Goal: Use online tool/utility: Utilize a website feature to perform a specific function

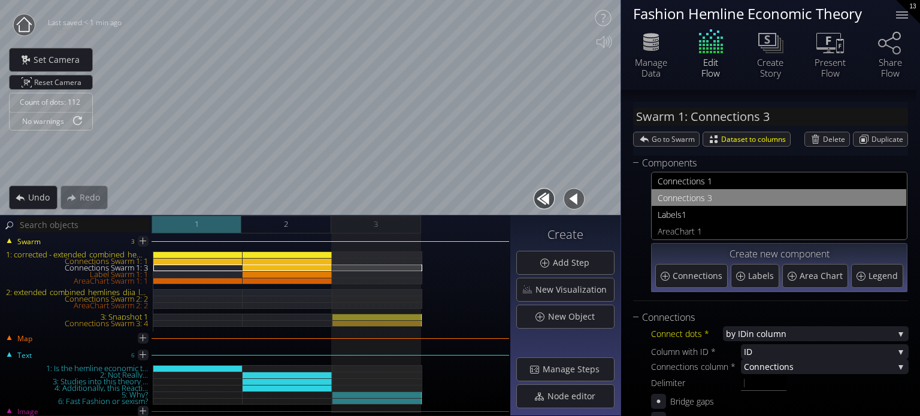
scroll to position [120, 0]
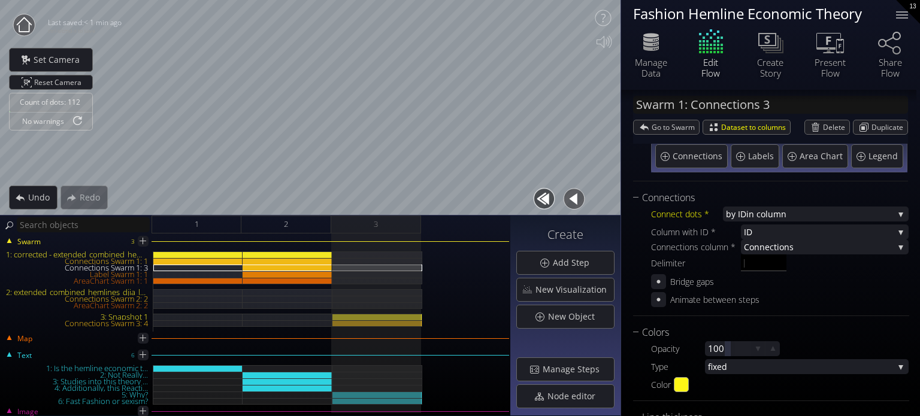
click at [672, 47] on div "Manage Data" at bounding box center [651, 52] width 60 height 51
click at [664, 59] on div "Manage Data" at bounding box center [651, 68] width 42 height 22
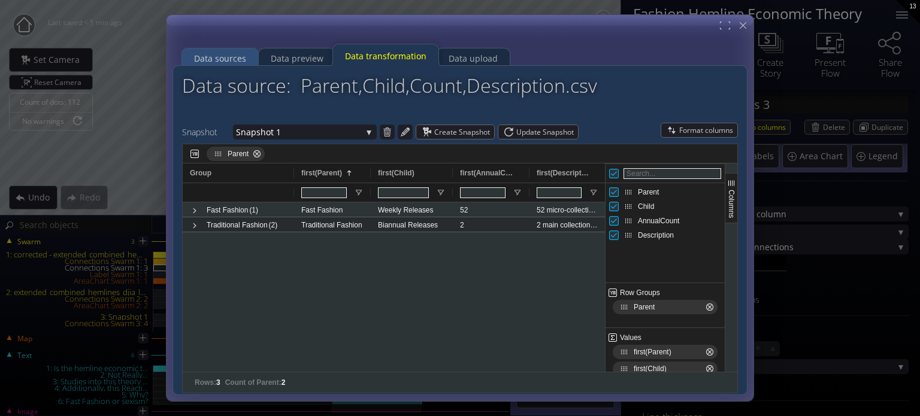
click at [247, 60] on div "Data sources" at bounding box center [220, 58] width 76 height 23
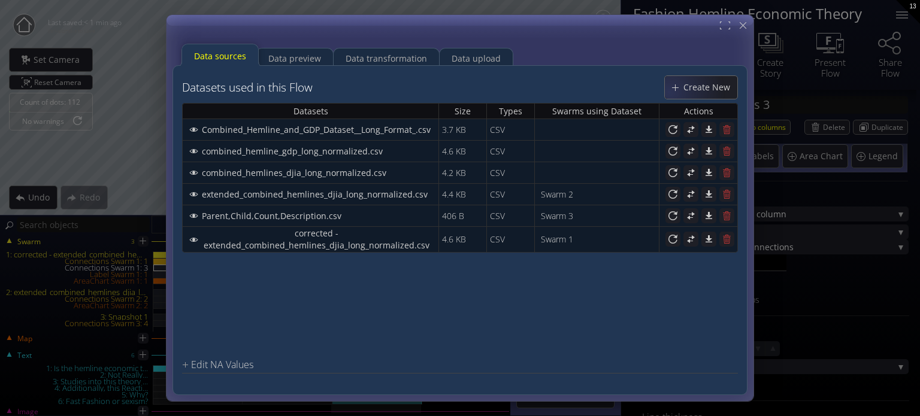
click at [688, 90] on span "Create New" at bounding box center [710, 87] width 55 height 12
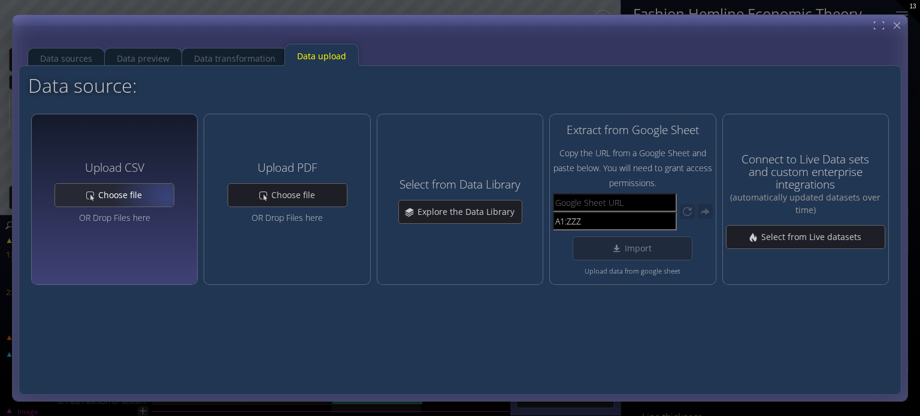
click at [162, 199] on div "Choose file" at bounding box center [114, 195] width 119 height 23
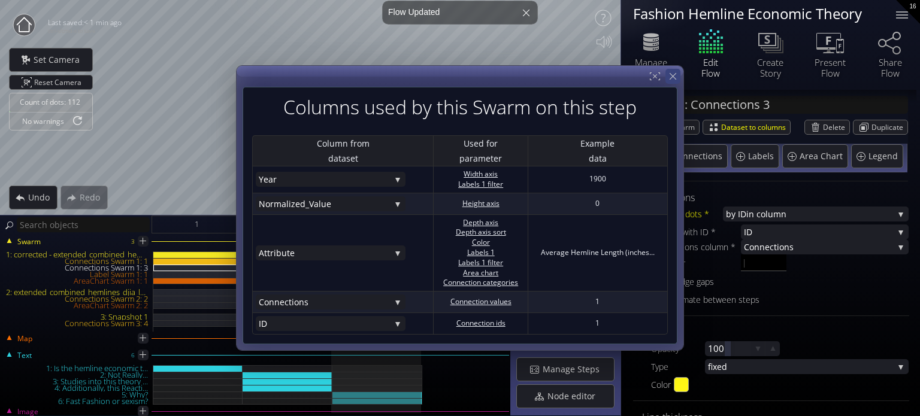
click at [673, 74] on icon at bounding box center [672, 76] width 11 height 11
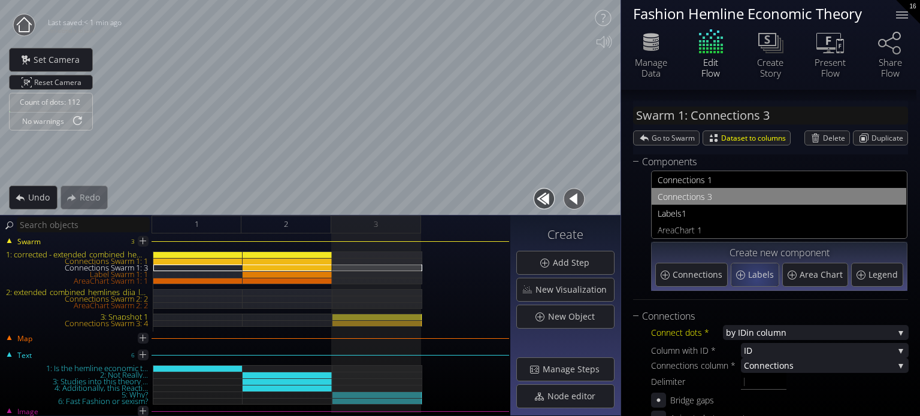
scroll to position [0, 0]
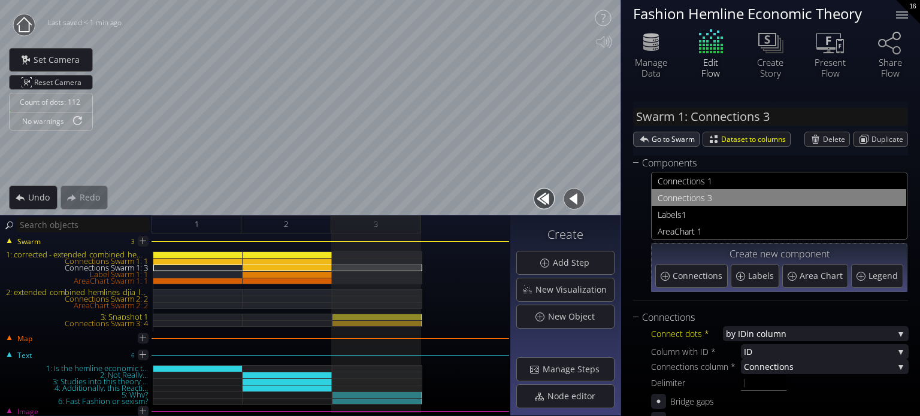
click at [664, 145] on span "Go to Swarm" at bounding box center [675, 139] width 47 height 14
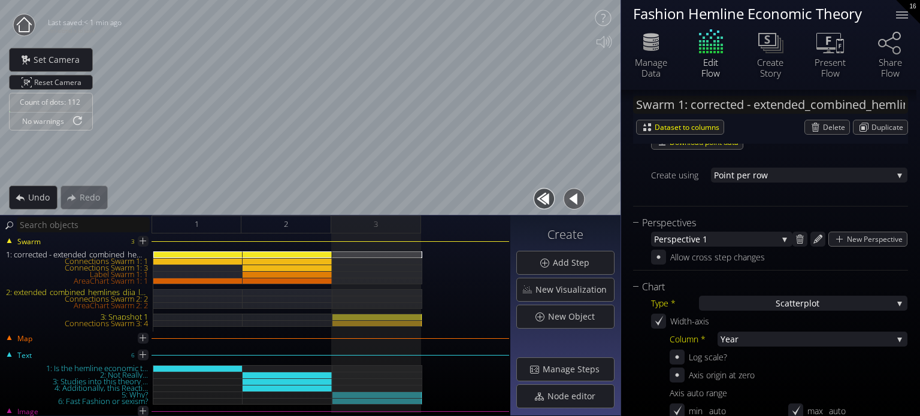
scroll to position [180, 0]
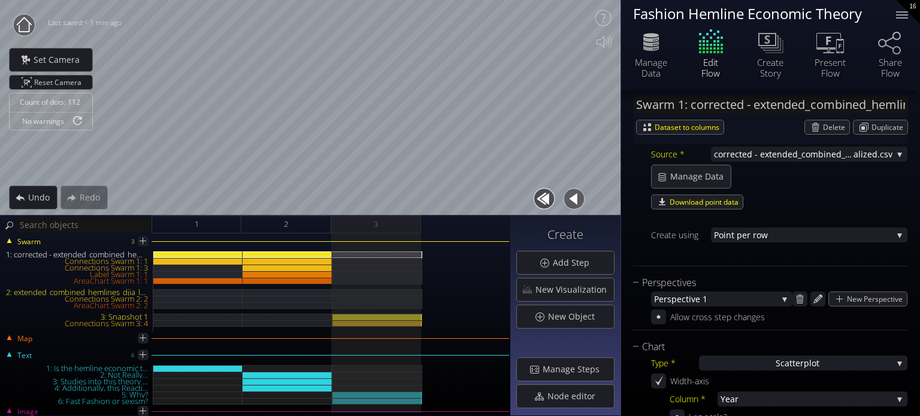
click at [371, 313] on div at bounding box center [377, 292] width 90 height 80
click at [377, 316] on div "3: Snapshot 1" at bounding box center [377, 317] width 90 height 7
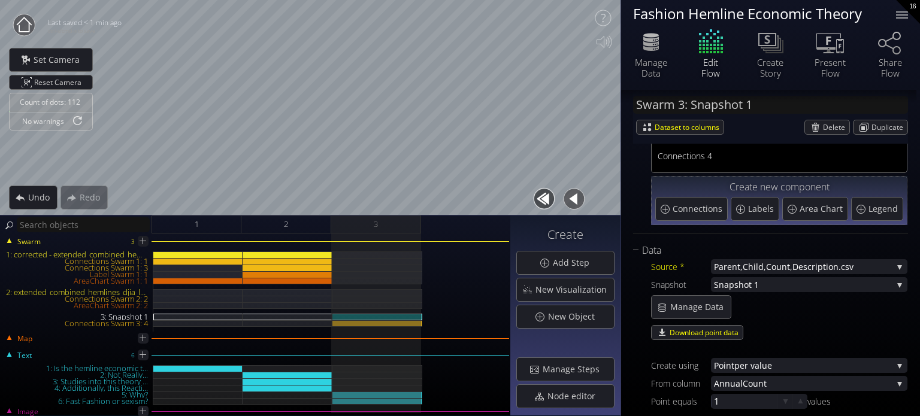
scroll to position [26, 0]
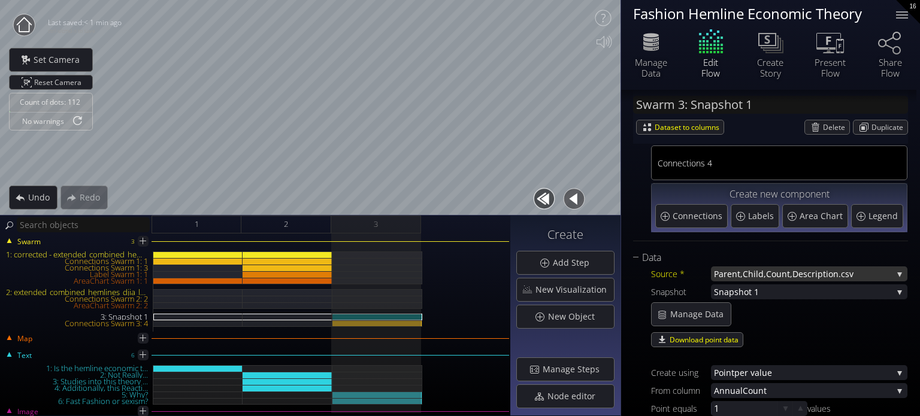
click at [783, 274] on span "Parent,Child,Count,Descr" at bounding box center [764, 274] width 101 height 15
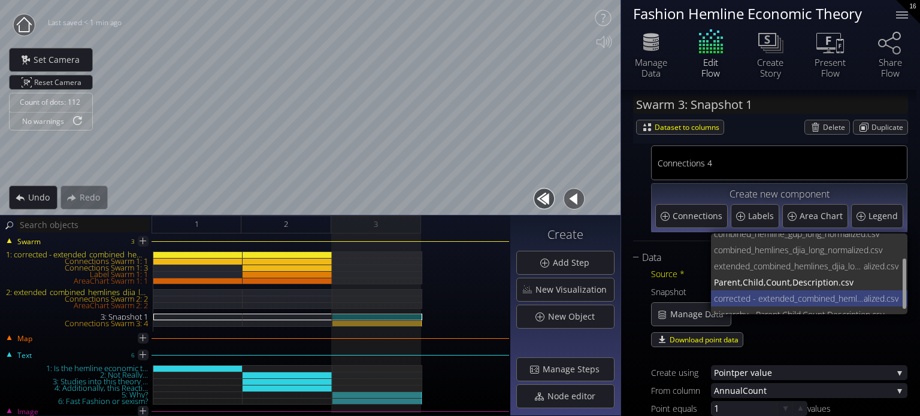
scroll to position [48, 0]
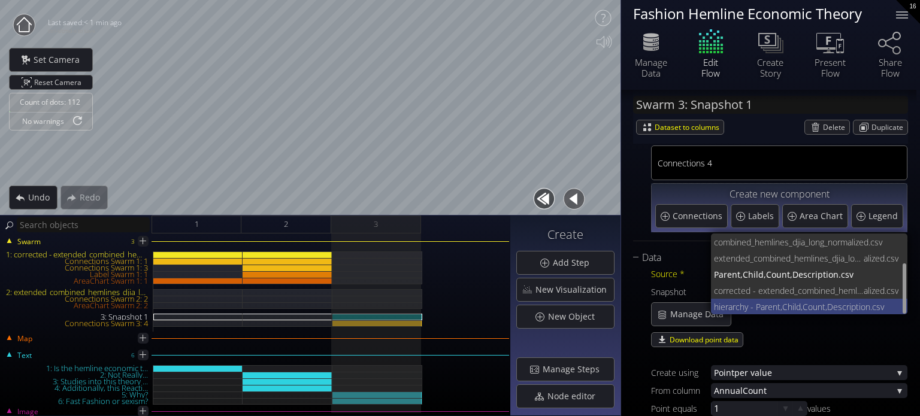
click at [753, 304] on span "hierarchy - Parent,Child,Count,Descr" at bounding box center [781, 307] width 135 height 16
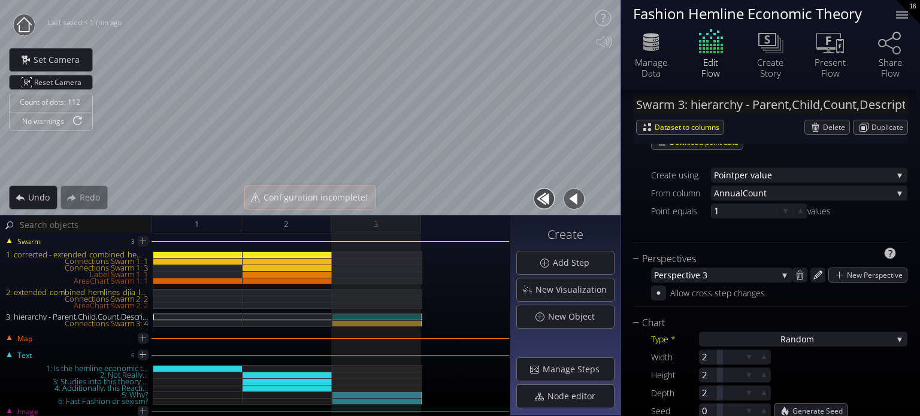
scroll to position [266, 0]
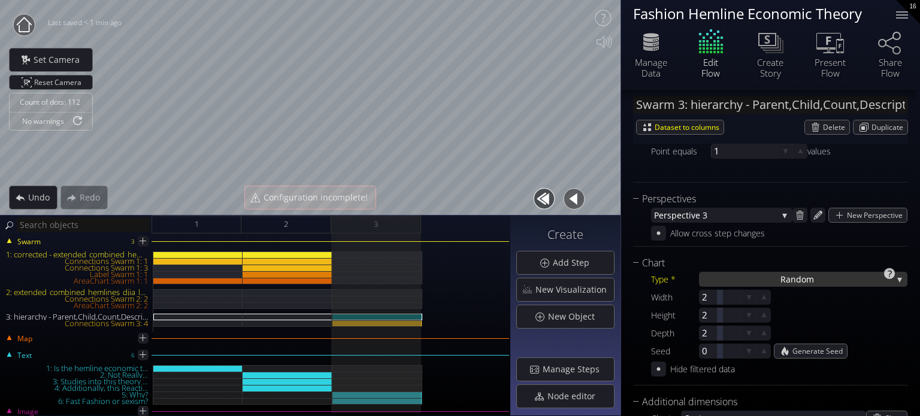
click at [760, 274] on div "Ra ndom" at bounding box center [803, 279] width 208 height 15
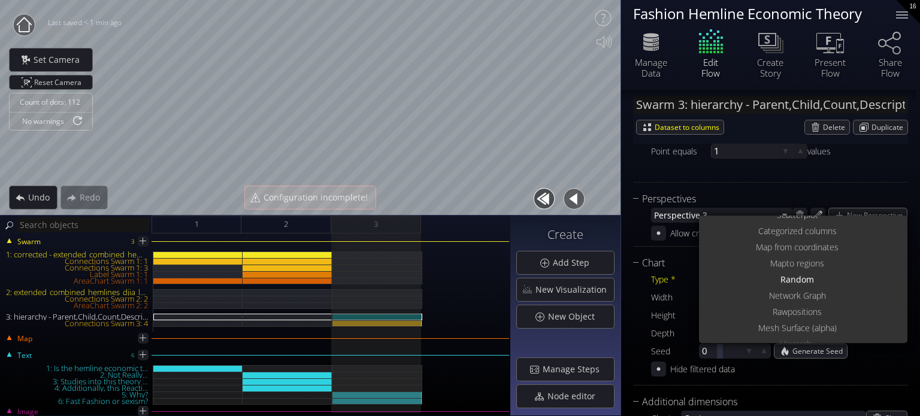
click at [758, 275] on div "Ra ndom" at bounding box center [804, 279] width 205 height 16
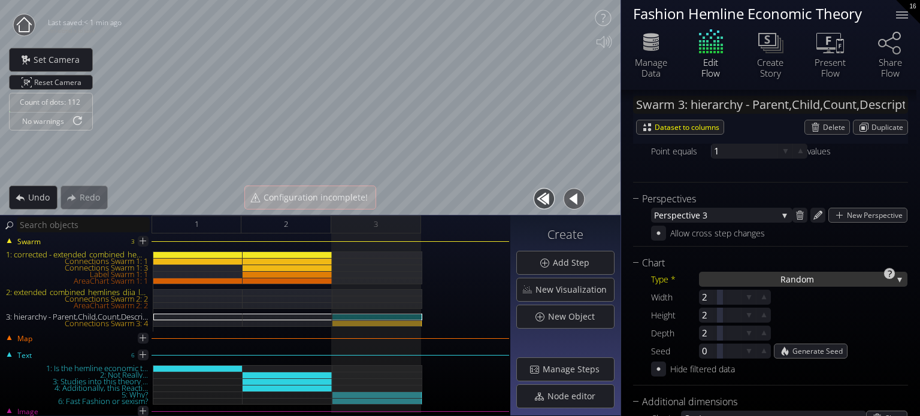
click at [758, 277] on div "Ra ndom" at bounding box center [803, 279] width 208 height 15
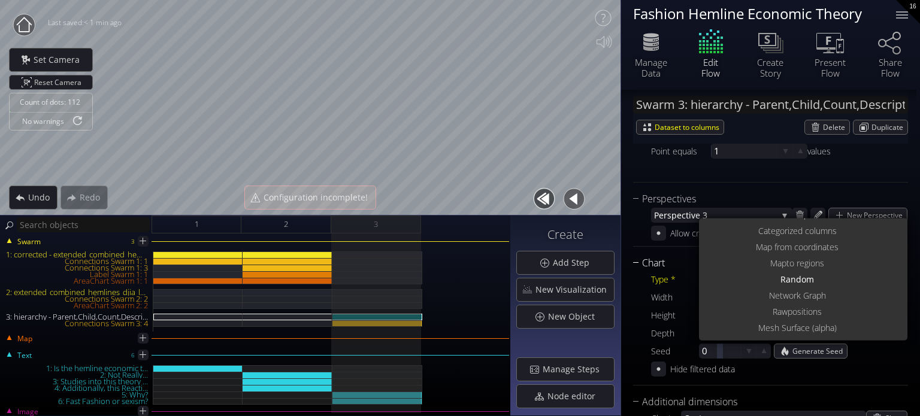
click at [763, 267] on div "Chart" at bounding box center [763, 263] width 260 height 15
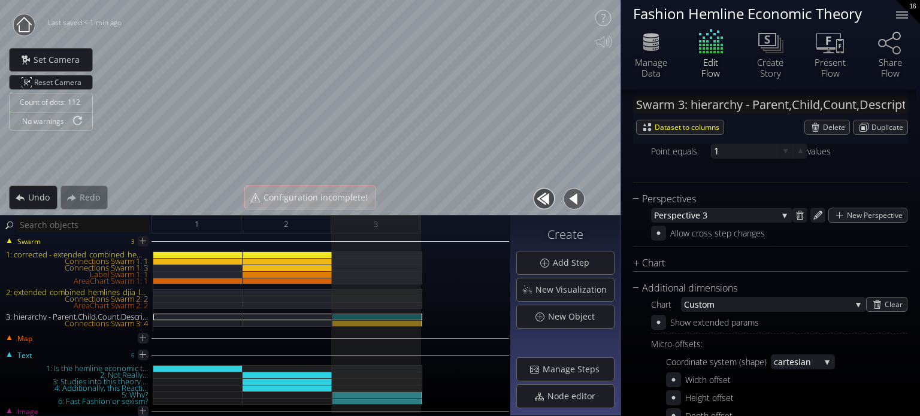
click at [735, 267] on div "Chart" at bounding box center [763, 263] width 260 height 15
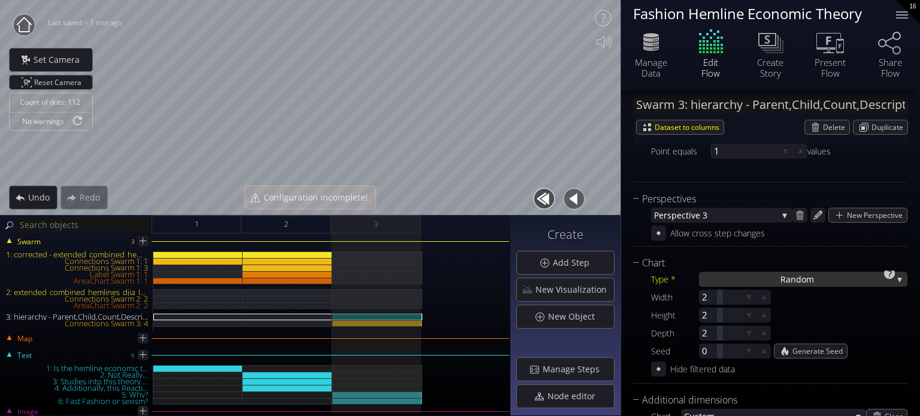
click at [755, 276] on div "Ra ndom" at bounding box center [803, 279] width 208 height 15
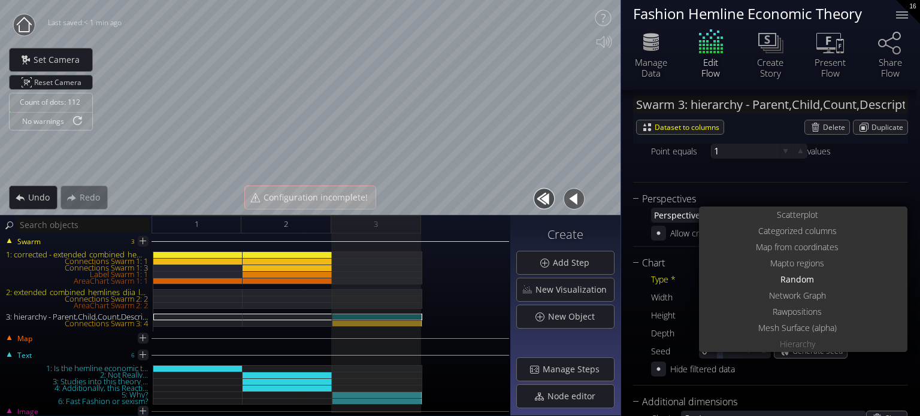
click at [794, 341] on span "Hierarch" at bounding box center [796, 344] width 32 height 16
click at [793, 344] on span "Hierarch" at bounding box center [796, 344] width 32 height 16
click at [654, 77] on div "Manage Data" at bounding box center [651, 68] width 42 height 22
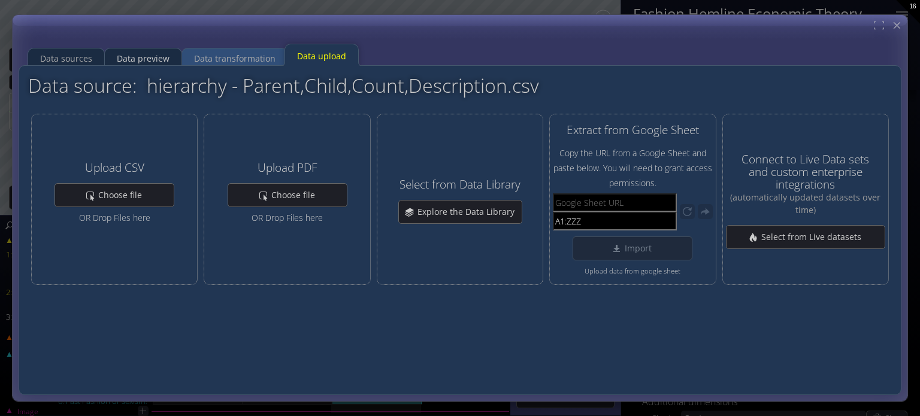
drag, startPoint x: 170, startPoint y: 59, endPoint x: 189, endPoint y: 59, distance: 18.6
click at [178, 59] on div "Data sources Data preview Data transformation Data upload" at bounding box center [192, 55] width 328 height 26
click at [200, 59] on div "Data transformation" at bounding box center [234, 58] width 81 height 23
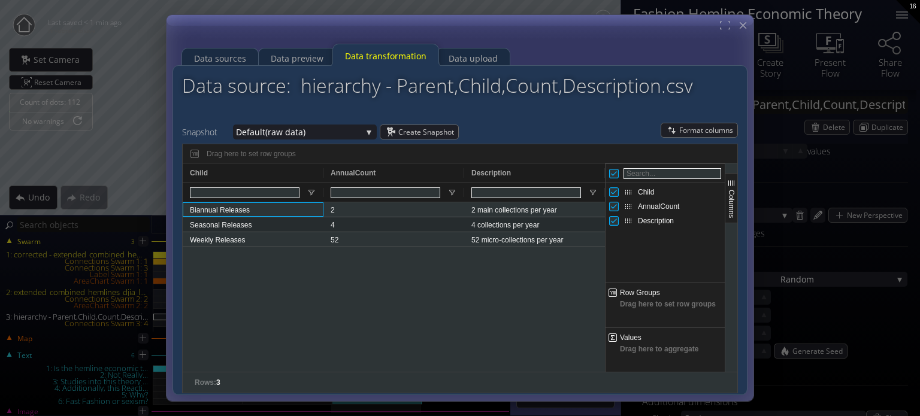
drag, startPoint x: 268, startPoint y: 211, endPoint x: 264, endPoint y: 201, distance: 10.5
click at [264, 201] on div "Child AnnualCount Description 2" at bounding box center [394, 268] width 422 height 208
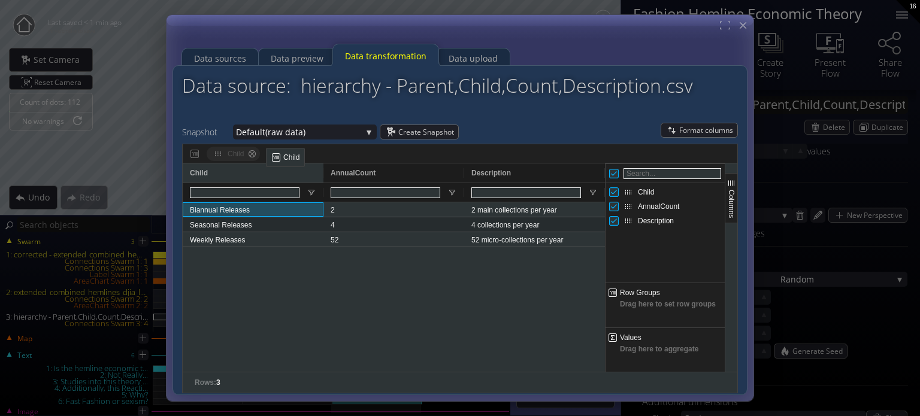
drag, startPoint x: 270, startPoint y: 171, endPoint x: 272, endPoint y: 152, distance: 19.3
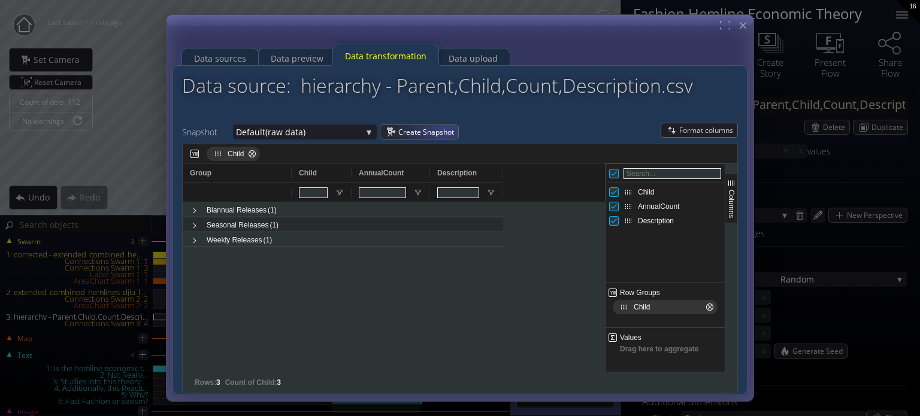
click at [440, 125] on span "Create Snapshot" at bounding box center [428, 132] width 60 height 14
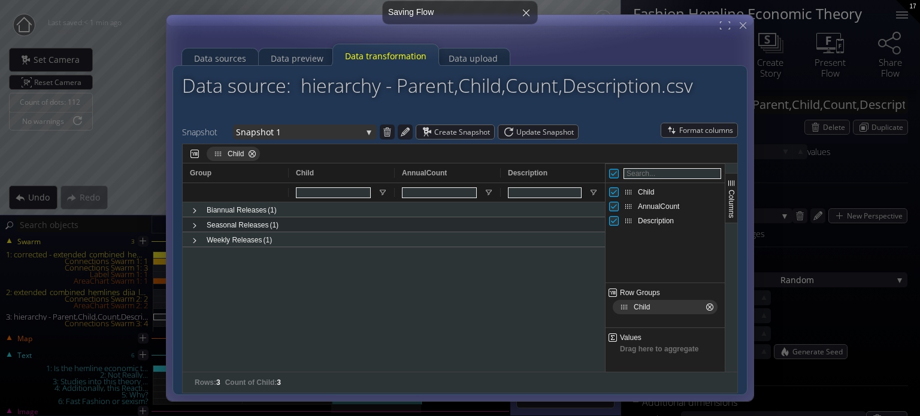
click at [357, 135] on span "Snapshot 1" at bounding box center [299, 132] width 126 height 15
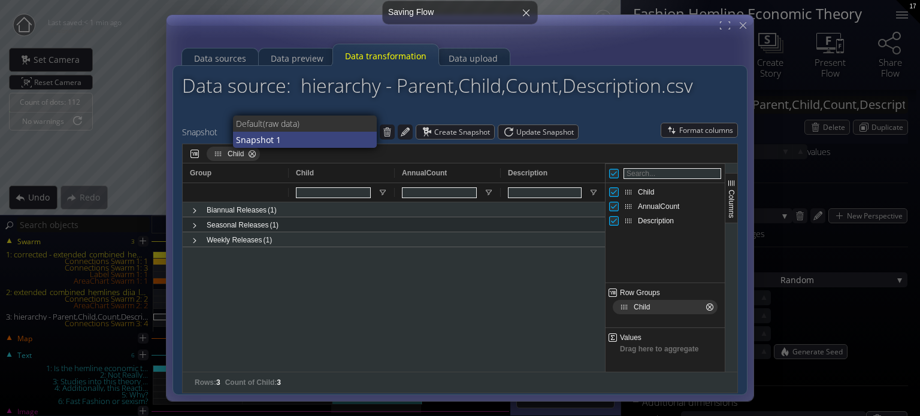
click at [355, 134] on span "Snapshot 1" at bounding box center [302, 140] width 132 height 16
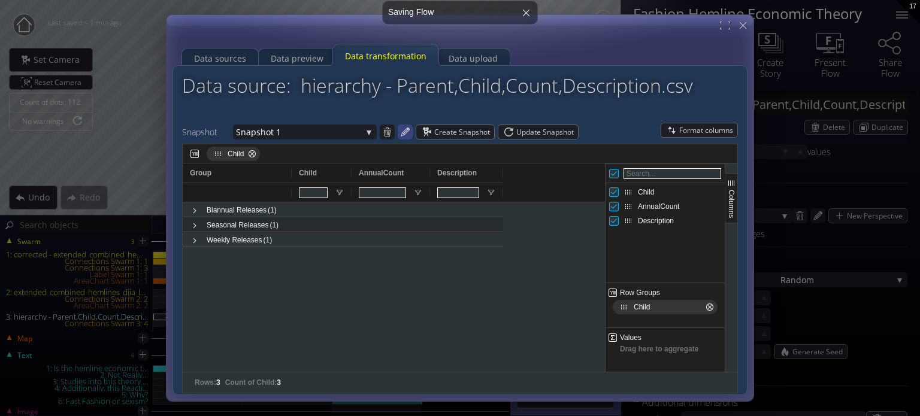
click at [404, 129] on icon at bounding box center [405, 131] width 11 height 11
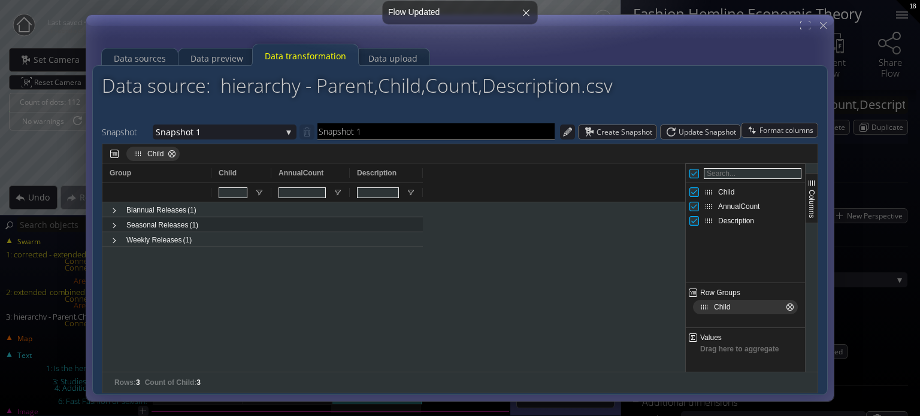
drag, startPoint x: 404, startPoint y: 129, endPoint x: 359, endPoint y: 129, distance: 44.9
click at [359, 129] on input "Snapshot 1" at bounding box center [436, 131] width 237 height 17
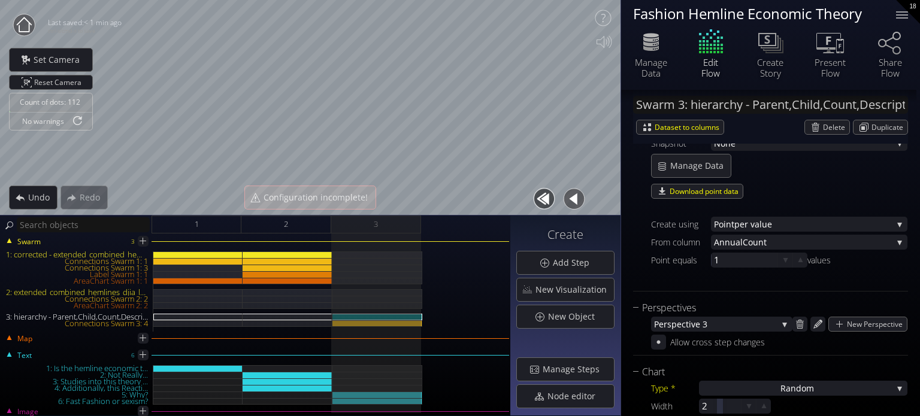
scroll to position [104, 0]
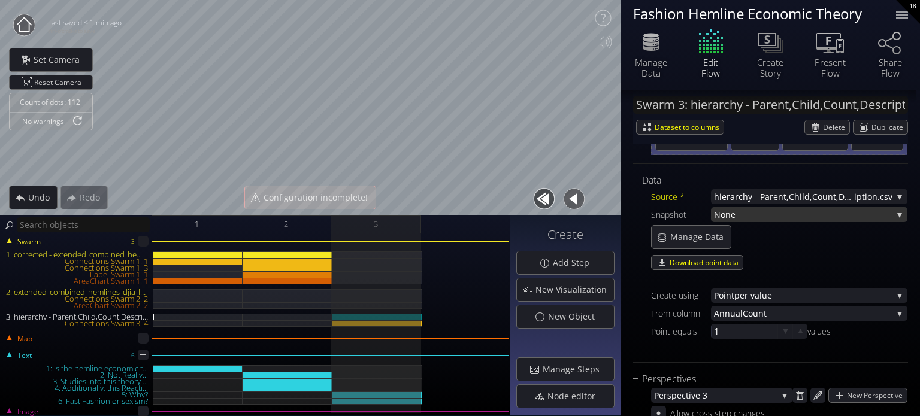
click at [755, 220] on span "None" at bounding box center [803, 214] width 179 height 15
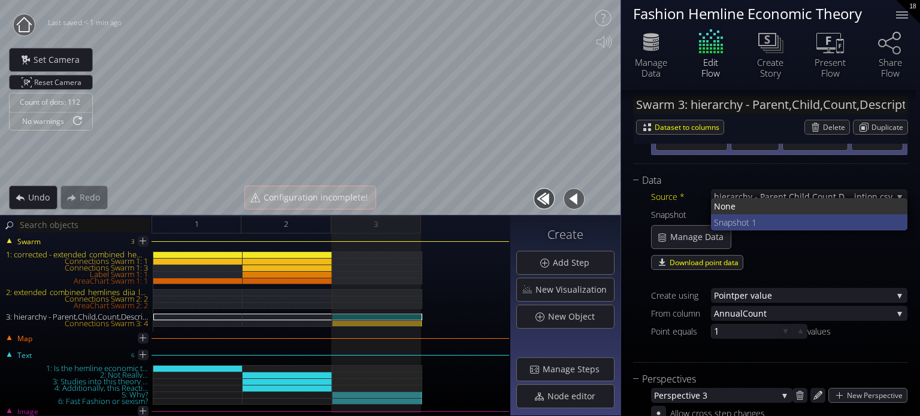
click at [751, 225] on span "Snapshot 1" at bounding box center [806, 222] width 185 height 16
type input "Swarm 3: Snapshot 1"
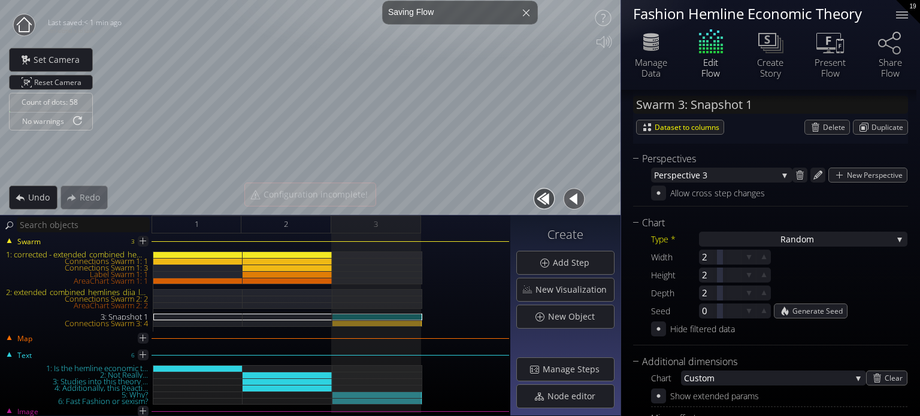
scroll to position [343, 0]
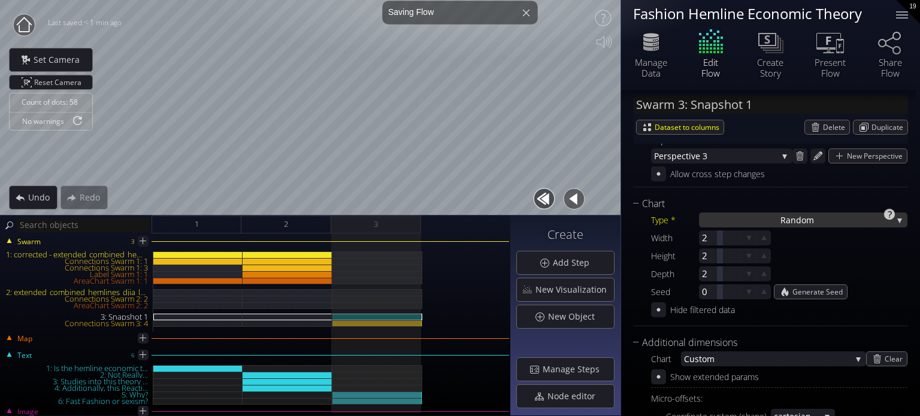
click at [763, 222] on div "Ra ndom" at bounding box center [803, 220] width 208 height 15
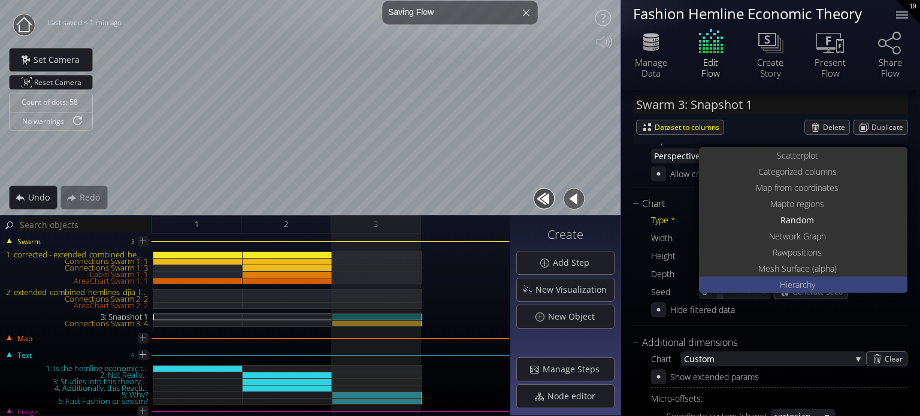
click at [784, 280] on span "Hierarch" at bounding box center [796, 285] width 32 height 16
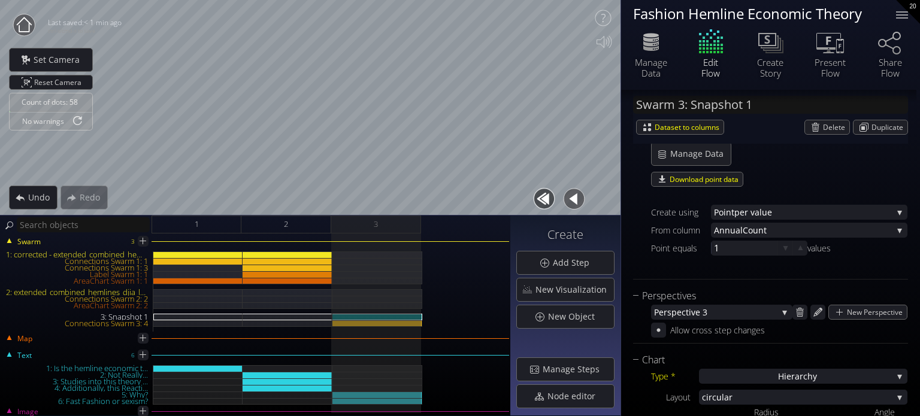
scroll to position [223, 0]
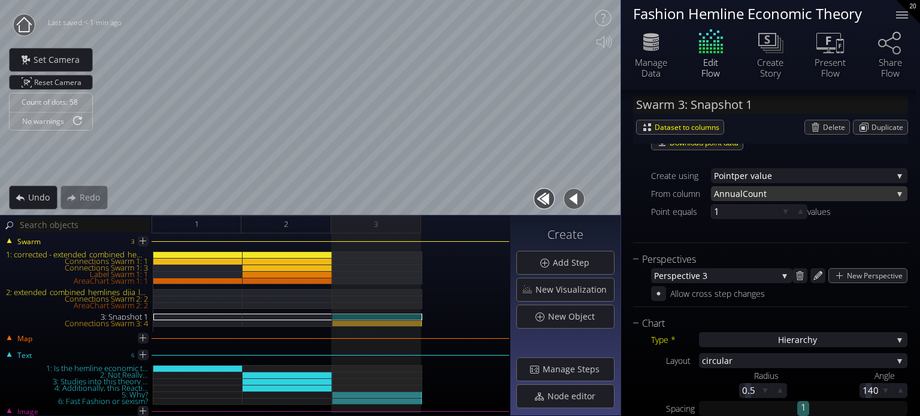
click at [729, 194] on span "nnualCount" at bounding box center [805, 193] width 173 height 15
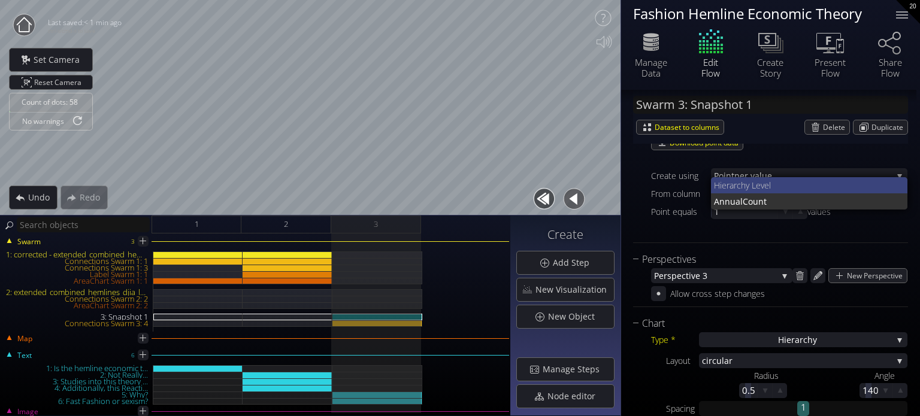
click at [729, 185] on span "Hiera" at bounding box center [724, 185] width 20 height 16
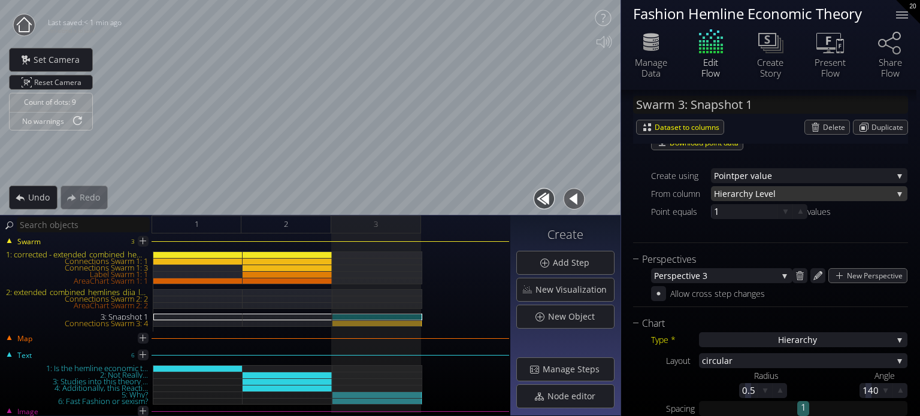
click at [746, 191] on span "rchy Level" at bounding box center [814, 193] width 157 height 15
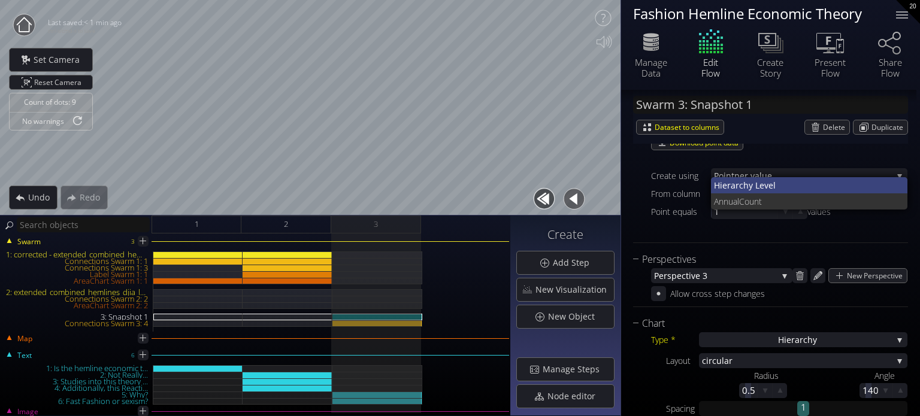
click at [747, 182] on span "rchy Level" at bounding box center [817, 185] width 163 height 16
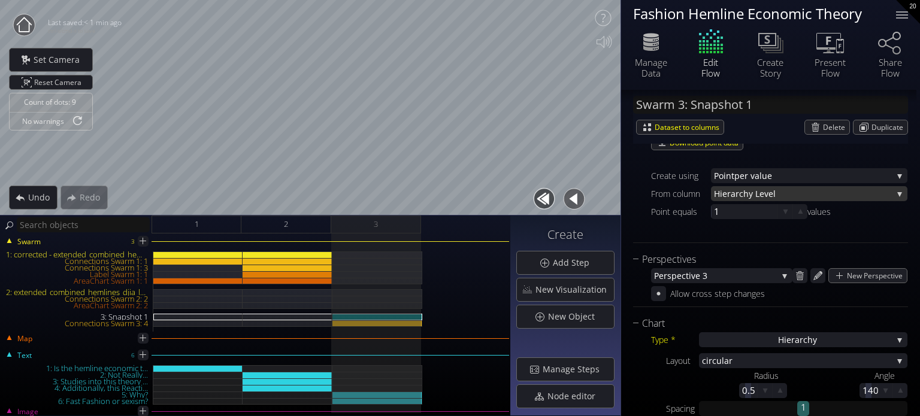
click at [743, 191] on span "rchy Level" at bounding box center [814, 193] width 157 height 15
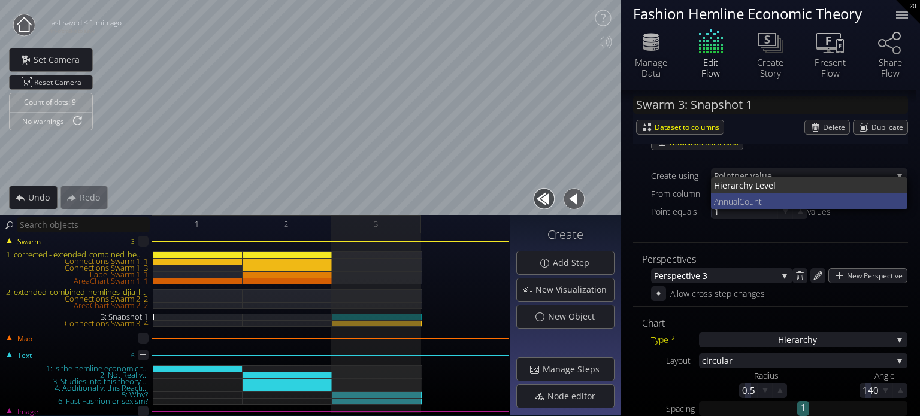
click at [736, 202] on span "nnualCount" at bounding box center [809, 202] width 180 height 16
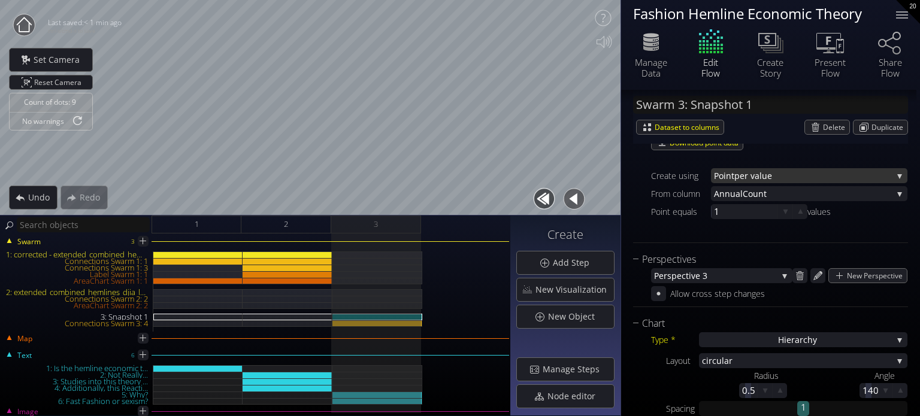
click at [739, 176] on span "per value" at bounding box center [813, 175] width 158 height 15
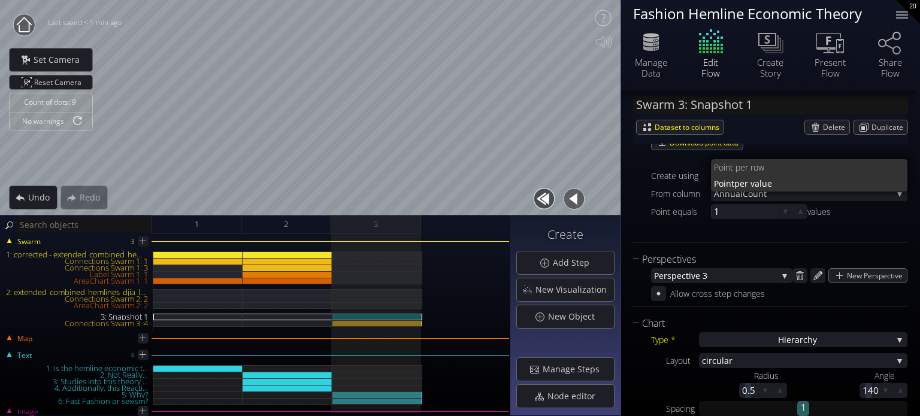
click at [740, 167] on span "nt per row" at bounding box center [811, 167] width 173 height 16
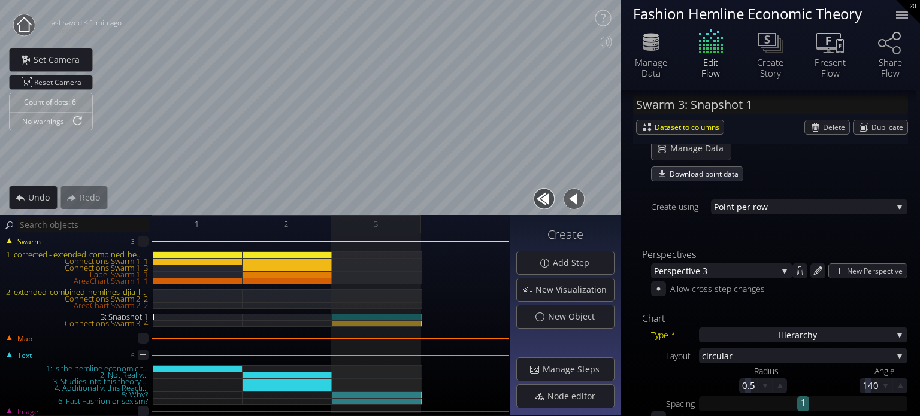
scroll to position [164, 0]
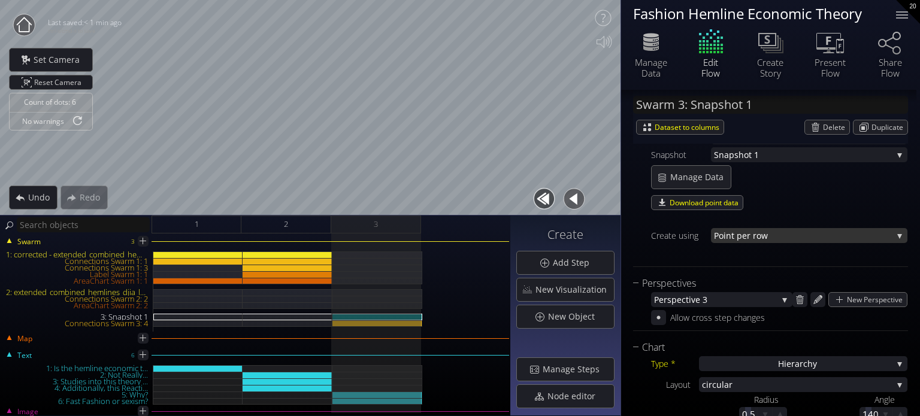
click at [734, 235] on span "nt per row" at bounding box center [809, 235] width 167 height 15
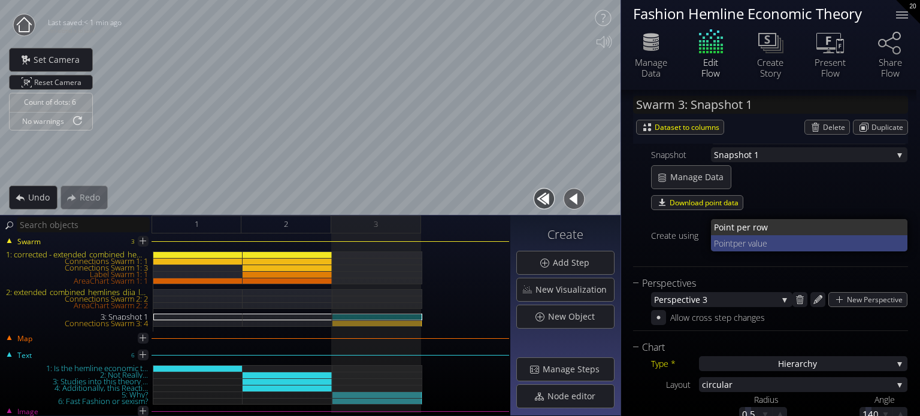
click at [732, 240] on span "Point" at bounding box center [723, 243] width 19 height 16
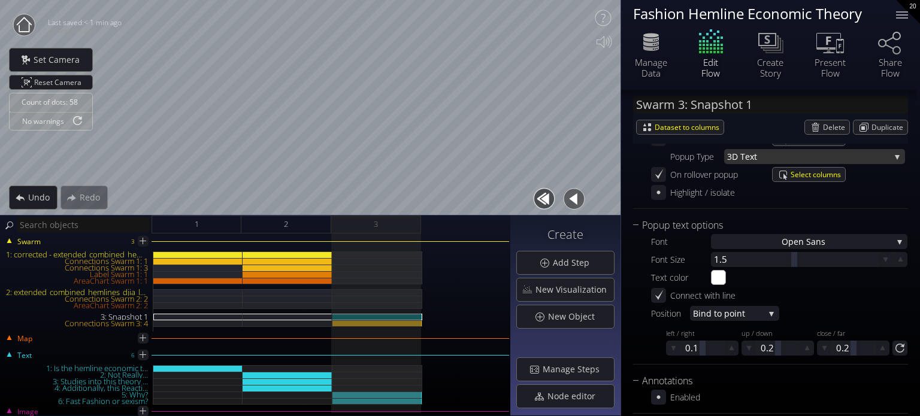
scroll to position [1182, 0]
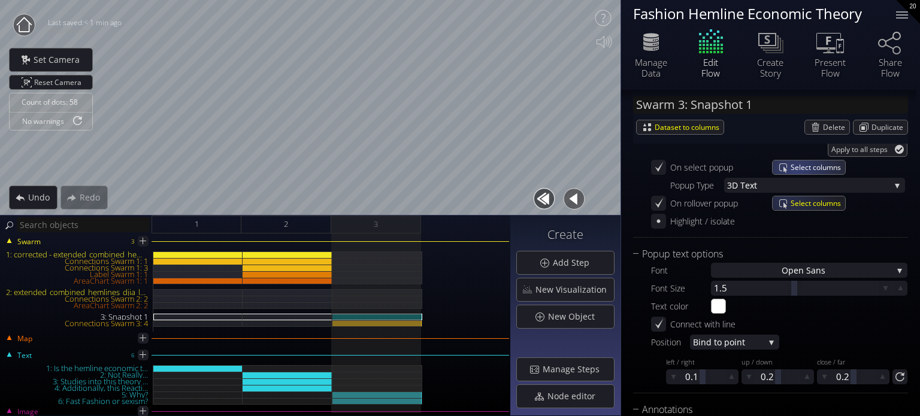
click at [797, 171] on span "Select columns" at bounding box center [818, 168] width 55 height 14
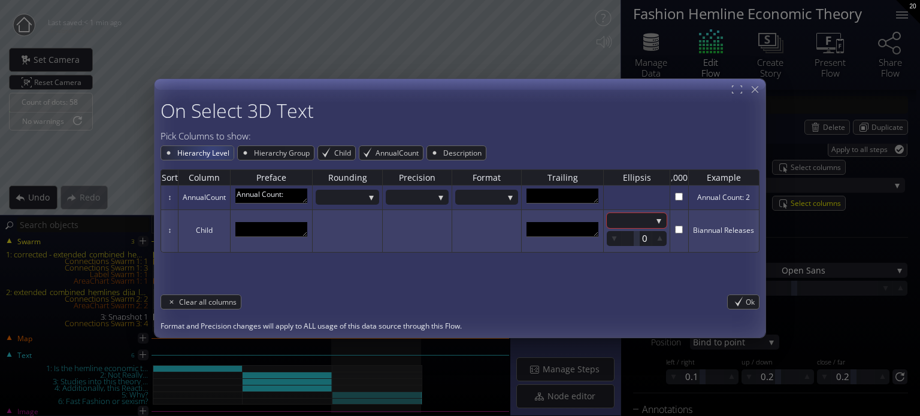
click at [211, 153] on span "Hierarchy Level" at bounding box center [205, 153] width 58 height 14
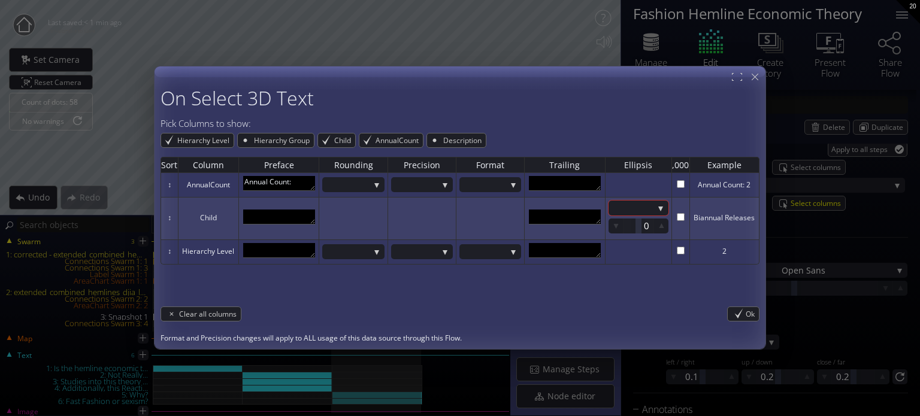
click at [752, 322] on div "On Select 3D Text Pick Columns to show: Hierarchy Level Hierarchy Group Child A…" at bounding box center [460, 215] width 599 height 256
click at [743, 319] on div "Ok" at bounding box center [743, 314] width 31 height 14
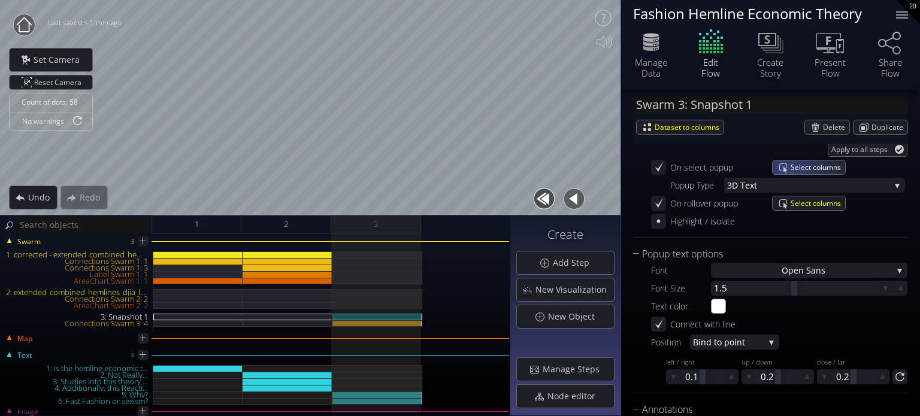
click at [789, 171] on div "Select columns" at bounding box center [809, 168] width 72 height 14
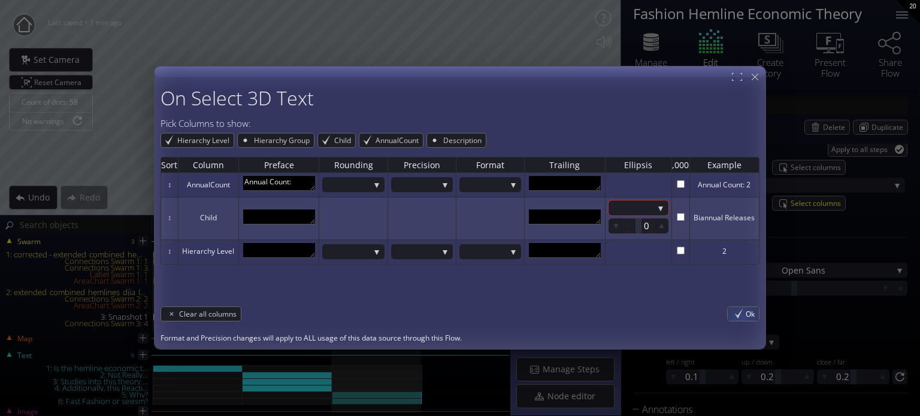
click at [744, 315] on div "Ok" at bounding box center [743, 314] width 31 height 14
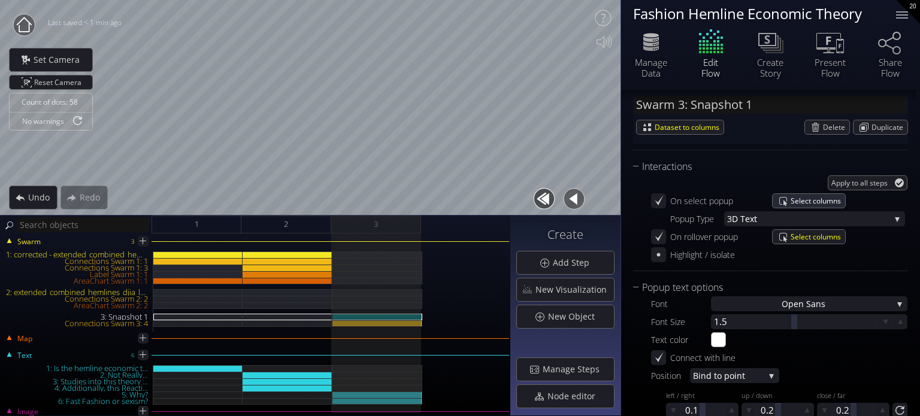
scroll to position [1122, 0]
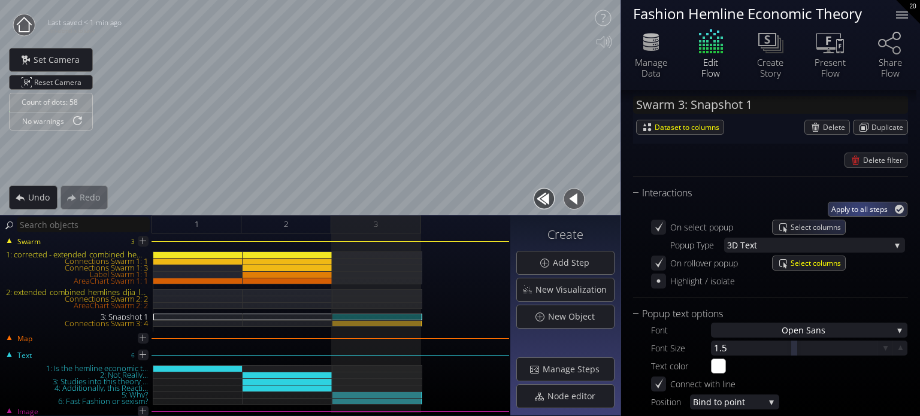
click at [863, 209] on span "Apply to all steps" at bounding box center [862, 209] width 61 height 14
click at [28, 192] on span "Undo" at bounding box center [42, 198] width 29 height 12
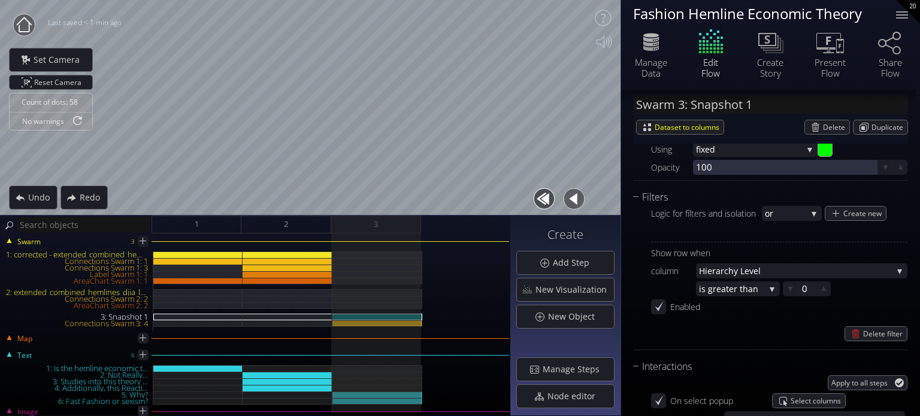
scroll to position [942, 0]
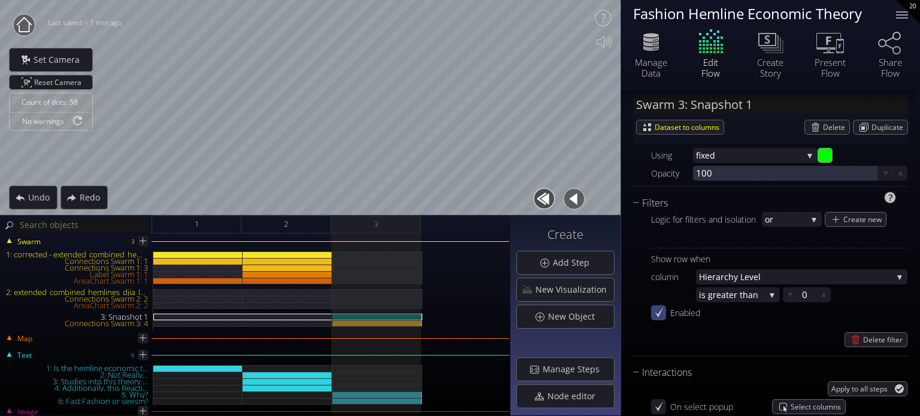
click at [662, 310] on icon at bounding box center [658, 312] width 11 height 11
click at [662, 310] on icon at bounding box center [659, 313] width 10 height 10
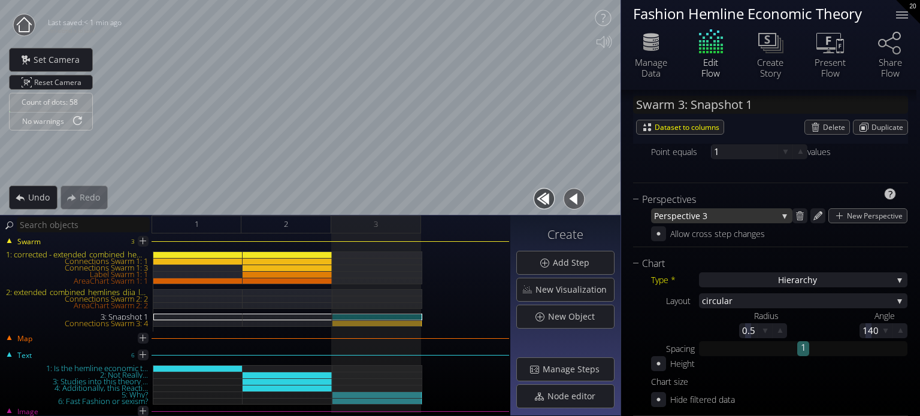
scroll to position [223, 0]
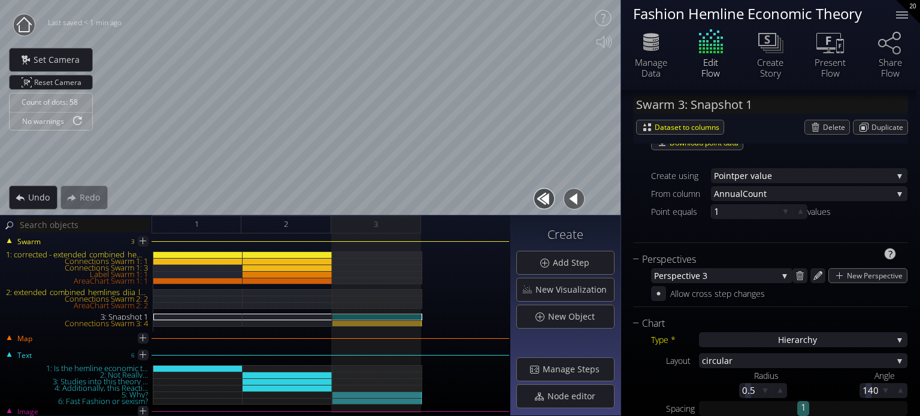
click at [707, 279] on span "spective 3" at bounding box center [722, 275] width 110 height 15
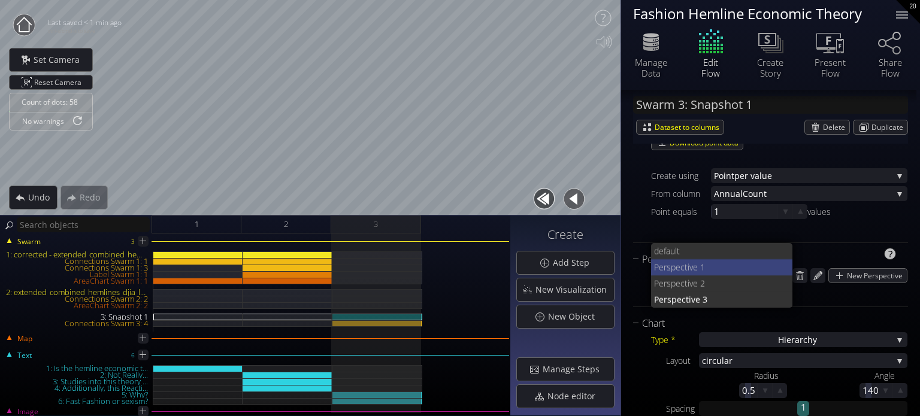
click at [704, 261] on span "spective 1" at bounding box center [725, 267] width 117 height 16
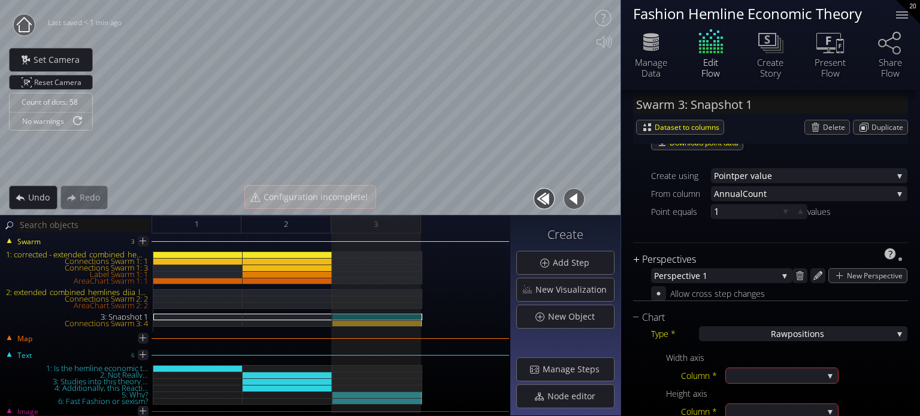
click at [707, 265] on div "Perspectives" at bounding box center [763, 259] width 260 height 15
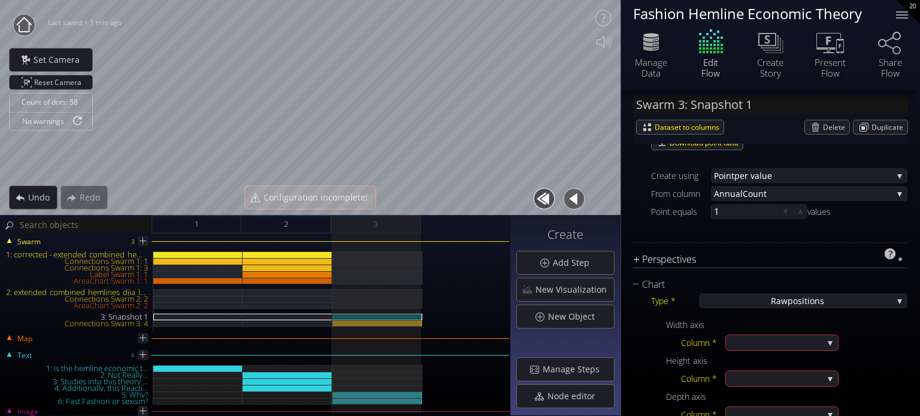
click at [711, 265] on div "Perspectives" at bounding box center [763, 259] width 260 height 15
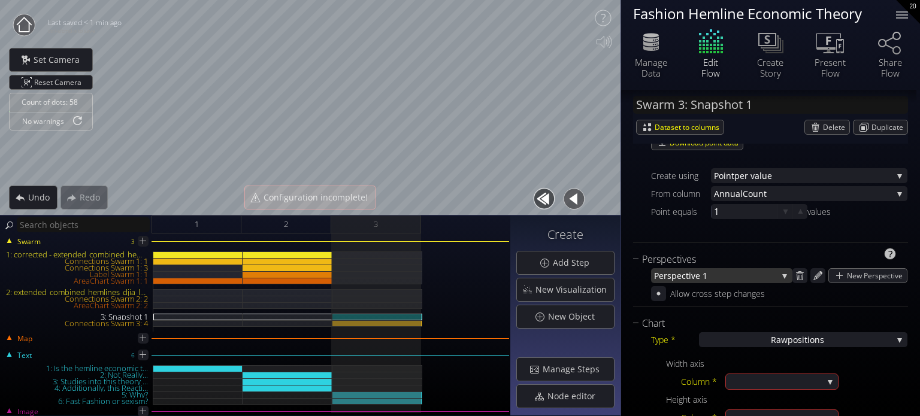
click at [711, 274] on span "spective 1" at bounding box center [722, 275] width 110 height 15
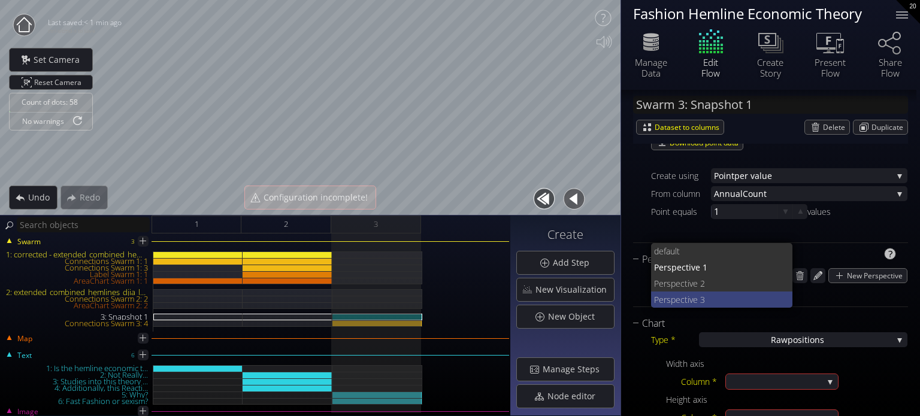
click at [708, 294] on span "spective 3" at bounding box center [725, 300] width 117 height 16
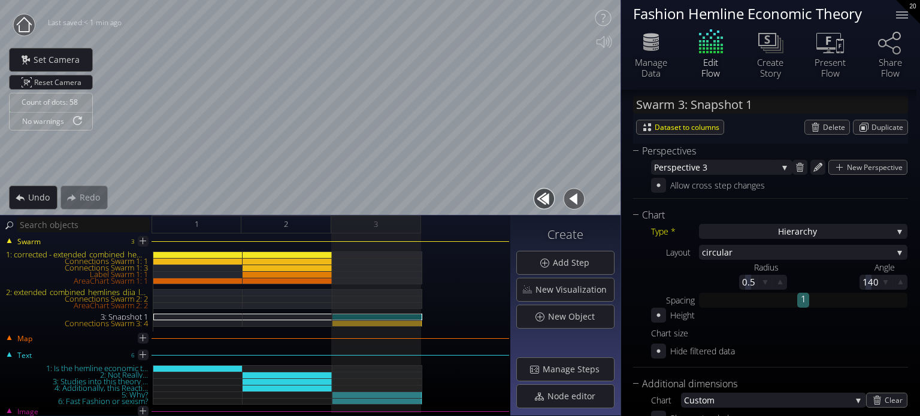
scroll to position [343, 0]
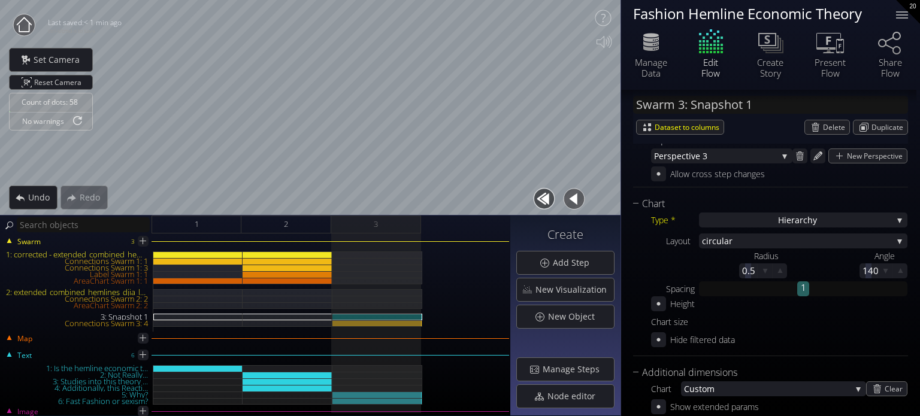
click at [774, 240] on span "ar" at bounding box center [808, 241] width 168 height 15
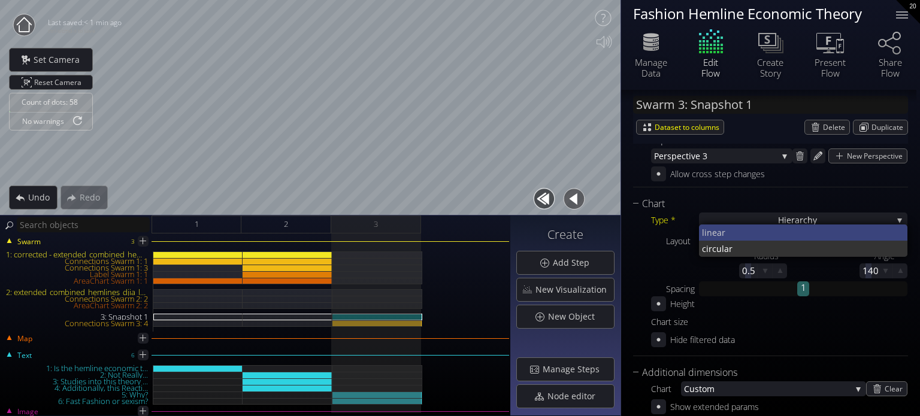
click at [760, 230] on span "near" at bounding box center [803, 233] width 192 height 16
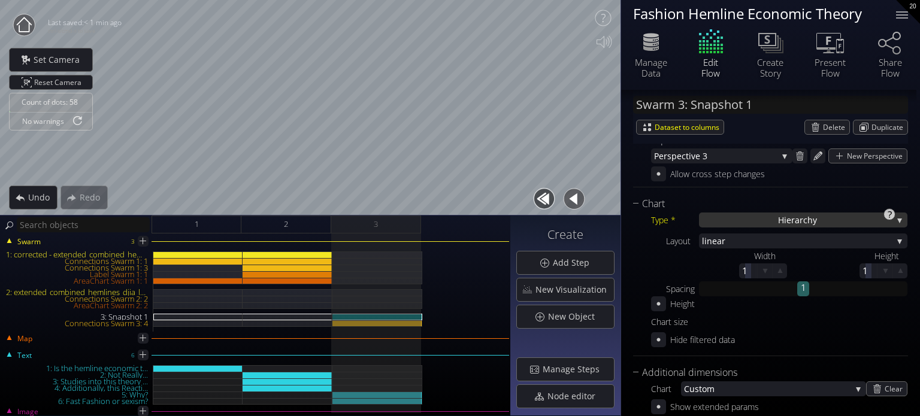
click at [733, 222] on div "Hierarch y" at bounding box center [803, 220] width 208 height 15
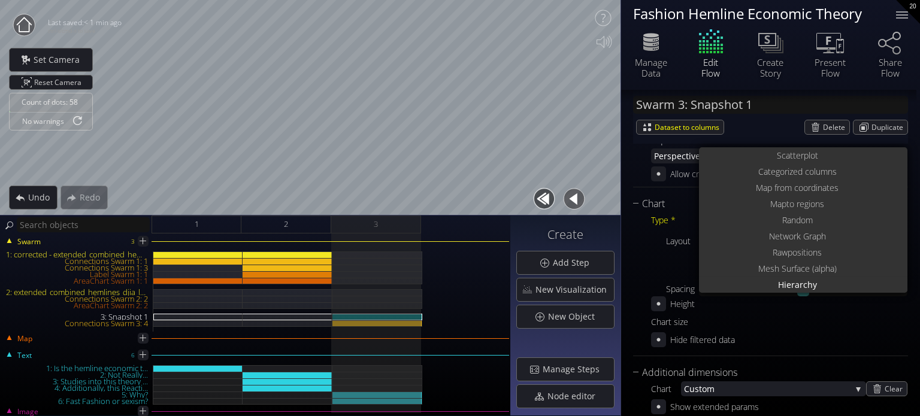
scroll to position [0, 0]
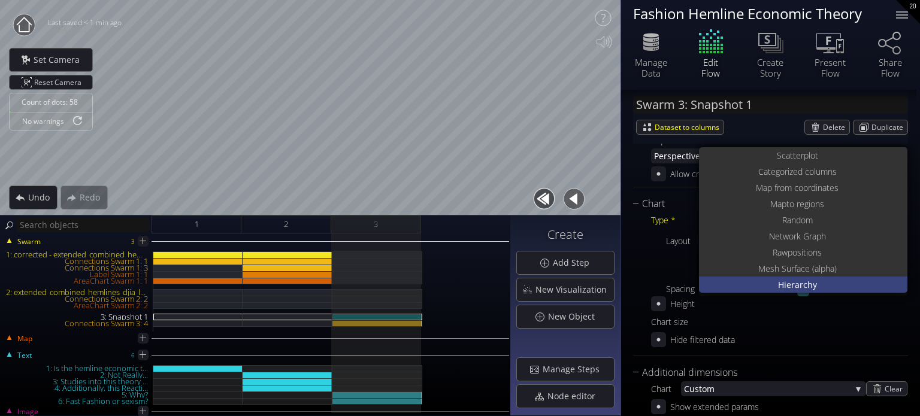
click at [750, 283] on div "Hierarch y" at bounding box center [804, 285] width 205 height 16
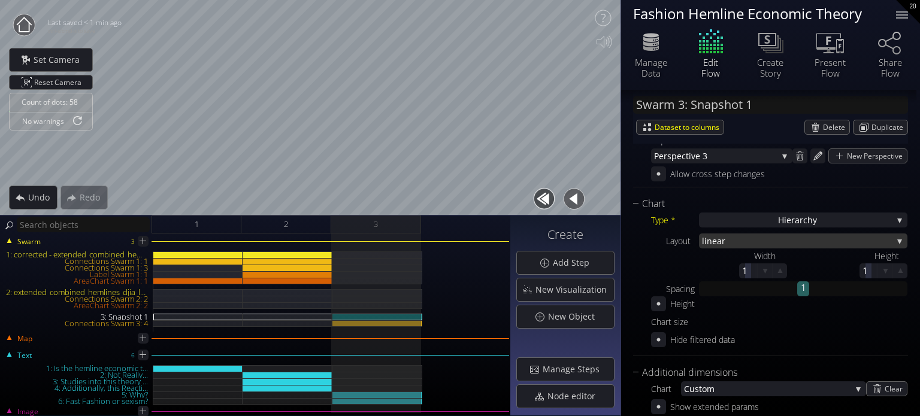
click at [733, 238] on span "near" at bounding box center [800, 241] width 186 height 15
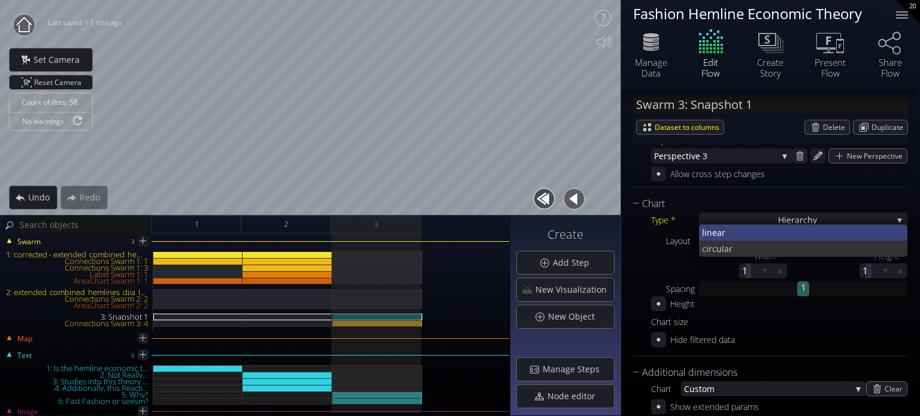
click at [734, 239] on span "near" at bounding box center [803, 233] width 192 height 16
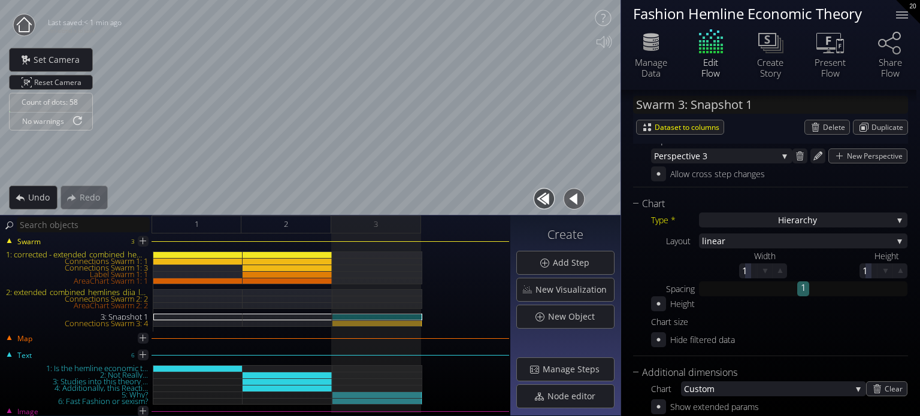
click at [734, 239] on span "near" at bounding box center [800, 241] width 186 height 15
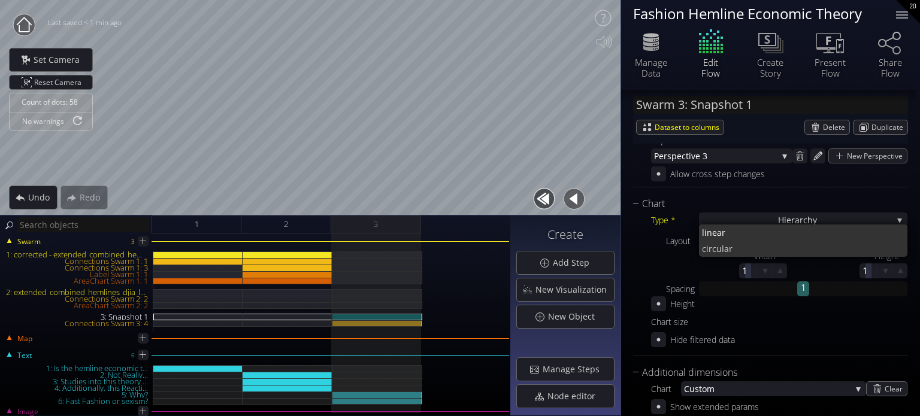
drag, startPoint x: 733, startPoint y: 254, endPoint x: 707, endPoint y: 244, distance: 28.3
click at [733, 253] on span "ar" at bounding box center [811, 249] width 174 height 16
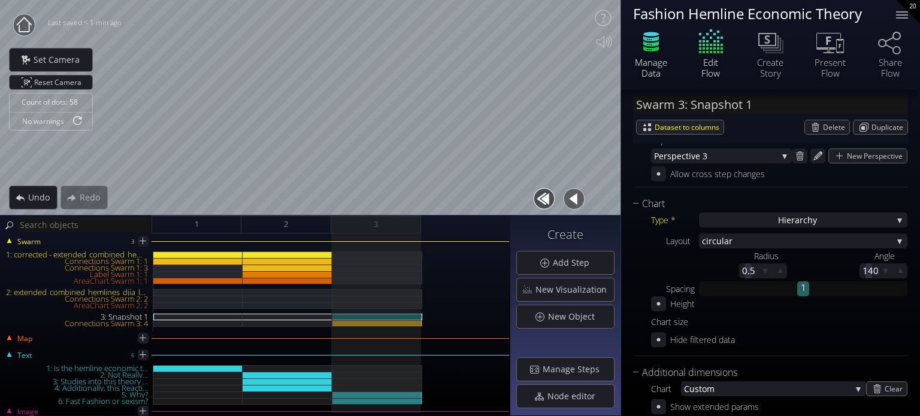
click at [641, 45] on icon at bounding box center [651, 42] width 36 height 30
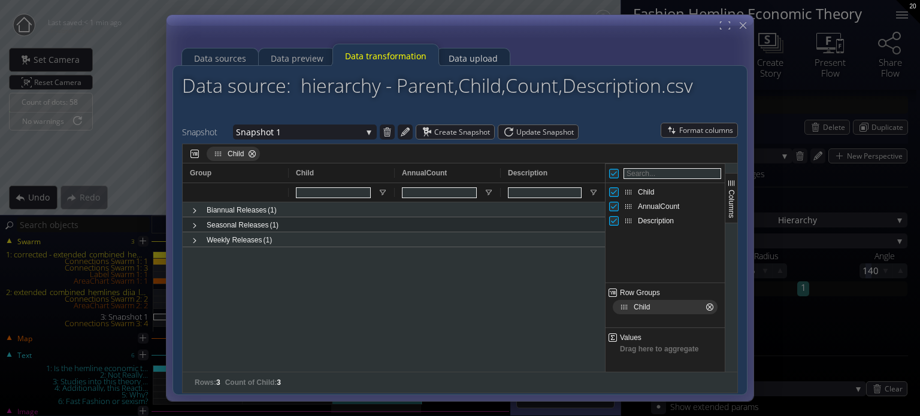
click at [489, 58] on div "Data upload" at bounding box center [473, 58] width 49 height 23
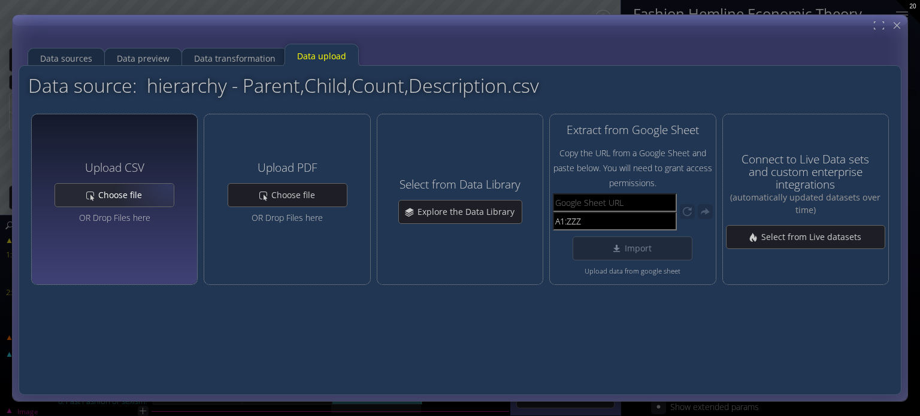
click at [132, 193] on span "Choose file" at bounding box center [124, 195] width 52 height 12
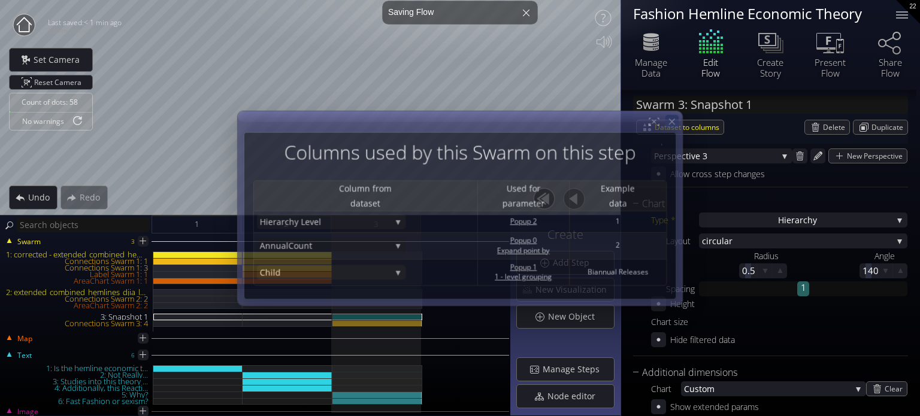
click at [668, 128] on div at bounding box center [672, 121] width 13 height 13
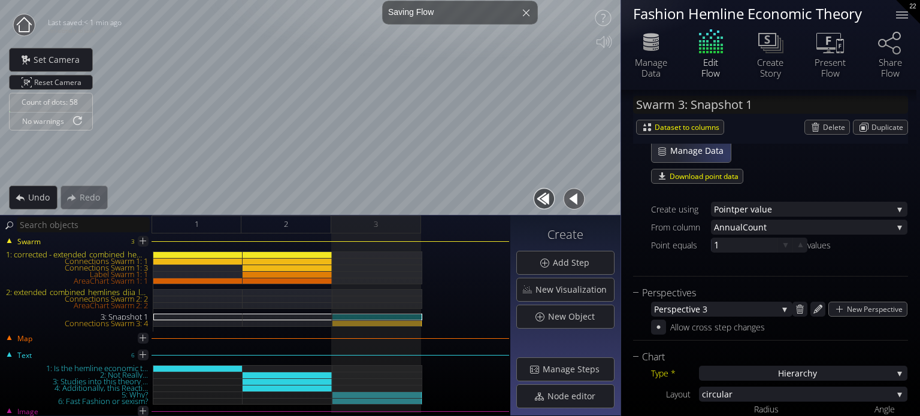
scroll to position [164, 0]
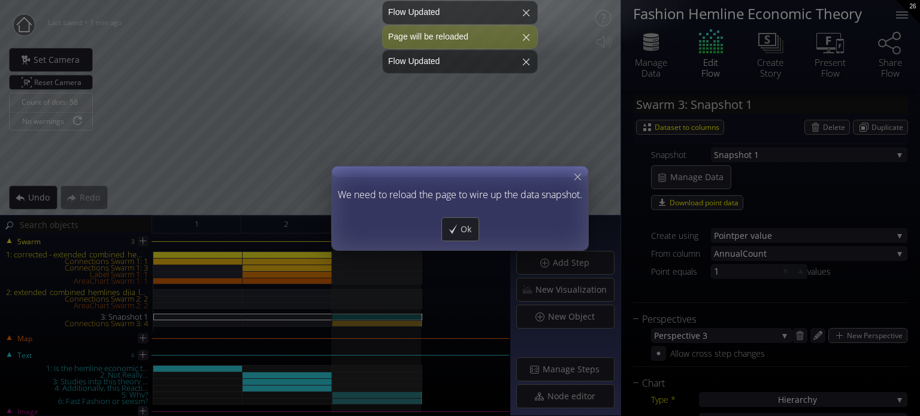
click at [480, 232] on div "Ok" at bounding box center [460, 229] width 244 height 24
click at [473, 230] on span "Ok" at bounding box center [469, 229] width 19 height 12
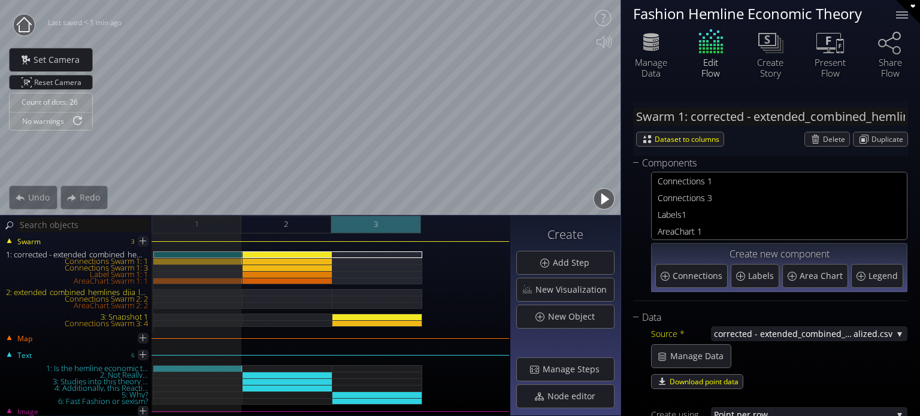
click at [400, 231] on div "3" at bounding box center [376, 225] width 90 height 18
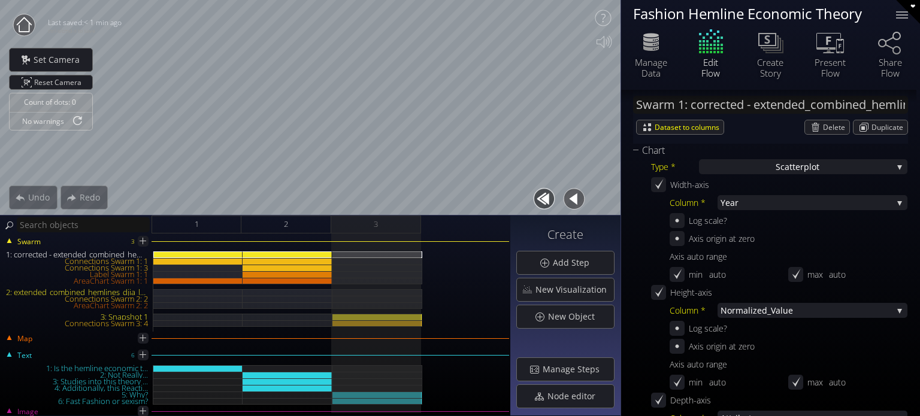
scroll to position [300, 0]
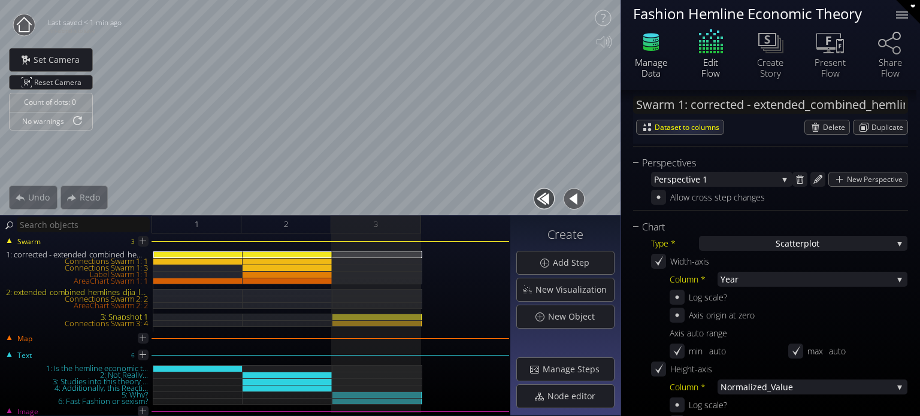
click at [649, 59] on div "Manage Data" at bounding box center [651, 68] width 42 height 22
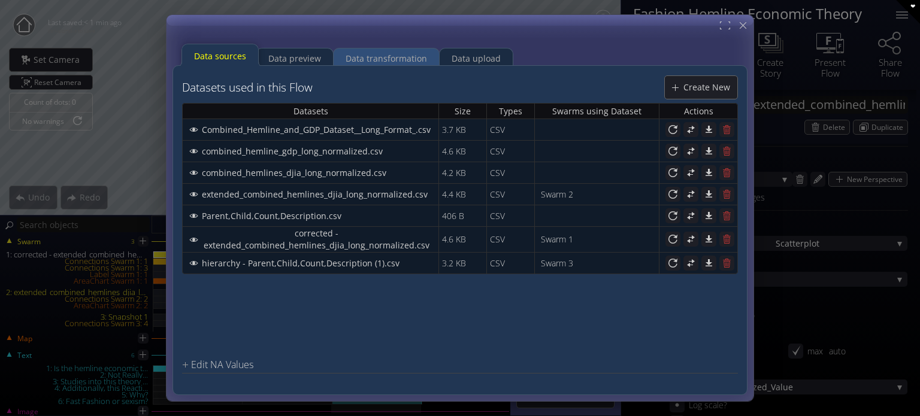
click at [381, 58] on div "Data transformation" at bounding box center [386, 58] width 81 height 23
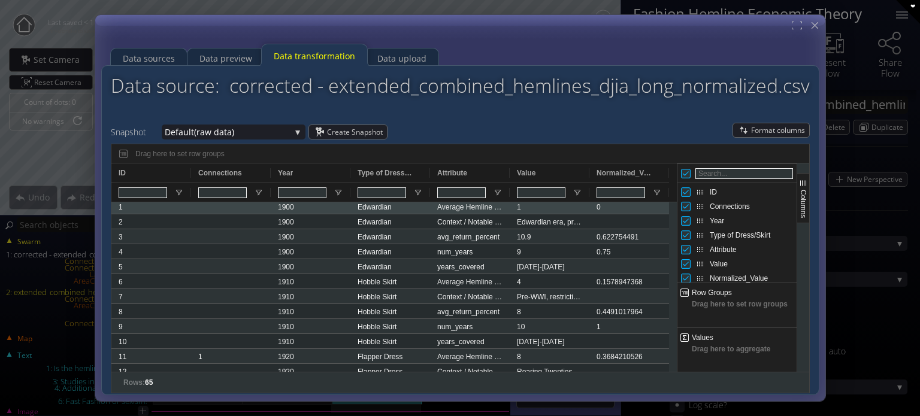
scroll to position [0, 0]
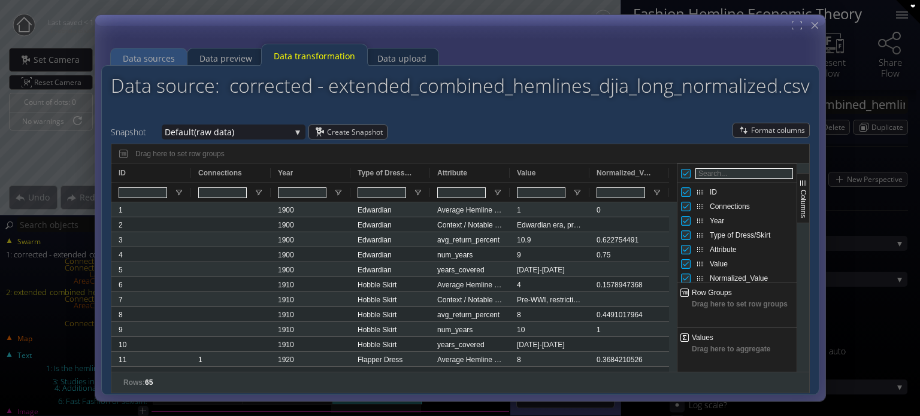
click at [139, 57] on div "Data sources" at bounding box center [149, 58] width 52 height 23
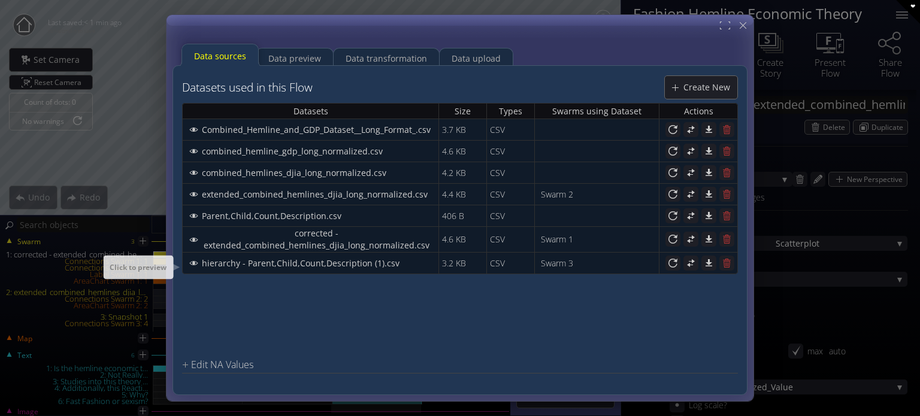
click at [318, 260] on span "hierarchy - Parent,Child,Count,Description (1).csv" at bounding box center [303, 263] width 205 height 12
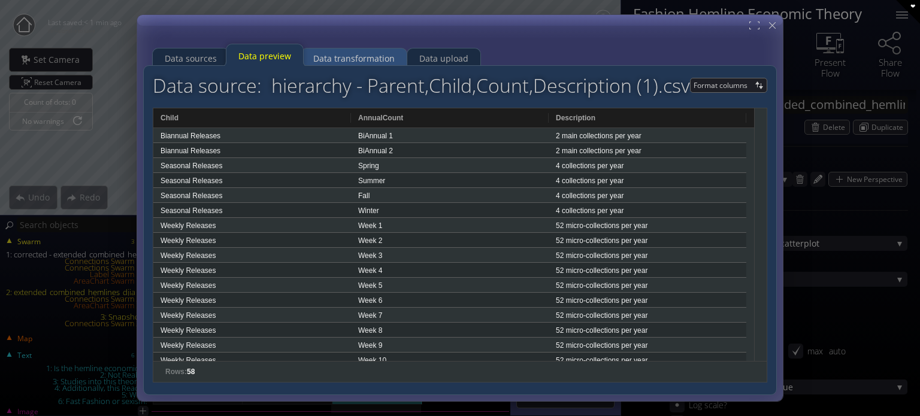
click at [334, 61] on div "Data transformation" at bounding box center [353, 58] width 81 height 23
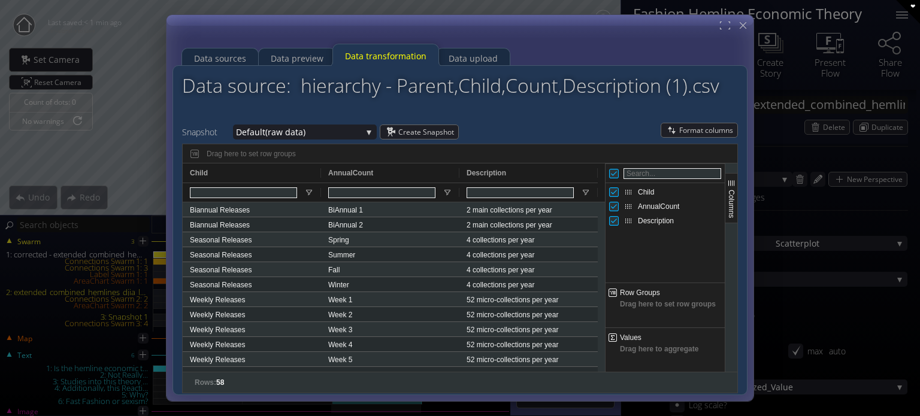
click at [298, 141] on div "Snapshot Default (raw data) Default (raw data) Snapshot 1 Create Snapshot To Fi…" at bounding box center [460, 258] width 556 height 271
click at [300, 133] on span "(raw data)" at bounding box center [313, 132] width 96 height 15
click at [296, 148] on div "Drag here to set row groups" at bounding box center [460, 153] width 555 height 19
click at [292, 131] on span "(raw data)" at bounding box center [313, 132] width 96 height 15
click at [291, 146] on span "Snapshot 1" at bounding box center [302, 140] width 132 height 16
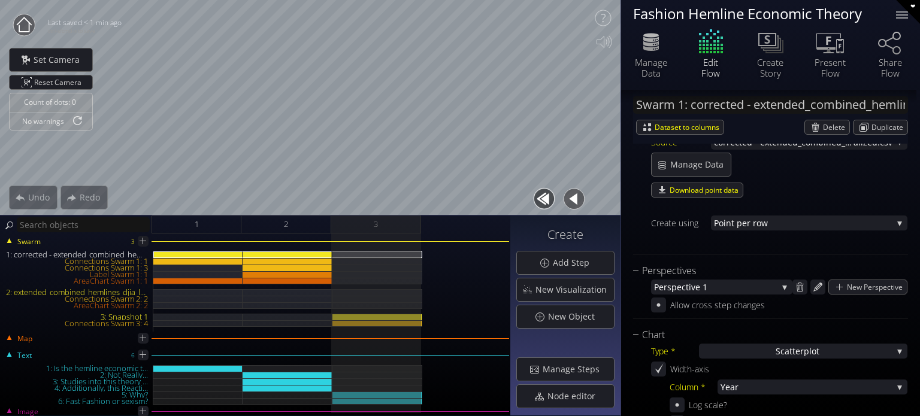
scroll to position [120, 0]
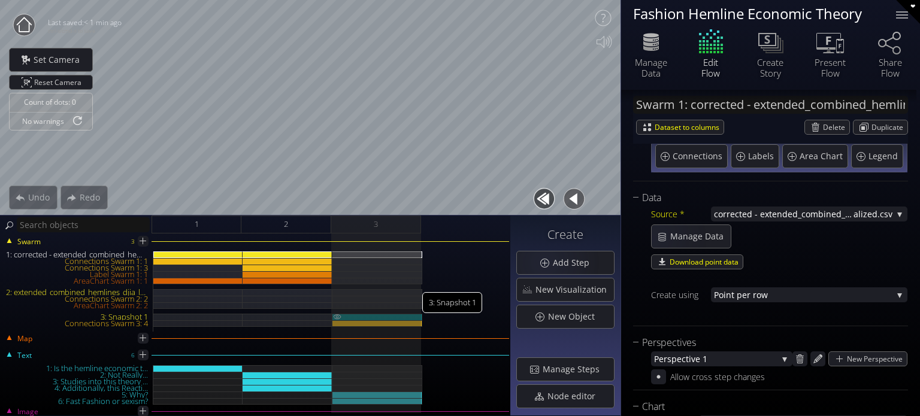
click at [394, 316] on div "3: Snapshot 1" at bounding box center [377, 317] width 90 height 7
type input "Swarm 3: Snapshot 1"
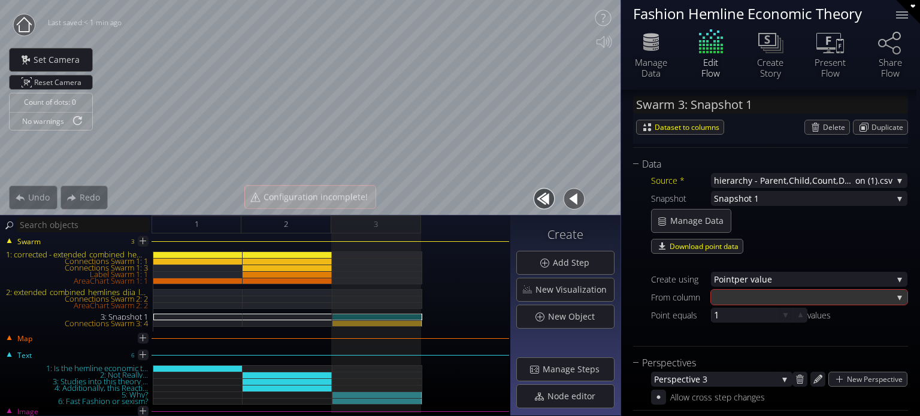
click at [763, 292] on div at bounding box center [803, 297] width 179 height 15
click at [758, 297] on span "rchy Level" at bounding box center [816, 297] width 165 height 16
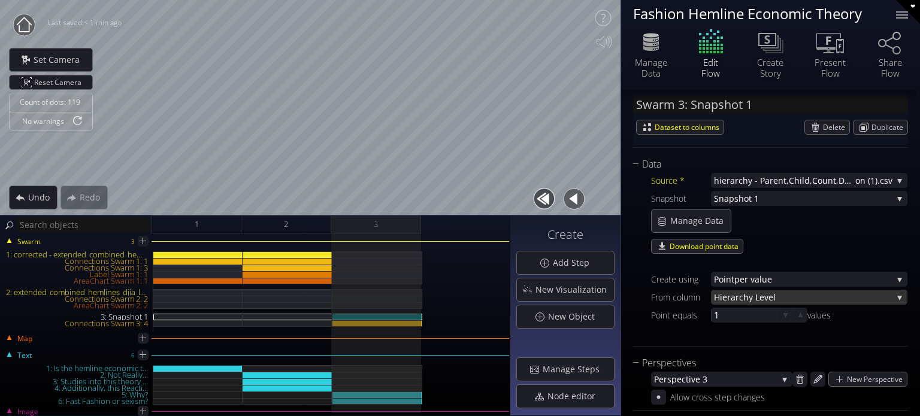
click at [751, 299] on span "rchy Level" at bounding box center [814, 297] width 157 height 15
click at [853, 306] on div "Create using Point per value Poi nt per row Point per value From column Hiera r…" at bounding box center [779, 299] width 256 height 84
click at [857, 298] on span "rchy Level" at bounding box center [814, 297] width 157 height 15
click at [762, 297] on span "rchy Level" at bounding box center [814, 297] width 157 height 15
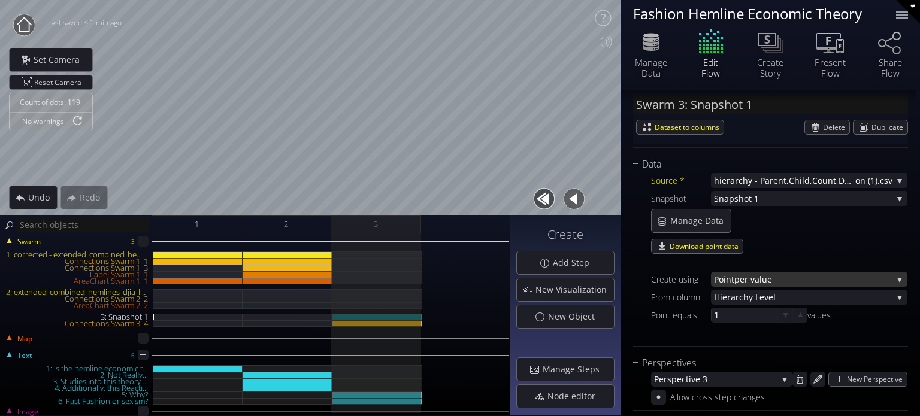
click at [743, 274] on span "per value" at bounding box center [813, 279] width 158 height 15
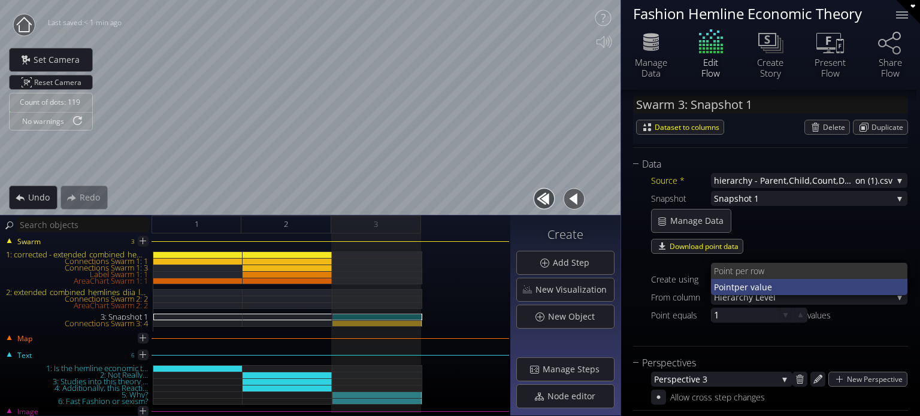
click at [743, 286] on span "per value" at bounding box center [816, 287] width 164 height 16
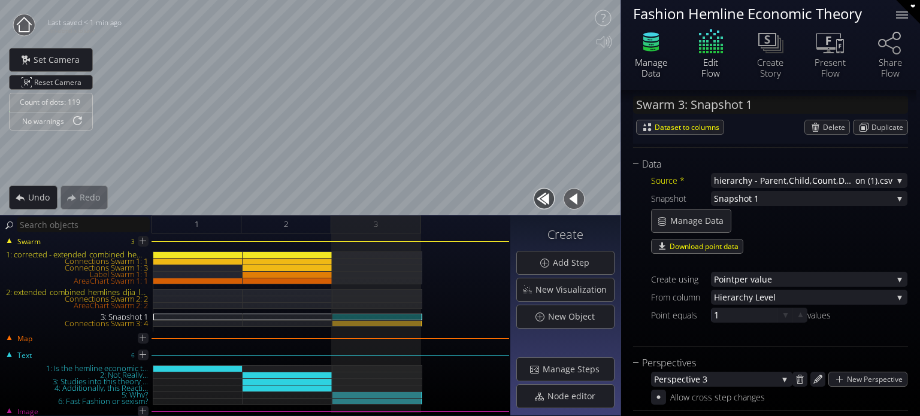
click at [648, 64] on div "Manage Data" at bounding box center [651, 68] width 42 height 22
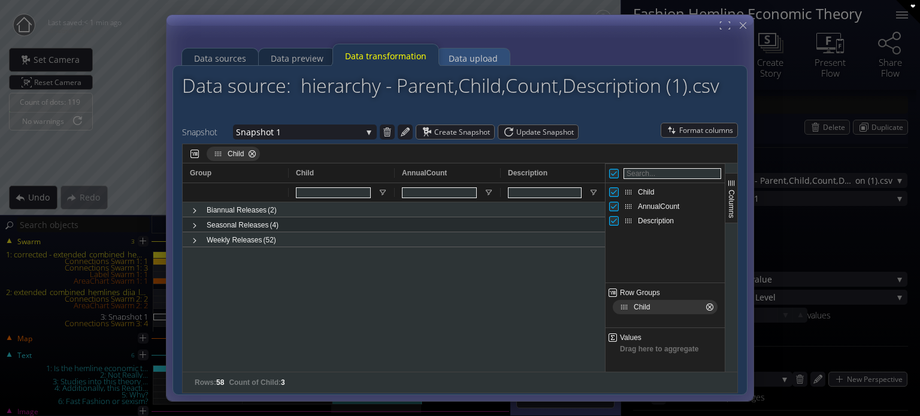
click at [467, 57] on div "Data upload" at bounding box center [473, 58] width 49 height 23
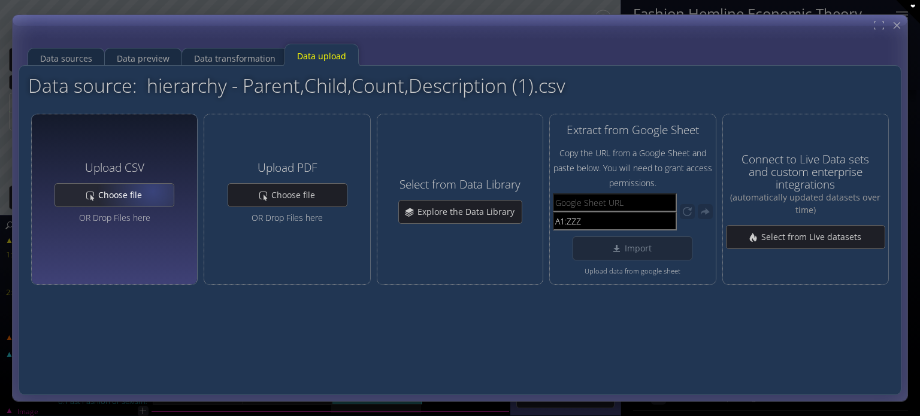
click at [148, 192] on span "Choose file" at bounding box center [124, 195] width 52 height 12
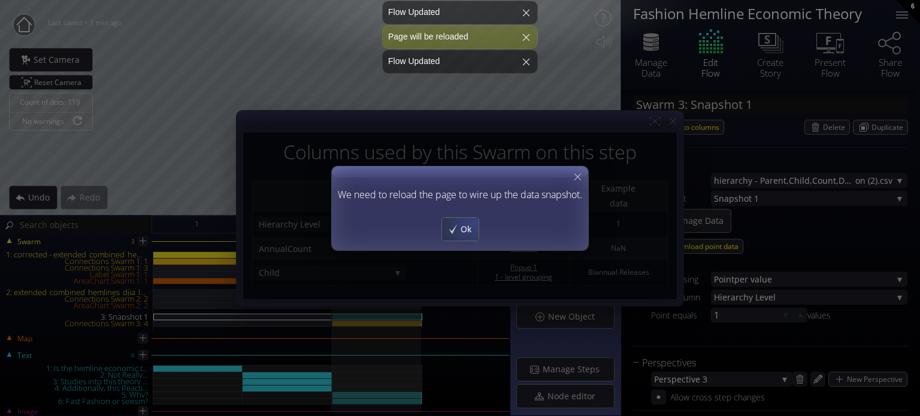
click at [467, 232] on span "Ok" at bounding box center [469, 229] width 19 height 12
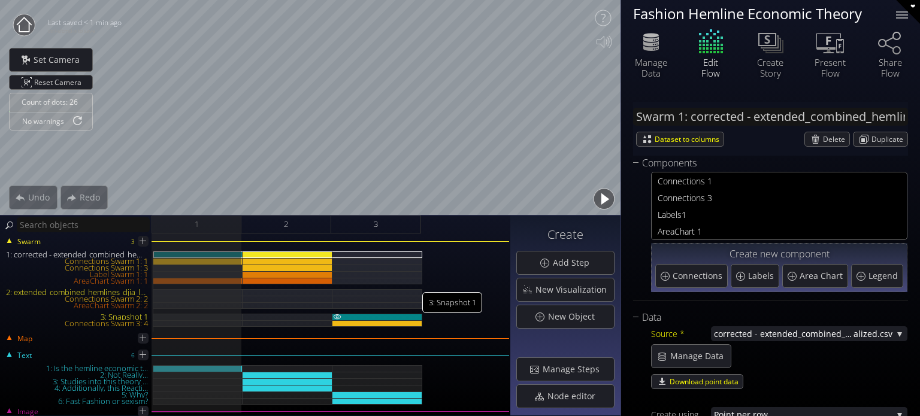
click at [389, 316] on div "3: Snapshot 1" at bounding box center [377, 317] width 90 height 7
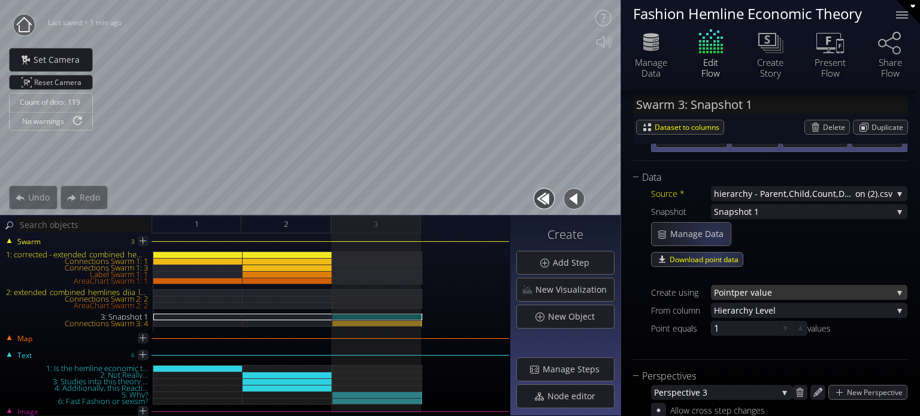
scroll to position [120, 0]
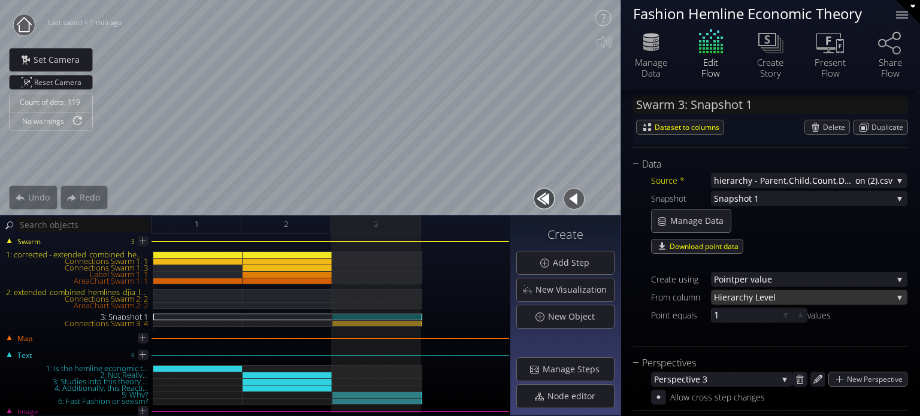
click at [736, 298] on span "rchy Level" at bounding box center [814, 297] width 157 height 15
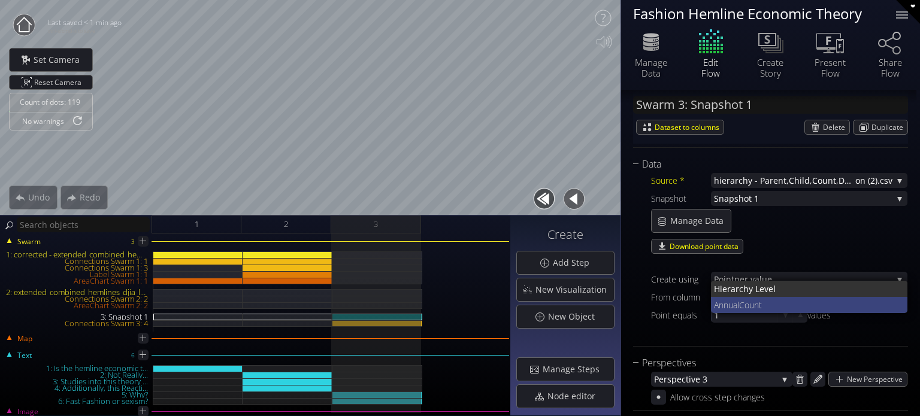
click at [740, 301] on span "nnualCount" at bounding box center [809, 305] width 180 height 16
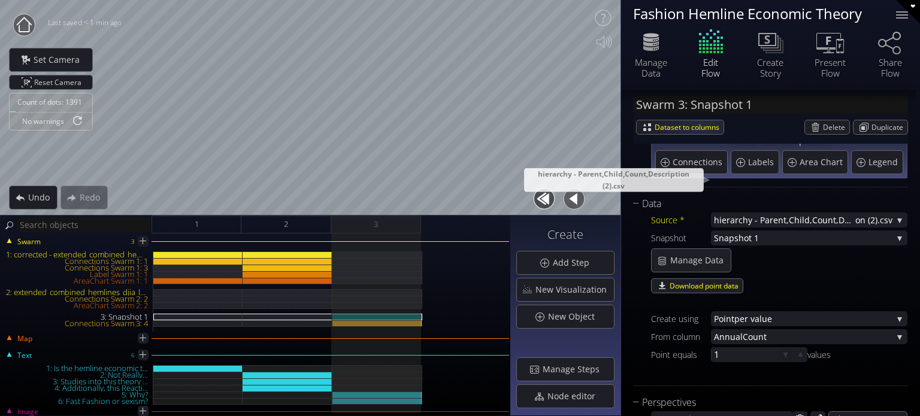
scroll to position [60, 0]
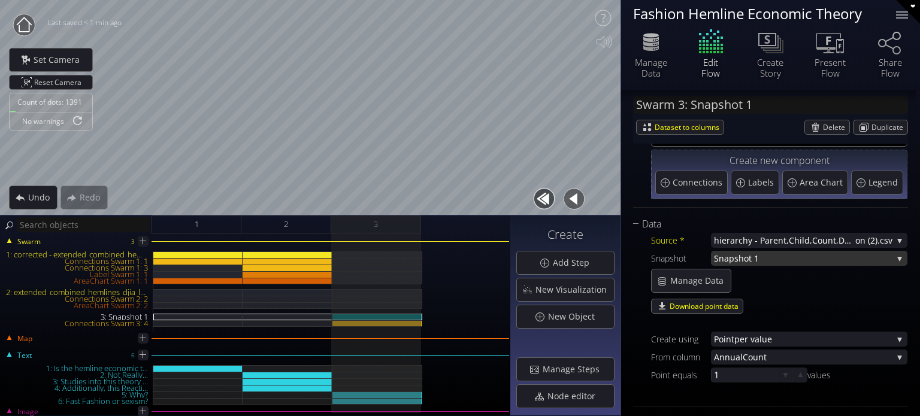
click at [769, 255] on span "Snapshot 1" at bounding box center [803, 258] width 179 height 15
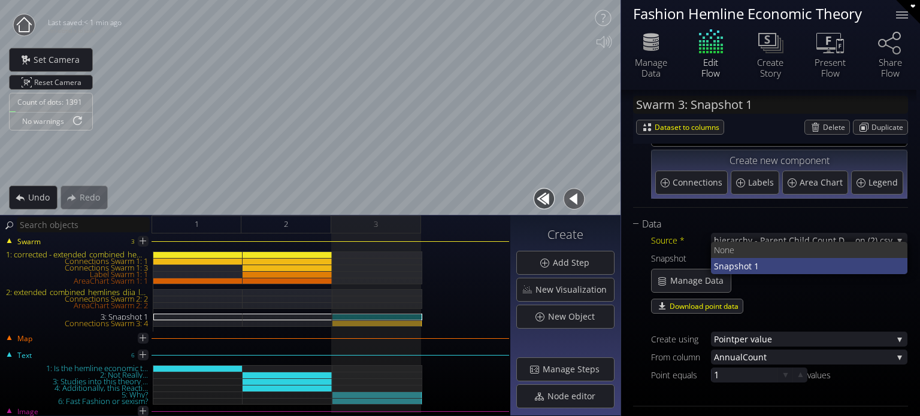
click at [773, 267] on span "Snapshot 1" at bounding box center [806, 266] width 185 height 16
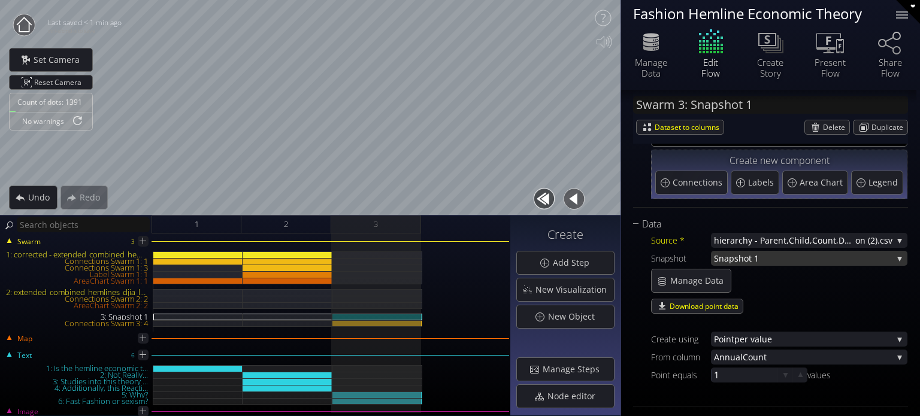
click at [758, 259] on span "Snapshot 1" at bounding box center [803, 258] width 179 height 15
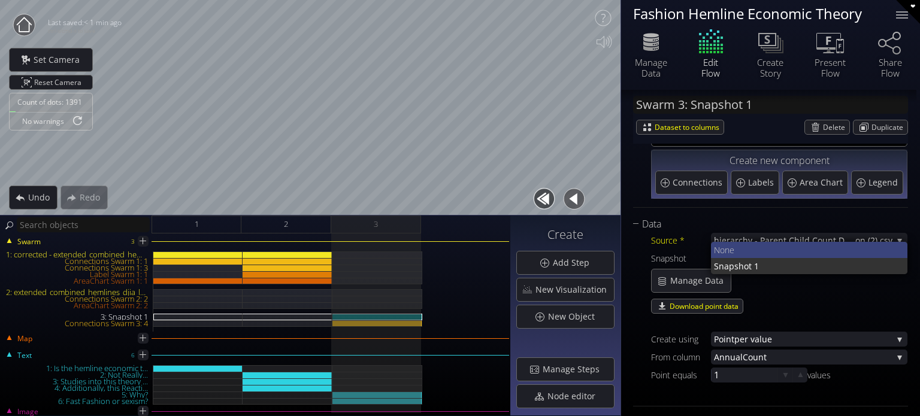
click at [753, 251] on span "None" at bounding box center [806, 250] width 185 height 16
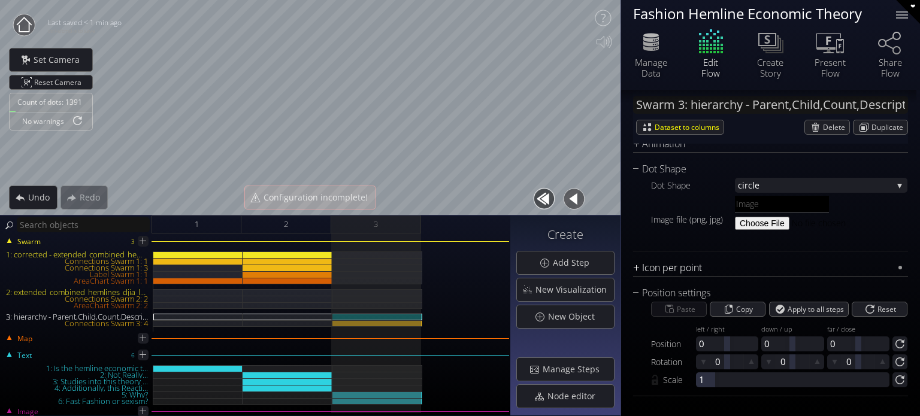
scroll to position [1561, 0]
click at [32, 198] on span "Undo" at bounding box center [42, 198] width 29 height 12
type input "Swarm 3: Snapshot 1"
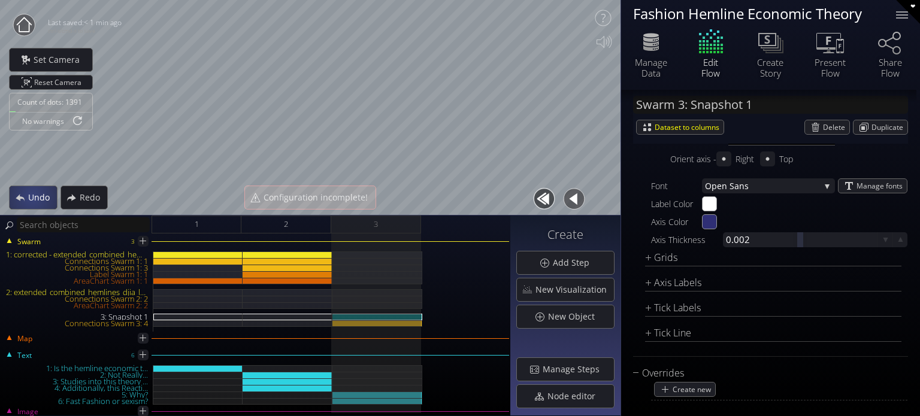
scroll to position [1858, 0]
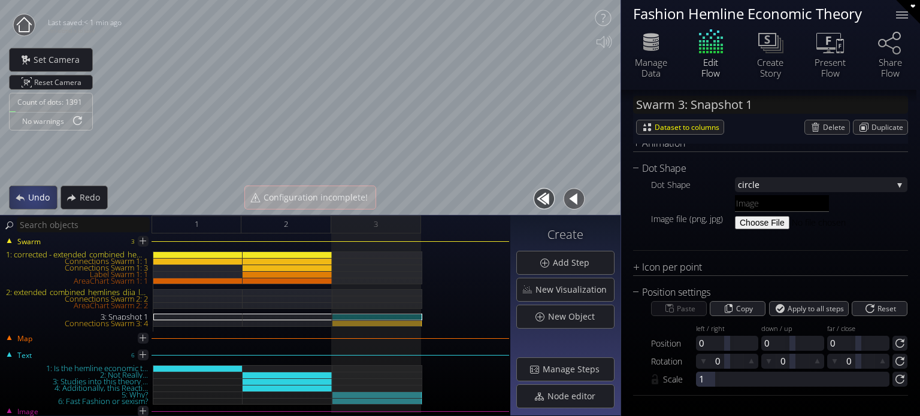
click at [35, 198] on span "Undo" at bounding box center [42, 198] width 29 height 12
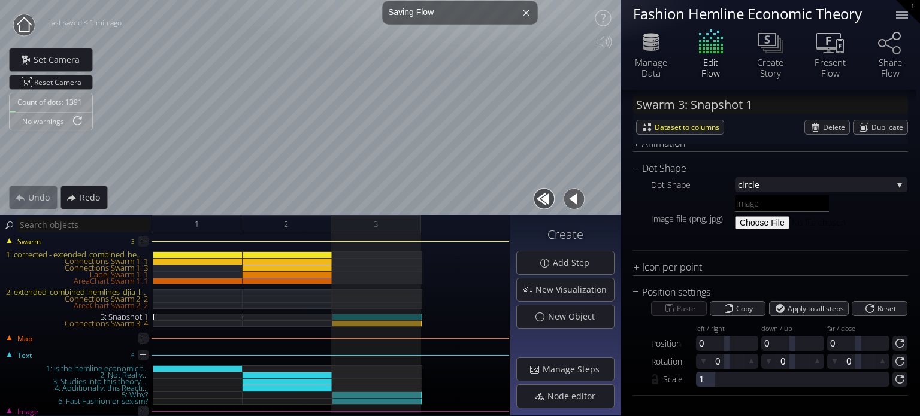
click at [35, 198] on div "Undo" at bounding box center [33, 198] width 49 height 24
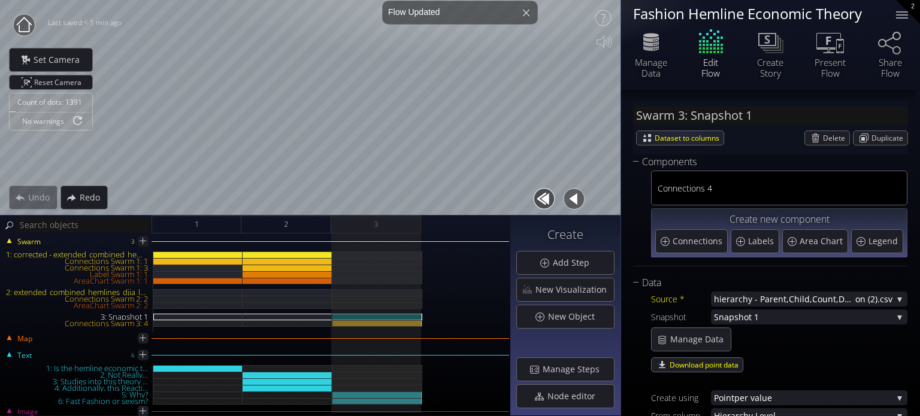
scroll to position [0, 0]
click at [651, 66] on div "Manage Data" at bounding box center [651, 68] width 42 height 22
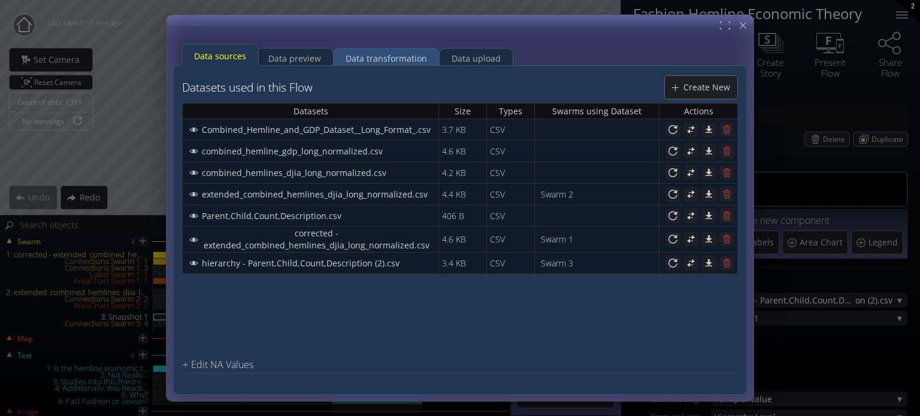
click at [346, 60] on div "Data transformation" at bounding box center [386, 58] width 81 height 23
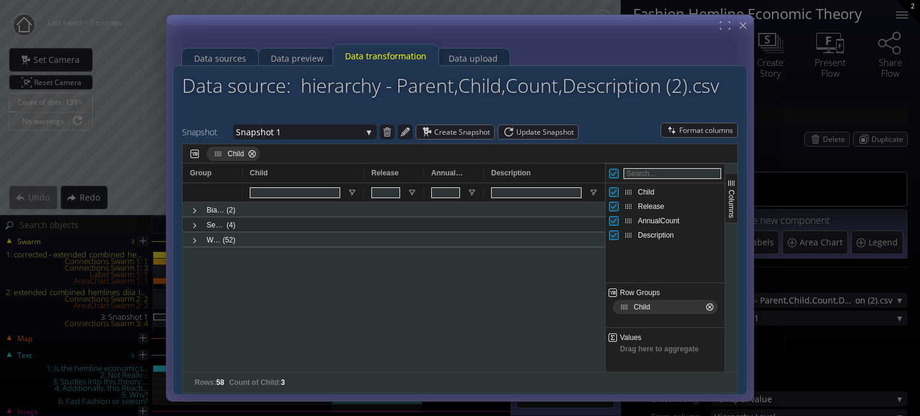
click at [401, 191] on div at bounding box center [394, 192] width 60 height 19
click at [196, 204] on span at bounding box center [195, 210] width 10 height 15
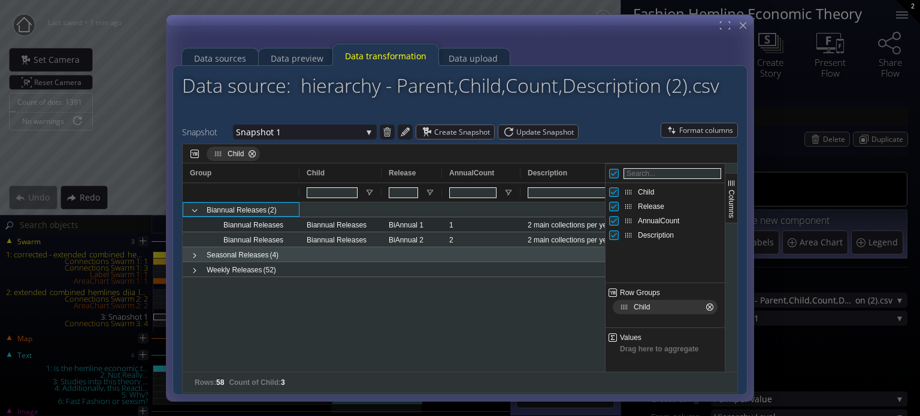
click at [192, 258] on span at bounding box center [195, 256] width 10 height 10
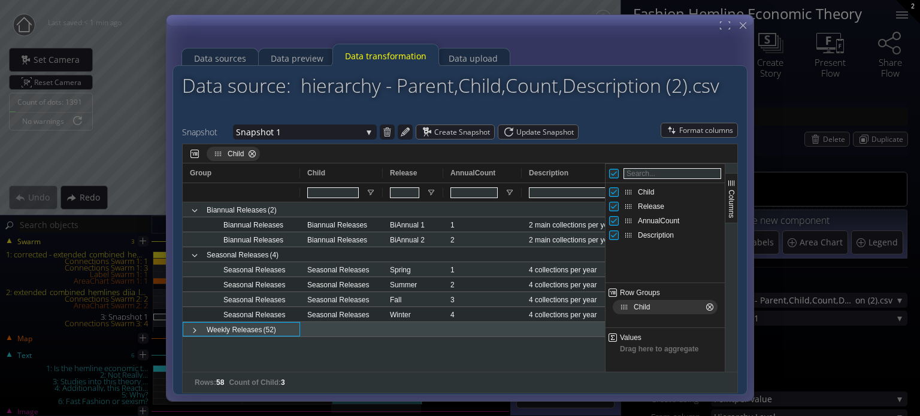
click at [198, 331] on span at bounding box center [195, 331] width 10 height 10
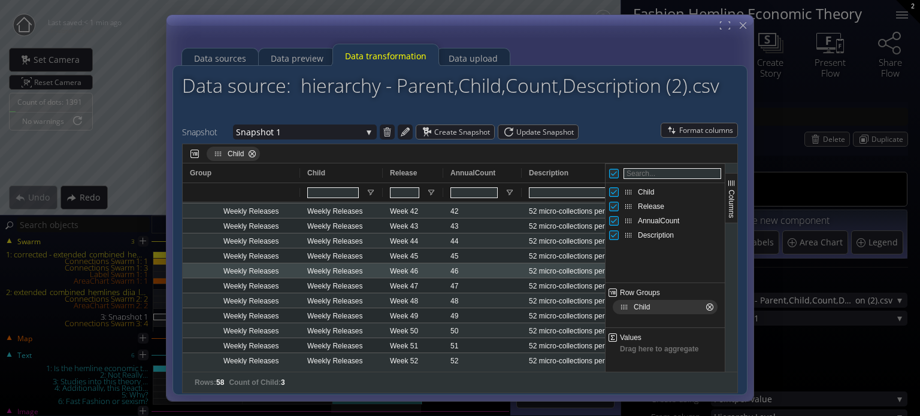
scroll to position [750, 0]
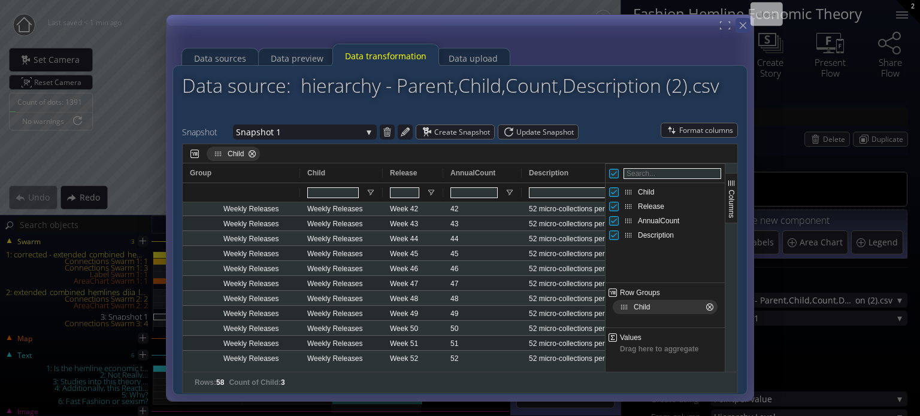
click at [749, 0] on div "Data sources Data preview Data transformation Data upload Datasets used in this…" at bounding box center [460, 0] width 920 height 0
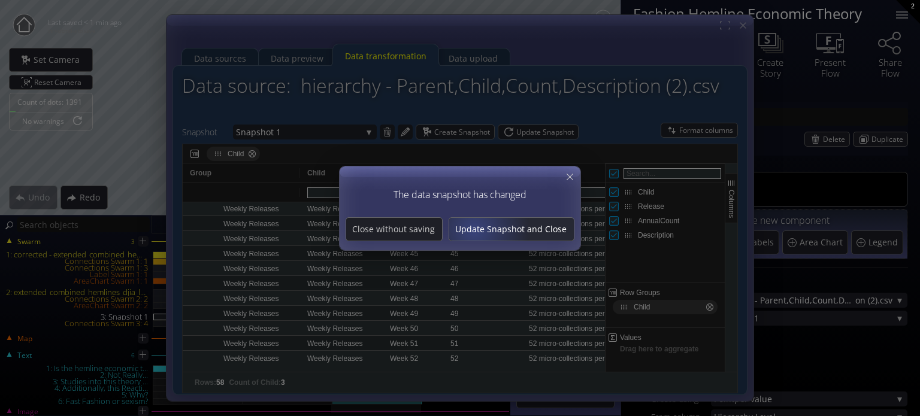
click at [477, 230] on span "Update Snapshot and Close" at bounding box center [511, 229] width 125 height 12
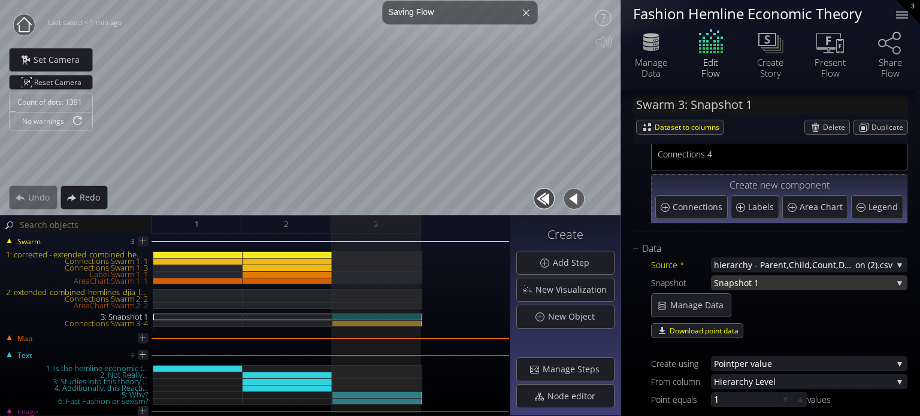
scroll to position [60, 0]
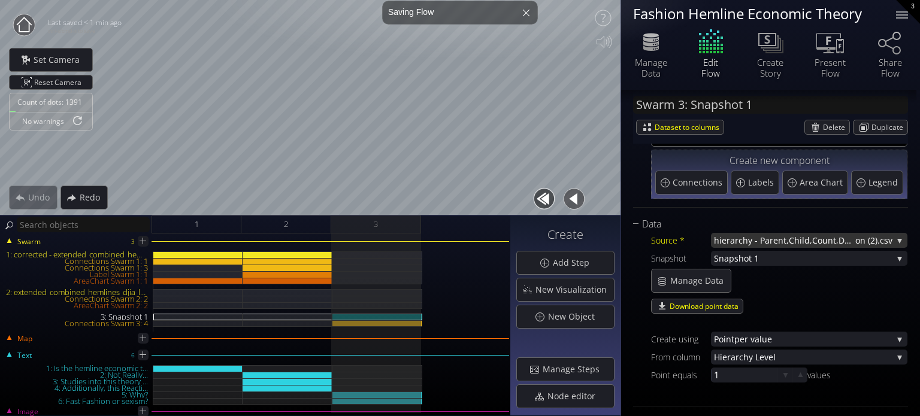
click at [772, 238] on span "hierarchy - Parent,Child,Count,Descripti" at bounding box center [784, 240] width 141 height 15
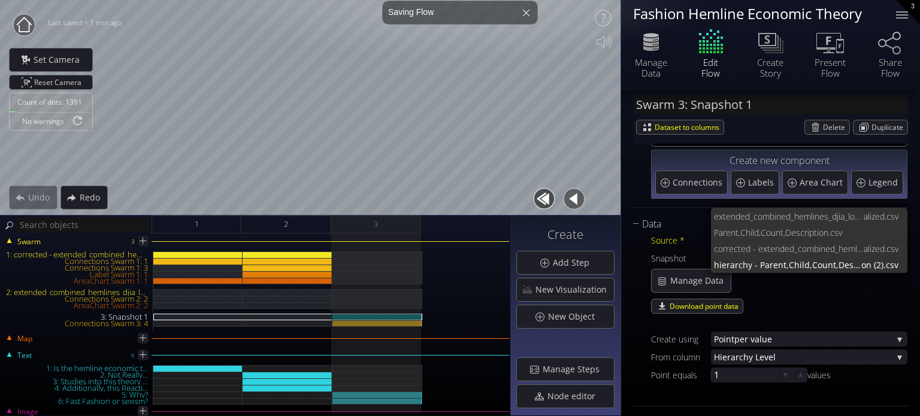
scroll to position [48, 0]
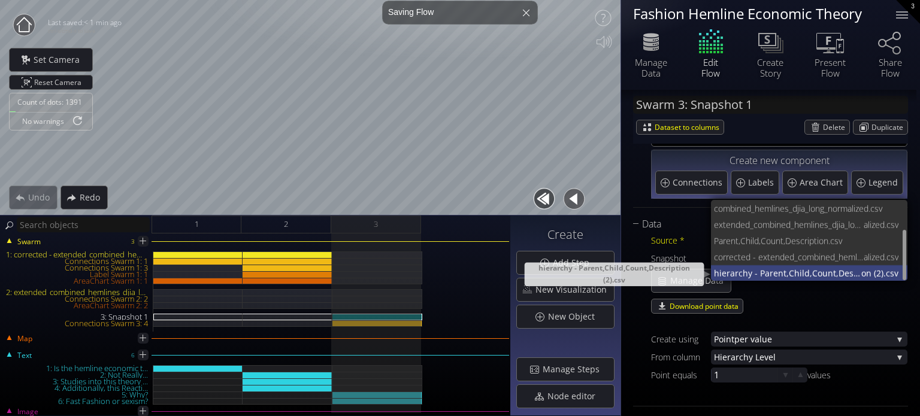
click at [779, 269] on span "hierarchy - Parent,Child,Count,Descripti" at bounding box center [787, 273] width 147 height 16
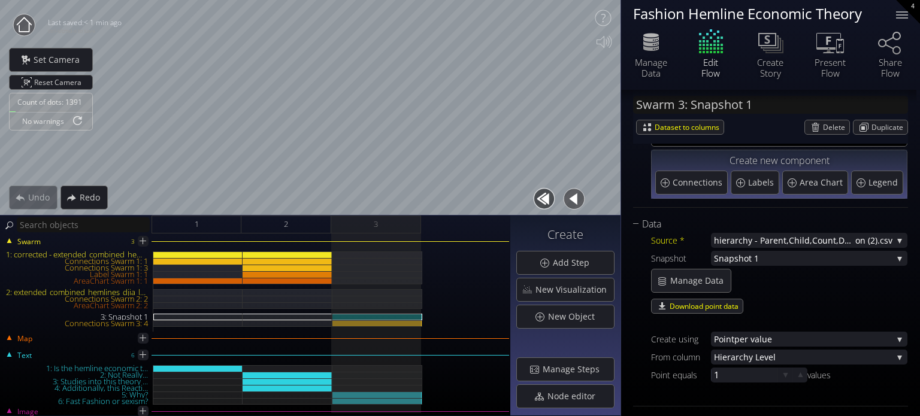
click at [832, 6] on div "Fashion Hemline Economic Theory" at bounding box center [757, 13] width 248 height 15
type textarea "Fashion Hemline Economic Theory"
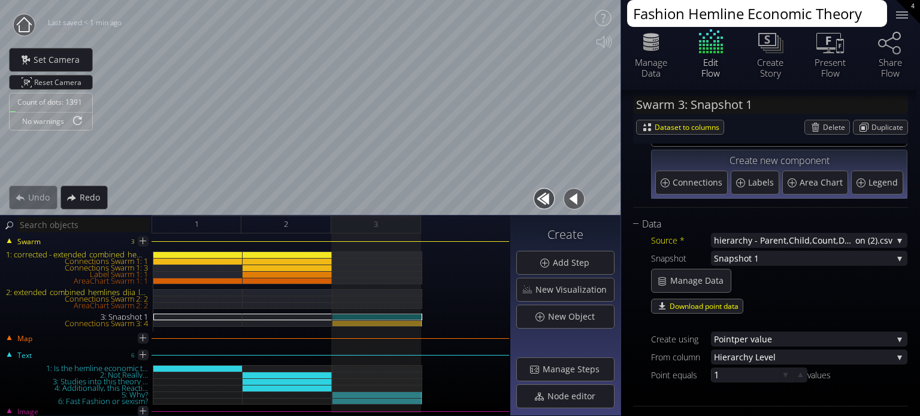
click at [838, 14] on textarea "Fashion Hemline Economic Theory" at bounding box center [757, 13] width 260 height 27
click at [838, 13] on textarea "Fashion Hemline Economic Theory" at bounding box center [757, 13] width 260 height 27
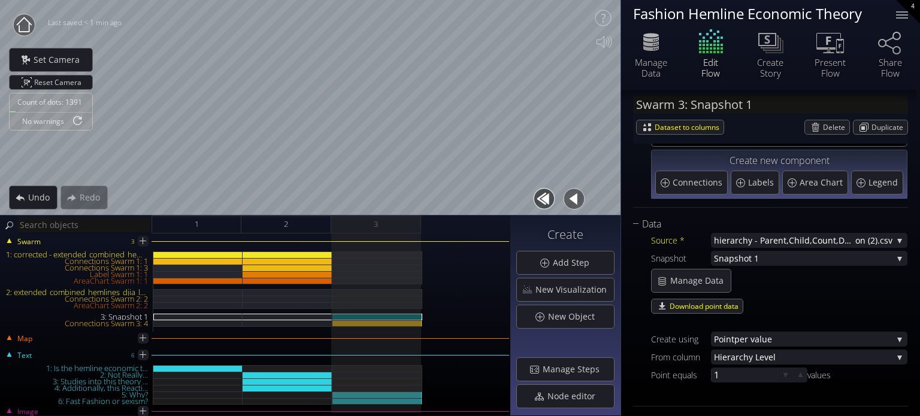
click at [25, 31] on icon at bounding box center [24, 24] width 15 height 15
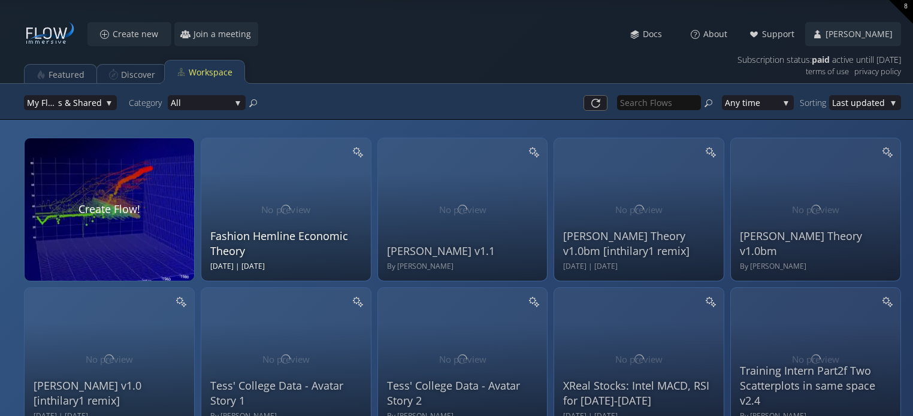
click at [295, 180] on div "Fashion Hemline Economic Theory Wed Aug 20 2025 | Thu Aug 21 2025" at bounding box center [287, 208] width 155 height 128
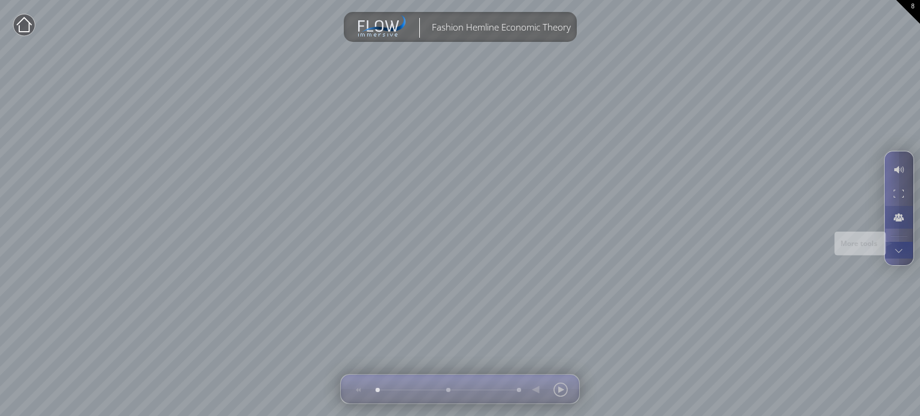
click at [906, 253] on div at bounding box center [899, 250] width 22 height 17
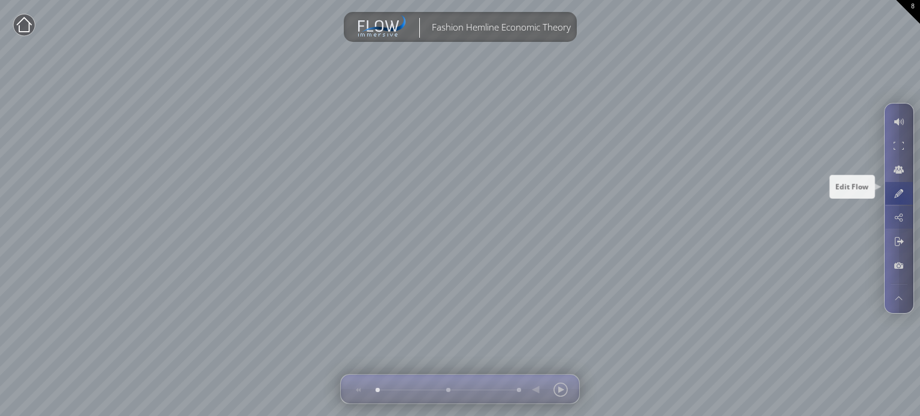
click at [900, 201] on div at bounding box center [899, 193] width 22 height 23
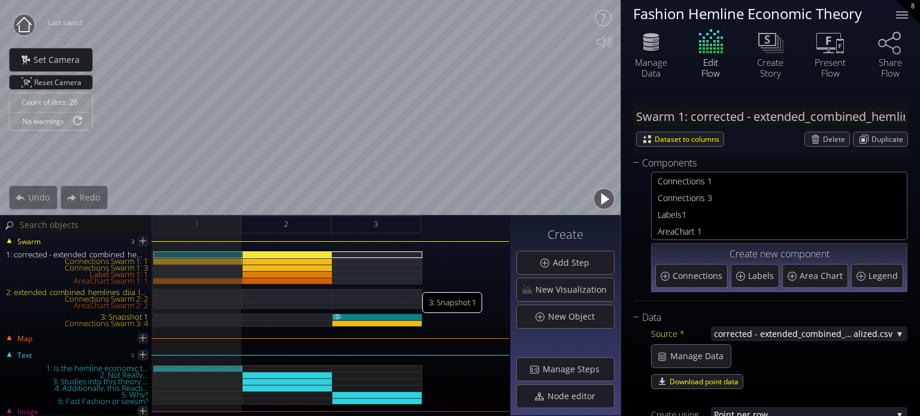
click at [390, 317] on div "3: Snapshot 1" at bounding box center [377, 317] width 90 height 7
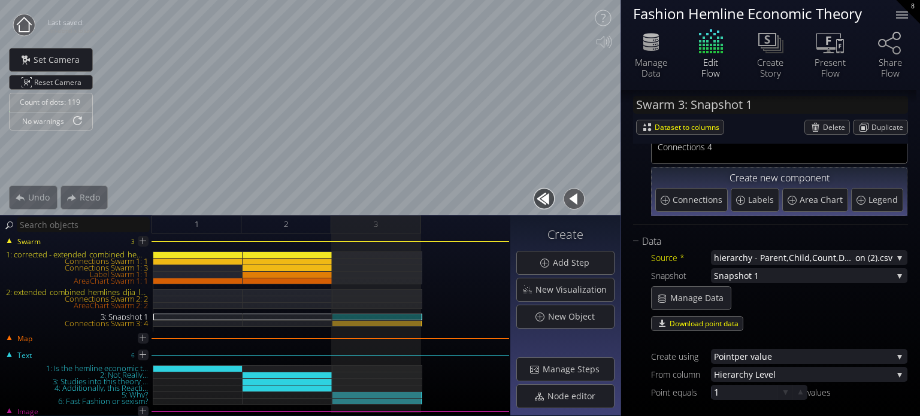
scroll to position [60, 0]
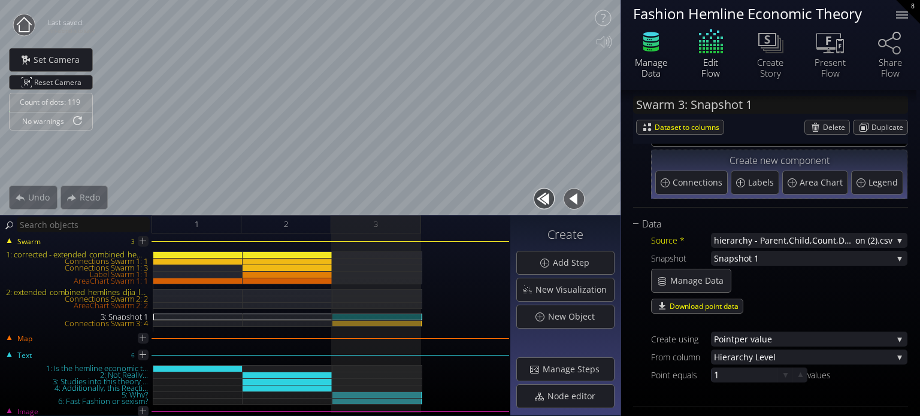
click at [657, 63] on div "Manage Data" at bounding box center [651, 68] width 42 height 22
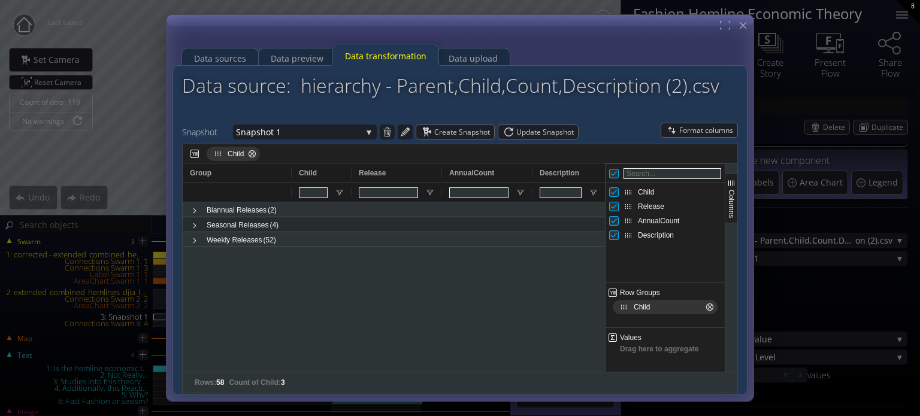
click at [253, 153] on span "Child Press DELETE to remove" at bounding box center [252, 154] width 10 height 10
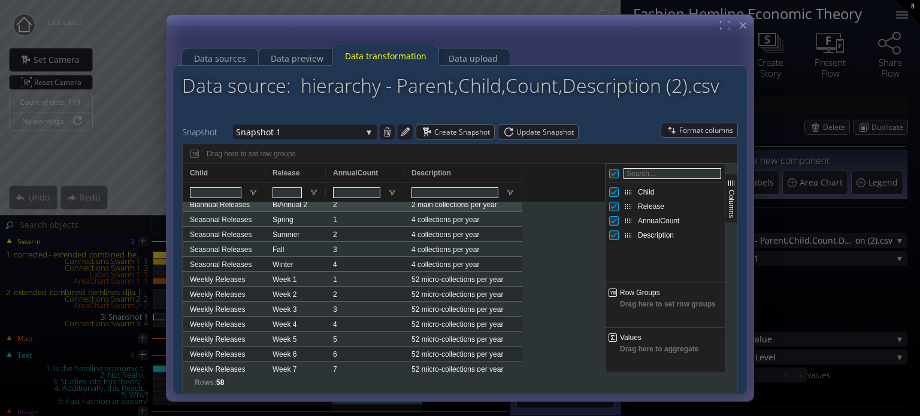
scroll to position [0, 0]
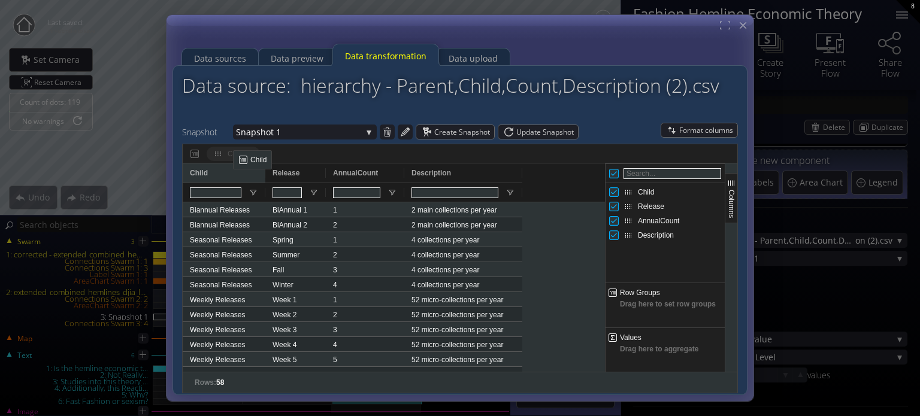
drag, startPoint x: 240, startPoint y: 167, endPoint x: 239, endPoint y: 155, distance: 12.6
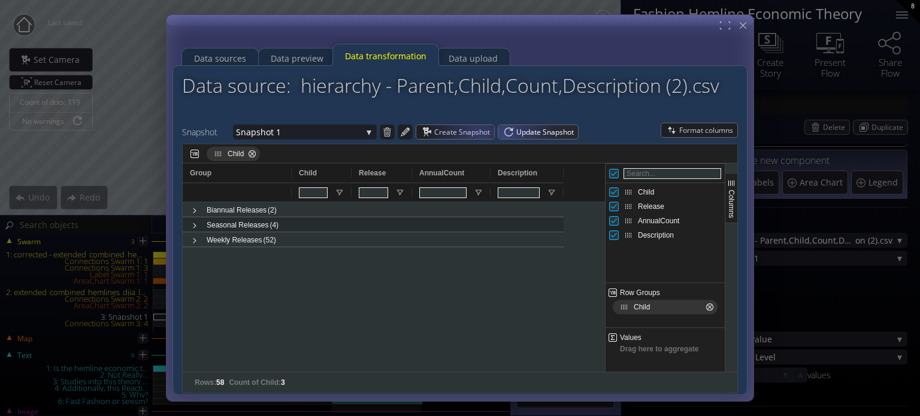
click at [525, 132] on span "Update Snapshot" at bounding box center [547, 132] width 62 height 14
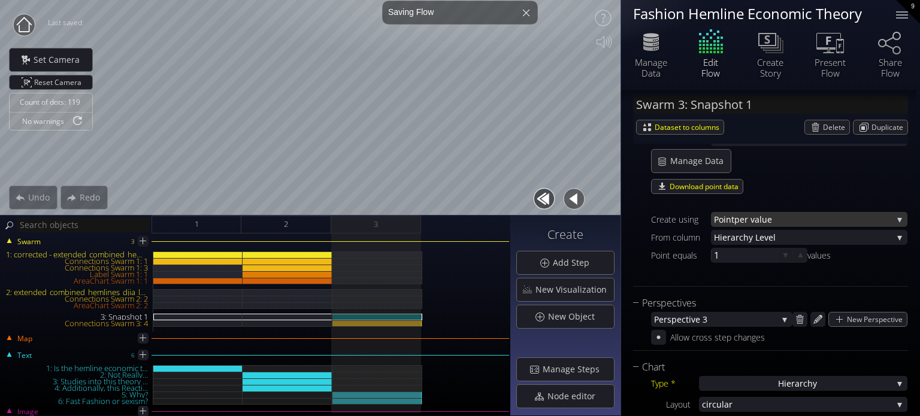
scroll to position [60, 0]
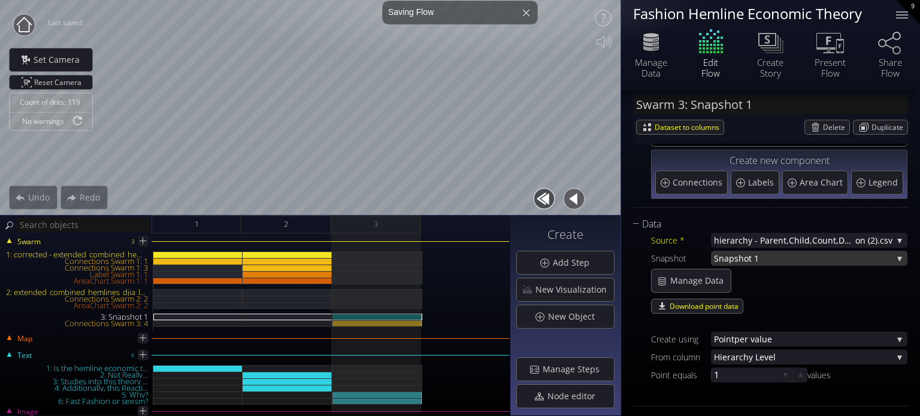
click at [757, 257] on span "Snapshot 1" at bounding box center [803, 258] width 179 height 15
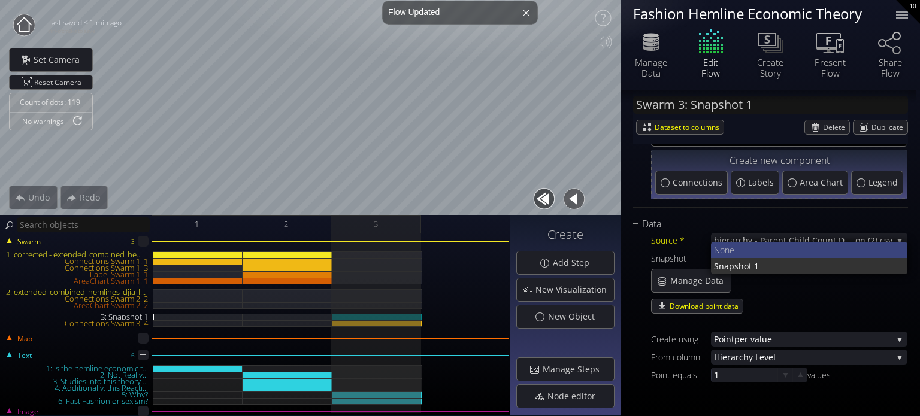
click at [749, 253] on span "None" at bounding box center [806, 250] width 185 height 16
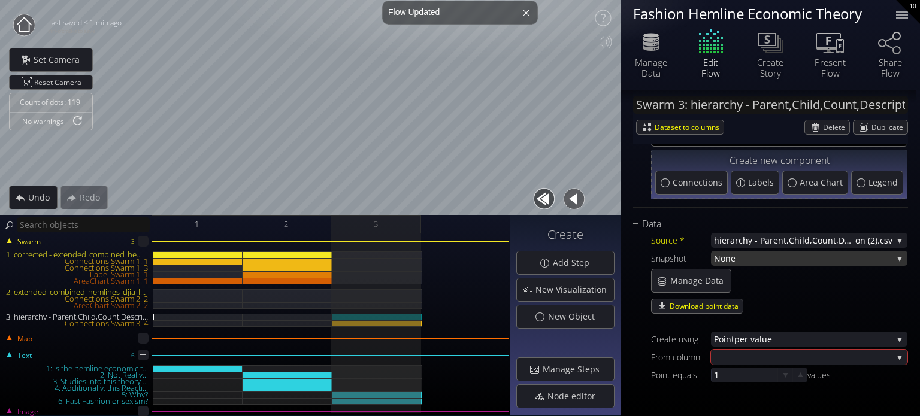
click at [748, 258] on span "None" at bounding box center [803, 258] width 179 height 15
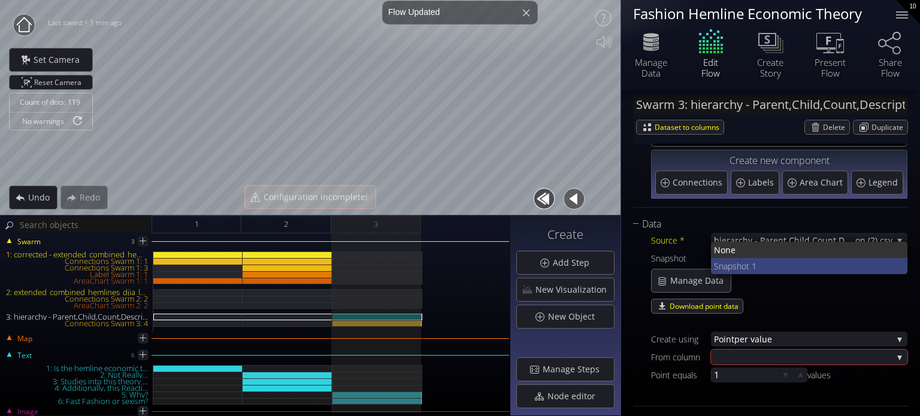
click at [749, 268] on span "Snapshot 1" at bounding box center [806, 266] width 185 height 16
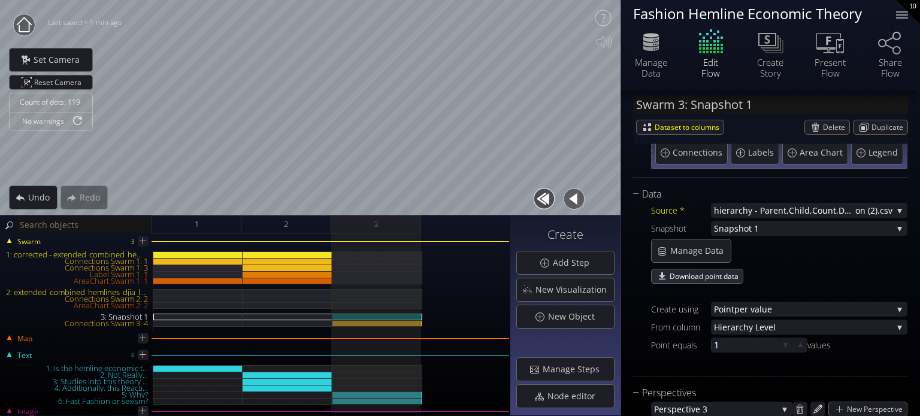
scroll to position [120, 0]
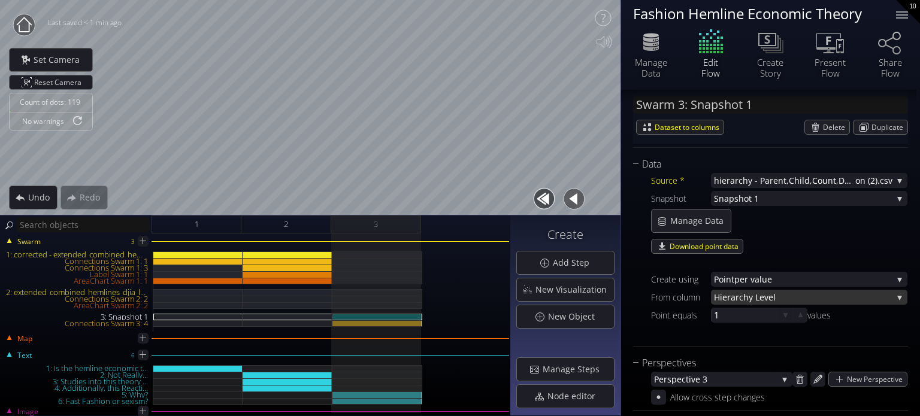
click at [781, 301] on span "rchy Level" at bounding box center [814, 297] width 157 height 15
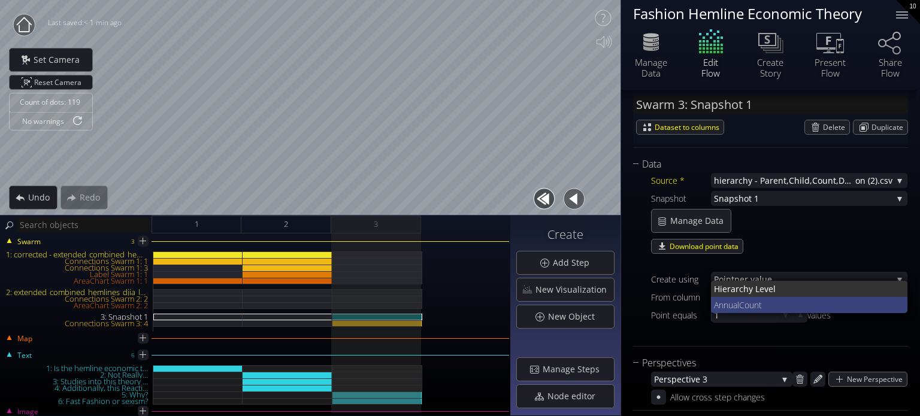
click at [776, 304] on span "nnualCount" at bounding box center [809, 305] width 180 height 16
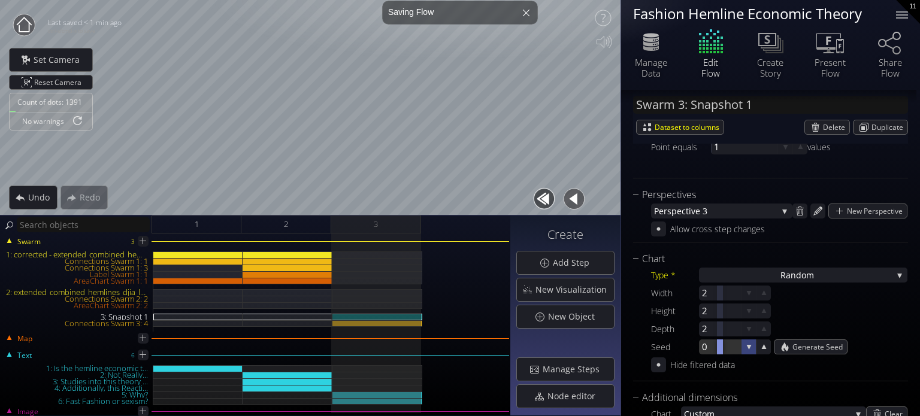
scroll to position [359, 0]
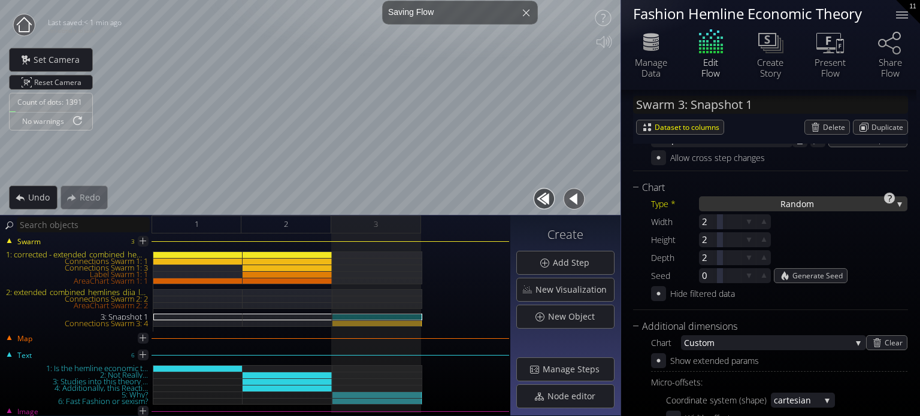
click at [740, 207] on div "Ra ndom" at bounding box center [803, 203] width 208 height 15
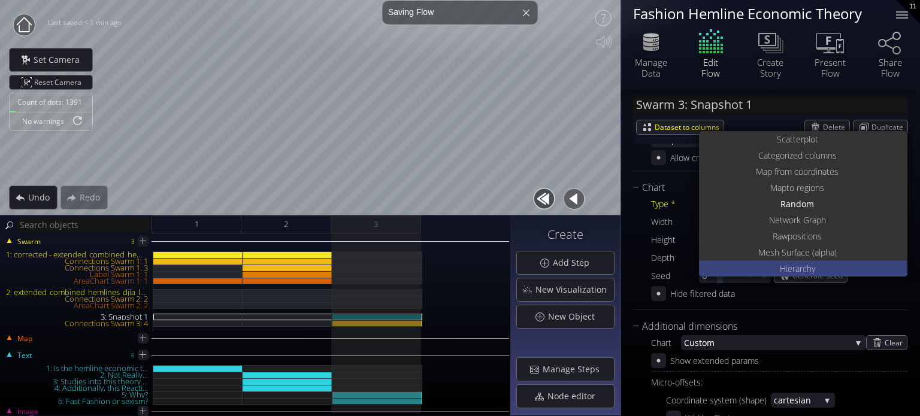
click at [752, 268] on div "Hierarch y" at bounding box center [804, 269] width 205 height 16
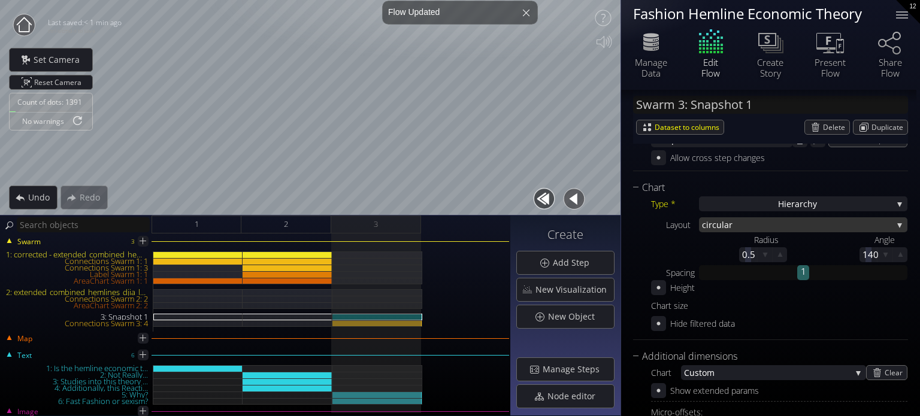
click at [794, 225] on span "ar" at bounding box center [808, 224] width 168 height 15
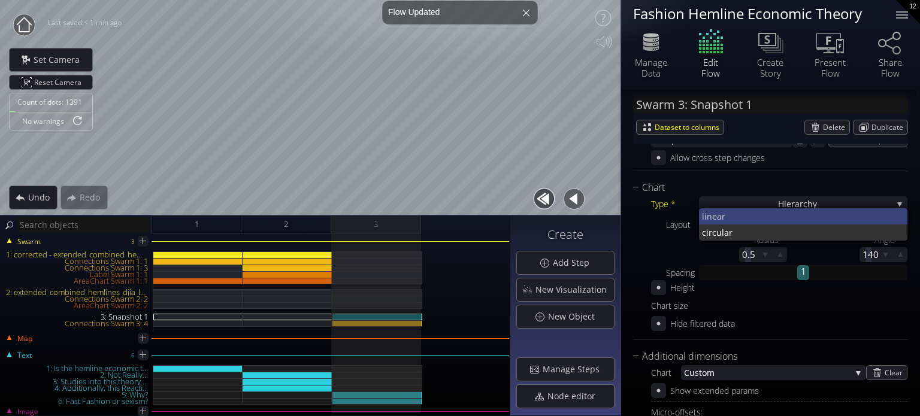
click at [778, 217] on span "near" at bounding box center [803, 216] width 192 height 16
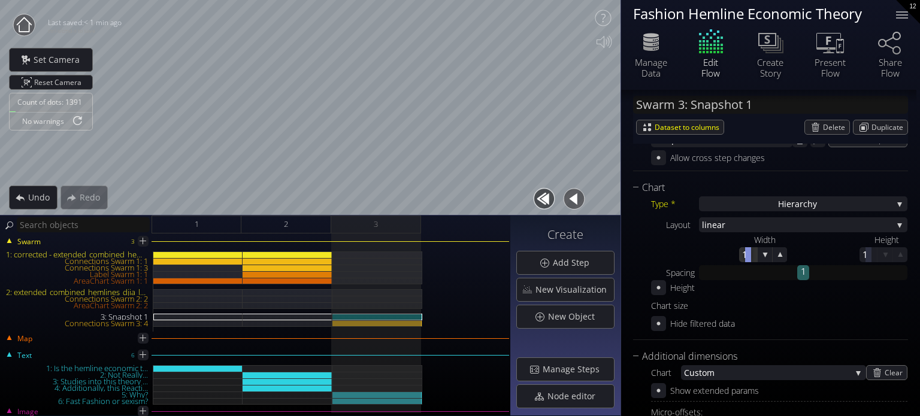
click at [764, 236] on div "Width" at bounding box center [770, 239] width 33 height 15
click at [764, 229] on span "near" at bounding box center [800, 224] width 186 height 15
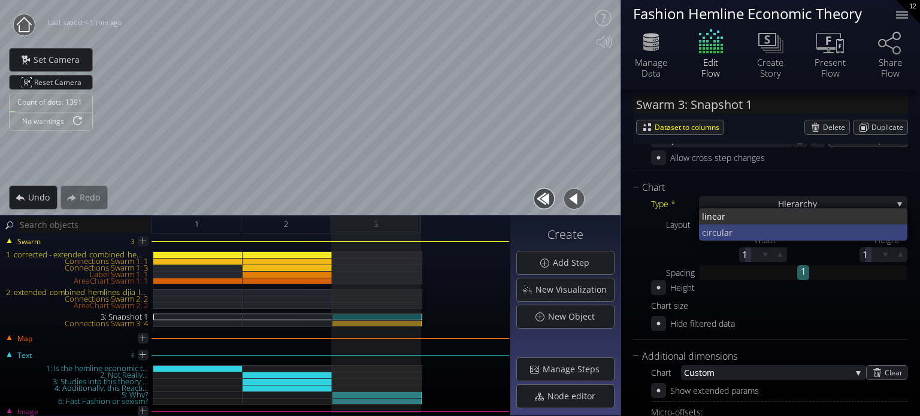
click at [767, 232] on span "ar" at bounding box center [811, 233] width 174 height 16
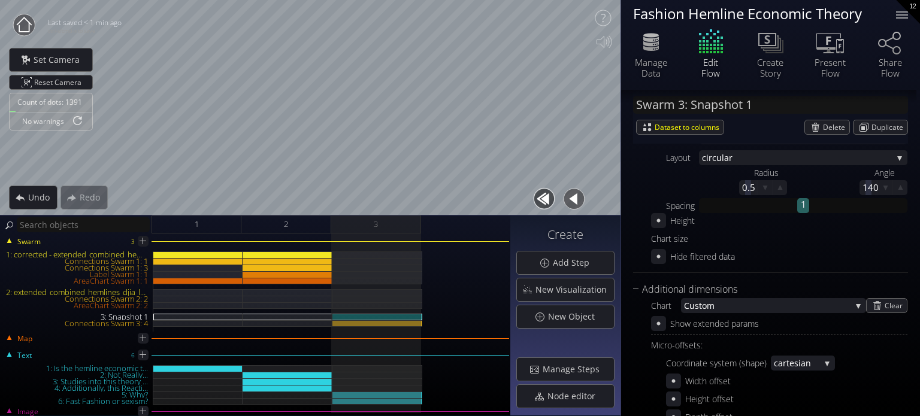
scroll to position [419, 0]
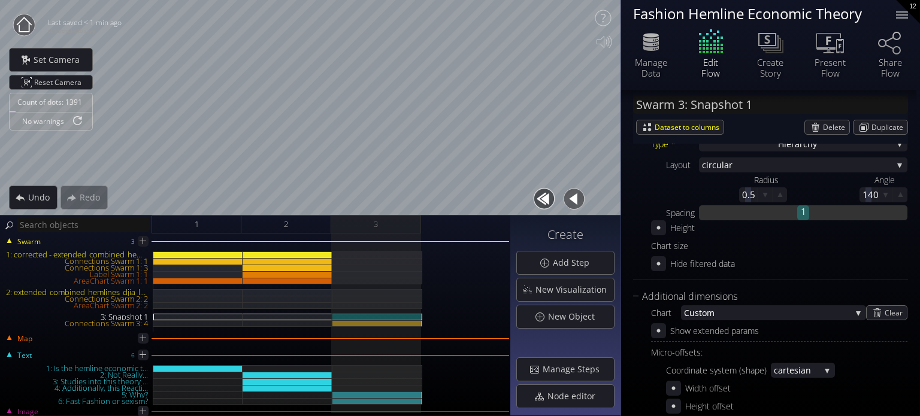
drag, startPoint x: 814, startPoint y: 213, endPoint x: 849, endPoint y: 213, distance: 35.4
click at [849, 213] on div at bounding box center [858, 212] width 98 height 15
drag, startPoint x: 811, startPoint y: 212, endPoint x: 793, endPoint y: 208, distance: 18.5
click at [832, 210] on div at bounding box center [858, 212] width 98 height 15
drag, startPoint x: 806, startPoint y: 214, endPoint x: 846, endPoint y: 214, distance: 39.5
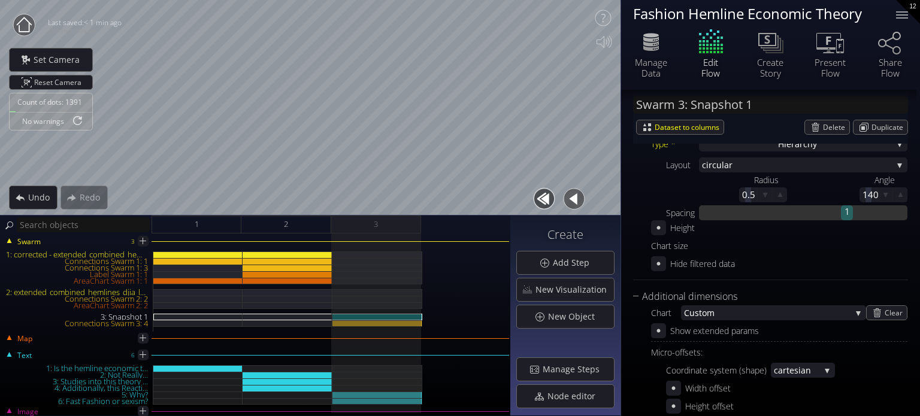
click at [846, 214] on div "1" at bounding box center [847, 211] width 12 height 13
drag, startPoint x: 847, startPoint y: 216, endPoint x: 902, endPoint y: 218, distance: 55.2
click at [902, 218] on div "1" at bounding box center [902, 212] width 12 height 15
drag, startPoint x: 903, startPoint y: 219, endPoint x: 724, endPoint y: 216, distance: 178.5
click at [724, 216] on div "1" at bounding box center [725, 212] width 12 height 15
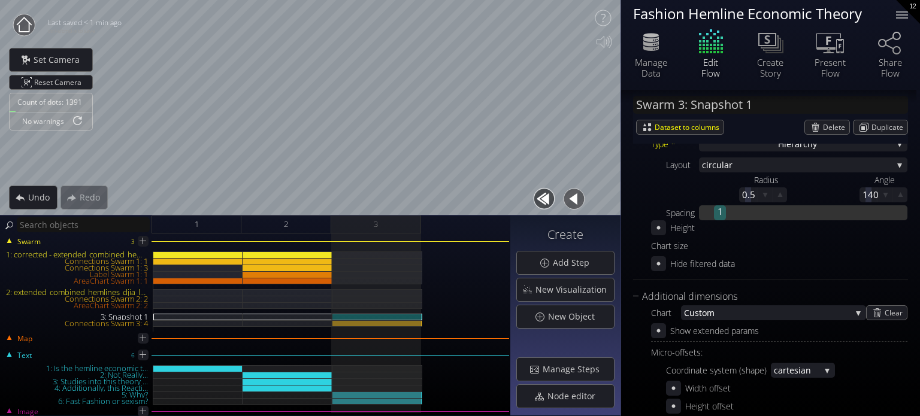
drag, startPoint x: 726, startPoint y: 210, endPoint x: 719, endPoint y: 208, distance: 6.8
click at [784, 215] on div at bounding box center [817, 212] width 182 height 15
drag, startPoint x: 722, startPoint y: 213, endPoint x: 800, endPoint y: 217, distance: 78.0
click at [800, 217] on div "1" at bounding box center [799, 211] width 12 height 13
click at [645, 227] on div "Type * Hierarch y S catterplot Categoriz ed columns Map from c oordinates Map t…" at bounding box center [770, 203] width 275 height 136
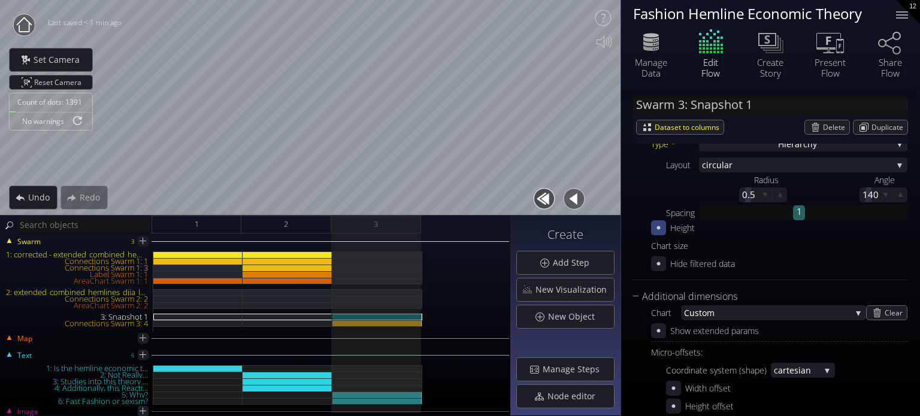
click at [653, 226] on div "Height" at bounding box center [690, 227] width 79 height 15
click at [654, 226] on icon at bounding box center [658, 227] width 11 height 11
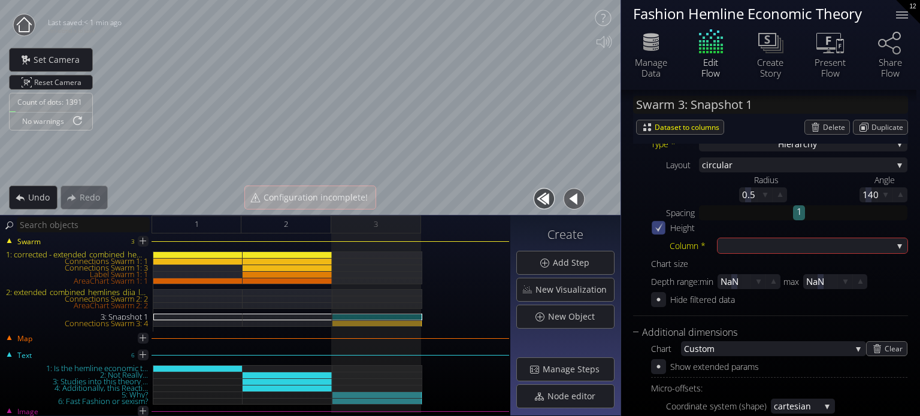
click at [659, 231] on icon at bounding box center [659, 227] width 8 height 9
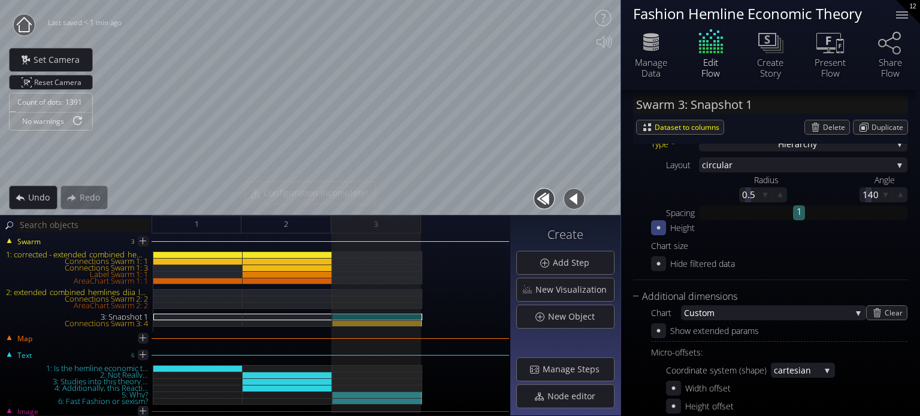
click at [658, 231] on icon at bounding box center [658, 227] width 11 height 11
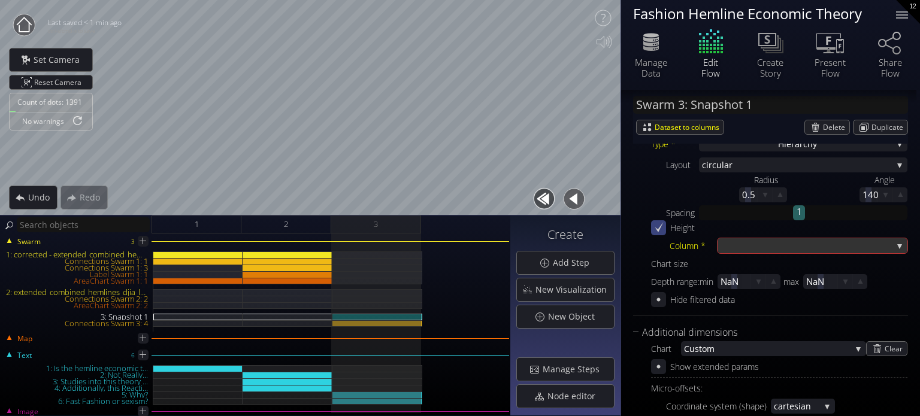
click at [748, 247] on div at bounding box center [807, 245] width 172 height 15
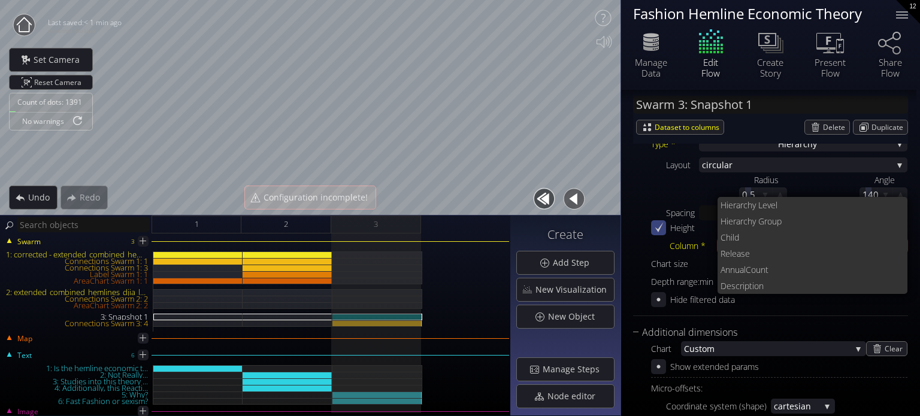
click at [757, 241] on span "Child" at bounding box center [810, 237] width 178 height 16
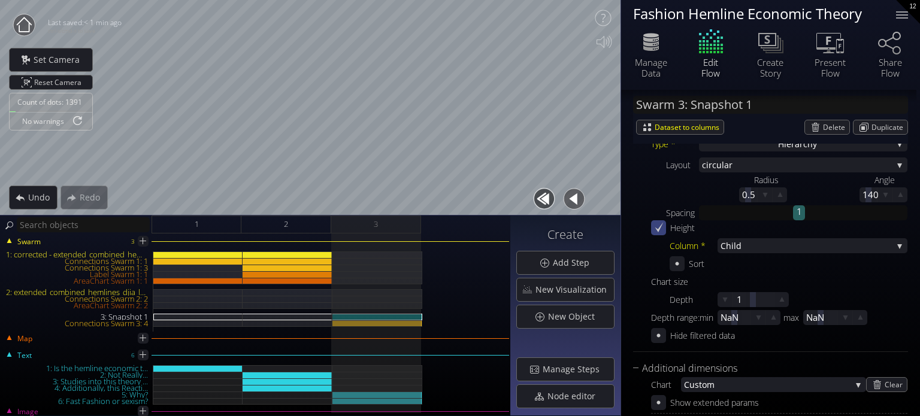
click at [748, 255] on div "Column * Child Hiera rchy Level Hiera rchy Group Child Rele ase A nnualCount D …" at bounding box center [789, 254] width 238 height 33
click at [747, 251] on span "Child" at bounding box center [807, 245] width 172 height 15
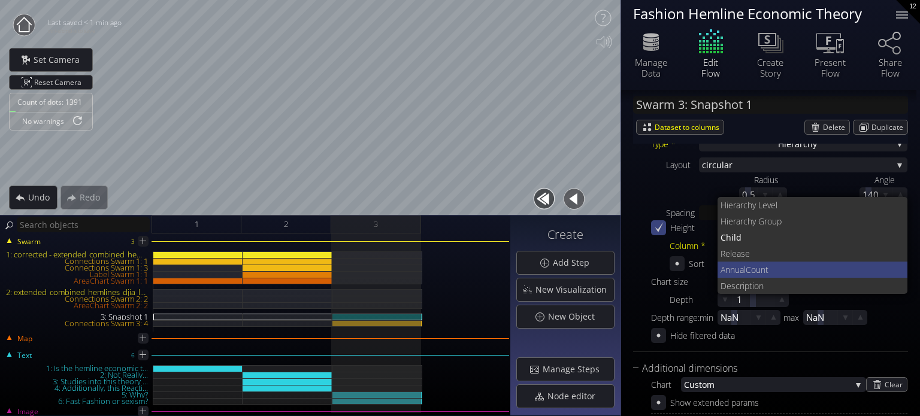
click at [762, 266] on span "nnualCount" at bounding box center [811, 270] width 173 height 16
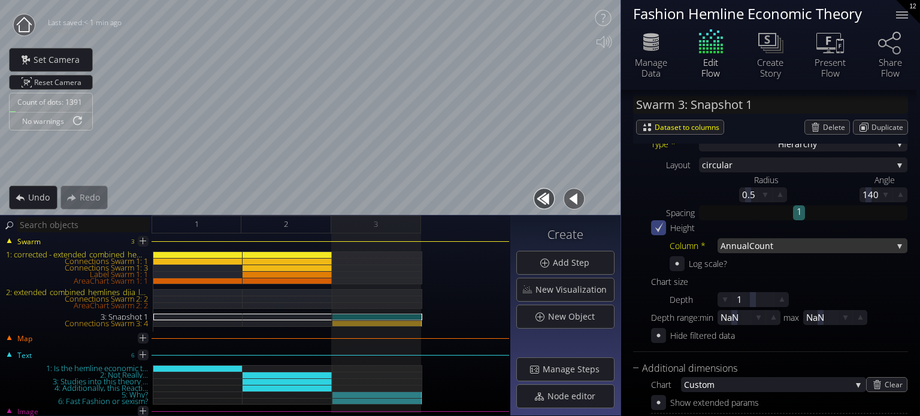
click at [747, 251] on span "nnualCount" at bounding box center [809, 245] width 167 height 15
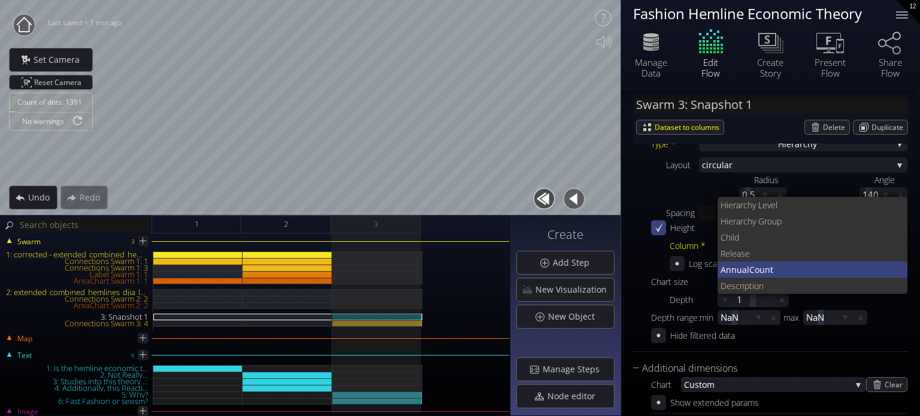
scroll to position [0, 0]
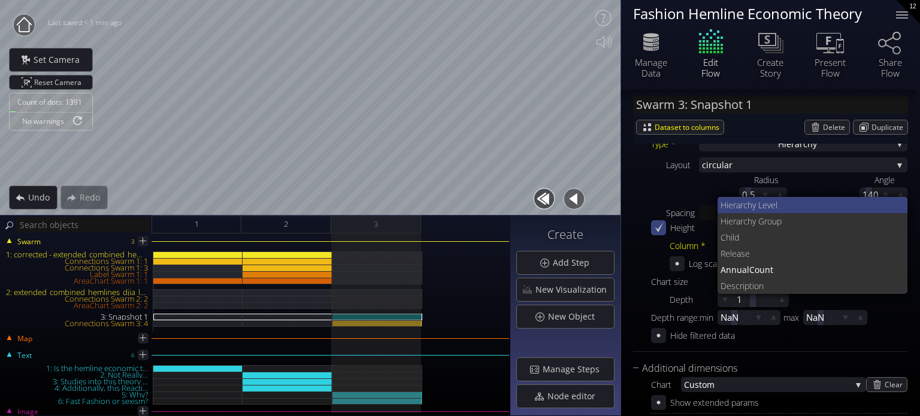
click at [751, 207] on span "rchy Level" at bounding box center [819, 205] width 158 height 16
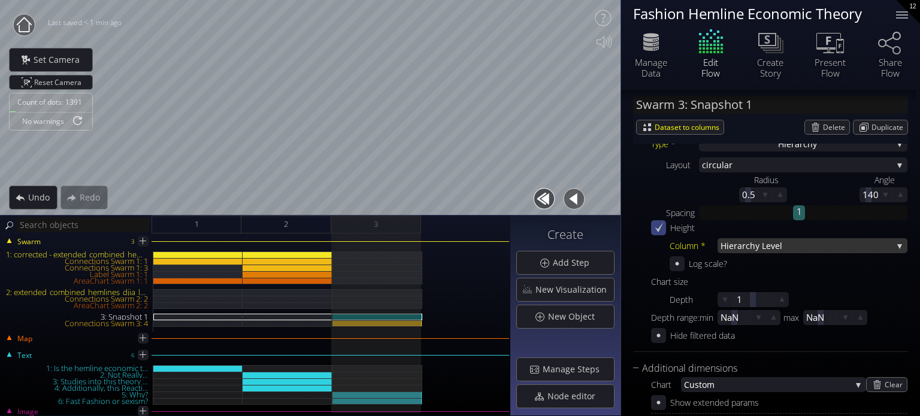
click at [743, 247] on span "rchy Level" at bounding box center [817, 245] width 150 height 15
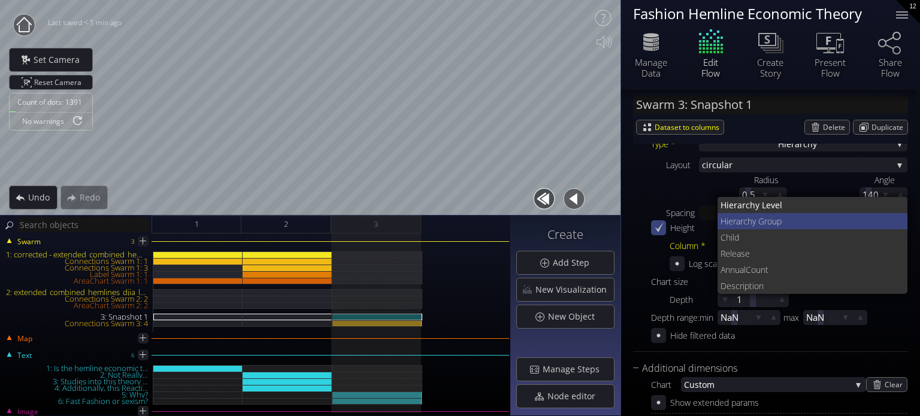
click at [749, 218] on span "rchy Group" at bounding box center [819, 221] width 158 height 16
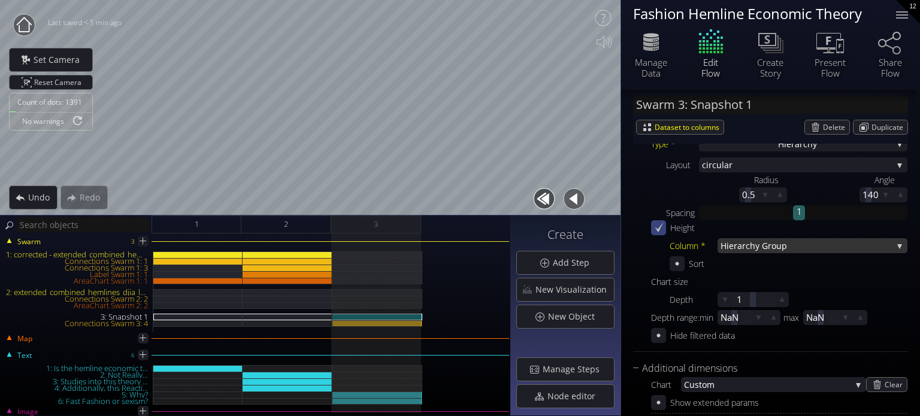
click at [743, 250] on span "rchy Group" at bounding box center [817, 245] width 150 height 15
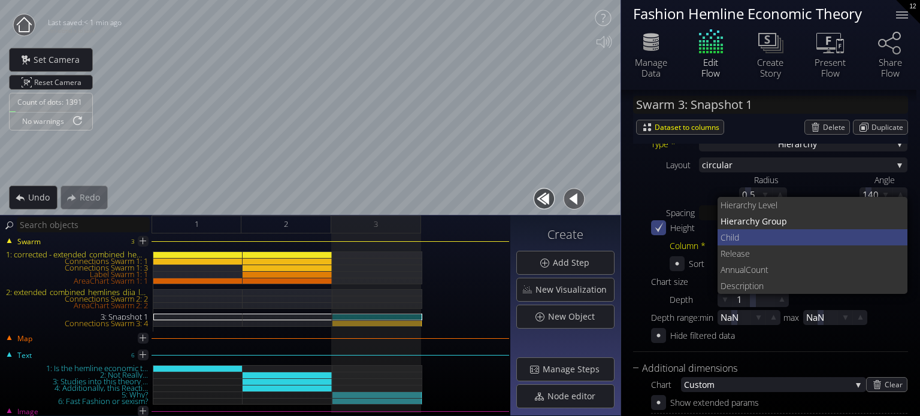
click at [746, 241] on span "Child" at bounding box center [810, 237] width 178 height 16
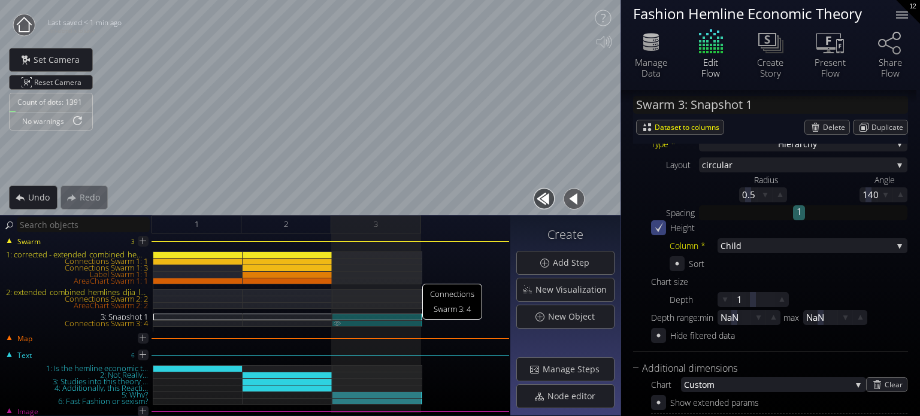
click at [367, 325] on div "Connections Swarm 3: 4" at bounding box center [377, 324] width 90 height 7
type input "Swarm 3: Connections 4"
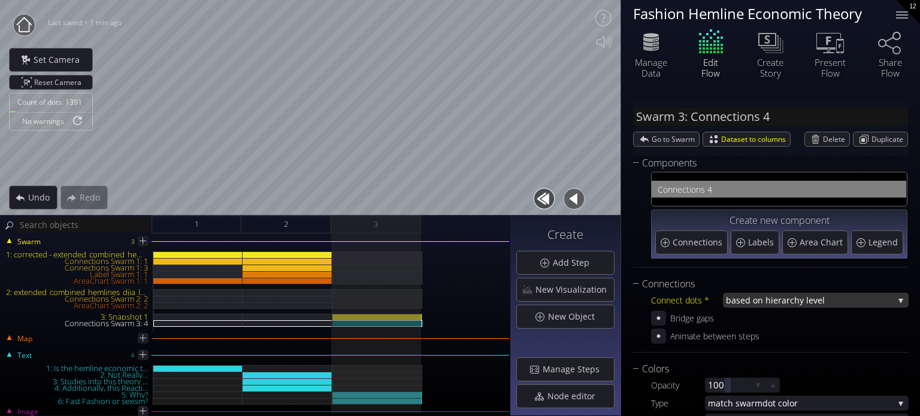
click at [763, 296] on span "based on hiera" at bounding box center [756, 300] width 61 height 15
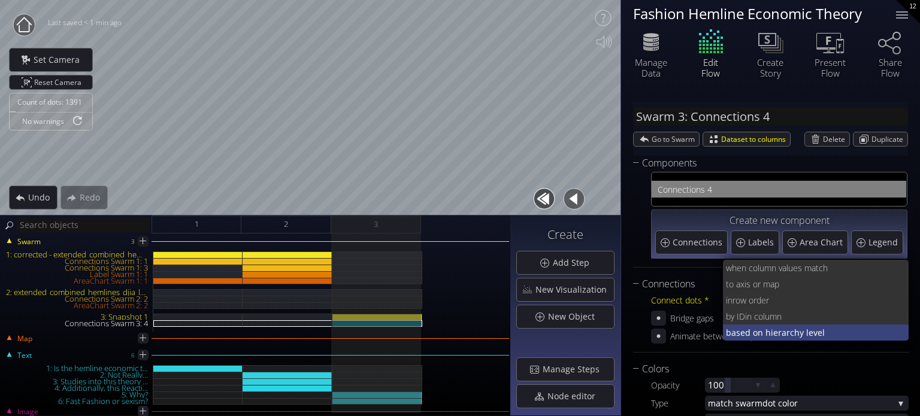
click at [775, 332] on span "based on hiera" at bounding box center [756, 333] width 61 height 16
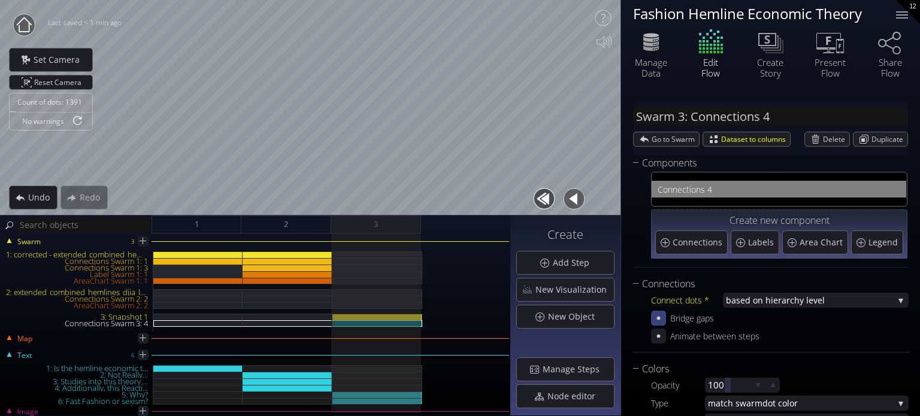
click at [657, 324] on div at bounding box center [658, 318] width 15 height 15
click at [759, 301] on span "based on hiera" at bounding box center [756, 300] width 61 height 15
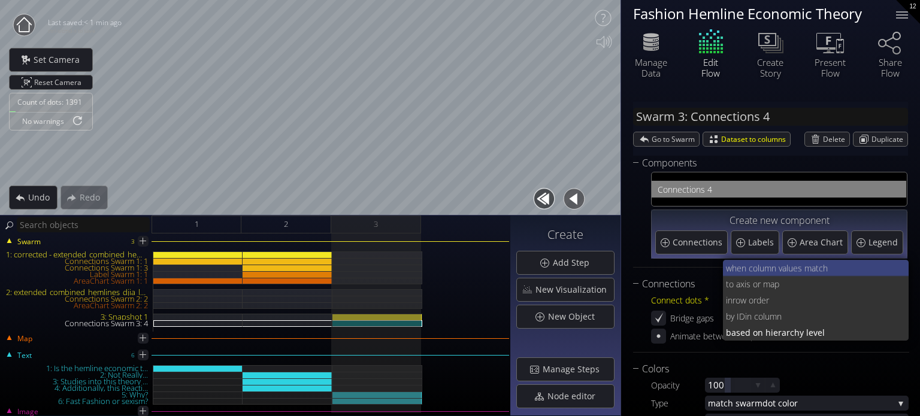
click at [769, 265] on span "when column va" at bounding box center [756, 268] width 61 height 16
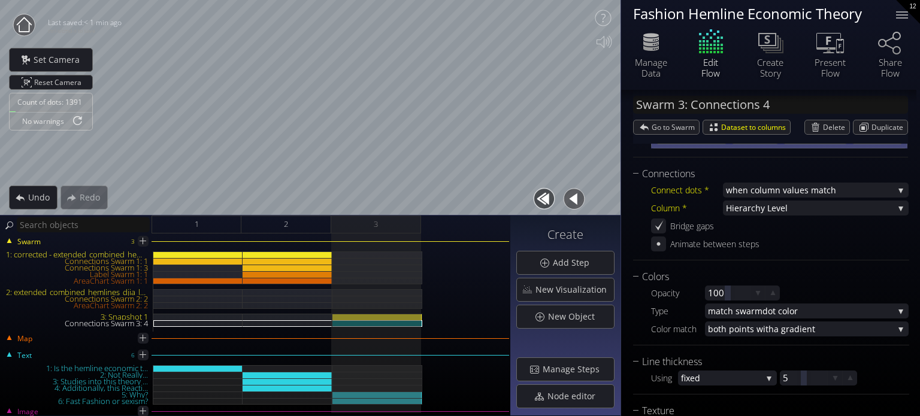
scroll to position [190, 0]
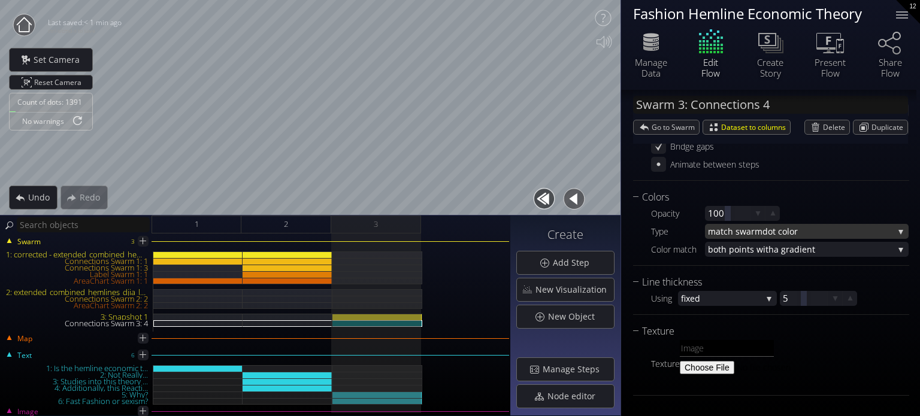
click at [758, 232] on span "match swarm" at bounding box center [735, 231] width 55 height 15
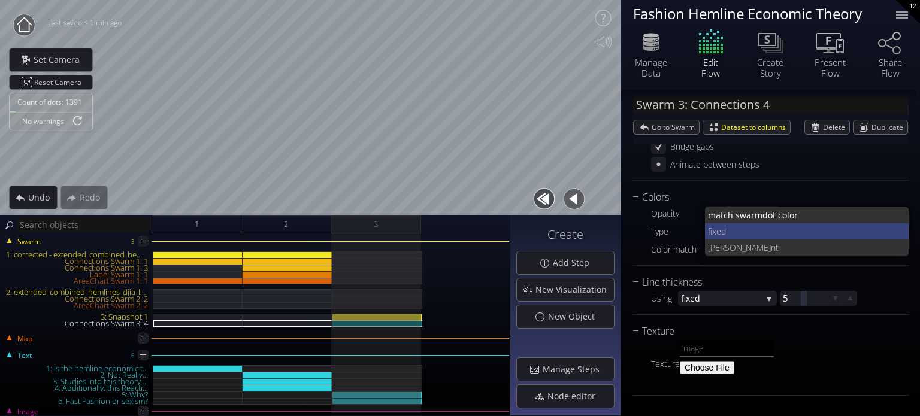
click at [725, 235] on span "fixed" at bounding box center [804, 231] width 192 height 16
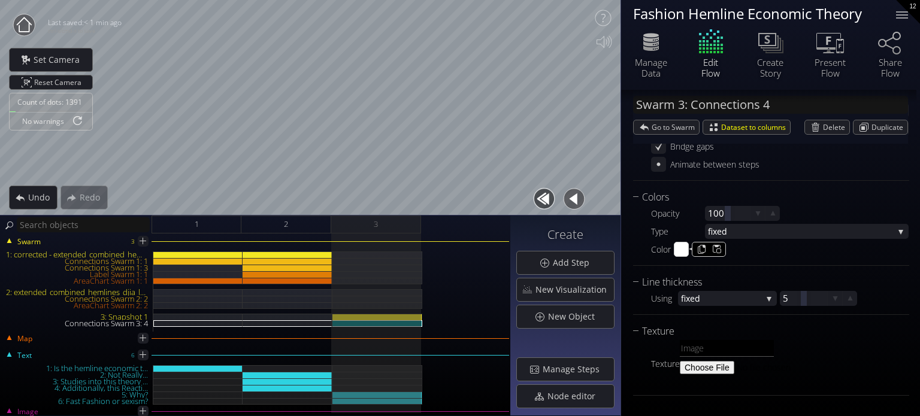
click at [687, 251] on input "#ffffff" at bounding box center [682, 250] width 15 height 15
type input "#fbff00"
drag, startPoint x: 793, startPoint y: 179, endPoint x: 800, endPoint y: 190, distance: 13.0
click at [793, 179] on div "Connections Connect dots * when column va lues match when column va lues match …" at bounding box center [771, 134] width 276 height 94
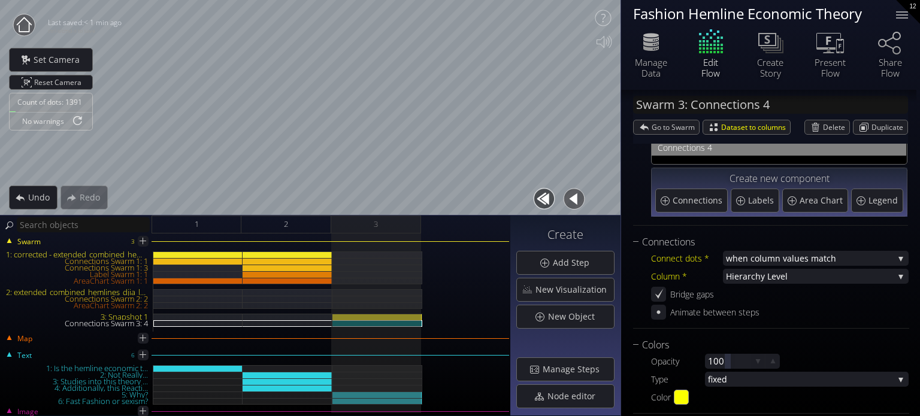
scroll to position [60, 0]
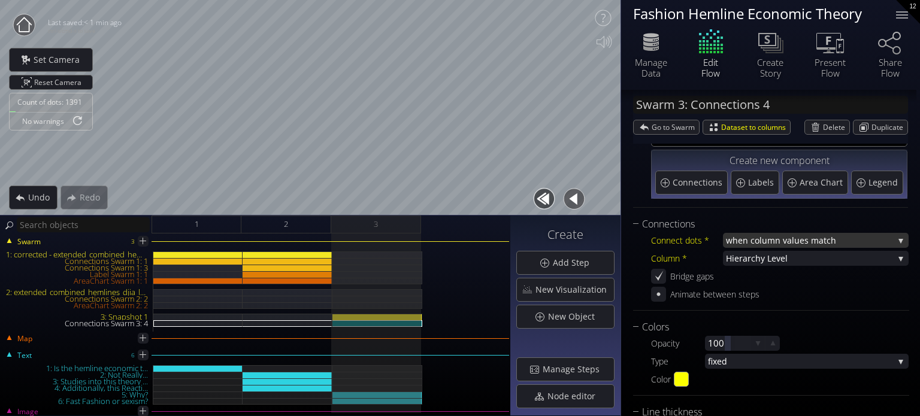
click at [760, 243] on span "when column va" at bounding box center [759, 240] width 66 height 15
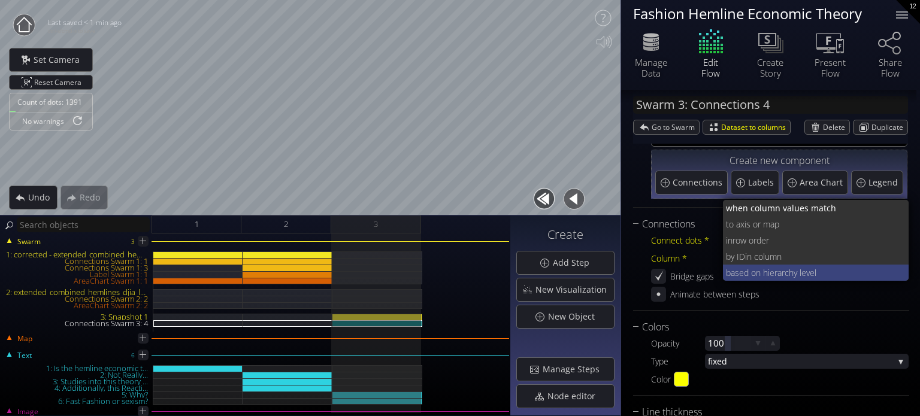
click at [761, 272] on span "based on hiera" at bounding box center [754, 273] width 56 height 16
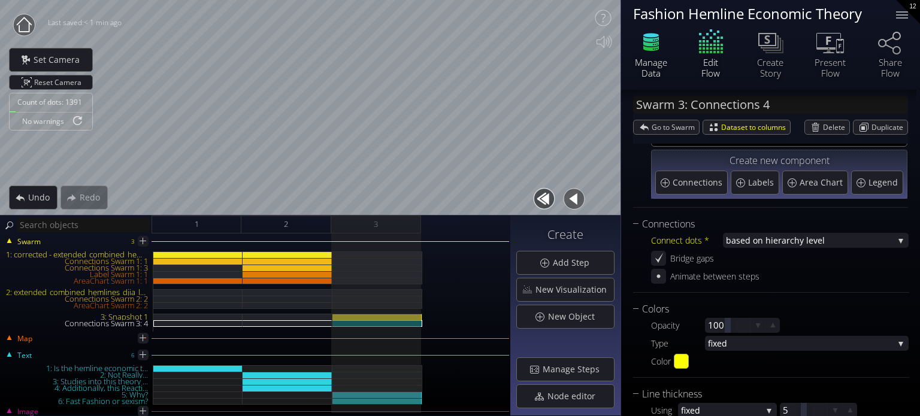
click at [653, 41] on icon at bounding box center [651, 42] width 36 height 30
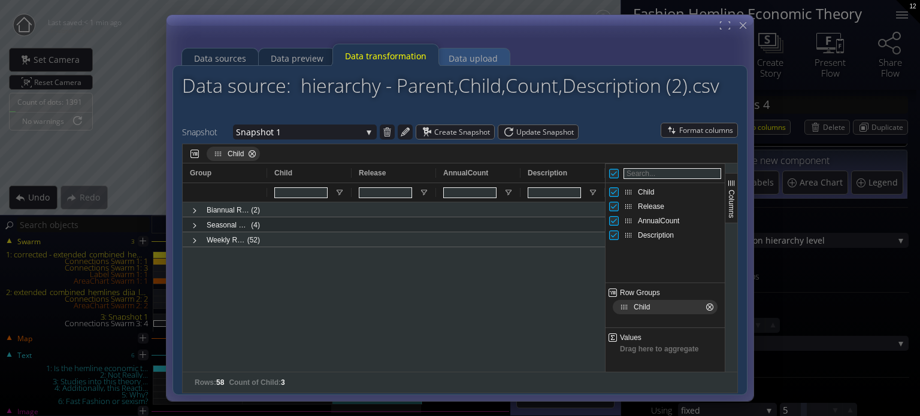
click at [474, 52] on div "Data upload" at bounding box center [473, 58] width 49 height 23
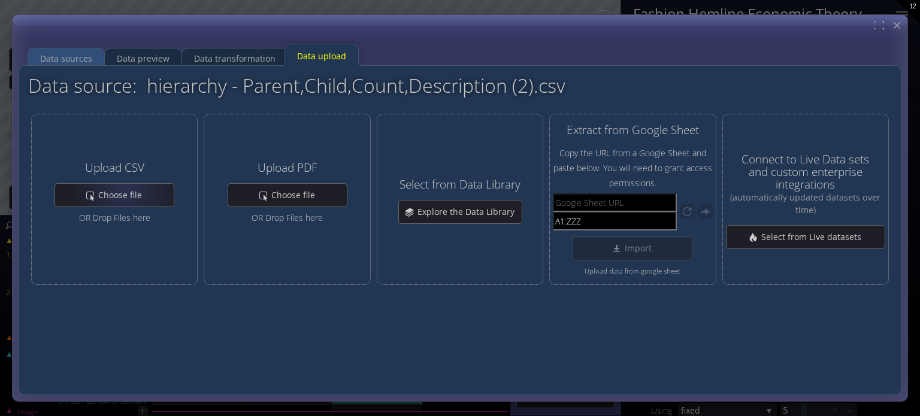
click at [58, 26] on div at bounding box center [460, 208] width 895 height 386
click at [75, 62] on div "Data sources" at bounding box center [66, 58] width 52 height 23
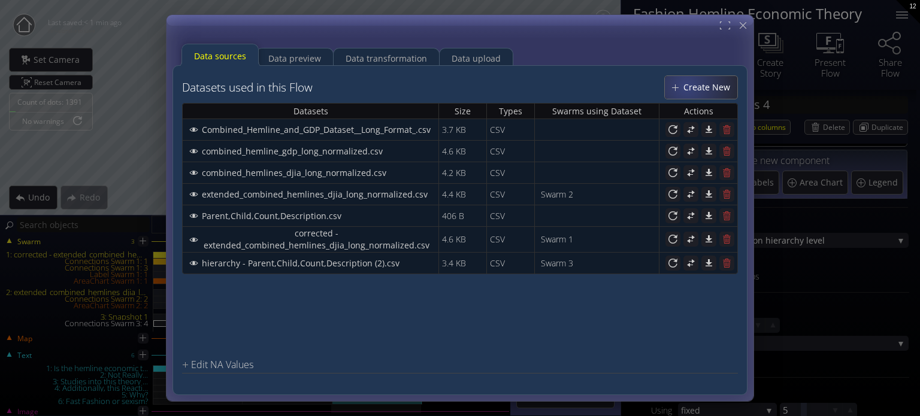
click at [700, 92] on span "Create New" at bounding box center [710, 87] width 55 height 12
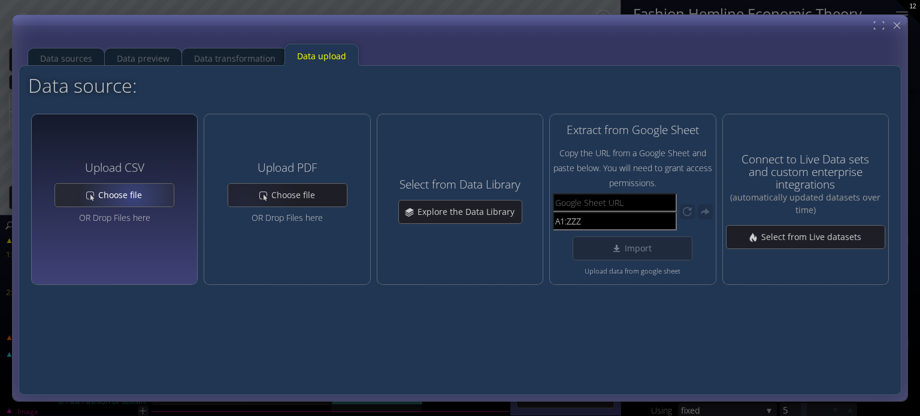
click at [122, 205] on div "Choose file" at bounding box center [114, 195] width 119 height 23
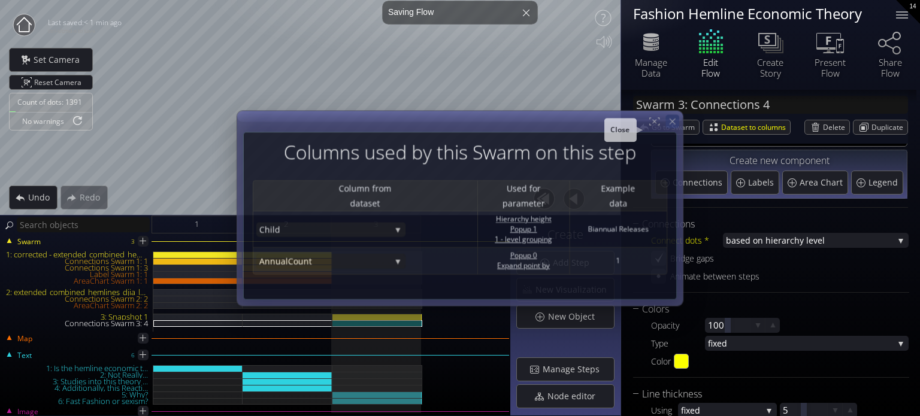
click at [672, 117] on icon at bounding box center [672, 121] width 10 height 10
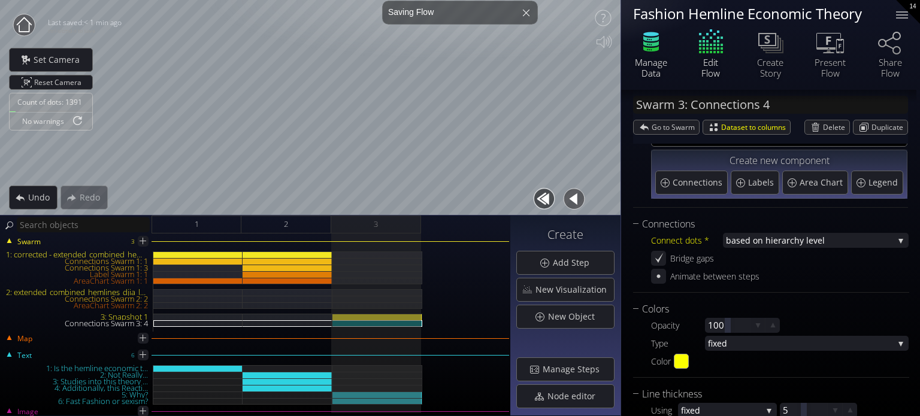
click at [660, 52] on icon at bounding box center [651, 42] width 36 height 30
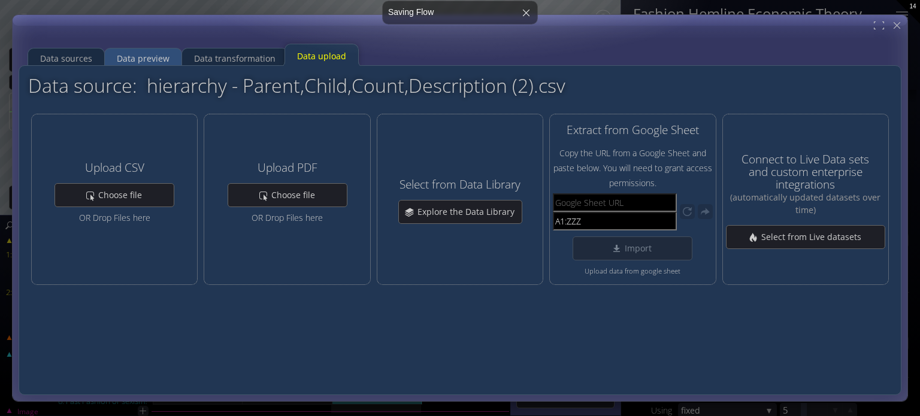
click at [165, 52] on div "Data preview" at bounding box center [143, 58] width 53 height 23
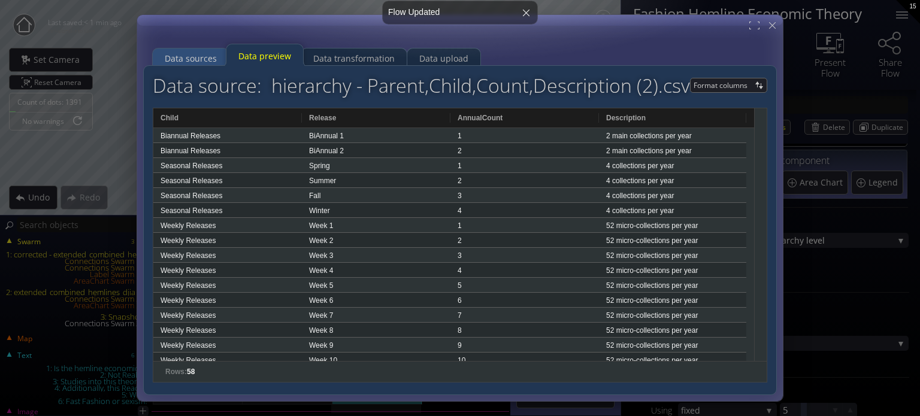
click at [204, 59] on div "Data sources" at bounding box center [191, 58] width 52 height 23
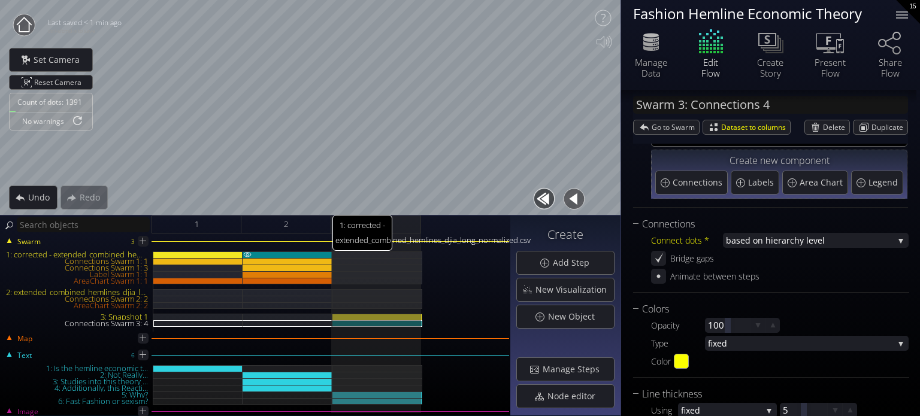
click at [307, 255] on div "1: corrected - extended_combined_hemlines_djia_long_normalized.csv" at bounding box center [288, 255] width 90 height 7
type input "Swarm 1: corrected - extended_combined_hemlines_djia_long_normalized.csv"
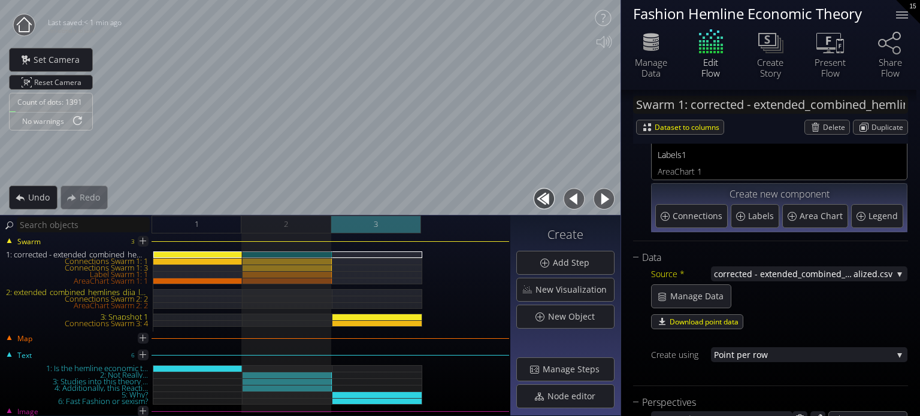
click at [386, 232] on div "3" at bounding box center [376, 225] width 90 height 18
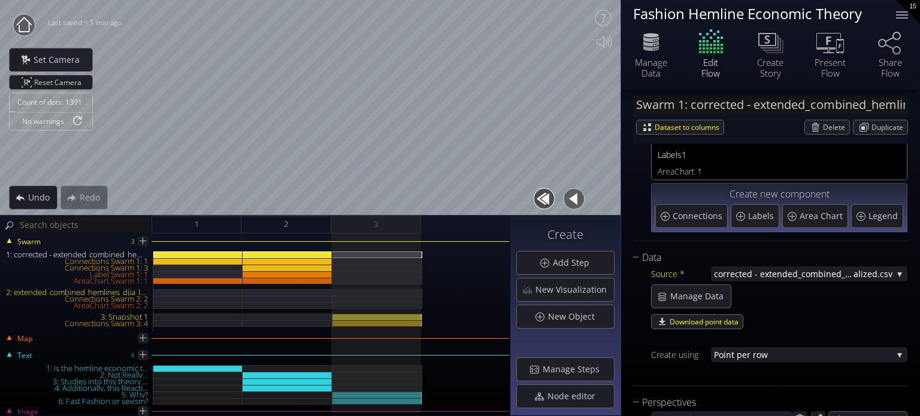
click at [34, 26] on circle at bounding box center [24, 25] width 22 height 22
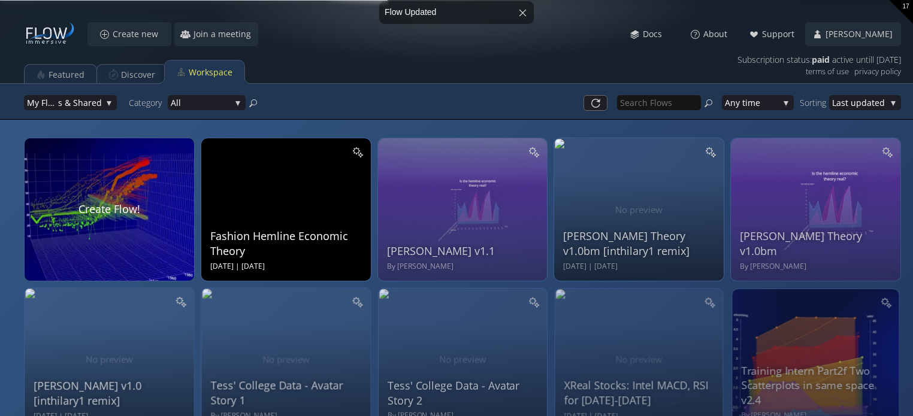
click at [262, 176] on div "Fashion Hemline Economic Theory Wed Aug 20 2025 | Thu Aug 21 2025" at bounding box center [287, 208] width 155 height 128
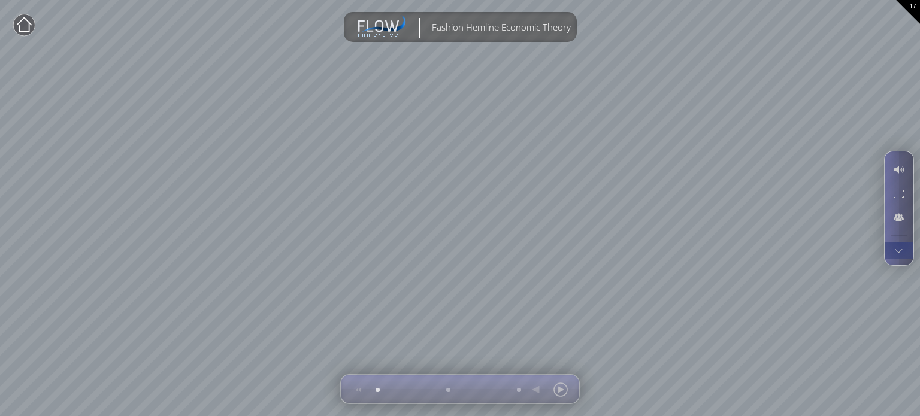
click at [902, 255] on div at bounding box center [899, 250] width 22 height 17
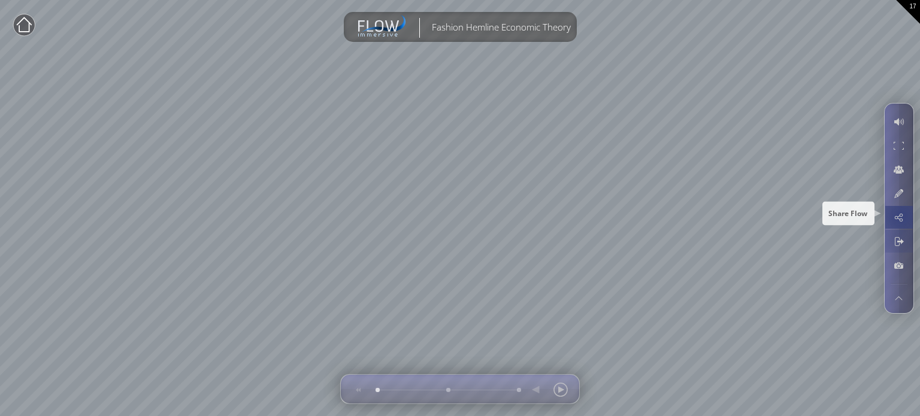
click at [901, 199] on div at bounding box center [899, 193] width 22 height 23
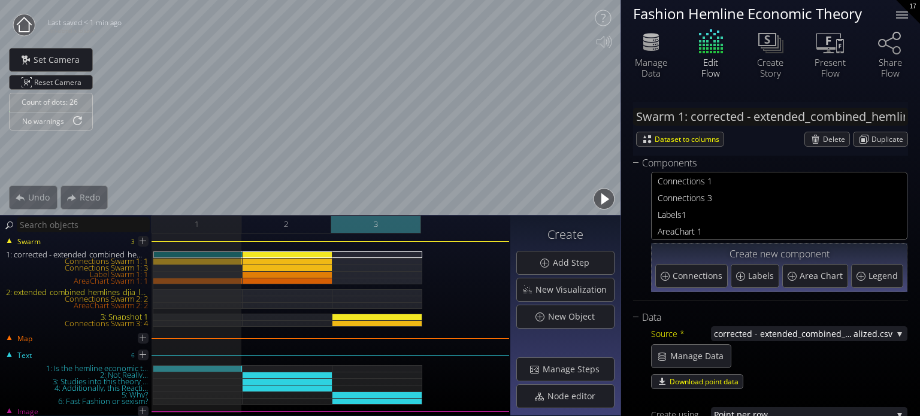
click at [397, 227] on div "3" at bounding box center [376, 225] width 90 height 18
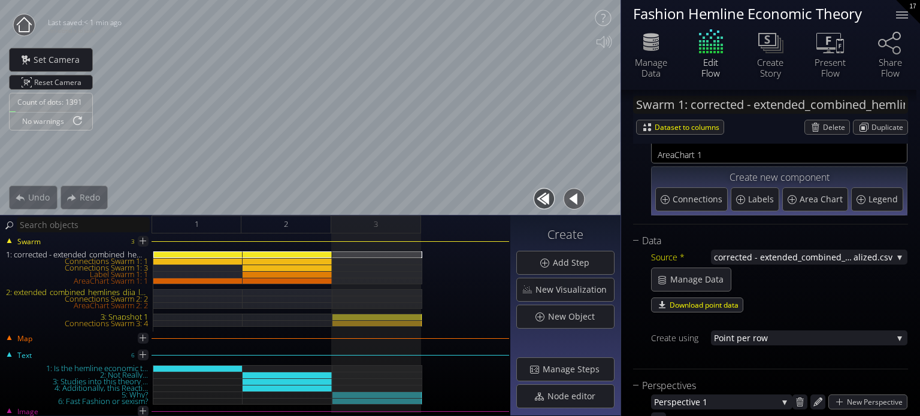
scroll to position [120, 0]
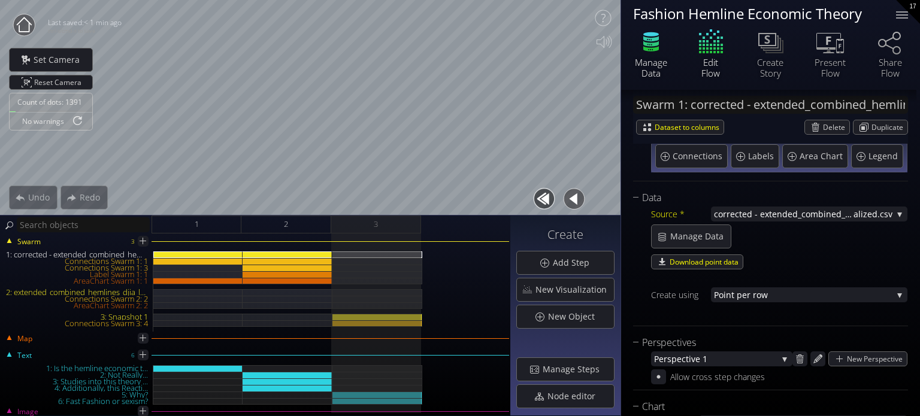
click at [645, 59] on div "Manage Data" at bounding box center [651, 68] width 42 height 22
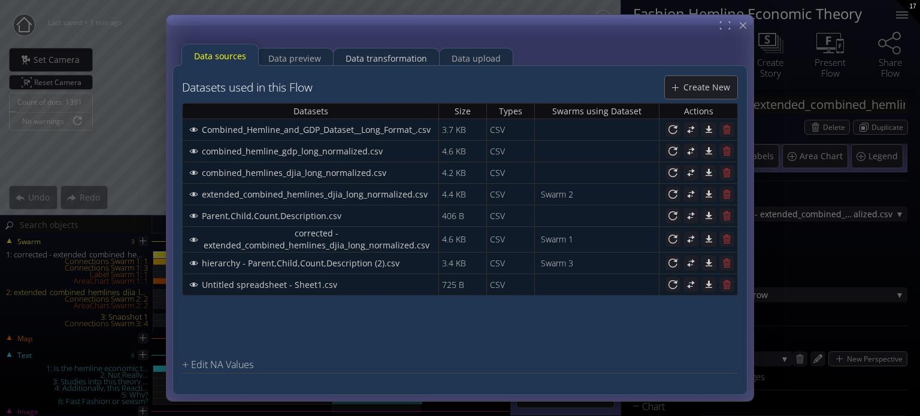
drag, startPoint x: 358, startPoint y: 58, endPoint x: 358, endPoint y: 70, distance: 12.6
click at [359, 58] on div "Data transformation" at bounding box center [386, 58] width 81 height 23
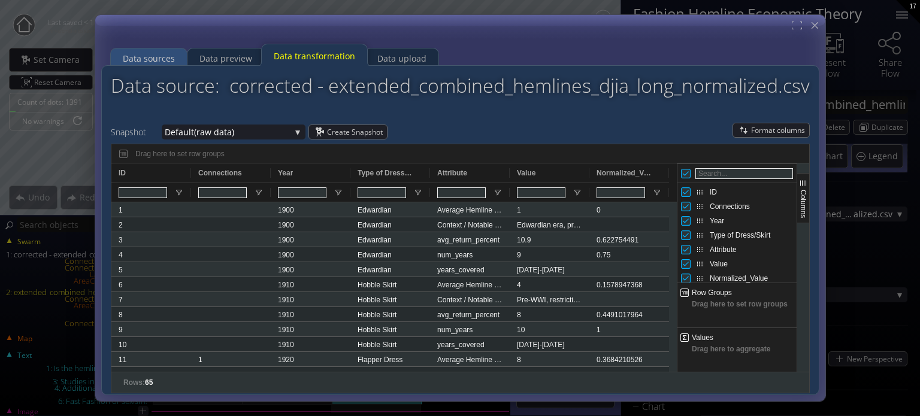
click at [152, 59] on div "Data sources" at bounding box center [149, 58] width 52 height 23
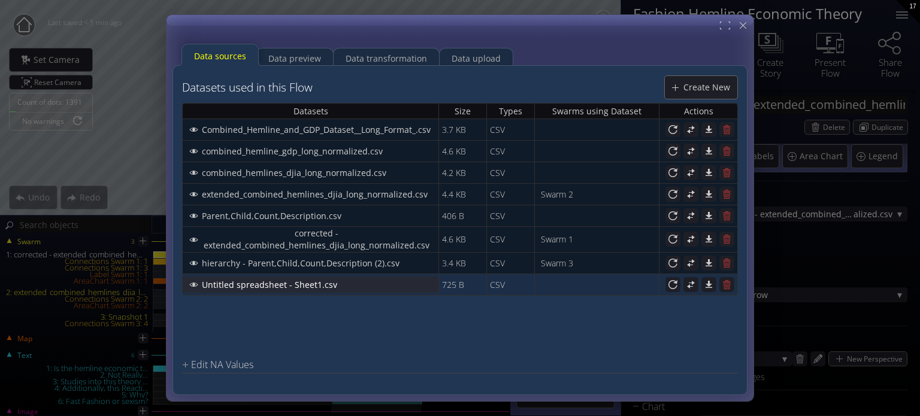
click at [303, 282] on span "Untitled spreadsheet - Sheet1.csv" at bounding box center [272, 285] width 143 height 12
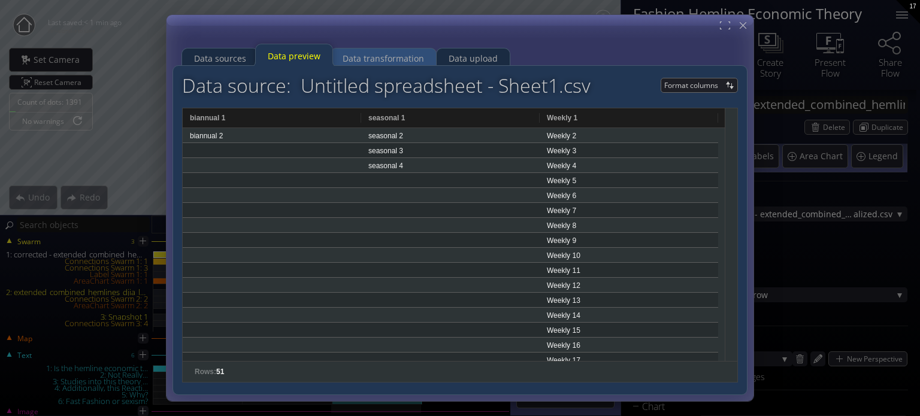
click at [382, 57] on div "Data transformation" at bounding box center [383, 58] width 81 height 23
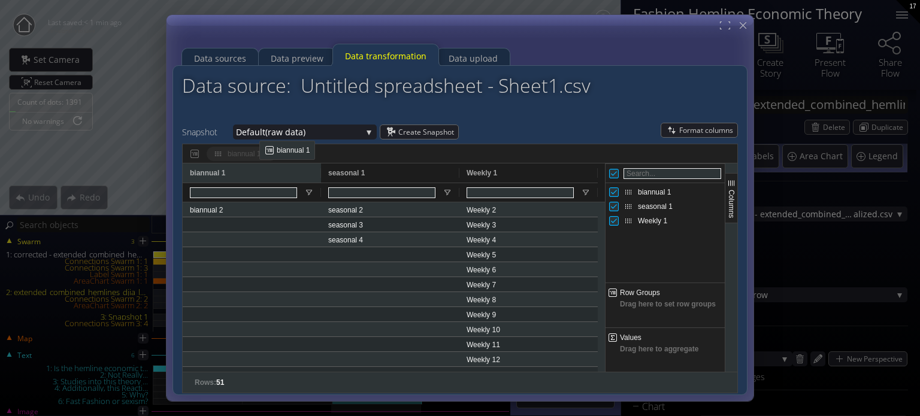
drag, startPoint x: 257, startPoint y: 167, endPoint x: 266, endPoint y: 150, distance: 19.0
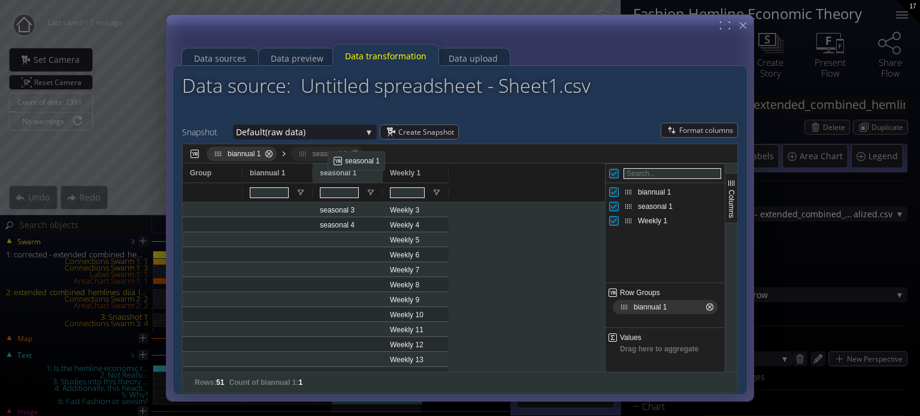
drag, startPoint x: 329, startPoint y: 172, endPoint x: 334, endPoint y: 156, distance: 16.9
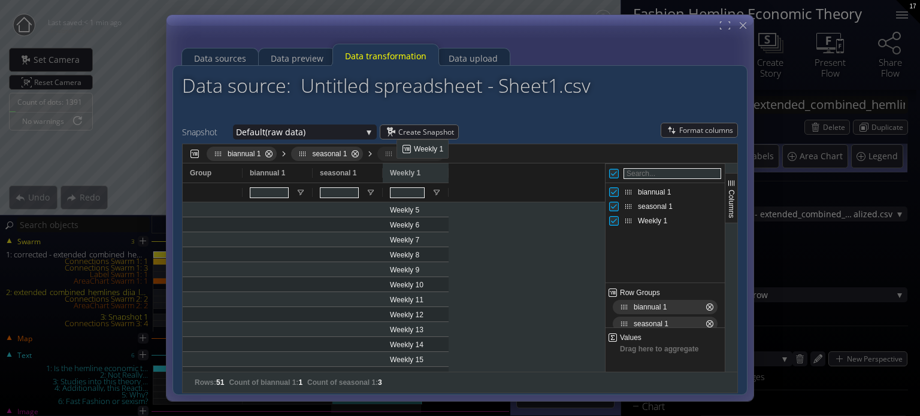
drag, startPoint x: 399, startPoint y: 171, endPoint x: 404, endPoint y: 150, distance: 20.9
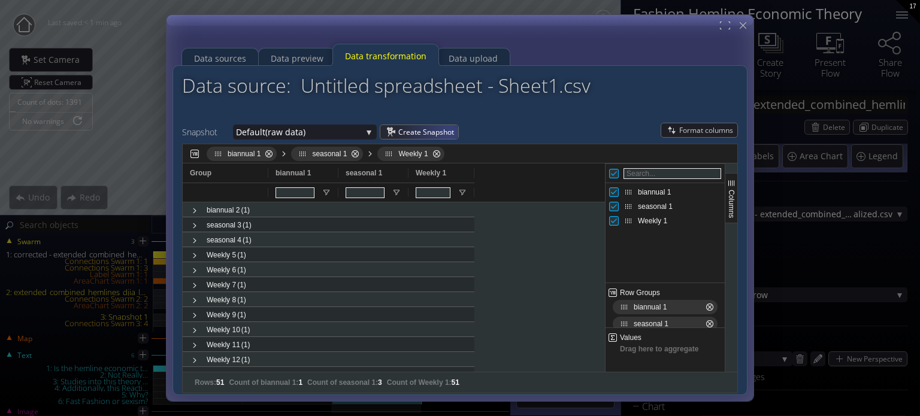
click at [446, 131] on span "Create Snapshot" at bounding box center [428, 132] width 60 height 14
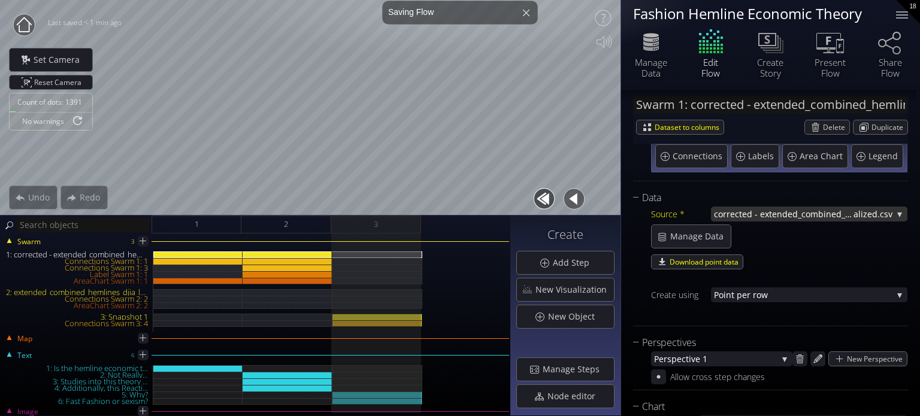
click at [797, 217] on span "corrected - extended_combined_hemlines_djia_long_norm" at bounding box center [784, 214] width 140 height 15
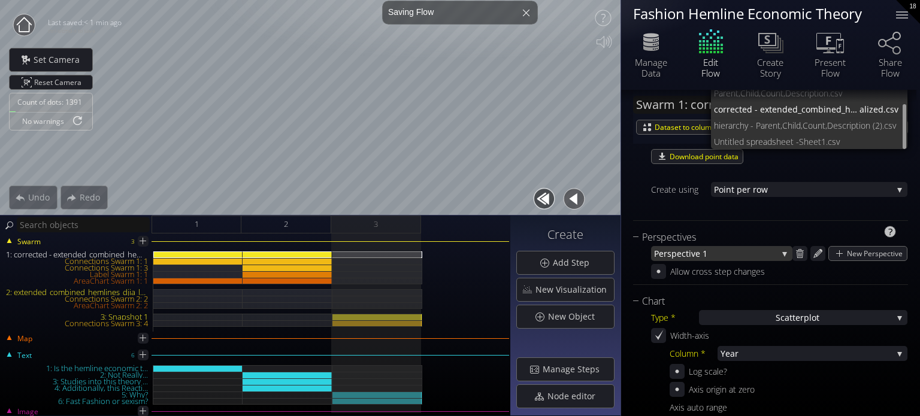
scroll to position [240, 0]
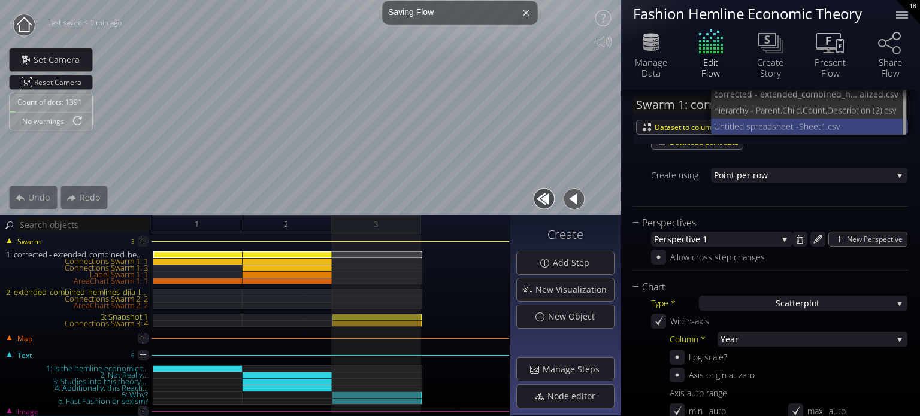
click at [769, 122] on span "Untitled spreadsheet -" at bounding box center [756, 127] width 85 height 16
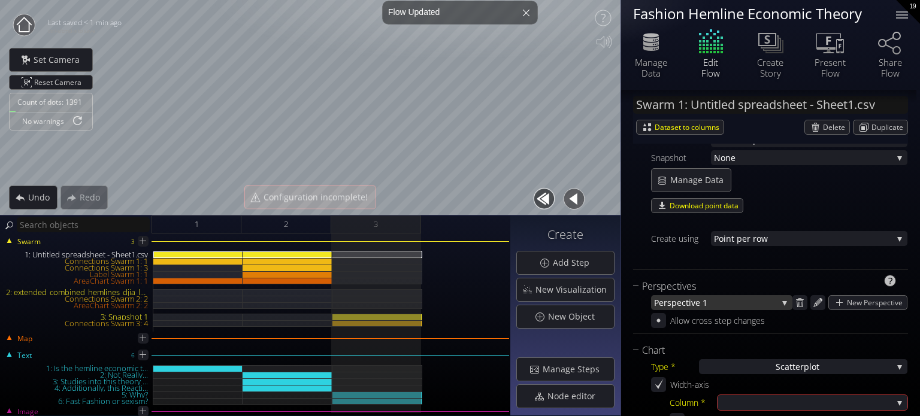
scroll to position [180, 0]
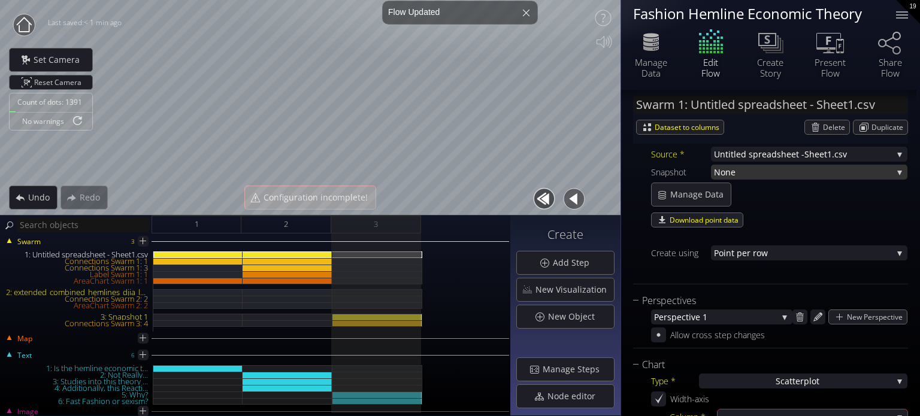
click at [739, 174] on span "None" at bounding box center [803, 172] width 179 height 15
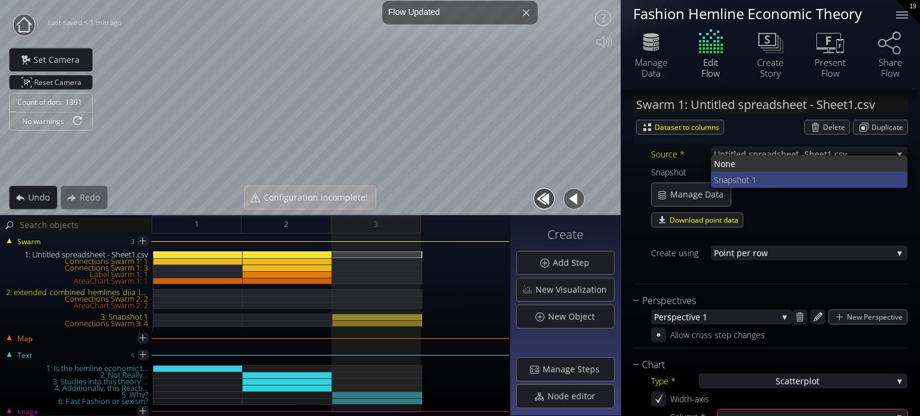
click at [750, 186] on span "Snapshot 1" at bounding box center [806, 180] width 185 height 16
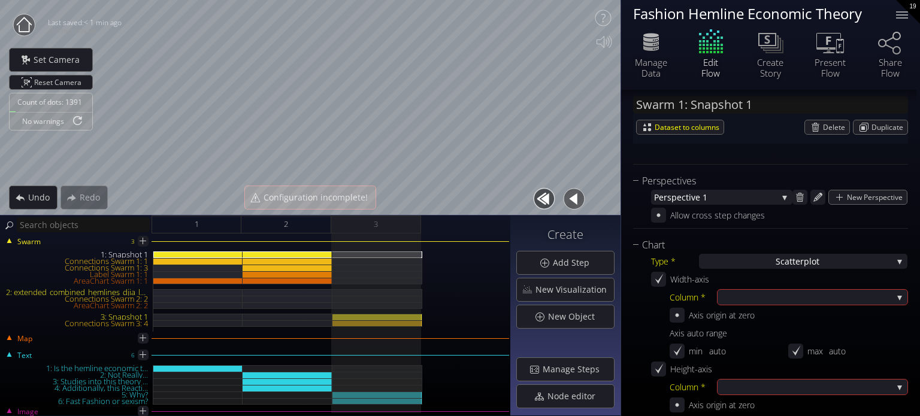
scroll to position [240, 0]
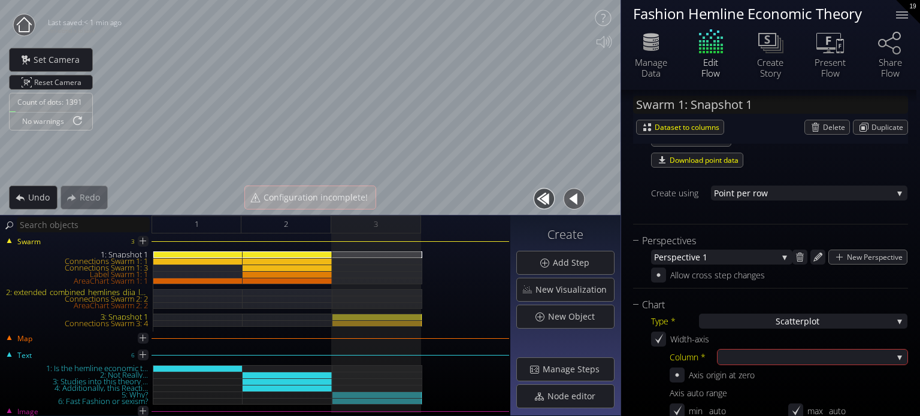
click at [761, 311] on div "Chart" at bounding box center [763, 305] width 260 height 15
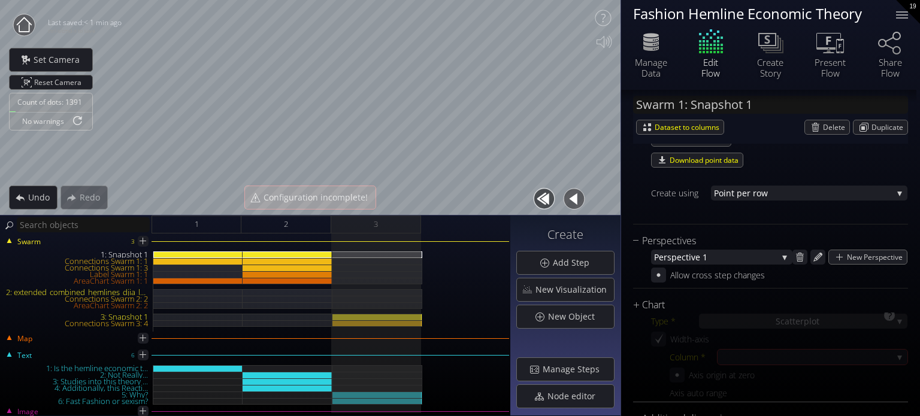
click at [763, 319] on div "S catterplot" at bounding box center [803, 321] width 208 height 15
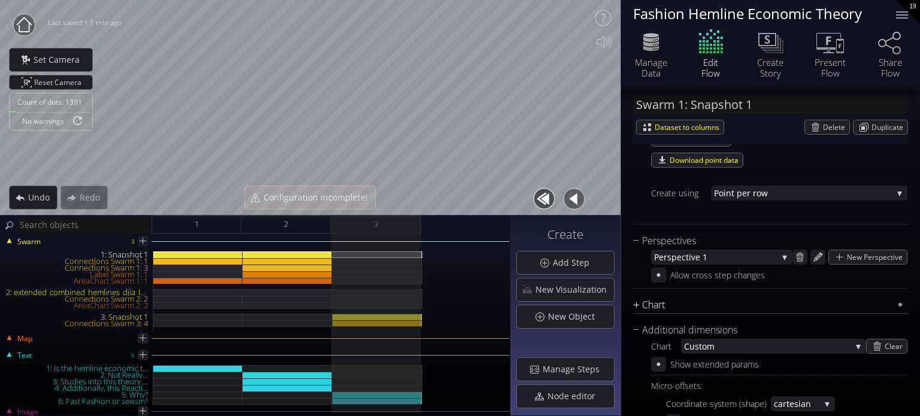
click at [704, 305] on div "Chart" at bounding box center [763, 305] width 260 height 15
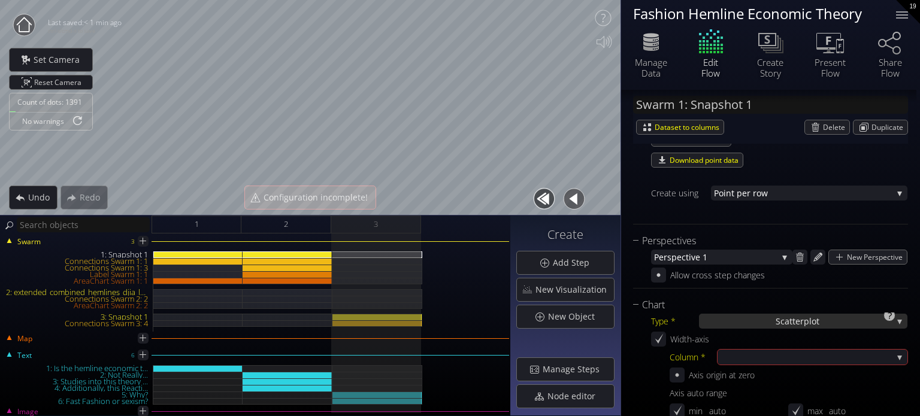
click at [760, 319] on div "S catterplot" at bounding box center [803, 321] width 208 height 15
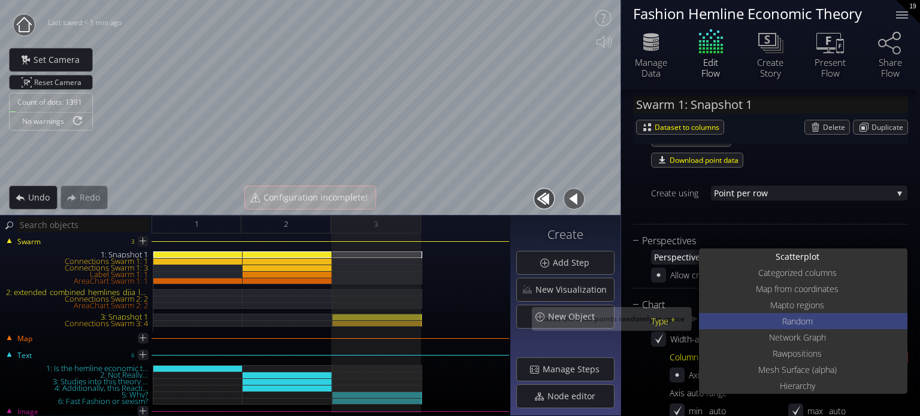
click at [803, 325] on span "ndom" at bounding box center [802, 321] width 22 height 16
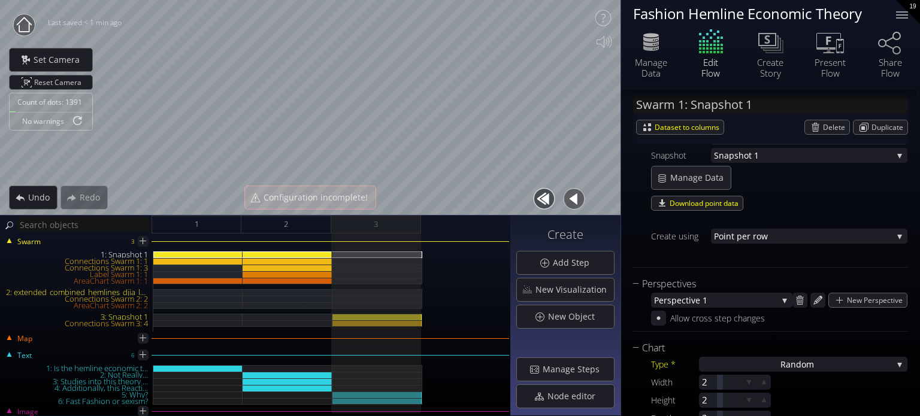
scroll to position [180, 0]
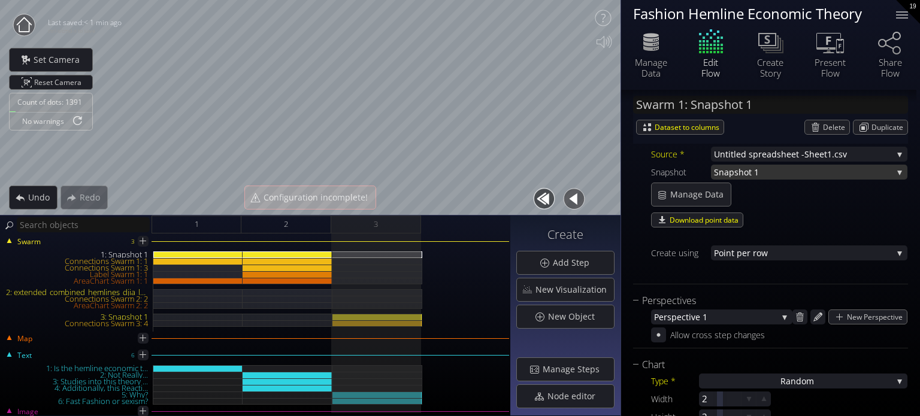
click at [766, 176] on span "Snapshot 1" at bounding box center [803, 172] width 179 height 15
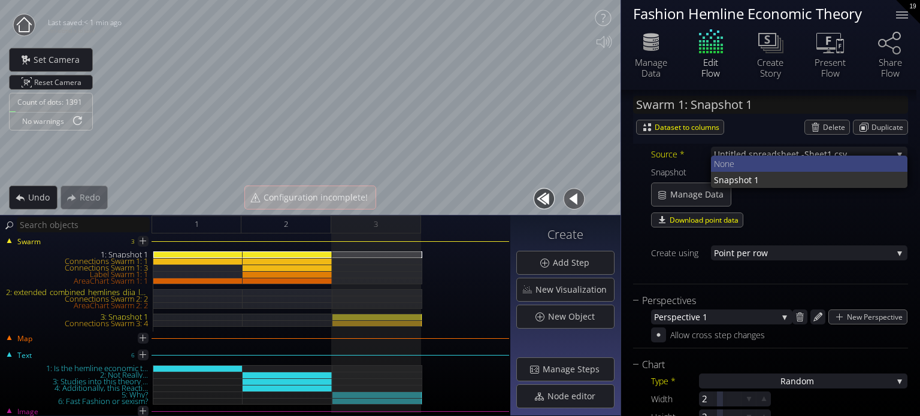
click at [761, 161] on span "None" at bounding box center [806, 164] width 185 height 16
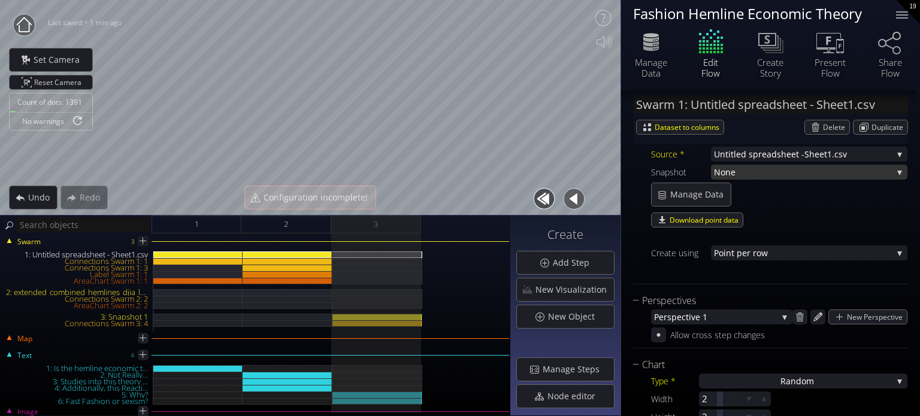
click at [761, 171] on span "None" at bounding box center [803, 172] width 179 height 15
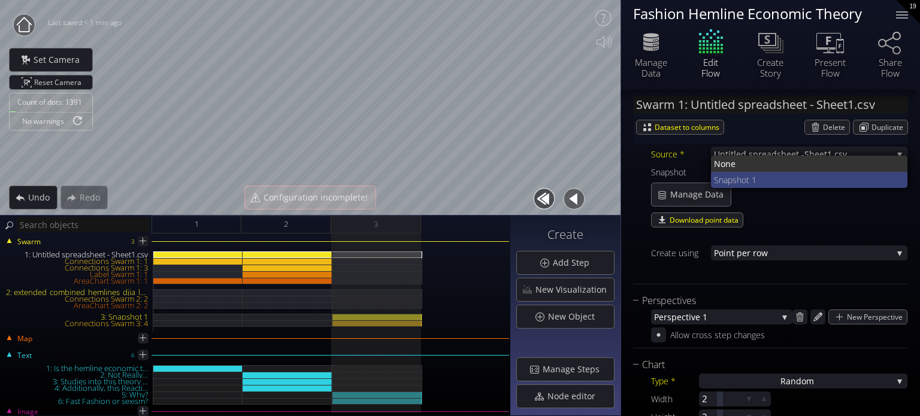
click at [764, 182] on span "Snapshot 1" at bounding box center [806, 180] width 185 height 16
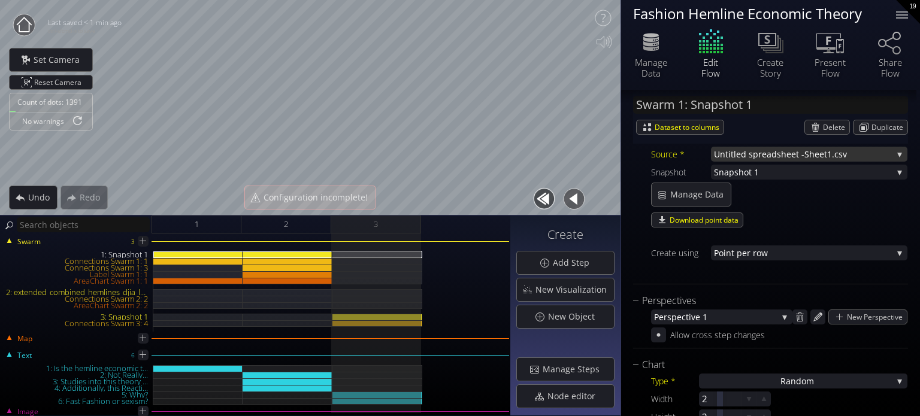
click at [758, 158] on span "Untitled spreadsheet -" at bounding box center [759, 154] width 90 height 15
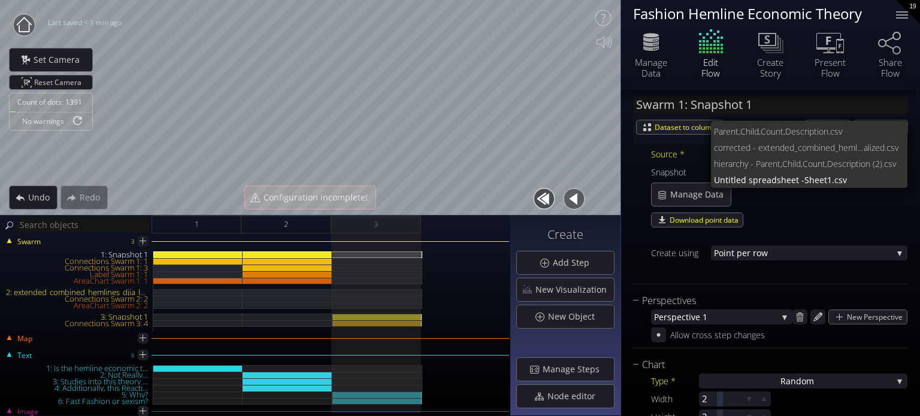
scroll to position [64, 0]
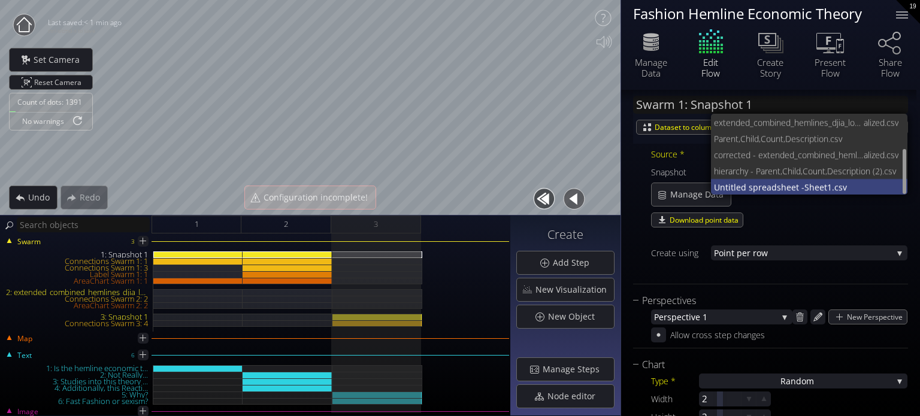
click at [760, 183] on span "Untitled spreadsheet -" at bounding box center [759, 187] width 90 height 16
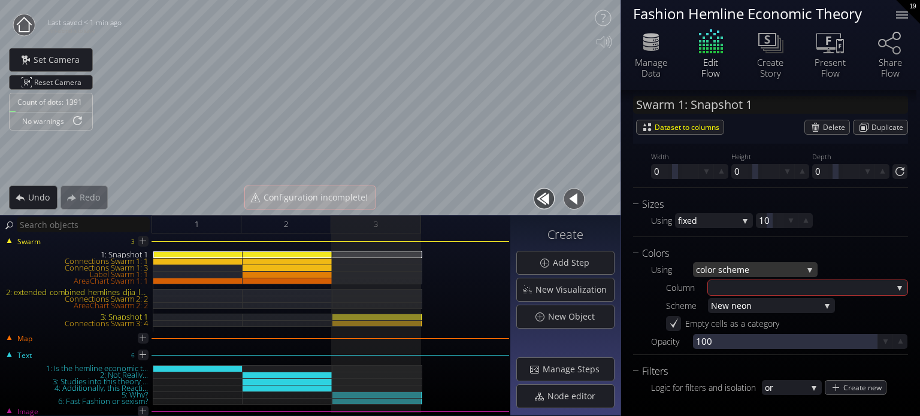
scroll to position [779, 0]
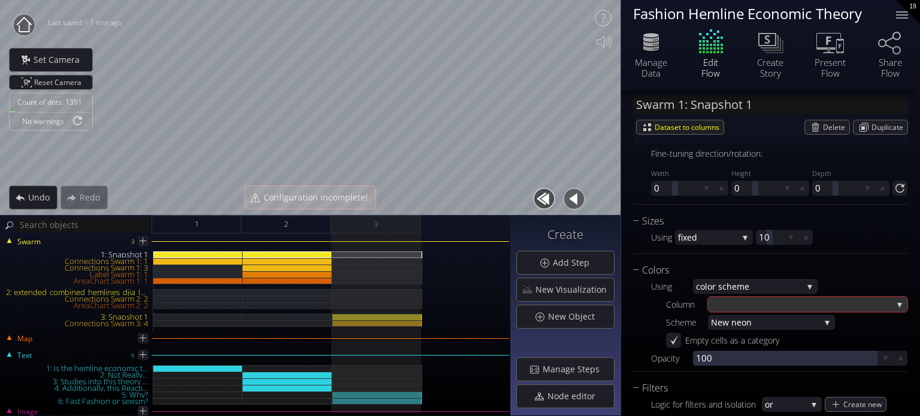
click at [733, 306] on div at bounding box center [802, 304] width 182 height 15
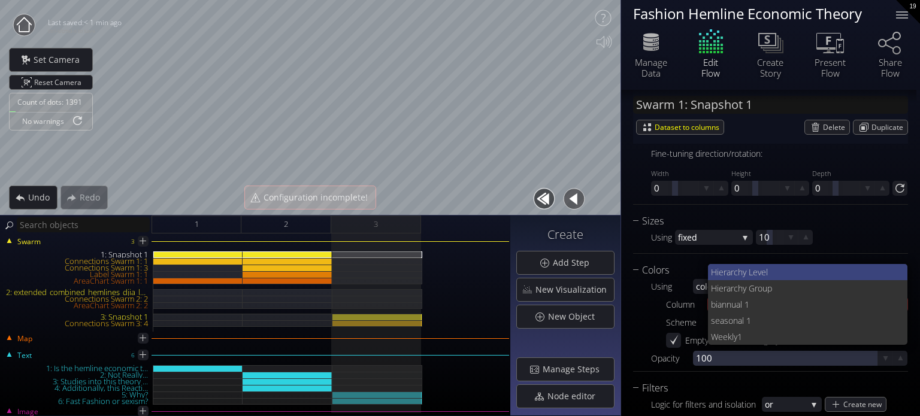
click at [753, 272] on span "rchy Level" at bounding box center [815, 272] width 168 height 16
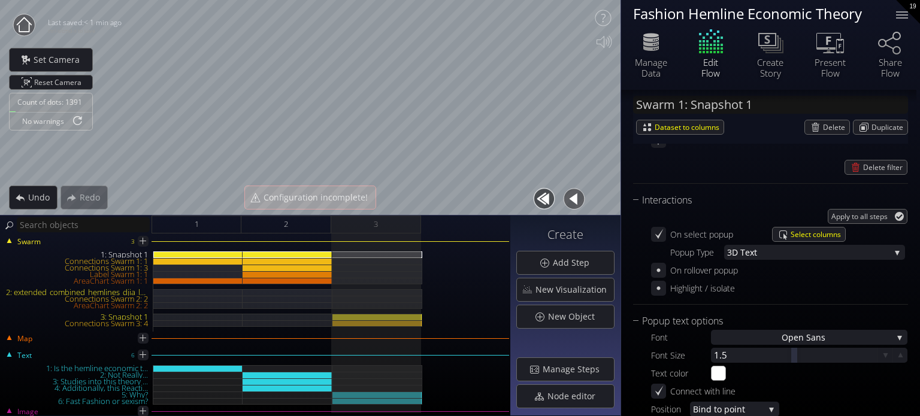
scroll to position [1018, 0]
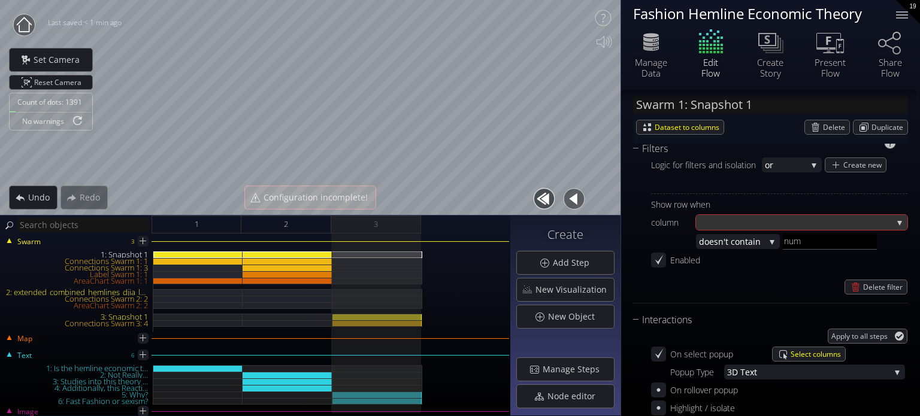
click at [726, 220] on div at bounding box center [796, 222] width 194 height 15
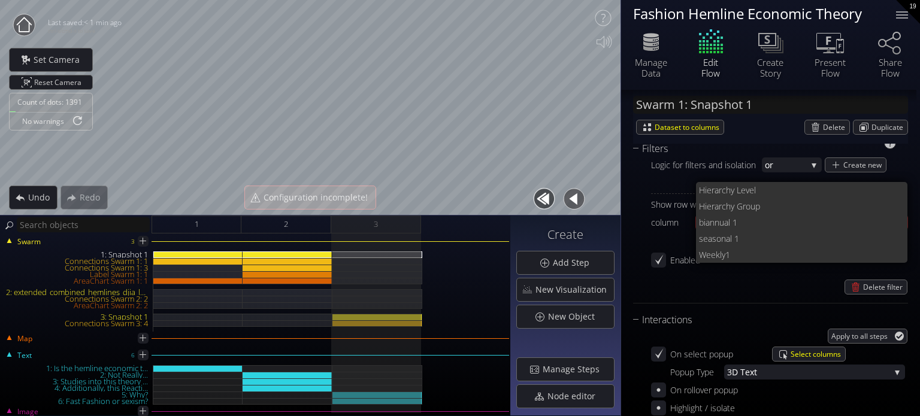
click at [756, 186] on span "rchy Level" at bounding box center [809, 190] width 180 height 16
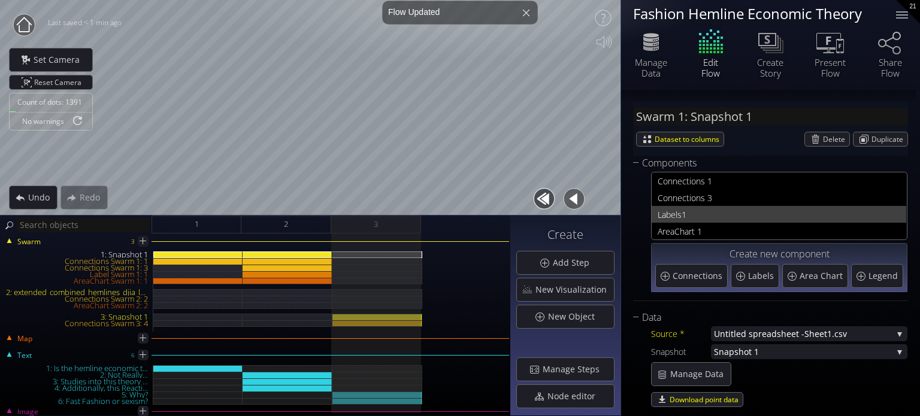
scroll to position [240, 0]
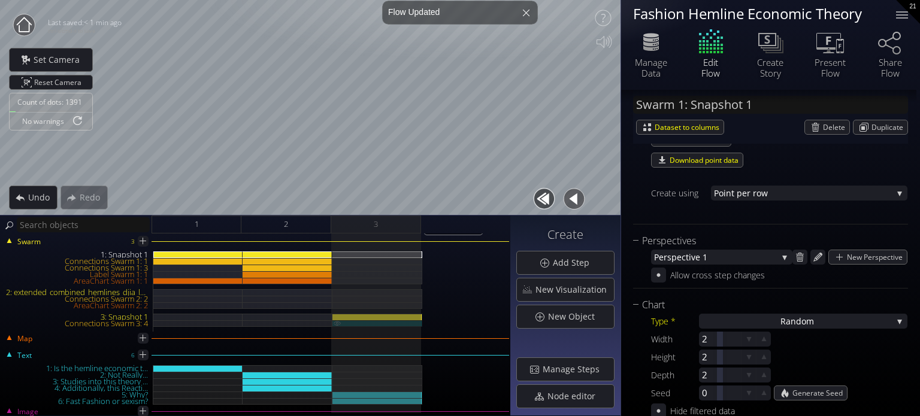
click at [397, 321] on div "Connections Swarm 3: 4" at bounding box center [377, 324] width 90 height 7
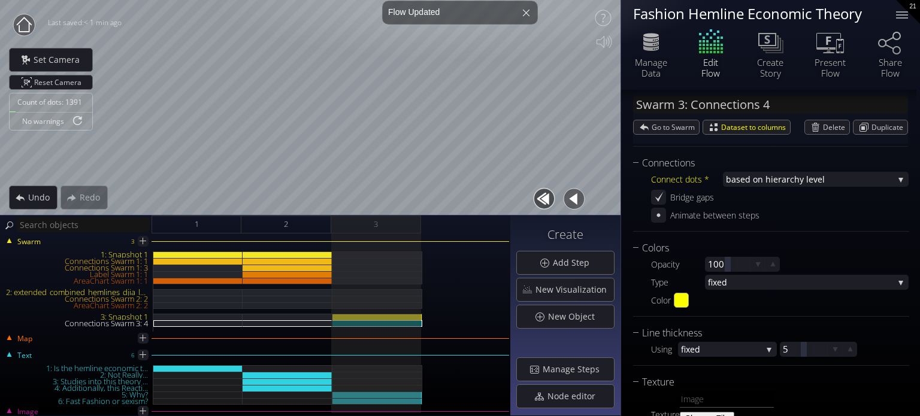
scroll to position [52, 0]
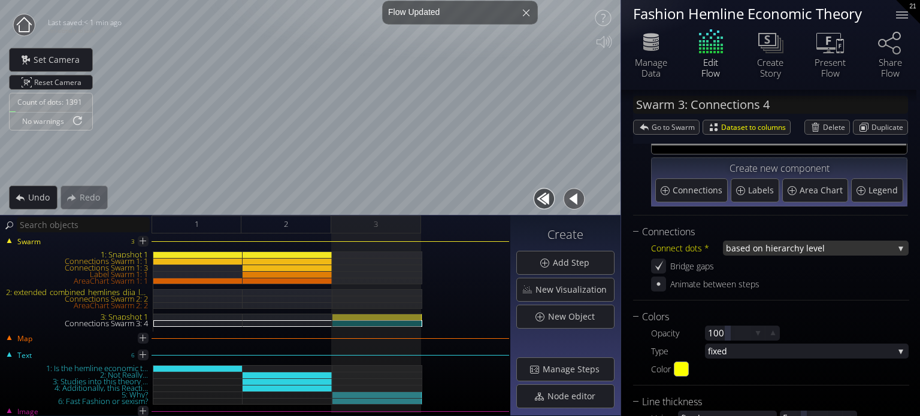
click at [737, 245] on span "based on hiera" at bounding box center [756, 248] width 61 height 15
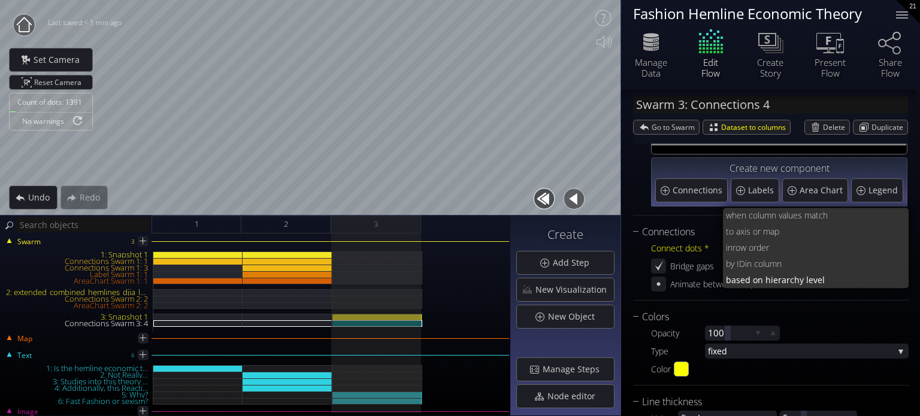
scroll to position [0, 0]
click at [759, 249] on span "row order" at bounding box center [816, 248] width 167 height 16
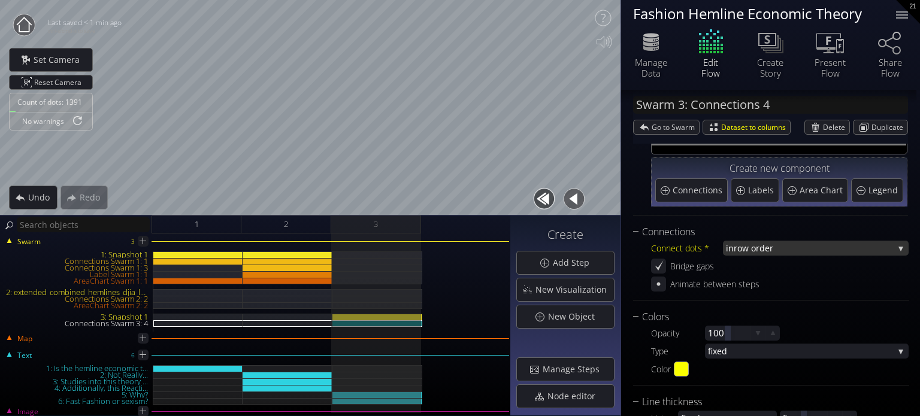
click at [759, 247] on span "row order" at bounding box center [814, 248] width 160 height 15
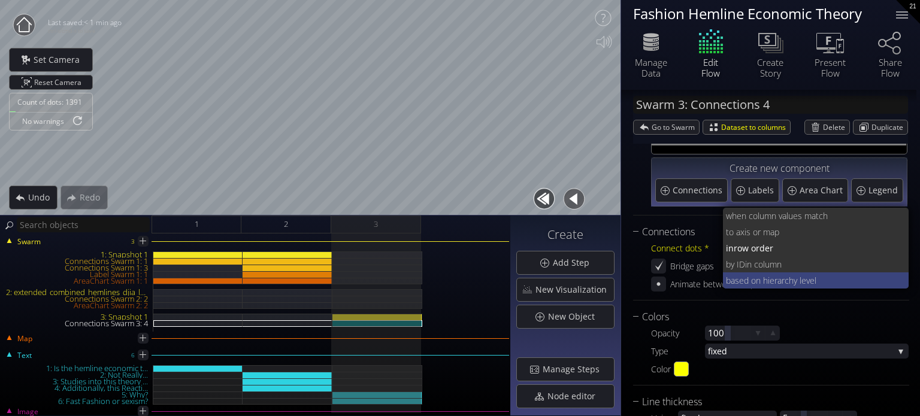
click at [773, 282] on span "based on hiera" at bounding box center [754, 281] width 56 height 16
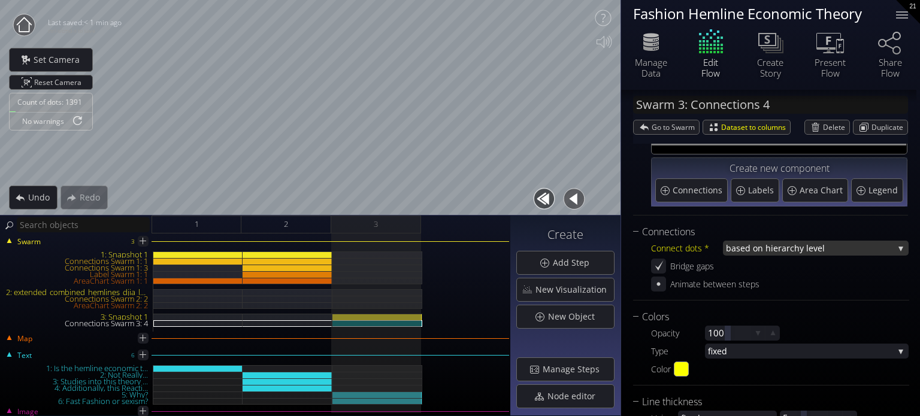
click at [755, 252] on span "based on hiera" at bounding box center [756, 248] width 61 height 15
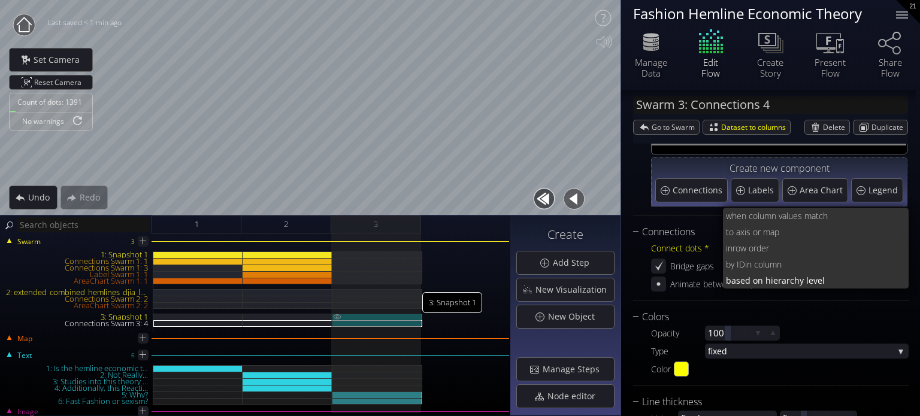
click at [374, 319] on div "3: Snapshot 1" at bounding box center [377, 317] width 90 height 7
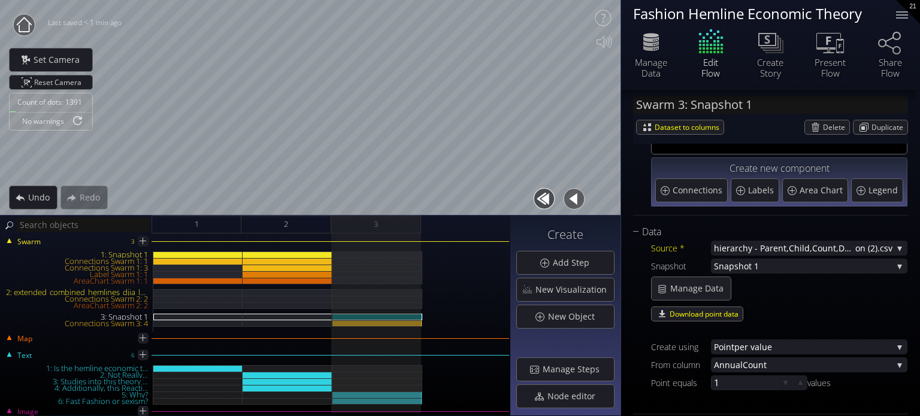
click at [755, 370] on span "nnualCount" at bounding box center [805, 365] width 173 height 15
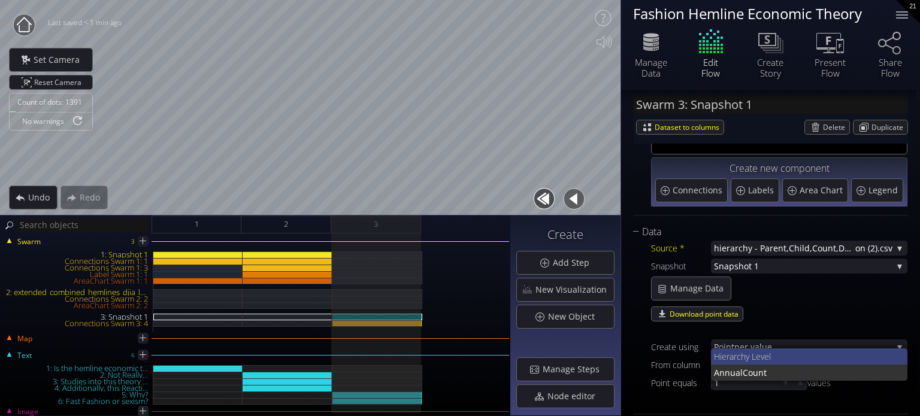
click at [752, 350] on span "rchy Level" at bounding box center [816, 357] width 165 height 16
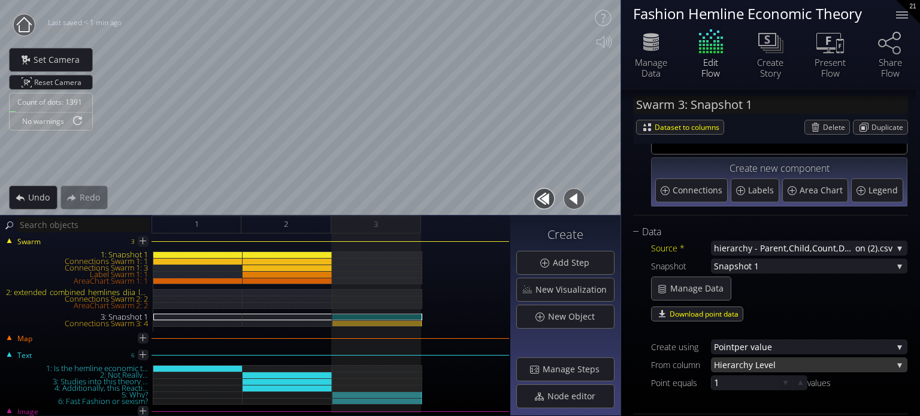
click at [779, 367] on span "rchy Level" at bounding box center [814, 365] width 157 height 15
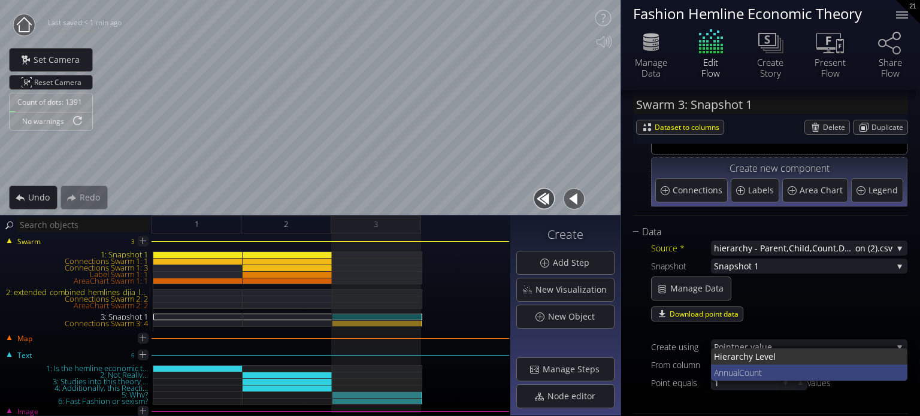
click at [762, 373] on span "nnualCount" at bounding box center [809, 373] width 180 height 16
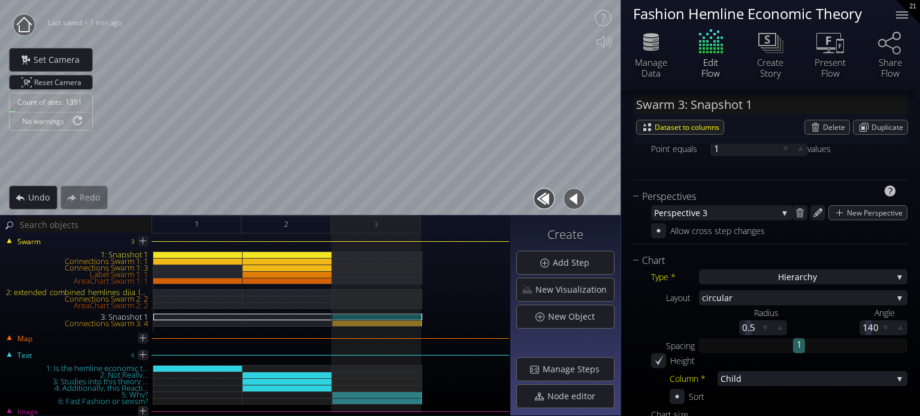
scroll to position [292, 0]
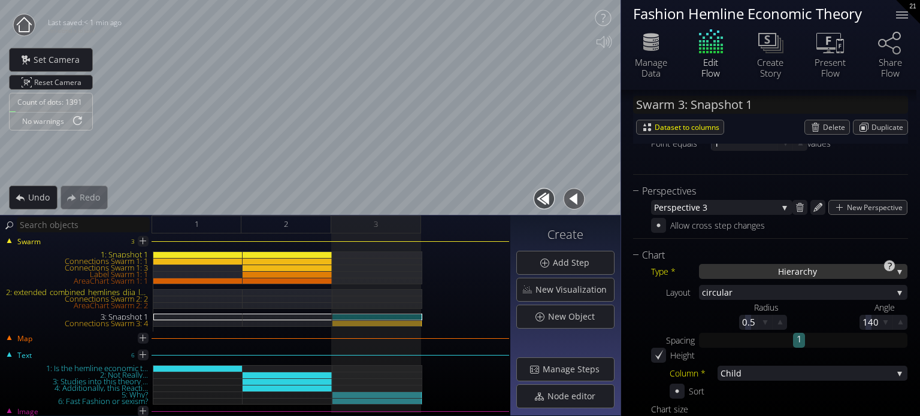
click at [760, 271] on div "Hierarch y" at bounding box center [803, 271] width 208 height 15
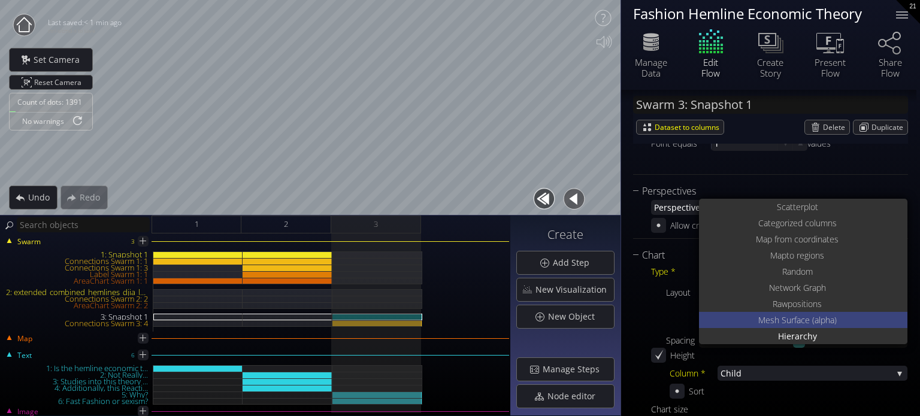
scroll to position [0, 0]
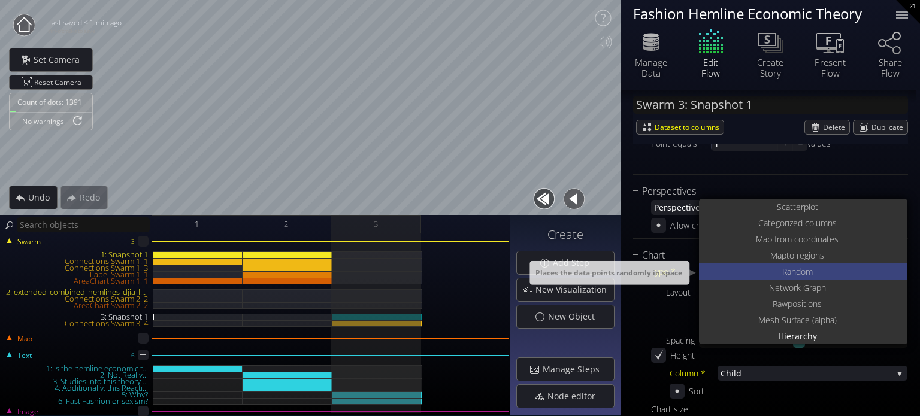
click at [764, 276] on div "Ra ndom" at bounding box center [804, 272] width 205 height 16
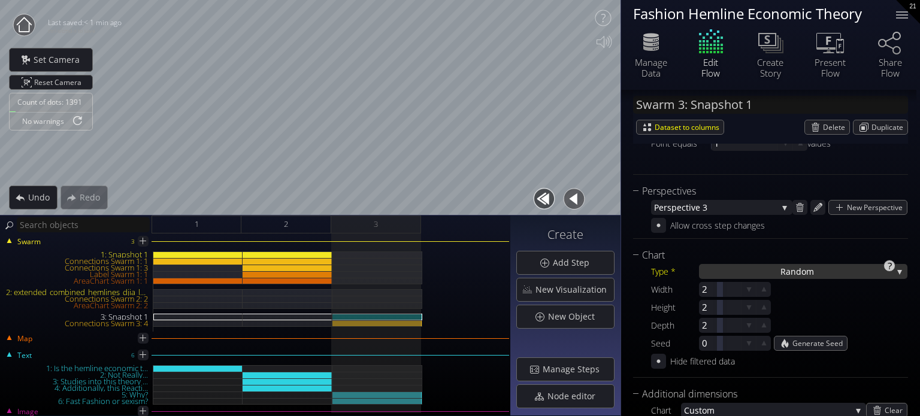
click at [795, 273] on span "ndom" at bounding box center [802, 271] width 23 height 15
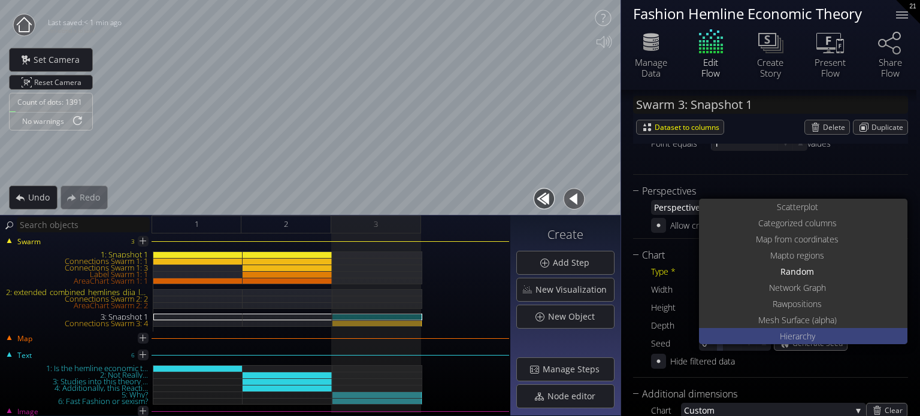
click at [812, 336] on span "y" at bounding box center [814, 336] width 4 height 16
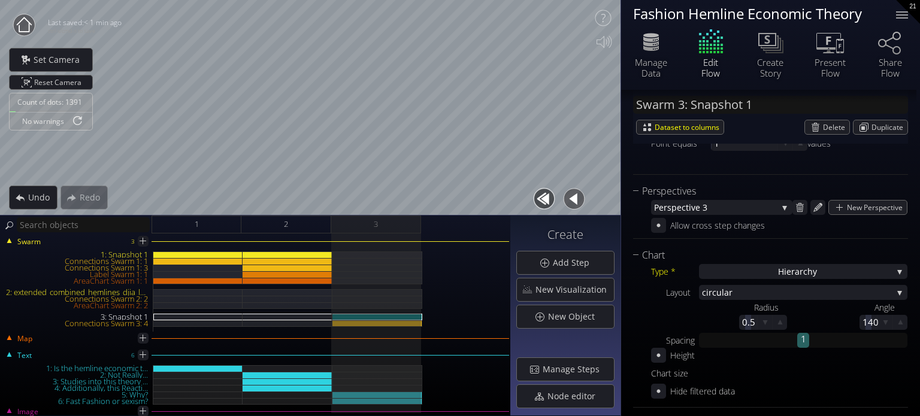
scroll to position [352, 0]
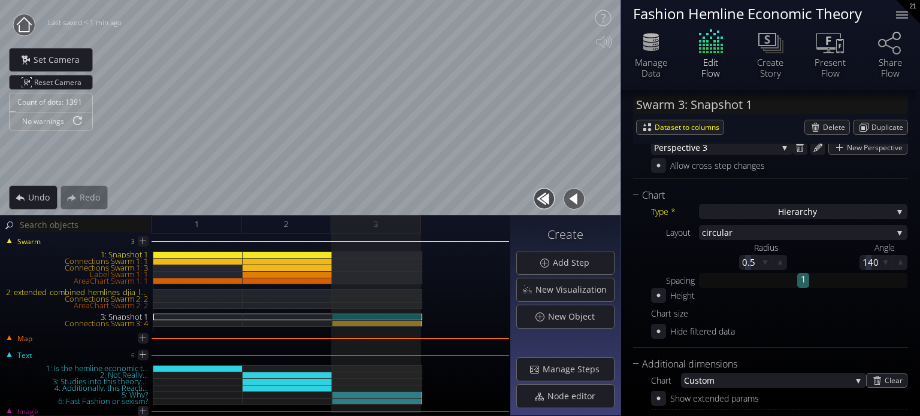
click at [724, 234] on span "ar" at bounding box center [808, 232] width 168 height 15
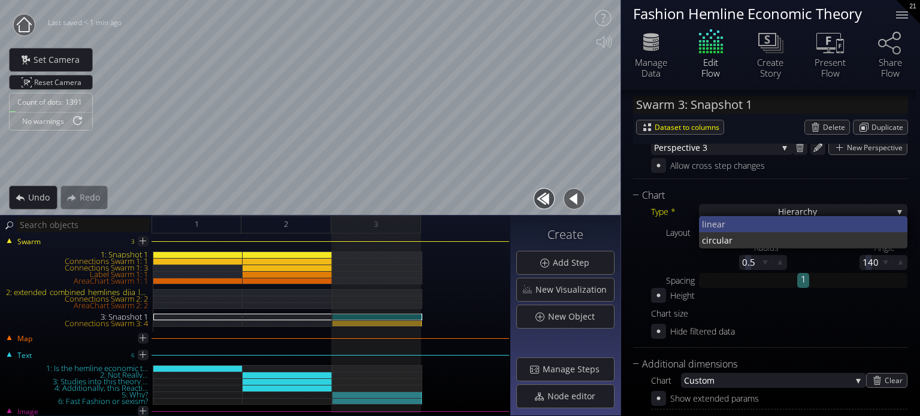
click at [729, 225] on span "near" at bounding box center [803, 224] width 192 height 16
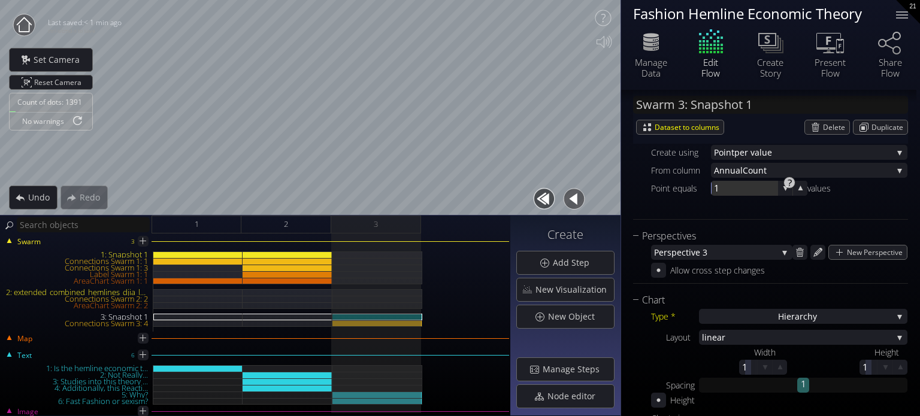
scroll to position [232, 0]
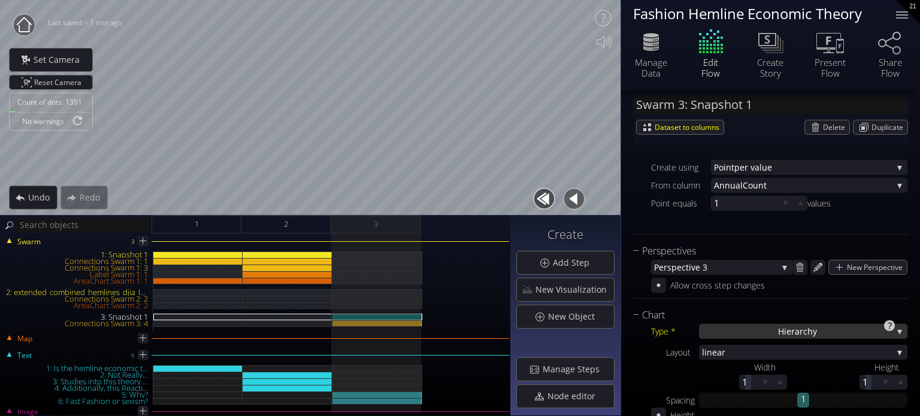
click at [803, 330] on span "Hierarch" at bounding box center [795, 331] width 35 height 15
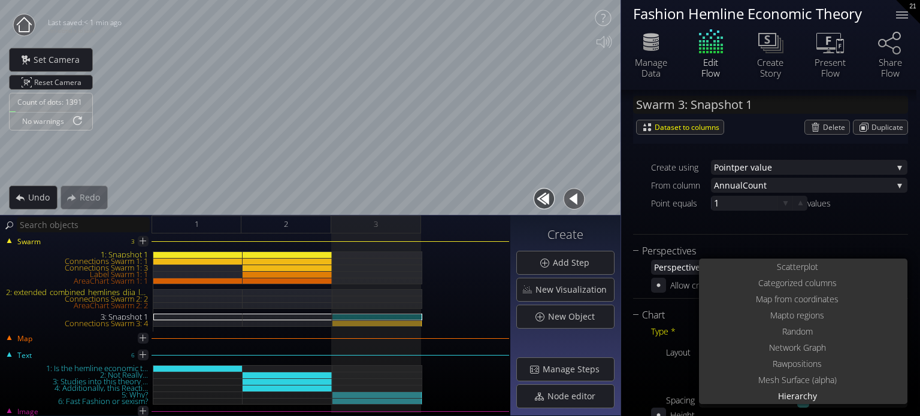
scroll to position [0, 0]
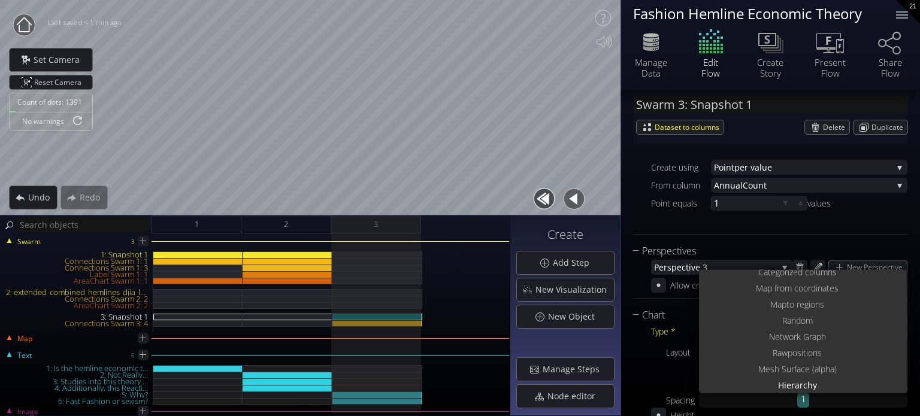
click at [650, 329] on div "Type * Hierarch y S catterplot Categoriz ed columns Map from c oordinates Map t…" at bounding box center [770, 391] width 275 height 136
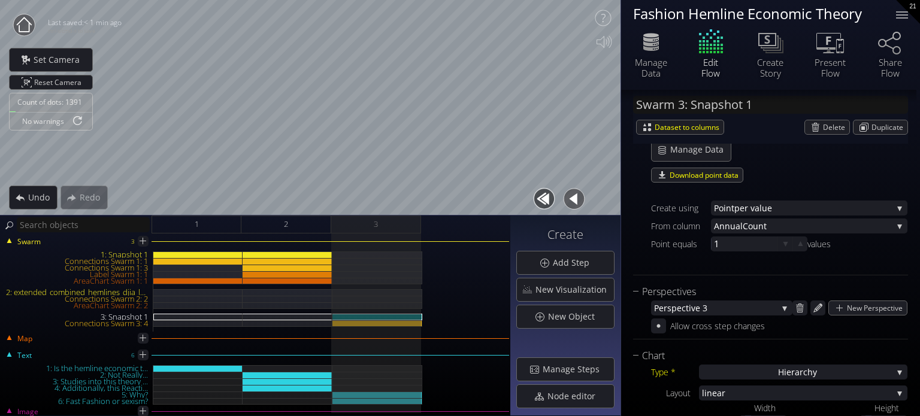
scroll to position [112, 0]
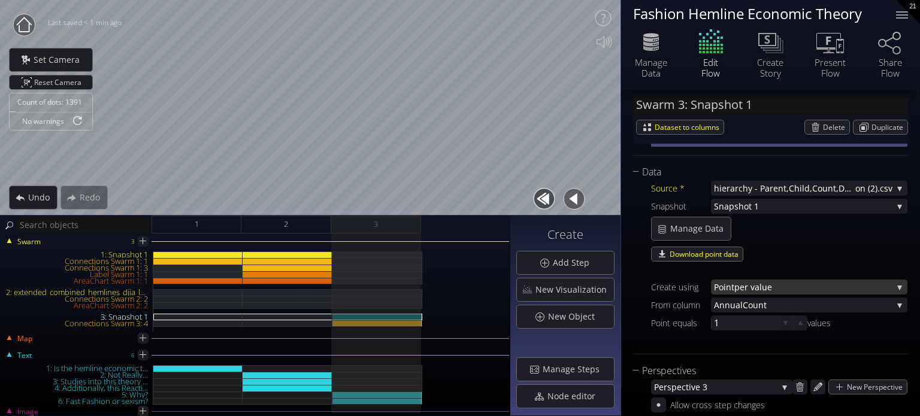
click at [761, 285] on span "per value" at bounding box center [813, 287] width 158 height 15
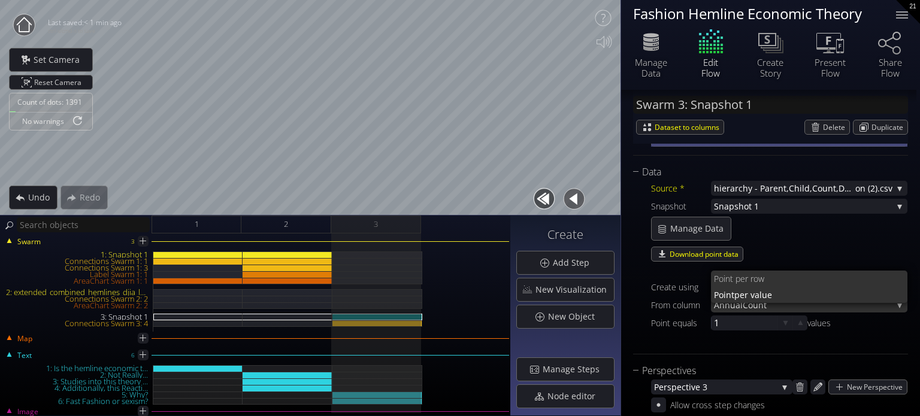
click at [756, 309] on span "nnualCount" at bounding box center [805, 305] width 173 height 15
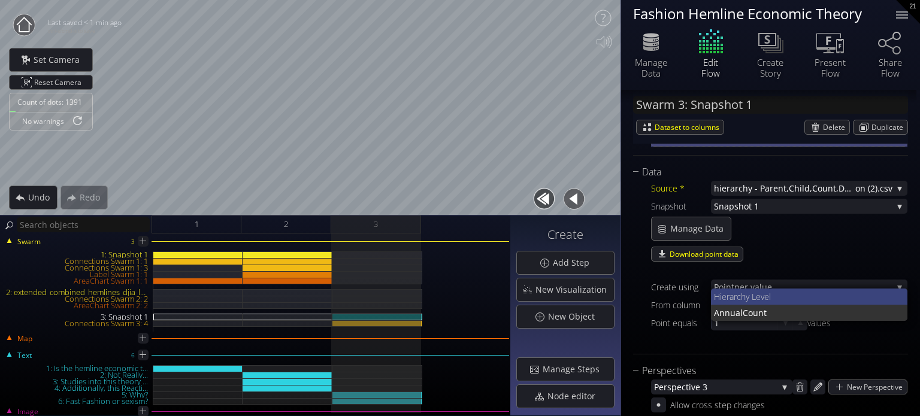
click at [757, 298] on span "rchy Level" at bounding box center [816, 297] width 165 height 16
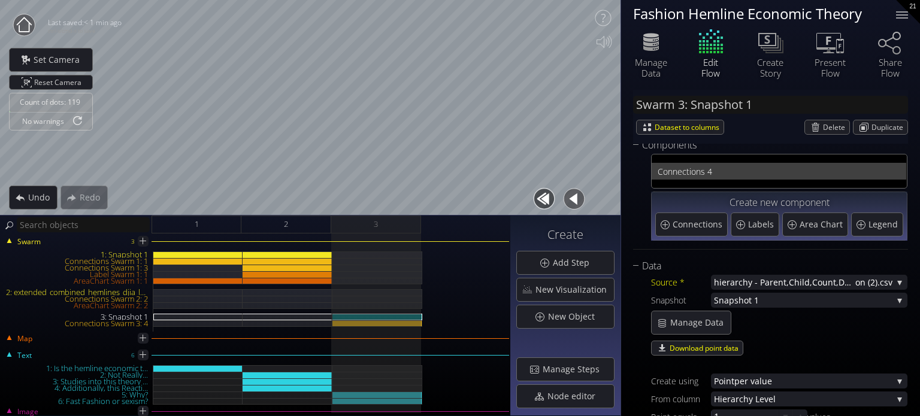
scroll to position [0, 0]
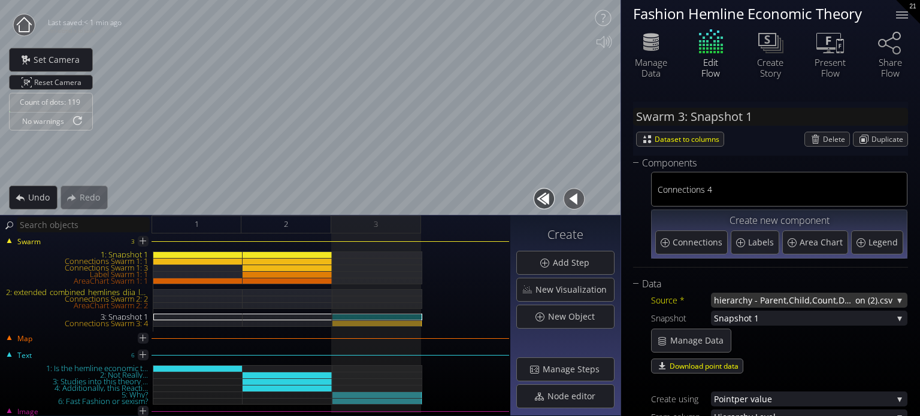
click at [771, 300] on span "hierarchy - Parent,Child,Count,Descripti" at bounding box center [784, 300] width 141 height 15
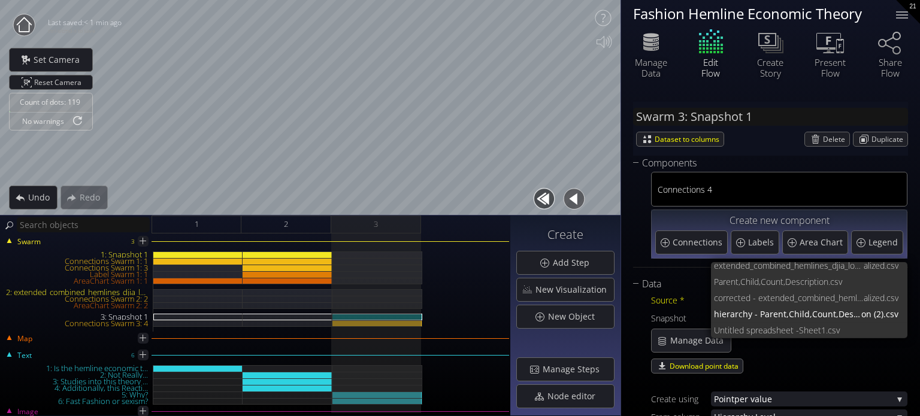
scroll to position [65, 0]
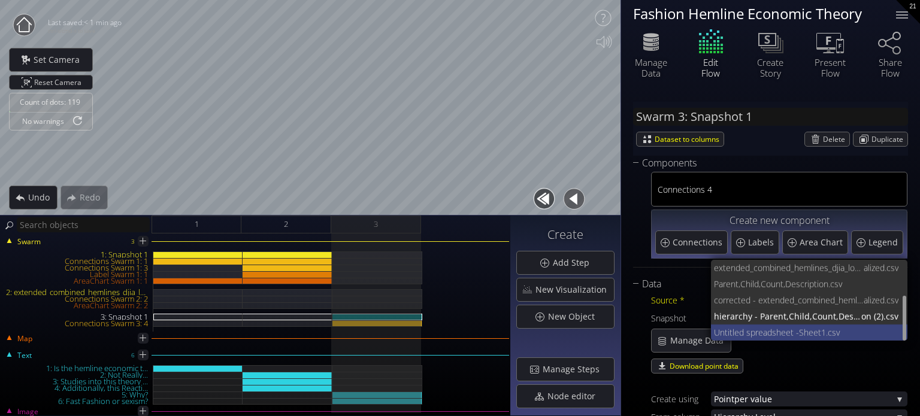
click at [752, 331] on span "Untitled spreadsheet -" at bounding box center [756, 333] width 85 height 16
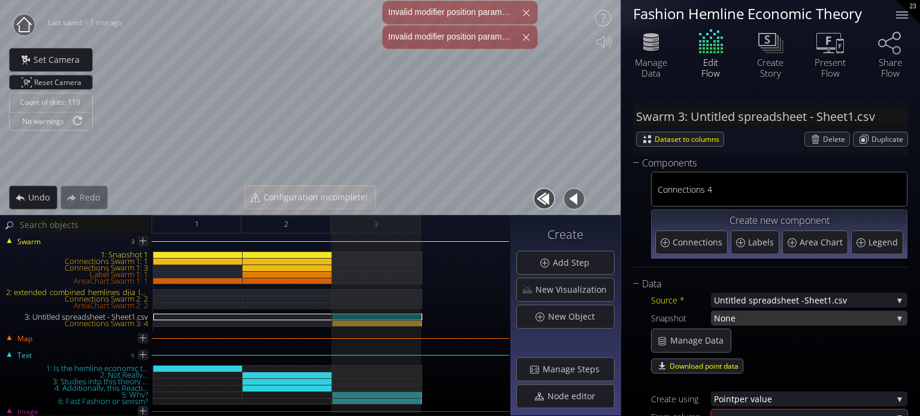
click at [751, 316] on span "None" at bounding box center [803, 318] width 179 height 15
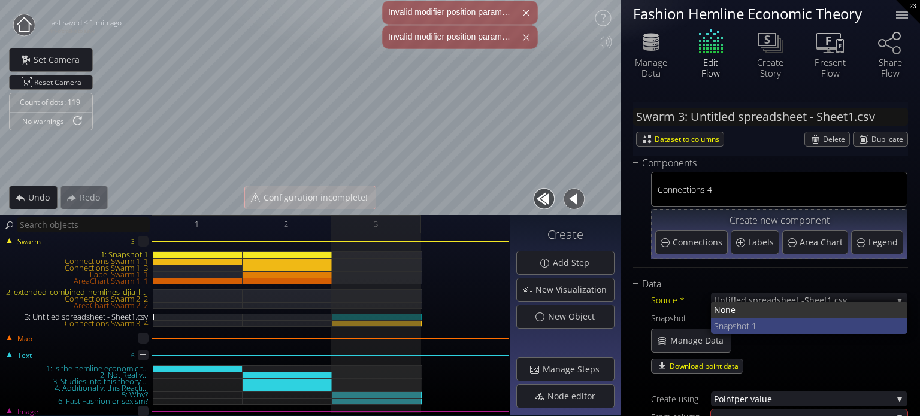
click at [751, 331] on span "Snapshot 1" at bounding box center [806, 326] width 185 height 16
type input "Swarm 3: Snapshot 1"
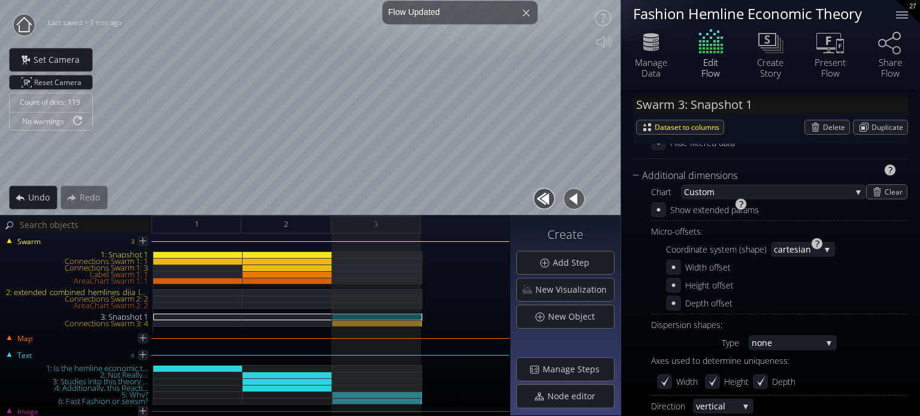
scroll to position [482, 0]
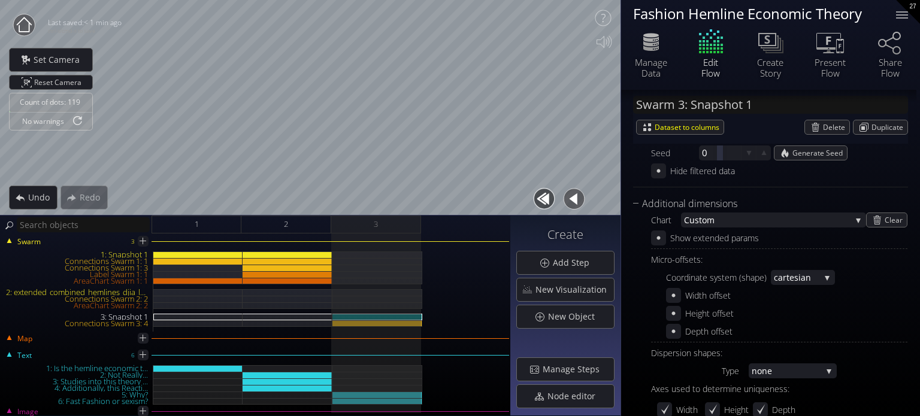
click at [23, 23] on circle at bounding box center [24, 25] width 22 height 22
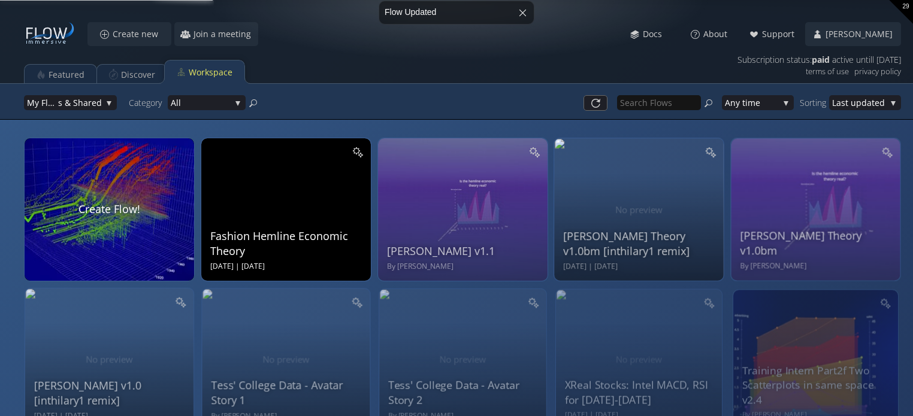
click at [261, 158] on div at bounding box center [287, 151] width 155 height 15
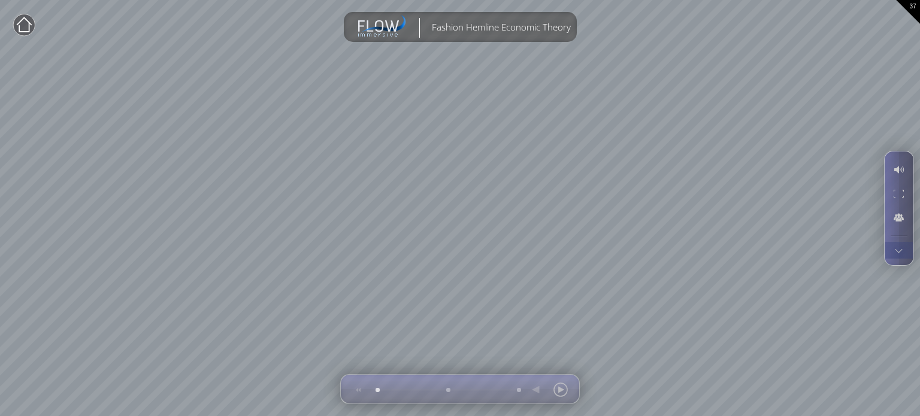
click at [903, 255] on div at bounding box center [899, 250] width 22 height 17
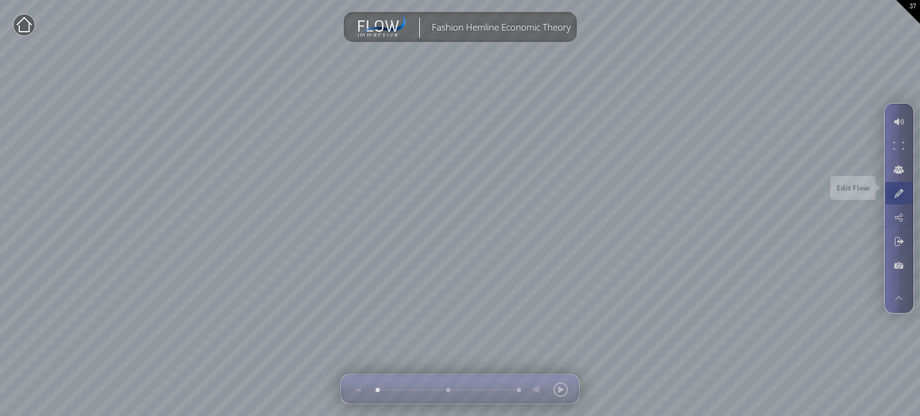
click at [896, 191] on div at bounding box center [899, 193] width 22 height 23
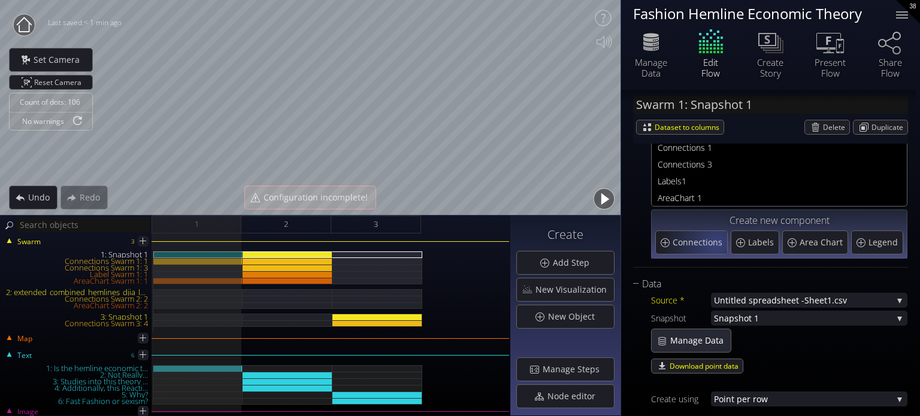
scroll to position [120, 0]
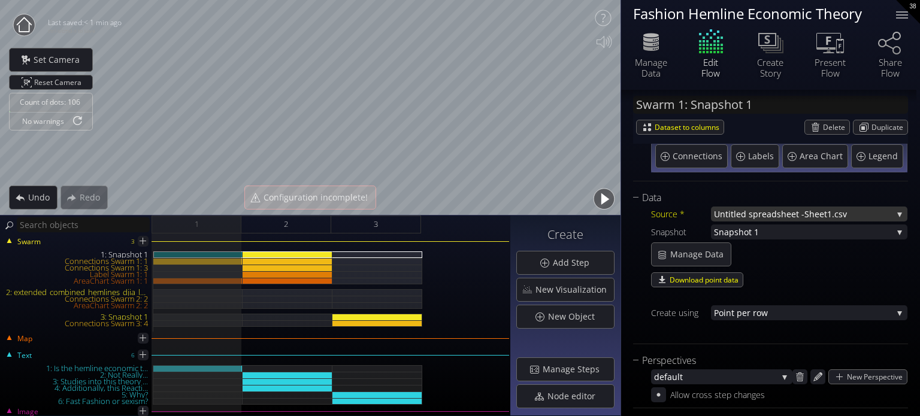
click at [737, 221] on span "Untitled spreadsheet -" at bounding box center [759, 214] width 90 height 15
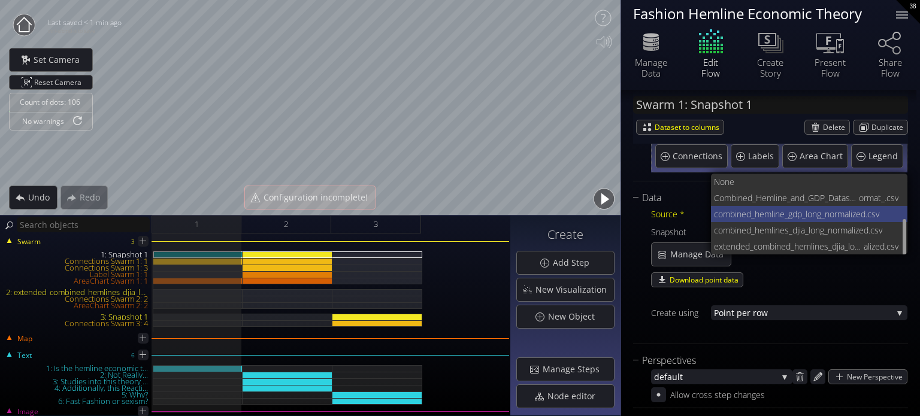
scroll to position [29, 0]
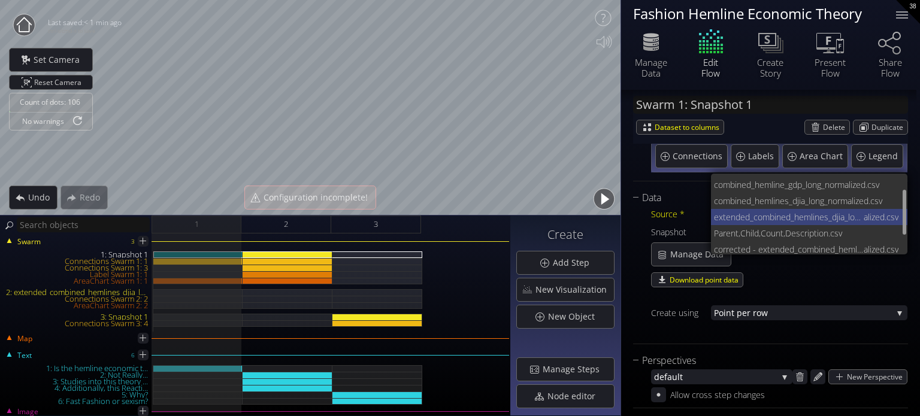
click at [774, 219] on span "extended_combined_hemlines_djia_long_norm" at bounding box center [789, 217] width 150 height 16
type input "Swarm 1: extended_combined_hemlines_djia_long_normalized.csv"
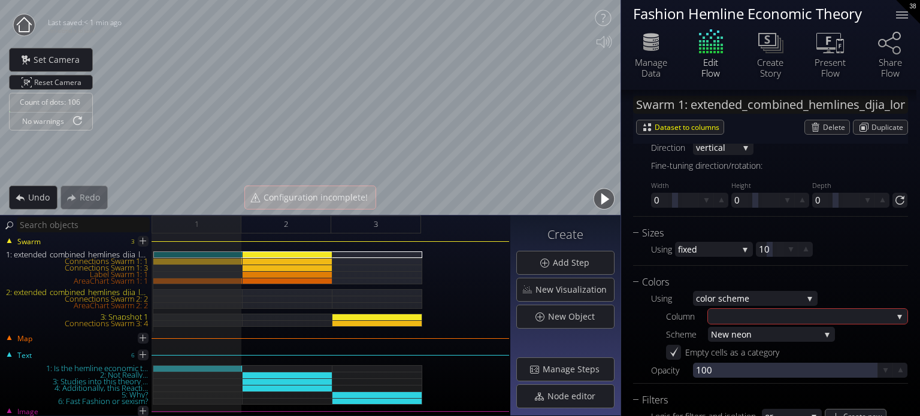
scroll to position [1078, 0]
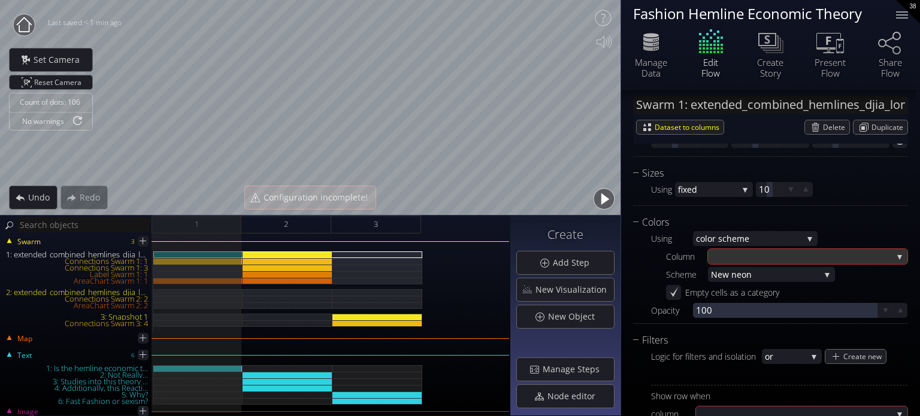
click at [742, 250] on div at bounding box center [802, 256] width 182 height 15
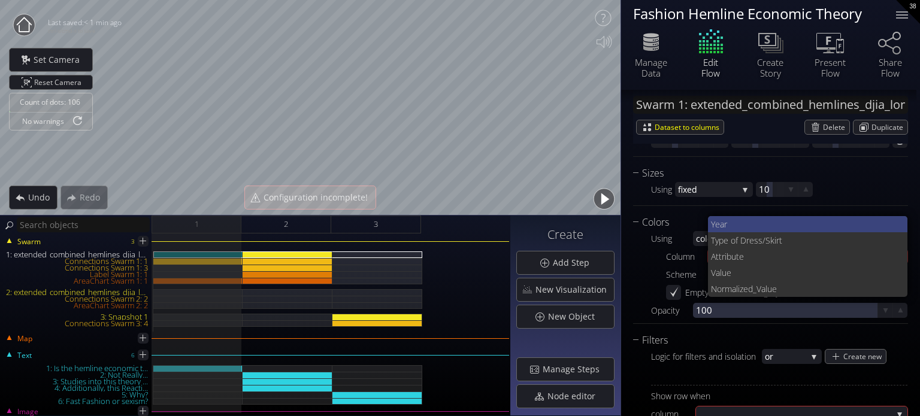
click at [740, 227] on span "Year" at bounding box center [805, 224] width 188 height 16
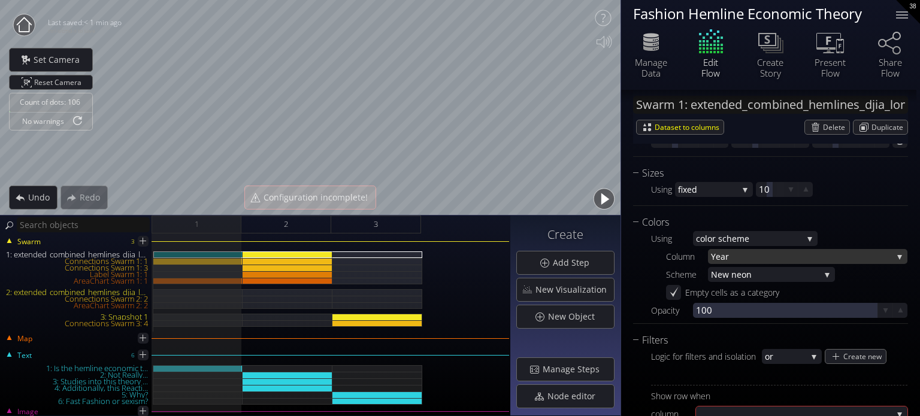
scroll to position [1198, 0]
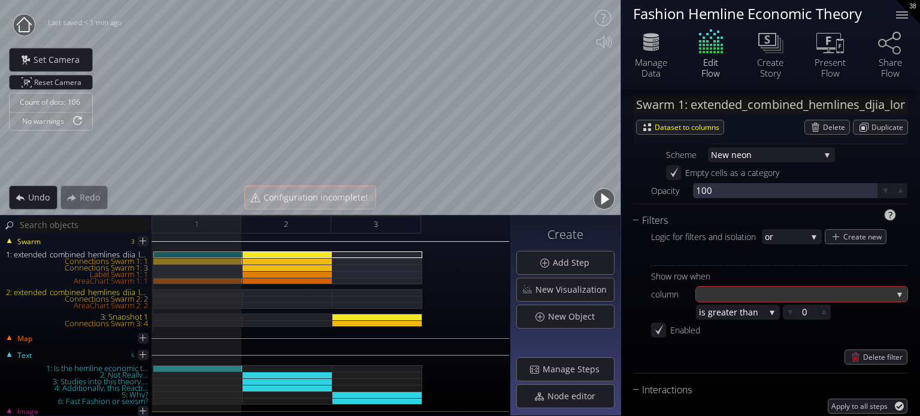
click at [738, 289] on div at bounding box center [796, 294] width 194 height 15
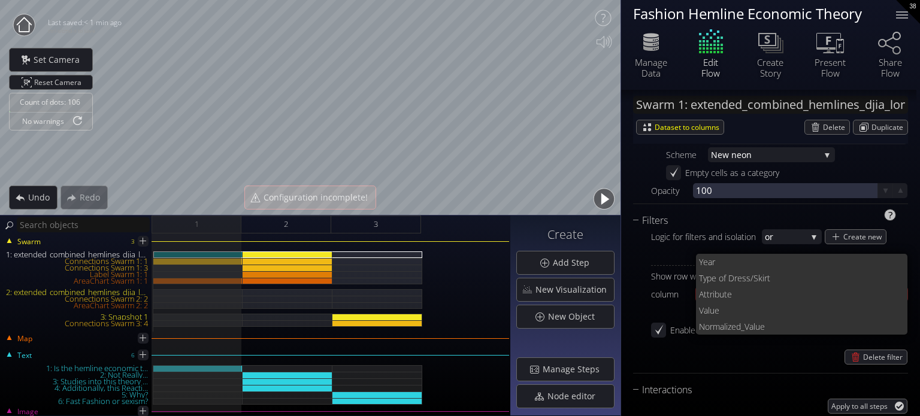
click at [712, 264] on span "Year" at bounding box center [798, 262] width 199 height 16
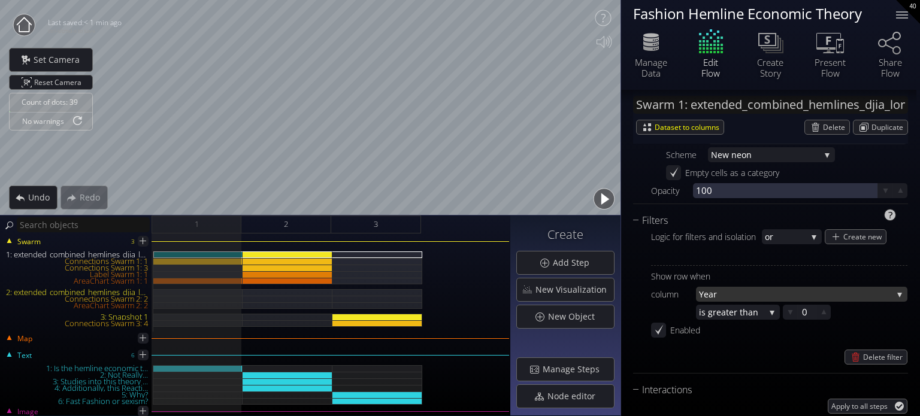
click at [724, 294] on span "Year" at bounding box center [796, 294] width 194 height 15
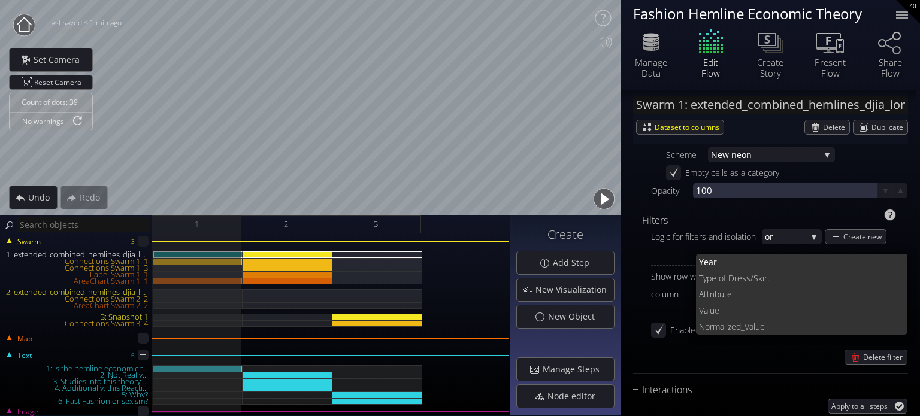
click at [739, 294] on span "e" at bounding box center [812, 294] width 171 height 16
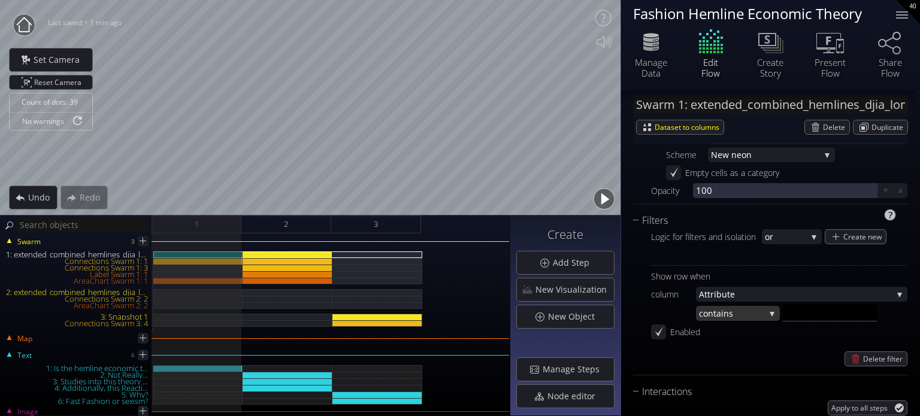
click at [762, 315] on span "ns" at bounding box center [744, 313] width 41 height 15
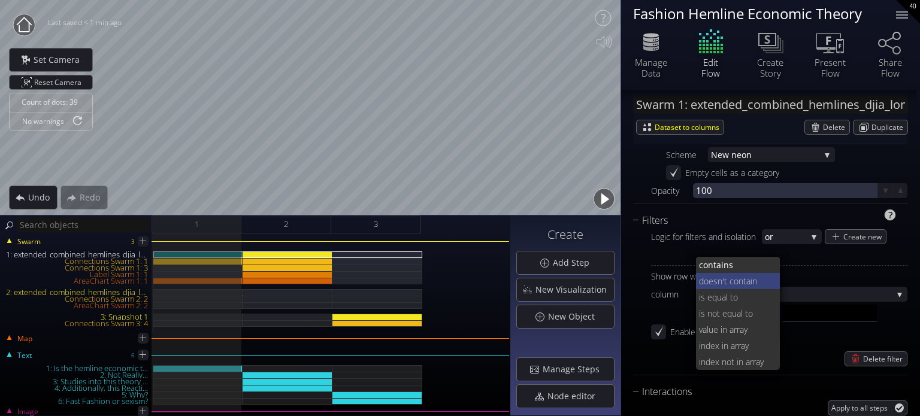
click at [735, 282] on span "'t contain" at bounding box center [746, 281] width 49 height 16
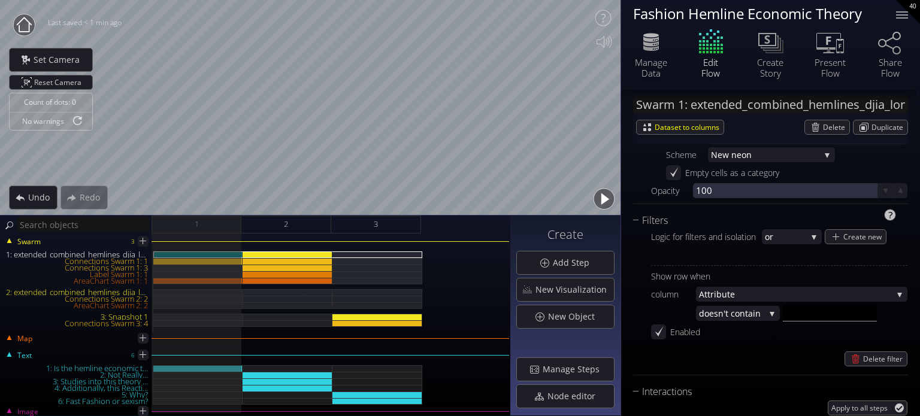
click at [835, 319] on input "text" at bounding box center [830, 313] width 94 height 17
click at [315, 227] on div "2" at bounding box center [286, 225] width 90 height 18
type input "num"
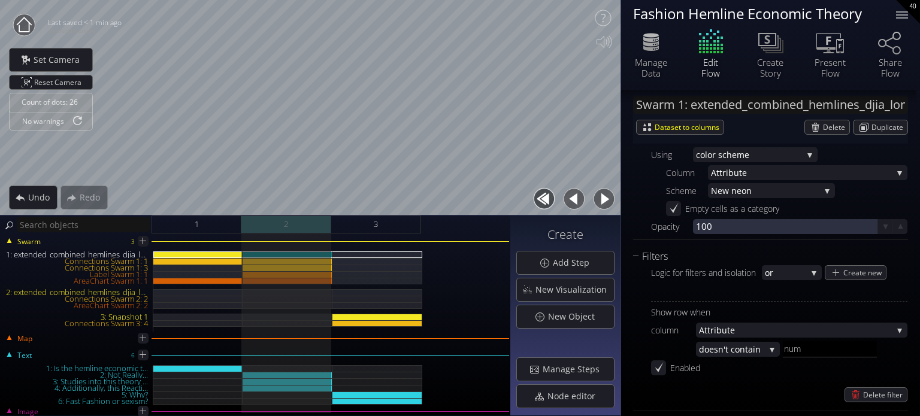
scroll to position [1234, 0]
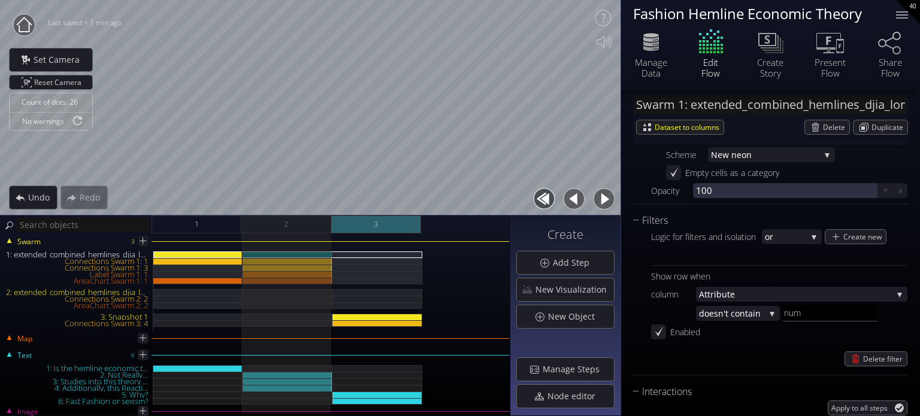
click at [367, 231] on div "3" at bounding box center [376, 225] width 90 height 18
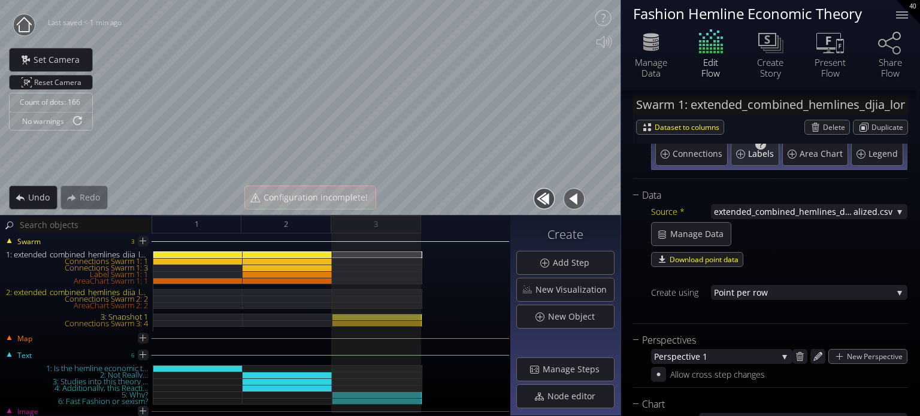
scroll to position [60, 0]
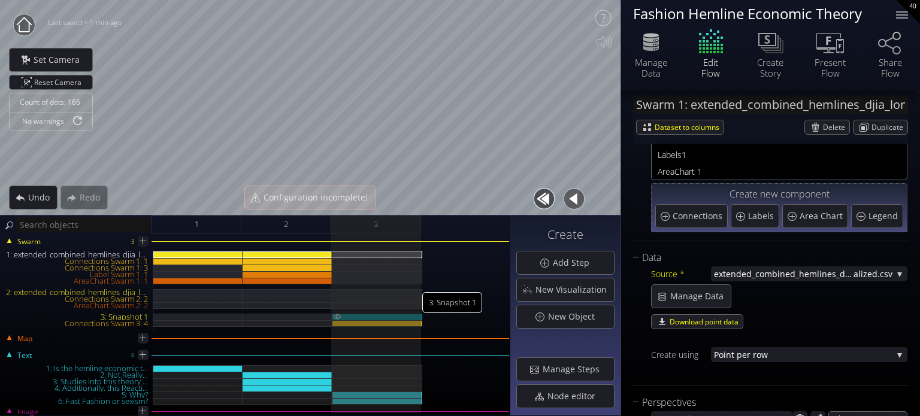
click at [402, 318] on div "3: Snapshot 1" at bounding box center [377, 317] width 90 height 7
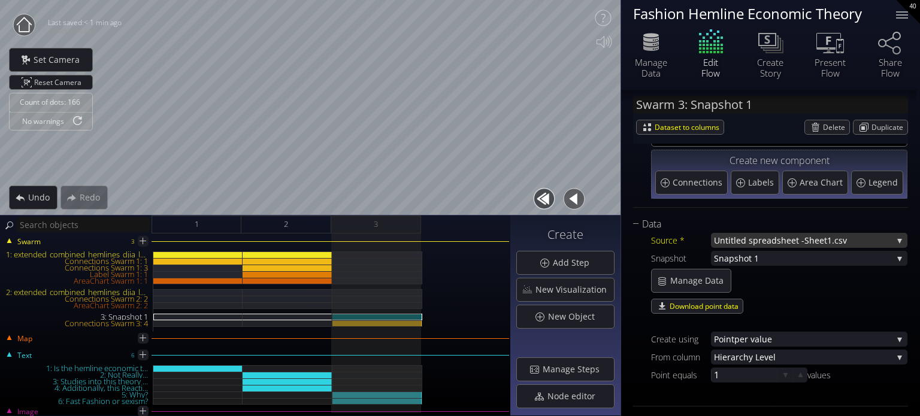
click at [774, 240] on span "Untitled spreadsheet -" at bounding box center [759, 240] width 90 height 15
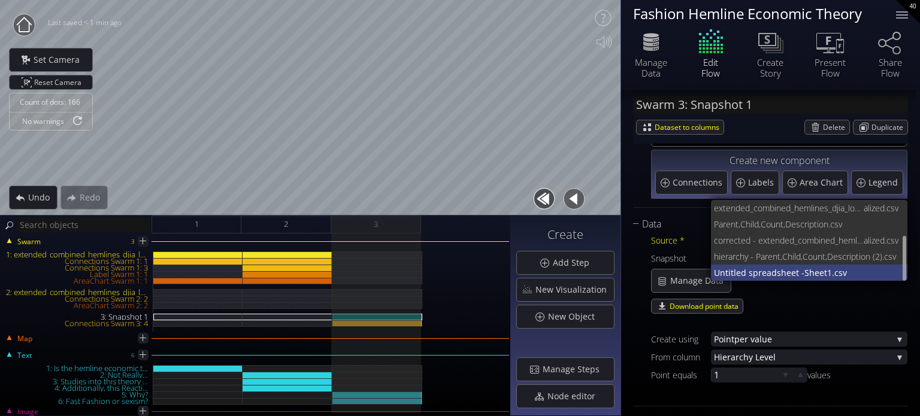
click at [788, 274] on span "Untitled spreadsheet -" at bounding box center [759, 273] width 90 height 16
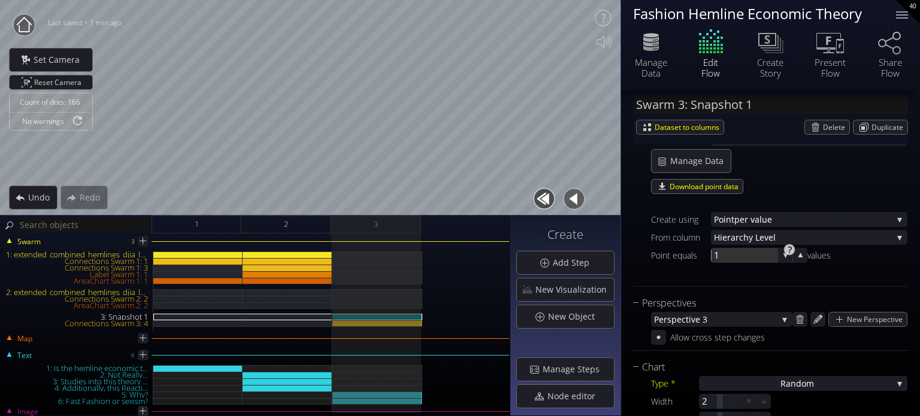
scroll to position [300, 0]
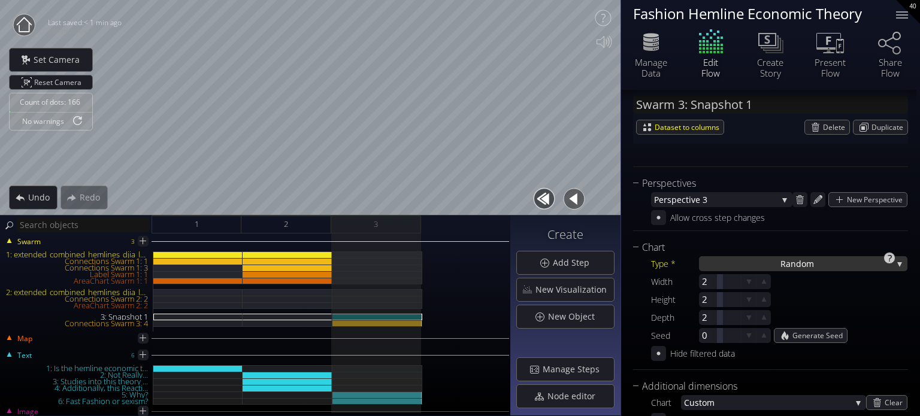
click at [752, 256] on div "Ra ndom" at bounding box center [803, 263] width 208 height 15
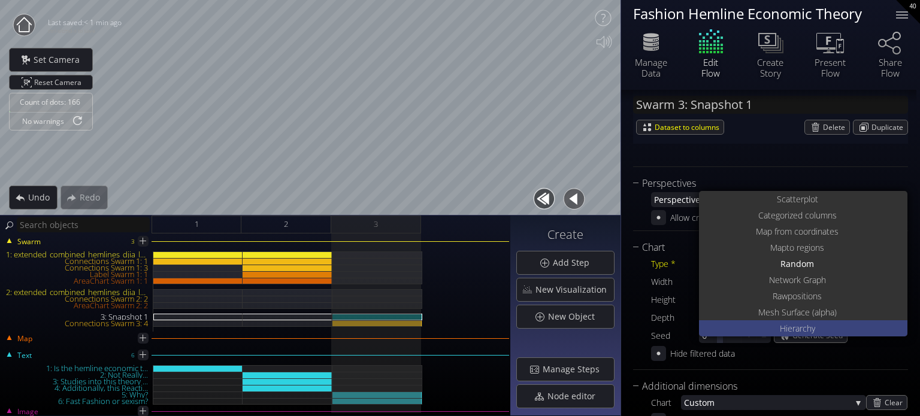
click at [796, 328] on span "Hierarch" at bounding box center [796, 329] width 32 height 16
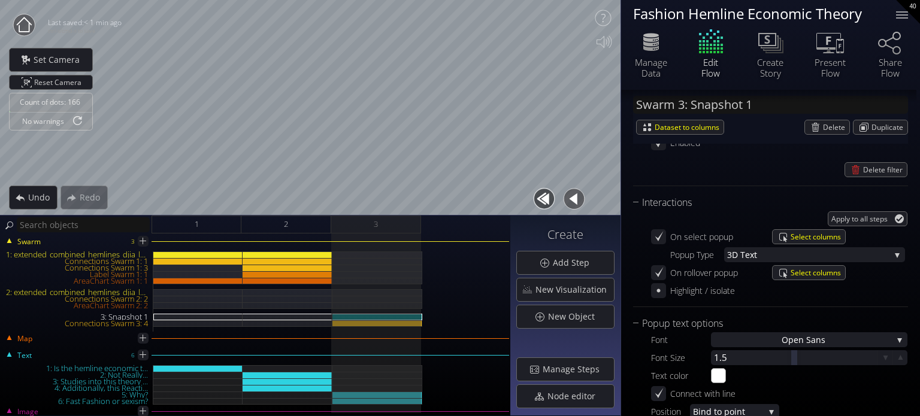
scroll to position [1138, 0]
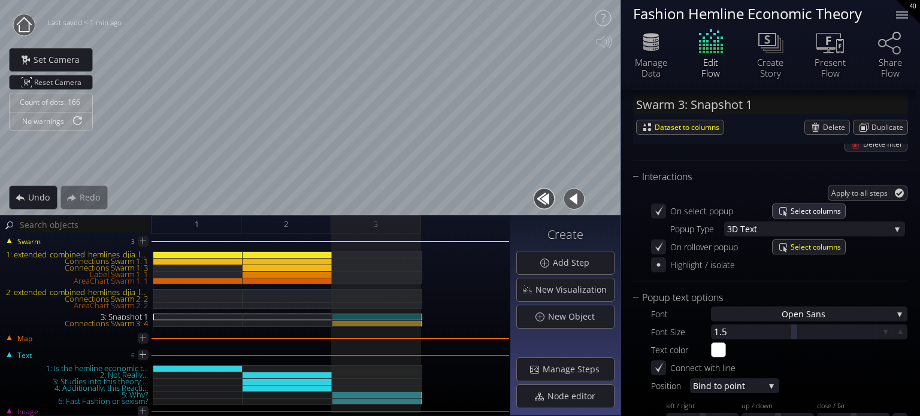
click at [798, 206] on span "Select columns" at bounding box center [818, 211] width 55 height 14
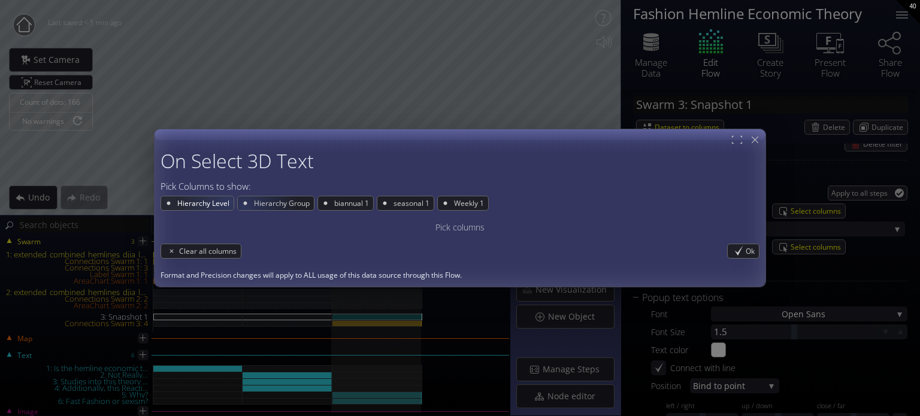
click at [228, 201] on span "Hierarchy Level" at bounding box center [205, 203] width 58 height 14
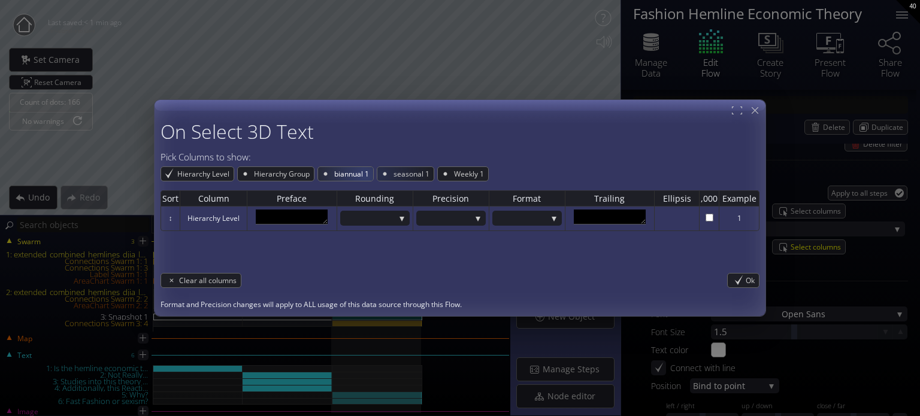
click at [358, 176] on span "biannual 1" at bounding box center [353, 174] width 40 height 14
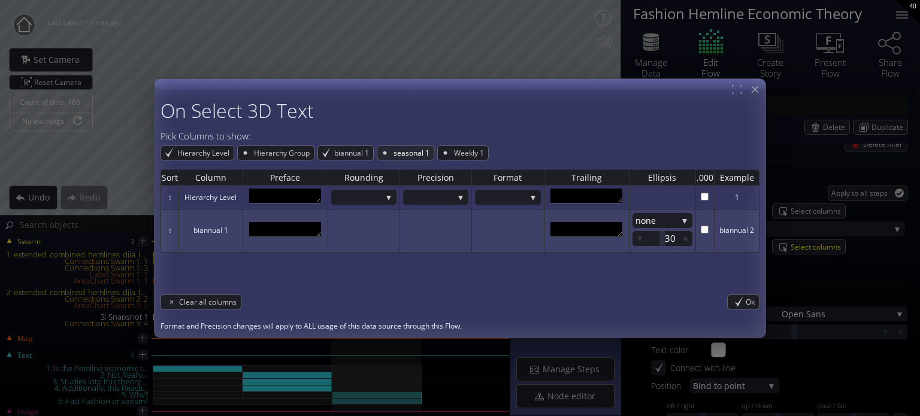
click at [406, 147] on span "seasonal 1" at bounding box center [412, 153] width 41 height 14
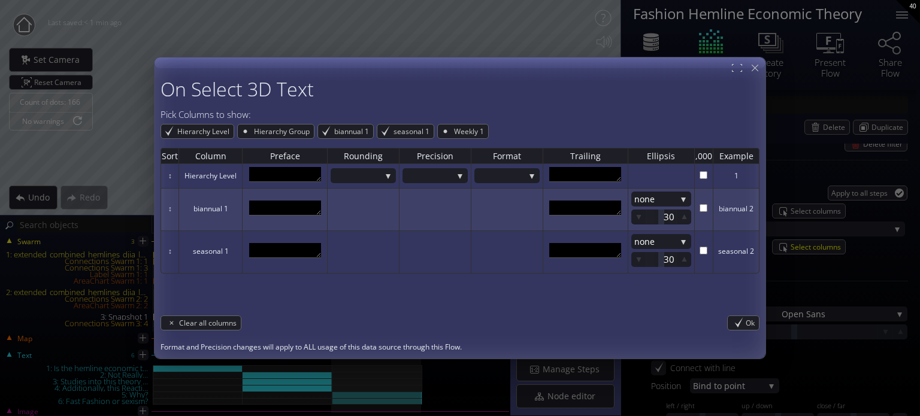
click at [446, 123] on div "Hierarchy Level Hierarchy Group biannual 1 seasonal 1 Weekly 1" at bounding box center [460, 127] width 599 height 12
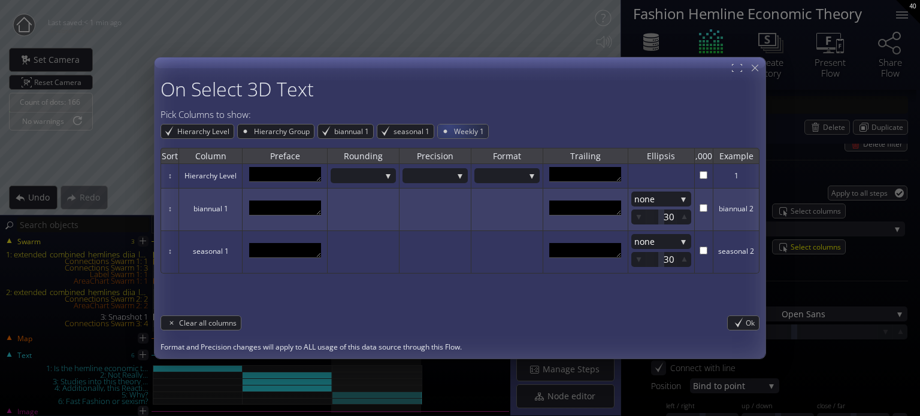
click at [451, 129] on div "Weekly 1" at bounding box center [463, 132] width 50 height 14
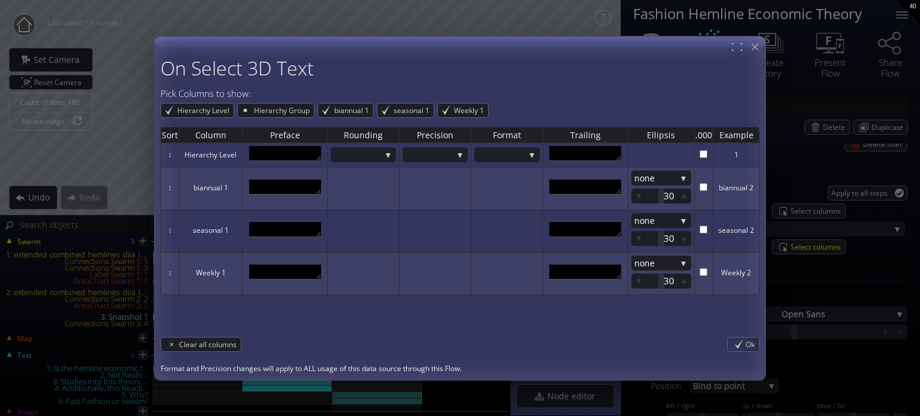
click at [748, 352] on div "On Select 3D Text Pick Columns to show: Hierarchy Level Hierarchy Group biannua…" at bounding box center [460, 216] width 599 height 317
click at [743, 348] on div "Ok" at bounding box center [743, 345] width 31 height 14
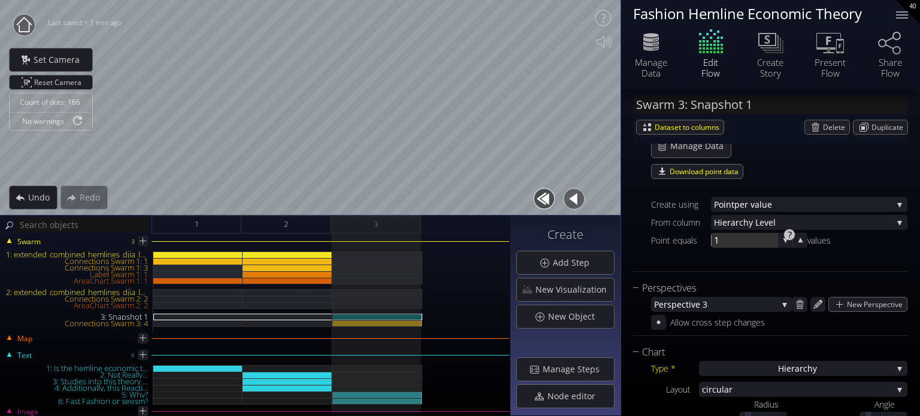
scroll to position [120, 0]
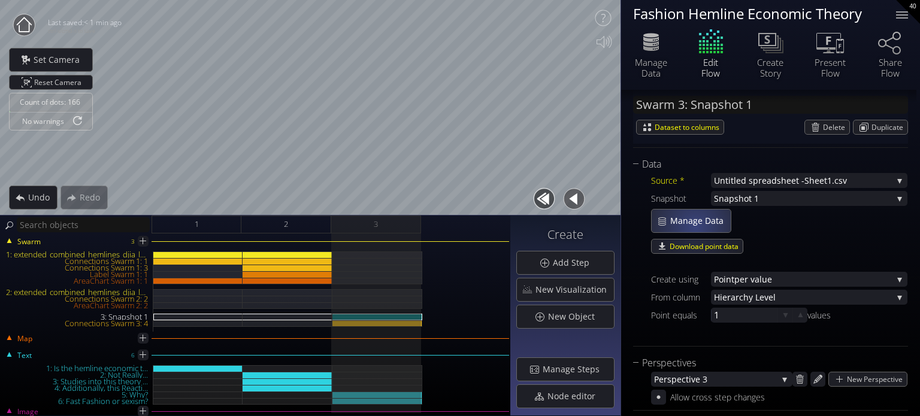
click at [693, 225] on span "Manage Data" at bounding box center [700, 221] width 61 height 12
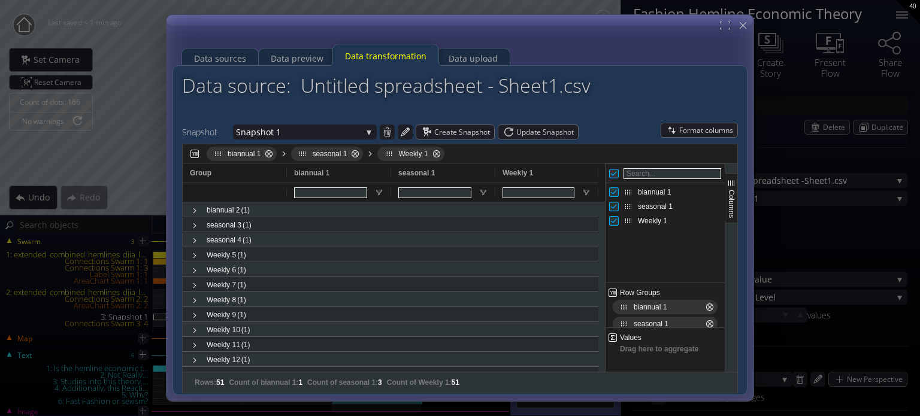
click at [427, 154] on span "Weekly 1" at bounding box center [410, 154] width 66 height 14
click at [432, 155] on span "Weekly 1 Press DELETE to remove" at bounding box center [437, 154] width 10 height 10
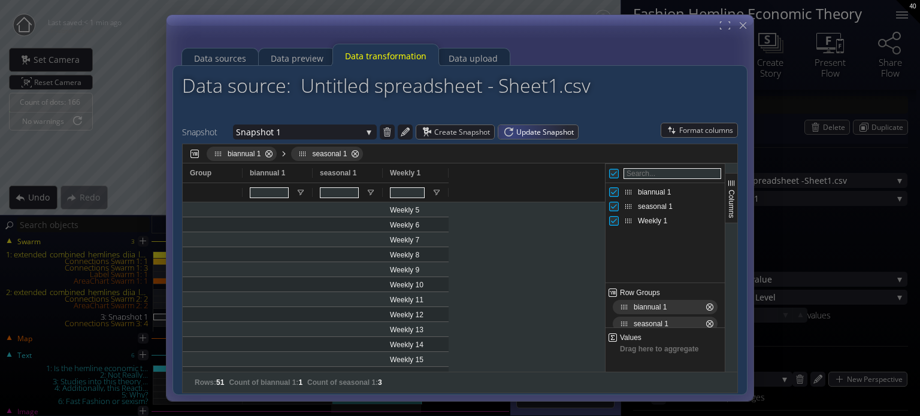
click at [524, 131] on span "Update Snapshot" at bounding box center [547, 132] width 62 height 14
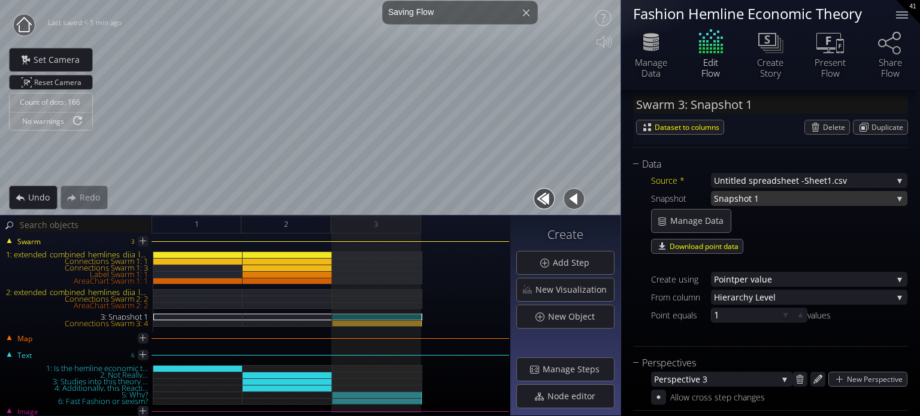
click at [760, 205] on span "Snapshot 1" at bounding box center [803, 198] width 179 height 15
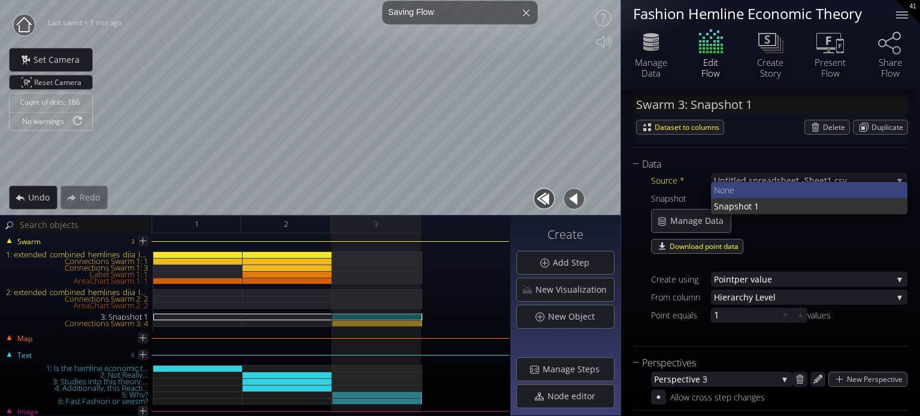
click at [756, 194] on span "None" at bounding box center [806, 190] width 185 height 16
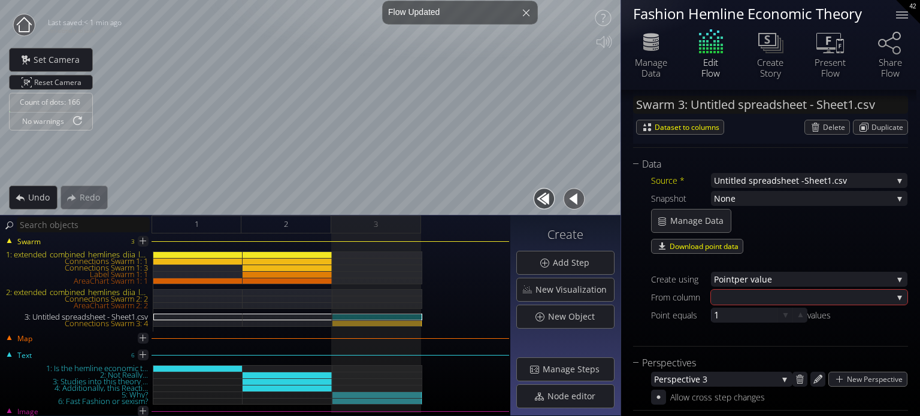
click at [755, 202] on span "None" at bounding box center [803, 198] width 179 height 15
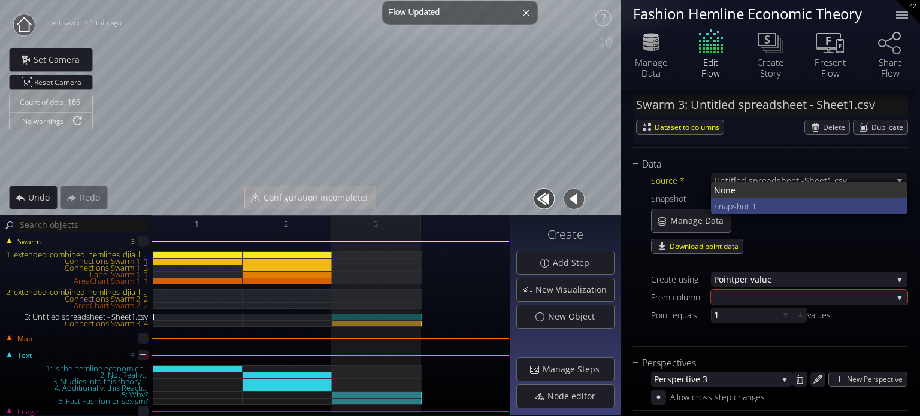
click at [755, 210] on span "Snapshot 1" at bounding box center [806, 206] width 185 height 16
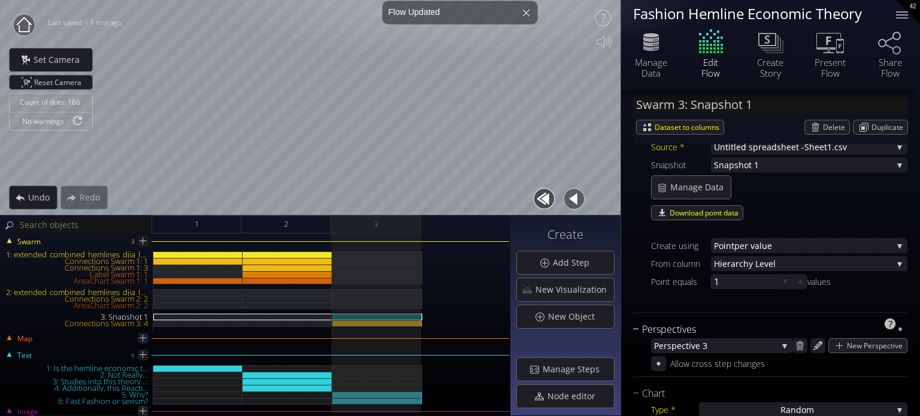
scroll to position [180, 0]
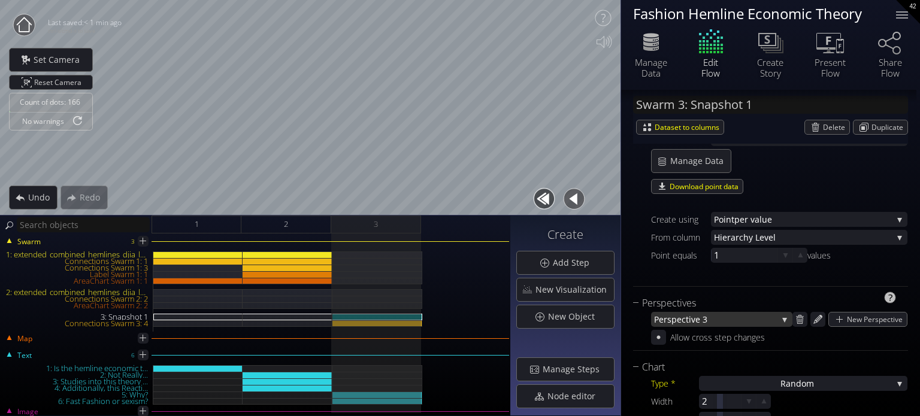
click at [742, 313] on span "spective 3" at bounding box center [722, 319] width 110 height 15
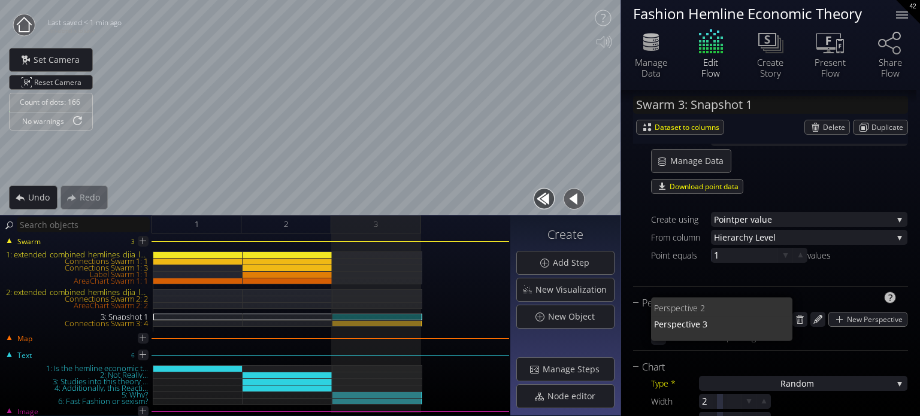
scroll to position [0, 0]
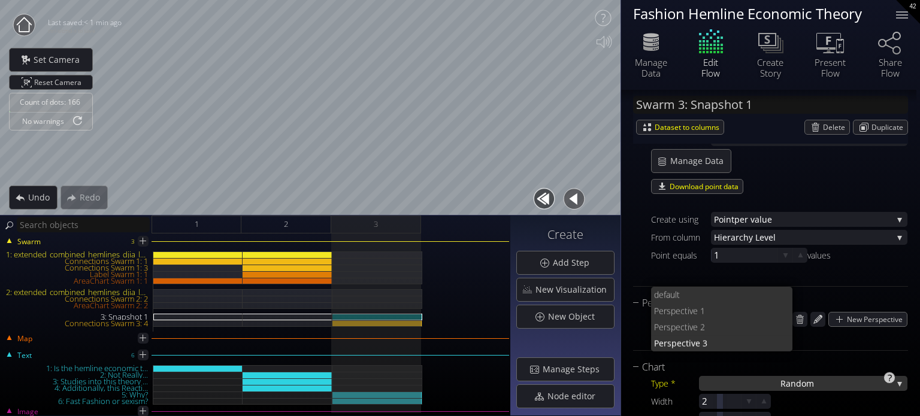
click at [802, 383] on span "ndom" at bounding box center [802, 383] width 23 height 15
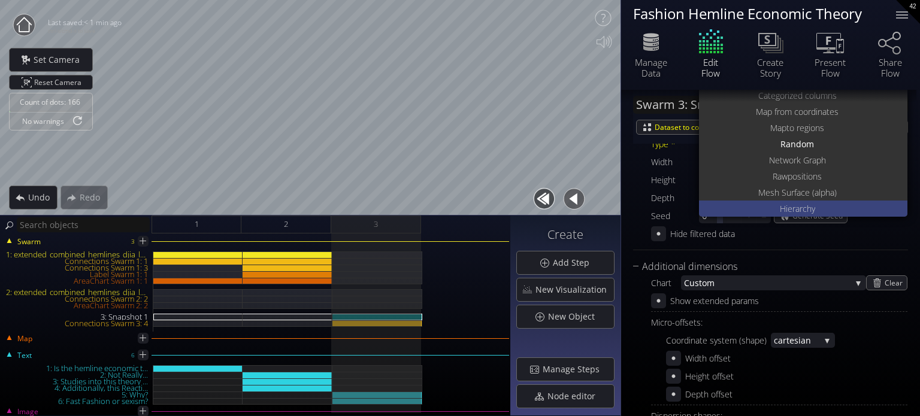
click at [773, 206] on div "Hierarch y" at bounding box center [804, 209] width 205 height 16
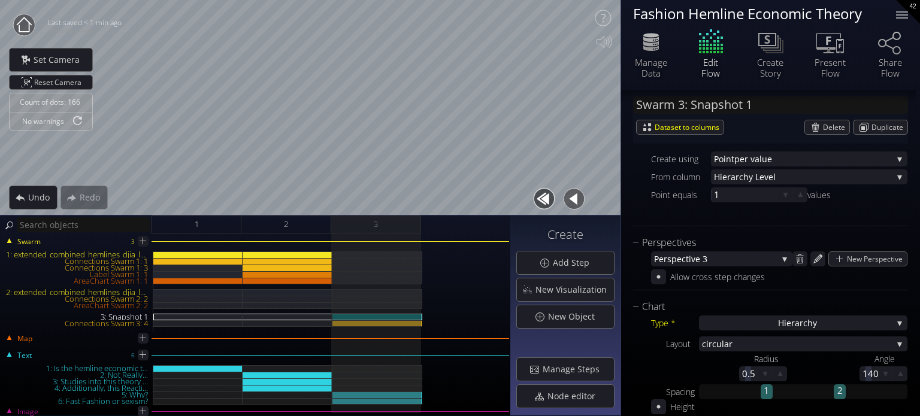
scroll to position [240, 0]
click at [737, 179] on span "rchy Level" at bounding box center [814, 177] width 157 height 15
click at [747, 180] on span "rchy Level" at bounding box center [814, 177] width 157 height 15
click at [848, 187] on div "Create using Point per value Poi nt per row Point per value From column Hiera r…" at bounding box center [779, 179] width 256 height 84
click at [839, 179] on span "rchy Level" at bounding box center [814, 177] width 157 height 15
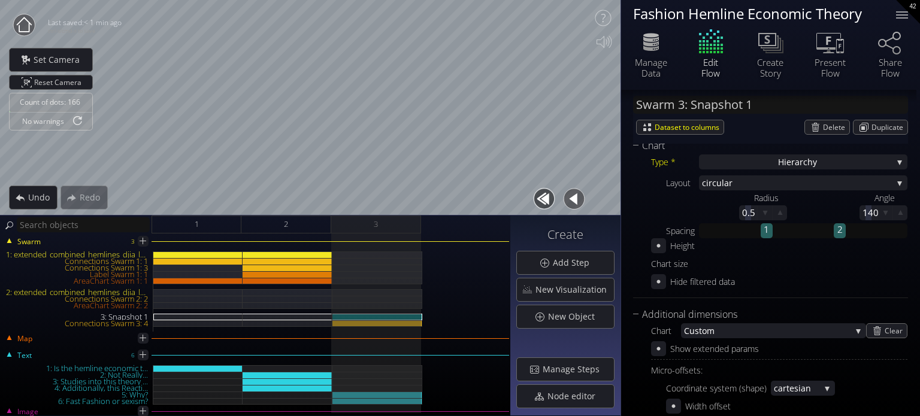
scroll to position [359, 0]
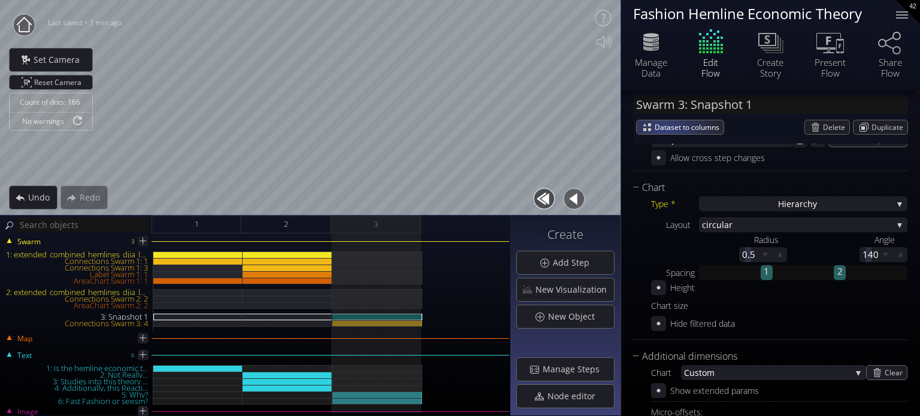
click at [665, 130] on span "Dataset to columns" at bounding box center [689, 127] width 69 height 14
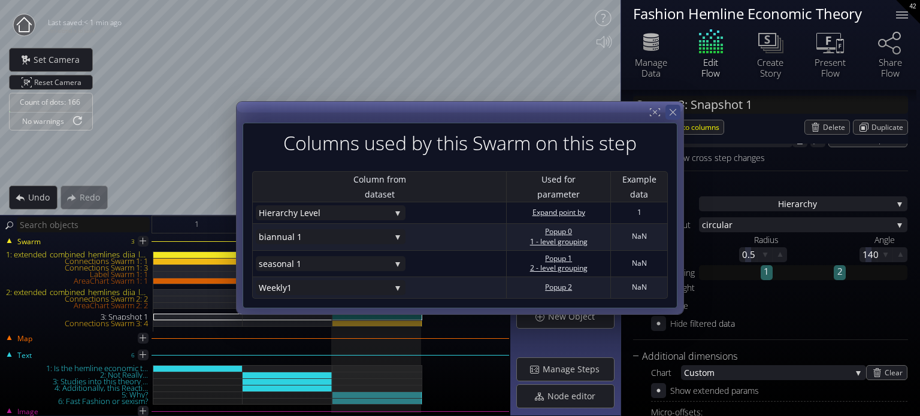
click at [677, 113] on icon at bounding box center [672, 112] width 11 height 11
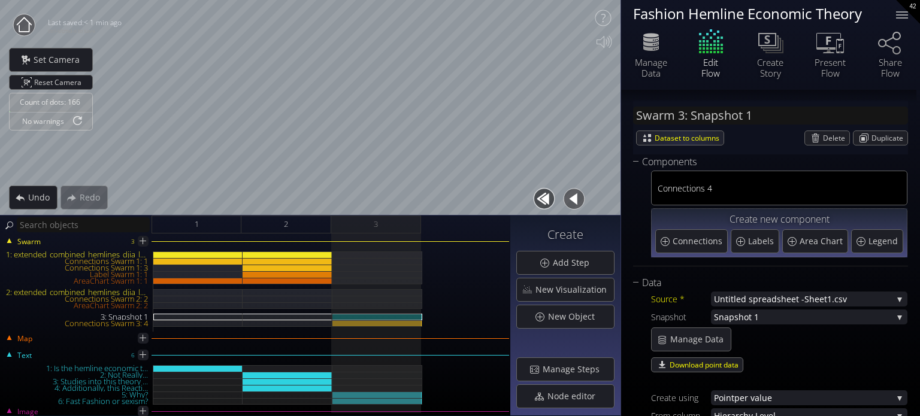
scroll to position [0, 0]
click at [702, 344] on span "Manage Data" at bounding box center [700, 341] width 61 height 12
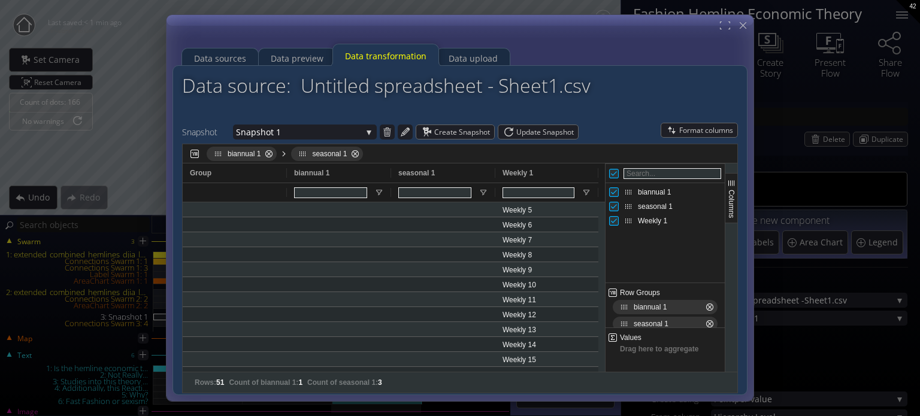
click at [358, 158] on span "seasonal 1" at bounding box center [327, 154] width 72 height 14
click at [354, 156] on span "seasonal 1 Press DELETE to remove" at bounding box center [355, 154] width 10 height 10
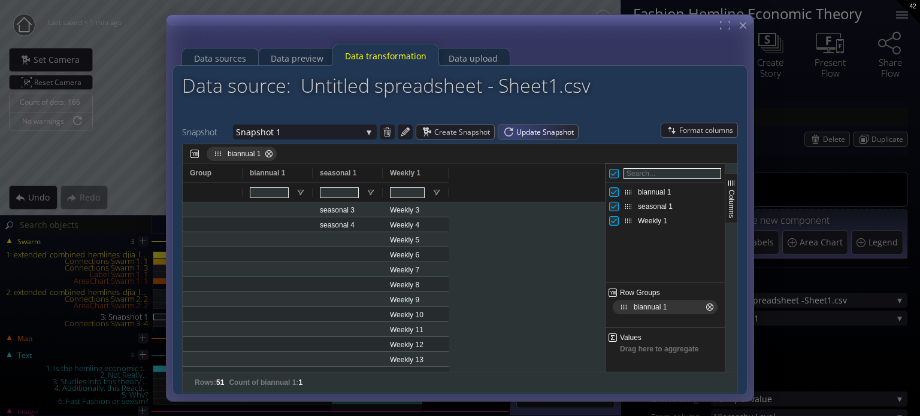
click at [516, 134] on span "Update Snapshot" at bounding box center [547, 132] width 62 height 14
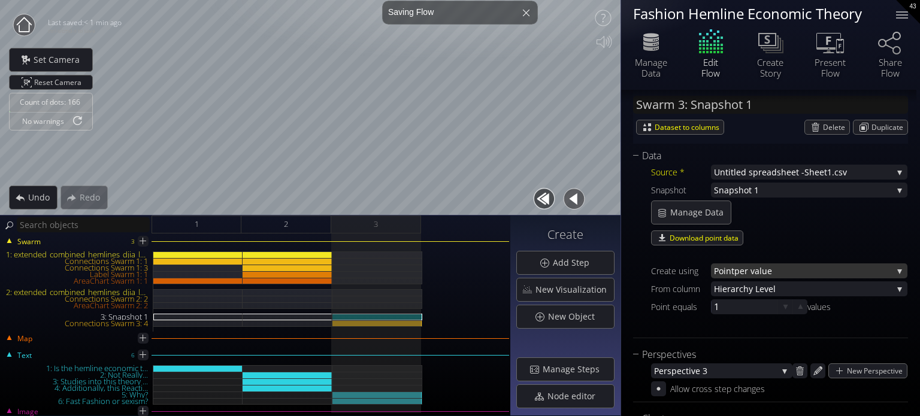
scroll to position [180, 0]
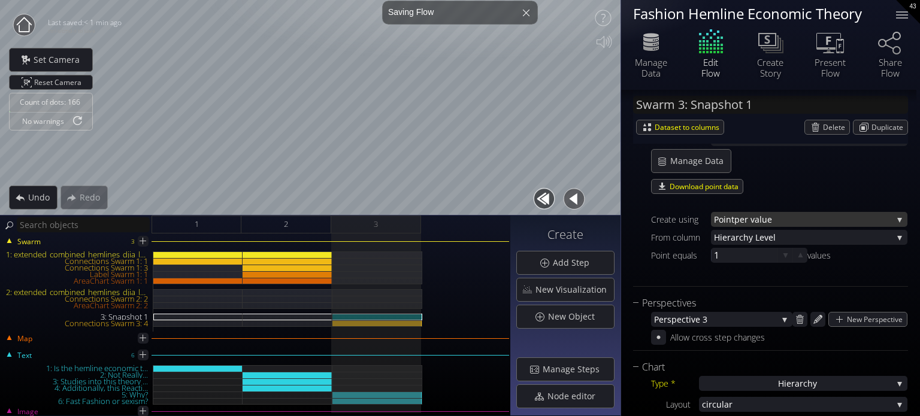
click at [778, 219] on span "per value" at bounding box center [813, 219] width 158 height 15
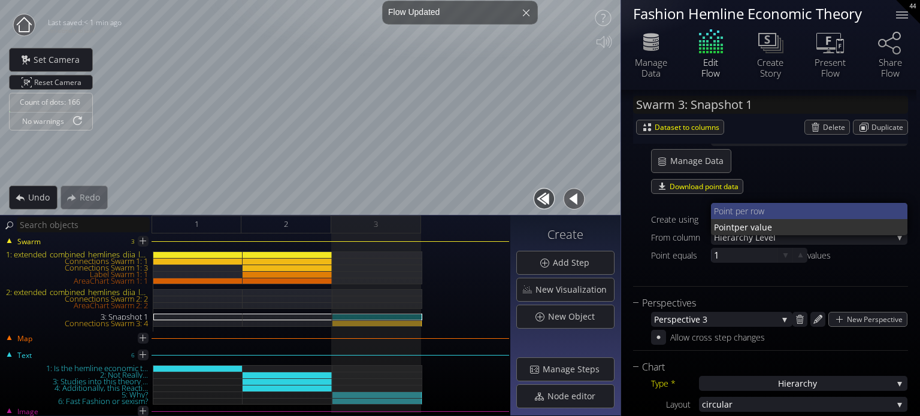
click at [771, 216] on span "nt per row" at bounding box center [811, 211] width 173 height 16
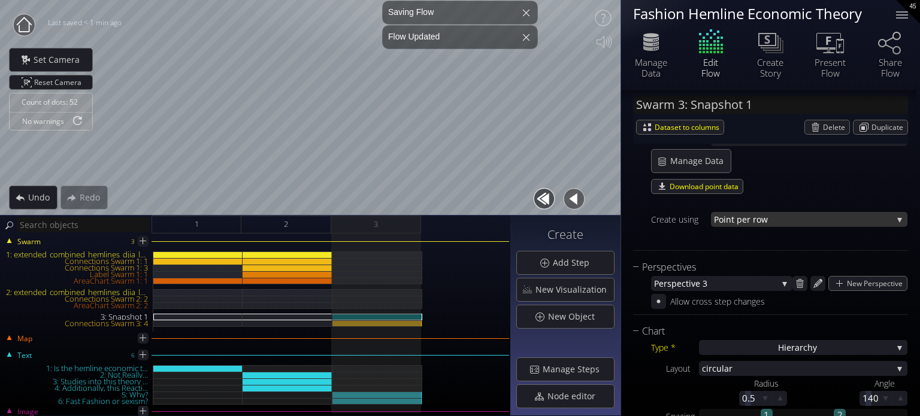
click at [771, 220] on span "nt per row" at bounding box center [809, 219] width 167 height 15
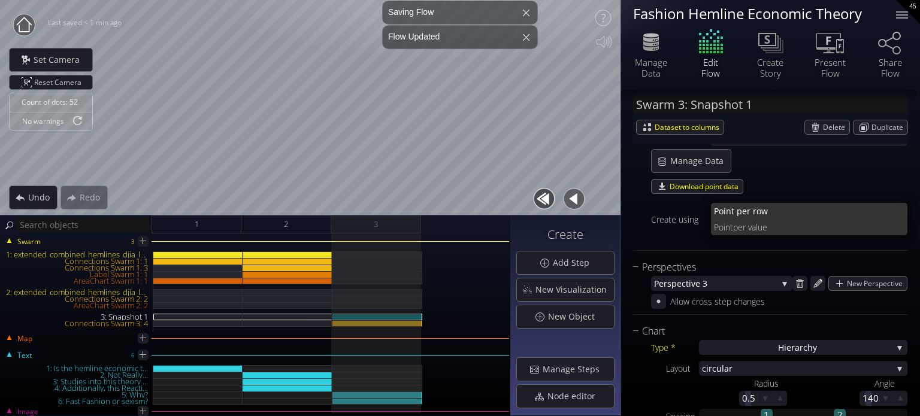
click at [770, 222] on span "per value" at bounding box center [815, 227] width 165 height 16
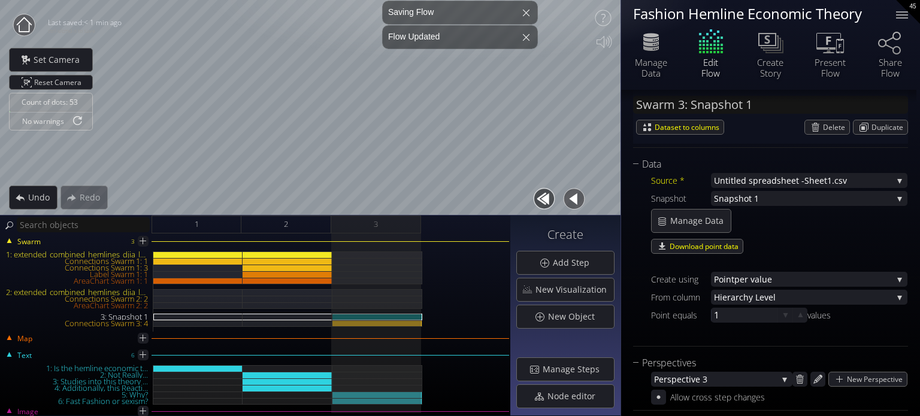
scroll to position [60, 0]
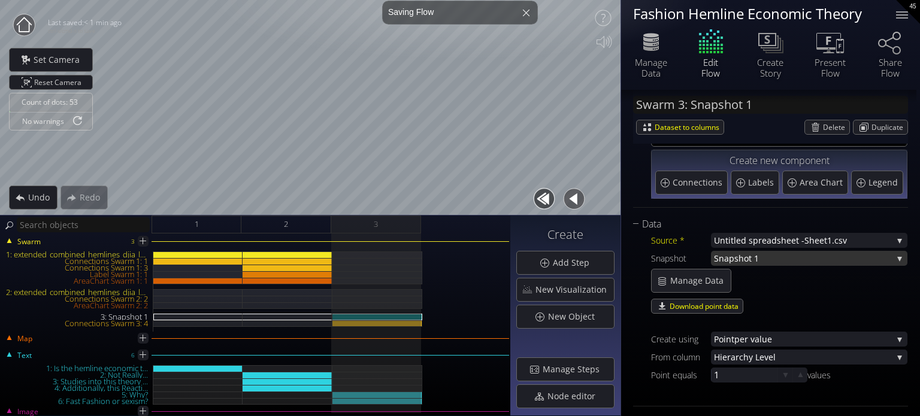
click at [768, 256] on span "Snapshot 1" at bounding box center [803, 258] width 179 height 15
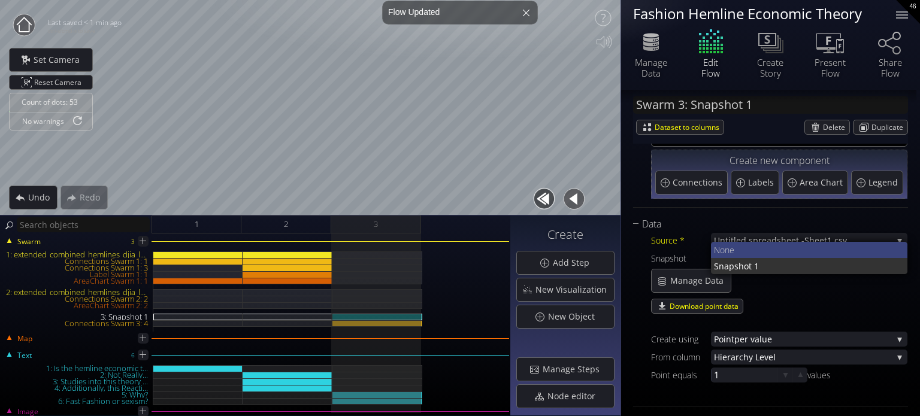
click at [752, 246] on span "None" at bounding box center [806, 250] width 185 height 16
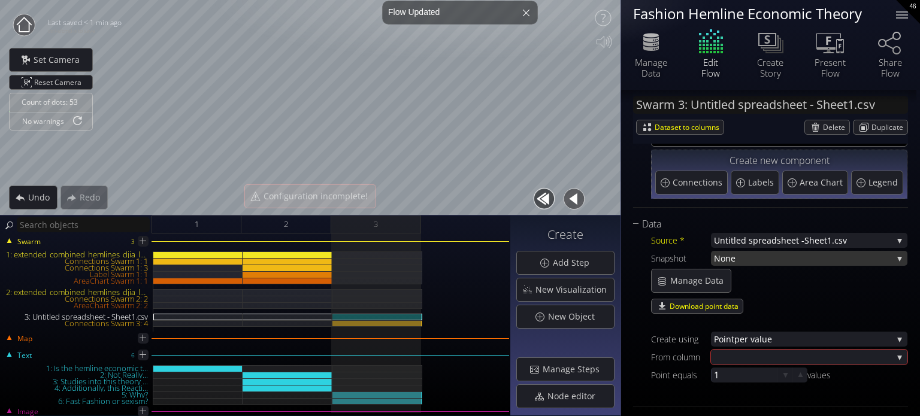
click at [762, 258] on span "None" at bounding box center [803, 258] width 179 height 15
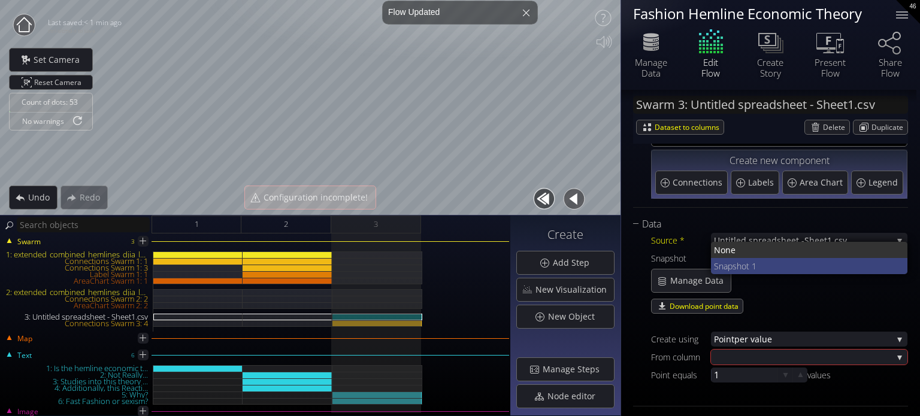
click at [772, 271] on span "Snapshot 1" at bounding box center [806, 266] width 185 height 16
type input "Swarm 3: Snapshot 1"
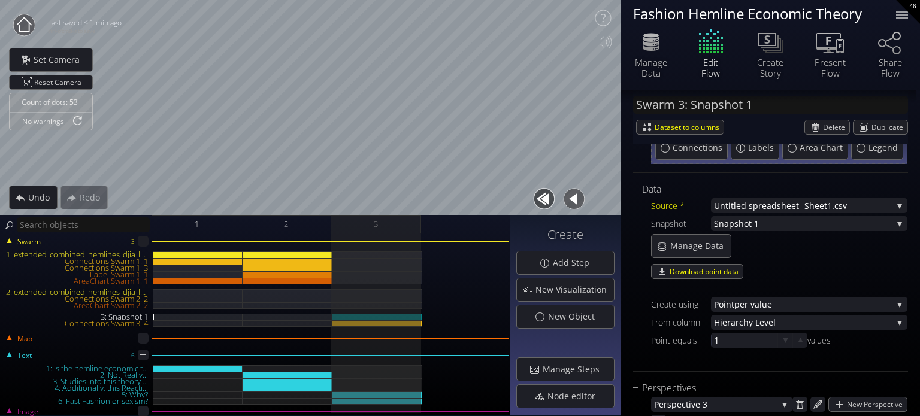
scroll to position [120, 0]
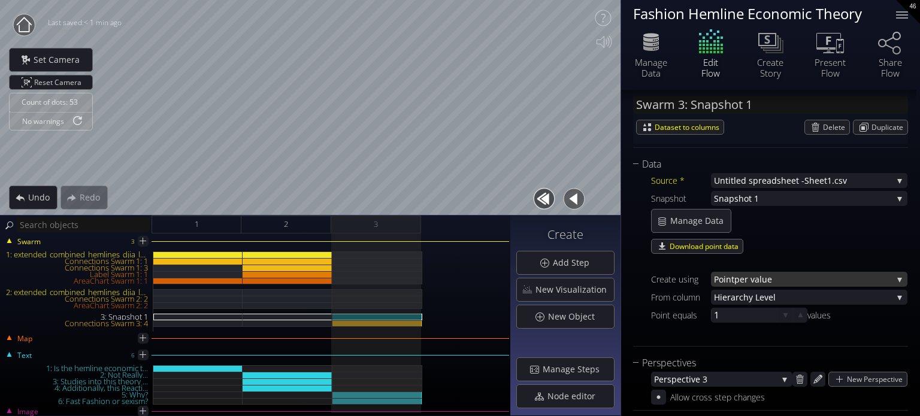
click at [803, 279] on span "per value" at bounding box center [813, 279] width 158 height 15
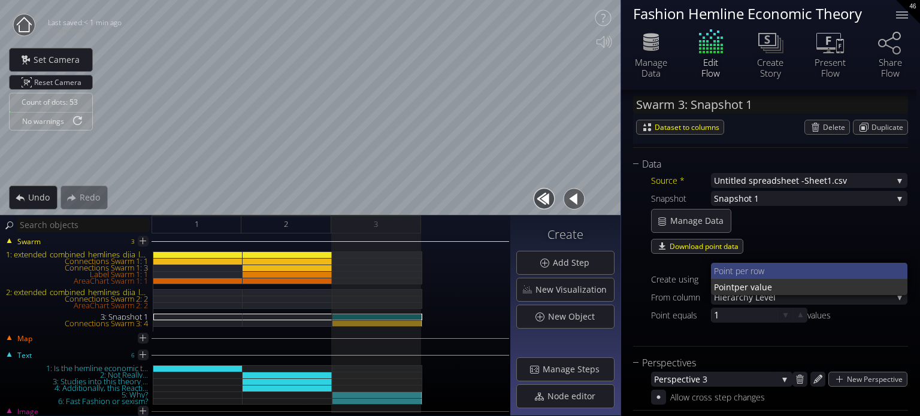
click at [757, 270] on span "nt per row" at bounding box center [811, 271] width 173 height 16
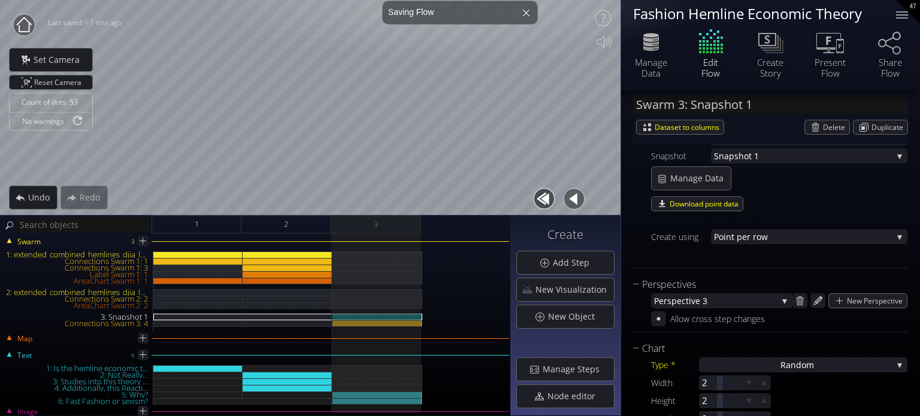
scroll to position [180, 0]
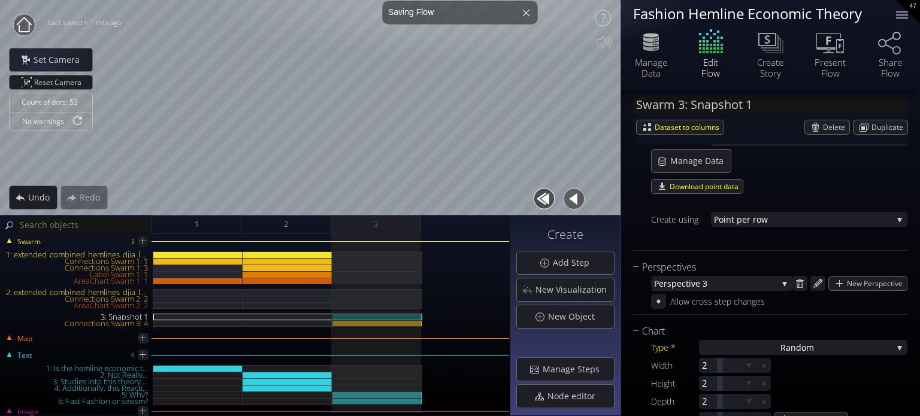
drag, startPoint x: 41, startPoint y: 63, endPoint x: 26, endPoint y: 25, distance: 40.6
click at [26, 25] on div "Last saved: < 1 min ago ctrl-s/cmd-s to save Set Camera Reset Camera Settings E…" at bounding box center [460, 208] width 920 height 416
click at [26, 25] on circle at bounding box center [24, 25] width 22 height 22
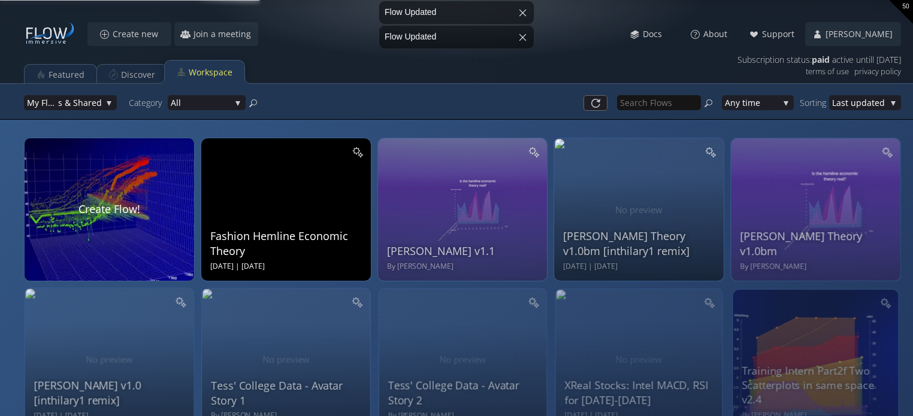
click at [252, 184] on div "Fashion Hemline Economic Theory Wed Aug 20 2025 | Thu Aug 21 2025" at bounding box center [287, 208] width 155 height 128
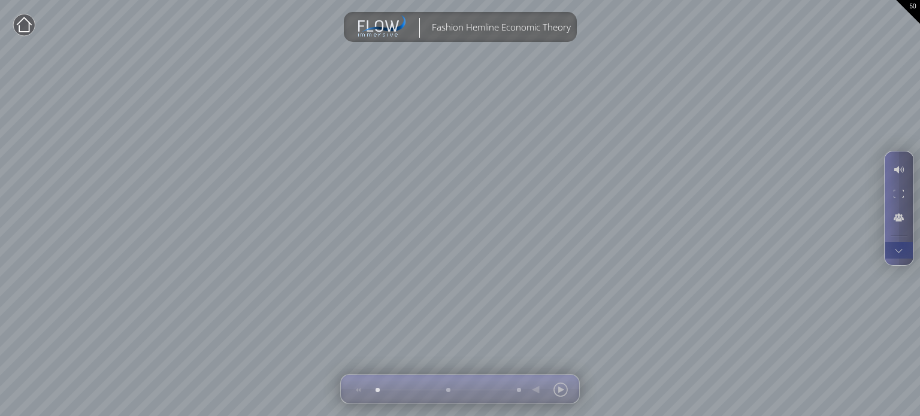
click at [901, 249] on div at bounding box center [899, 250] width 22 height 17
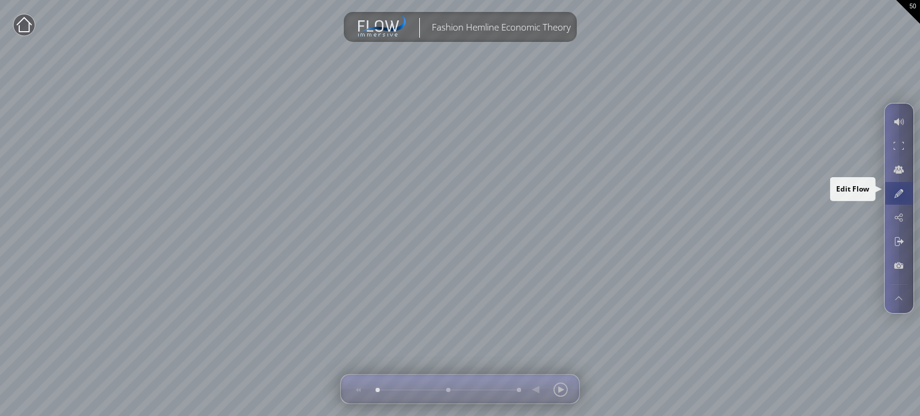
click at [899, 195] on div at bounding box center [899, 193] width 22 height 23
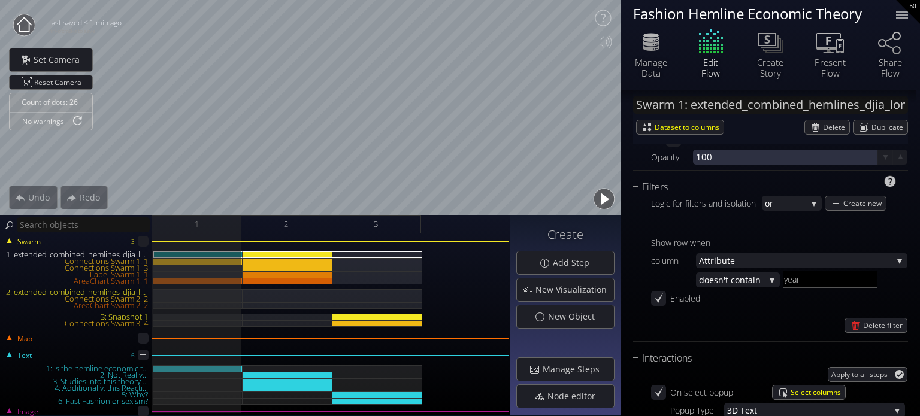
scroll to position [1318, 0]
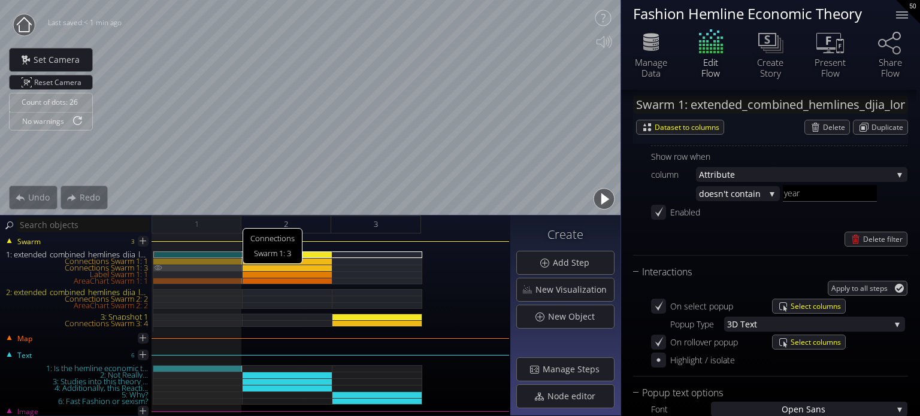
click at [156, 267] on img at bounding box center [158, 268] width 10 height 6
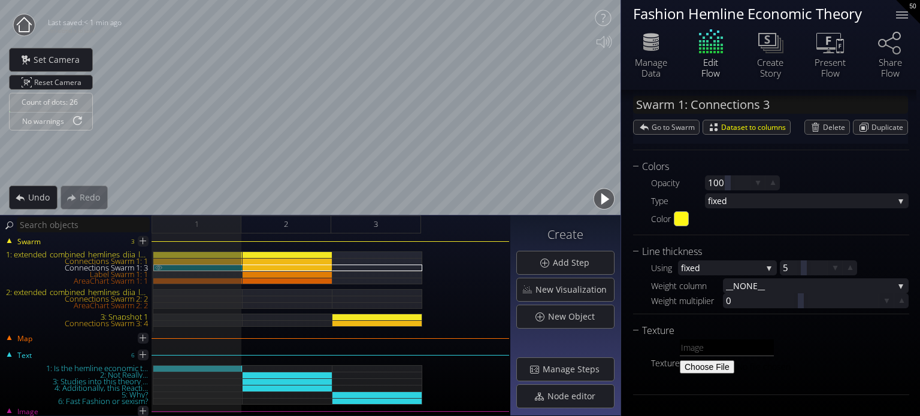
scroll to position [285, 0]
click at [158, 268] on img at bounding box center [159, 267] width 10 height 5
click at [158, 260] on img at bounding box center [158, 261] width 10 height 6
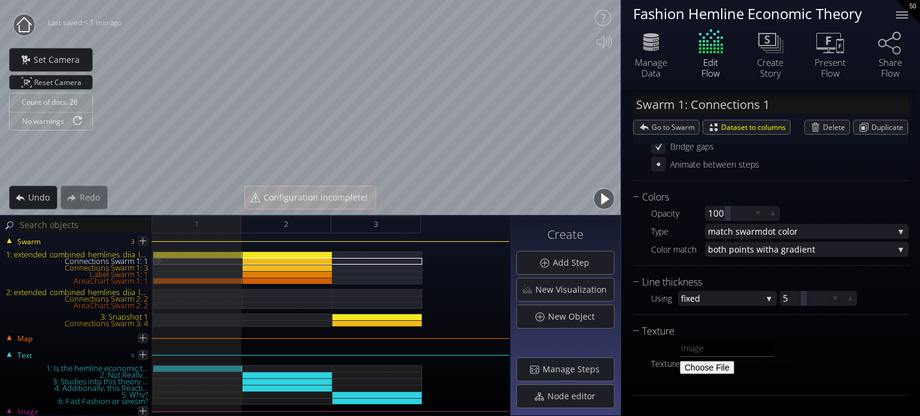
click at [158, 260] on img at bounding box center [159, 260] width 10 height 5
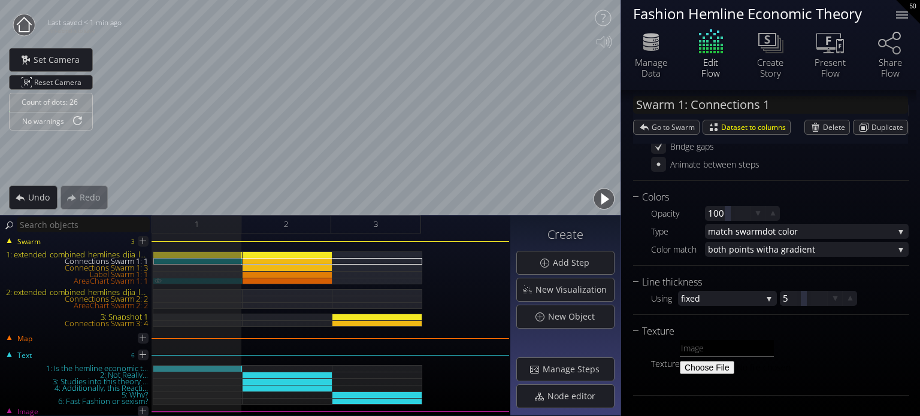
click at [158, 280] on img at bounding box center [158, 280] width 10 height 5
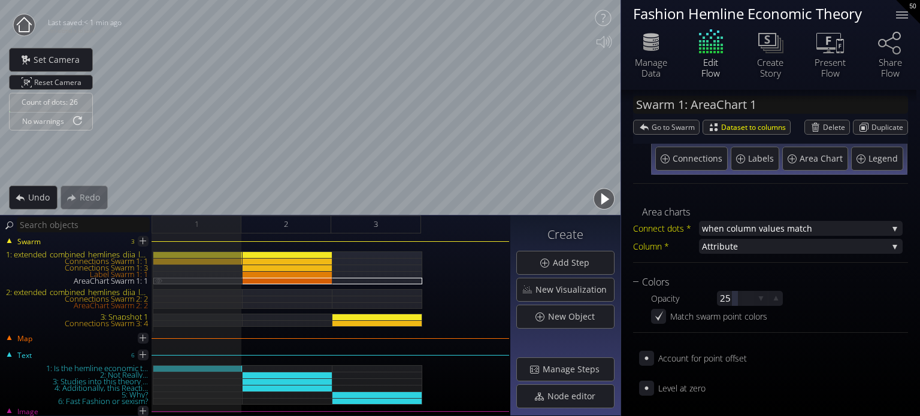
click at [158, 280] on img at bounding box center [159, 280] width 10 height 5
click at [389, 225] on div "3" at bounding box center [376, 225] width 90 height 18
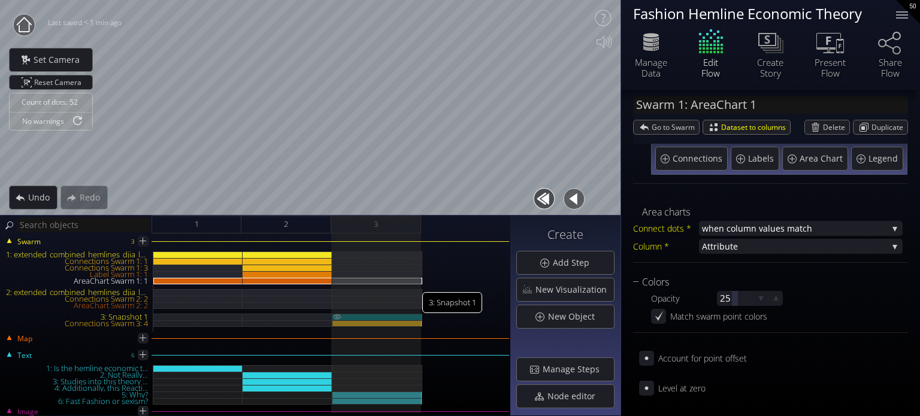
click at [398, 314] on div "3: Snapshot 1" at bounding box center [377, 317] width 90 height 7
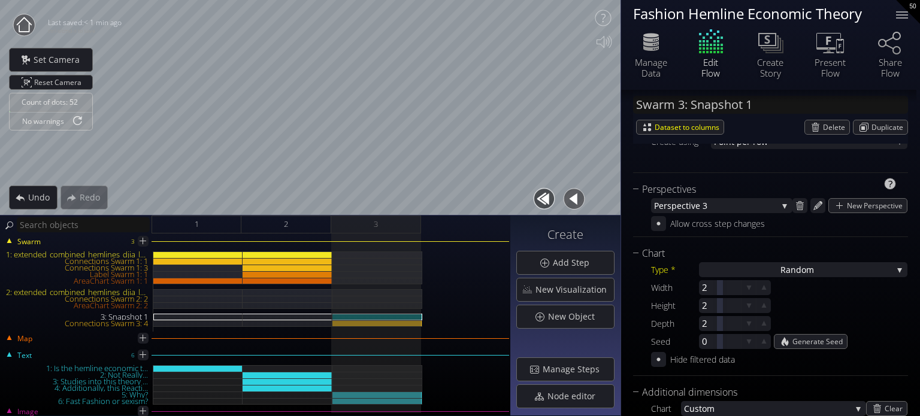
scroll to position [237, 0]
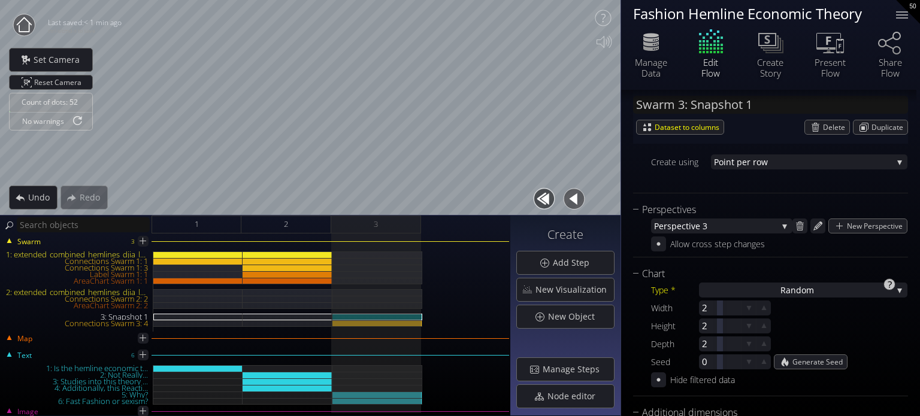
click at [832, 290] on div "Ra ndom" at bounding box center [803, 290] width 208 height 15
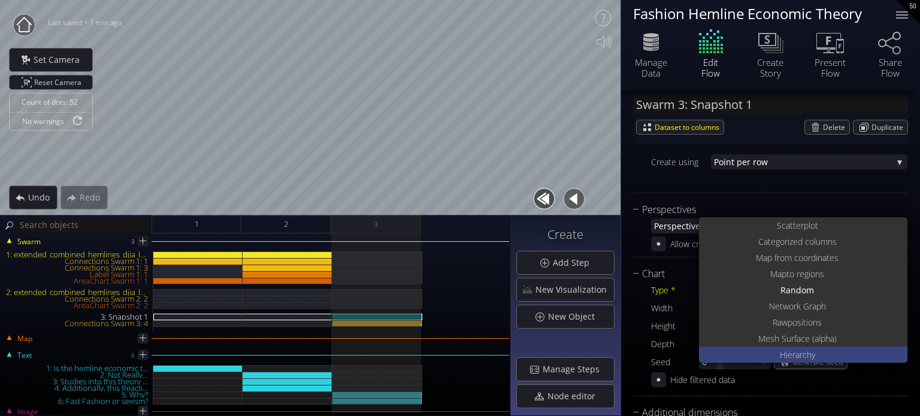
click at [806, 354] on span "Hierarch" at bounding box center [796, 355] width 32 height 16
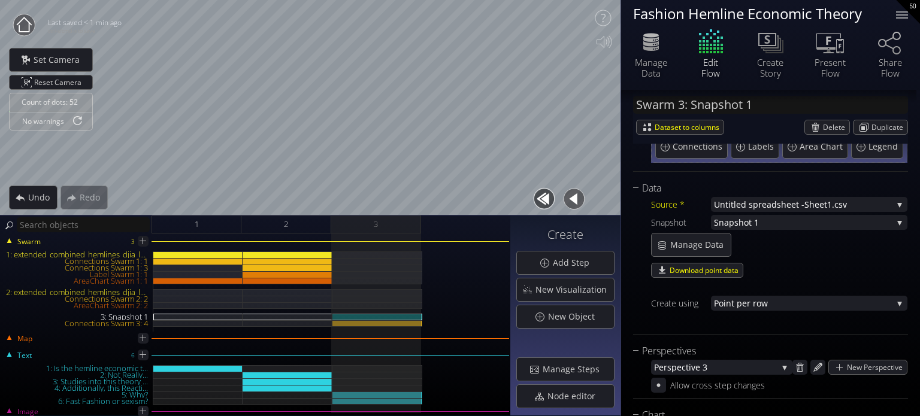
scroll to position [117, 0]
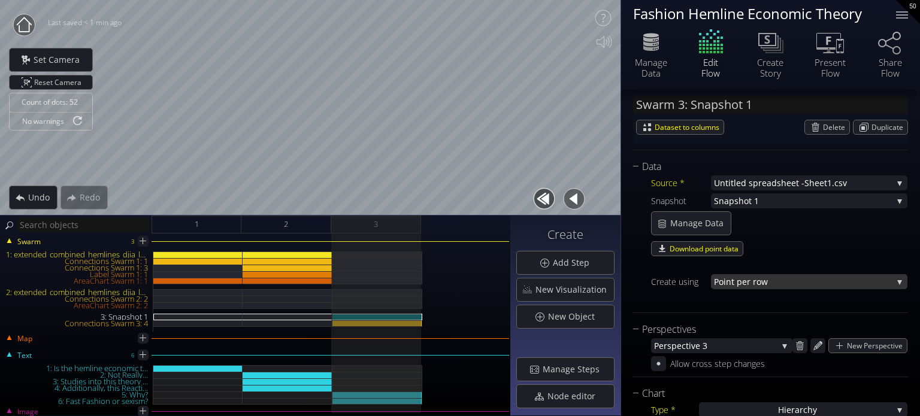
click at [764, 279] on span "nt per row" at bounding box center [809, 281] width 167 height 15
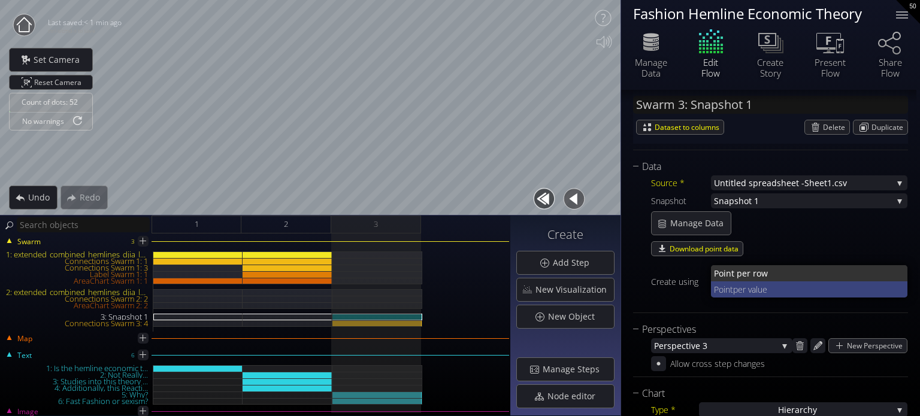
click at [771, 292] on span "per value" at bounding box center [815, 290] width 165 height 16
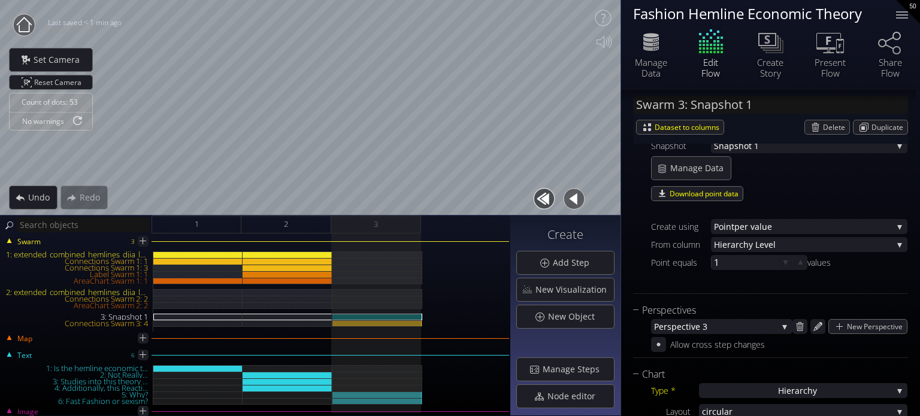
scroll to position [177, 0]
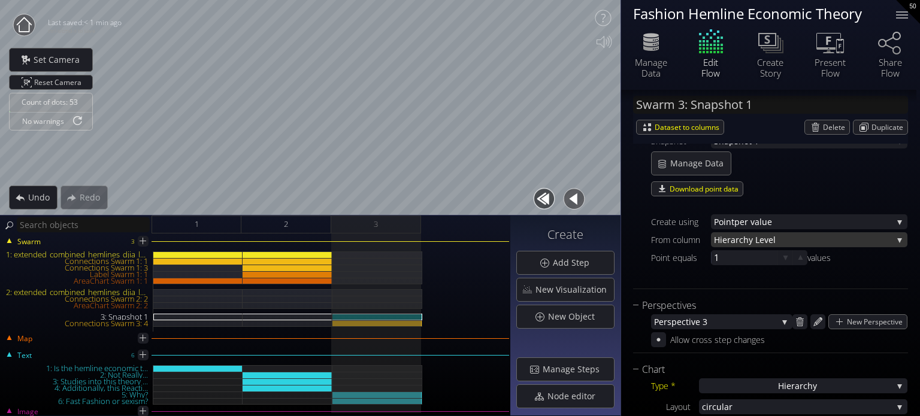
click at [734, 244] on span "Hiera" at bounding box center [725, 239] width 22 height 15
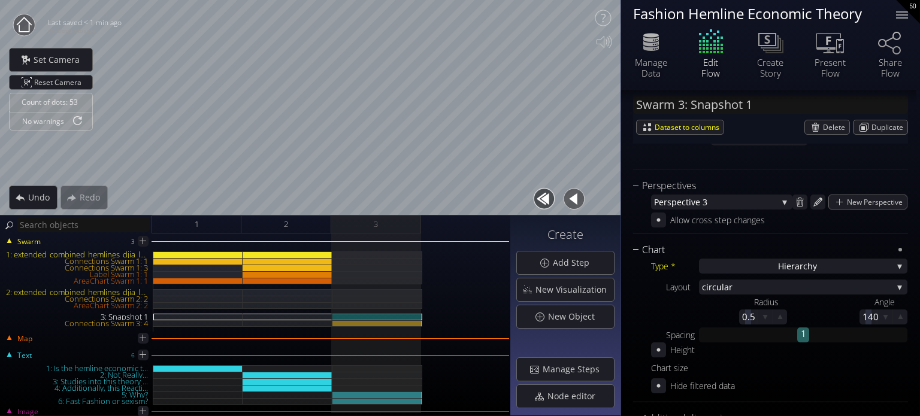
scroll to position [357, 0]
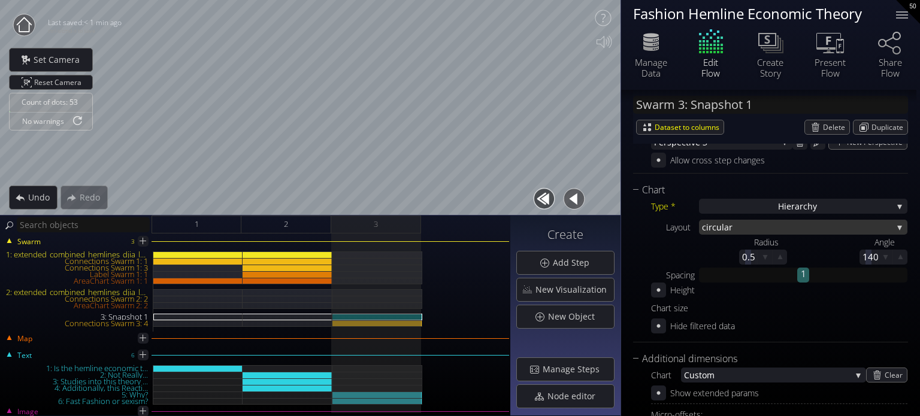
click at [724, 226] on span "ar" at bounding box center [808, 227] width 168 height 15
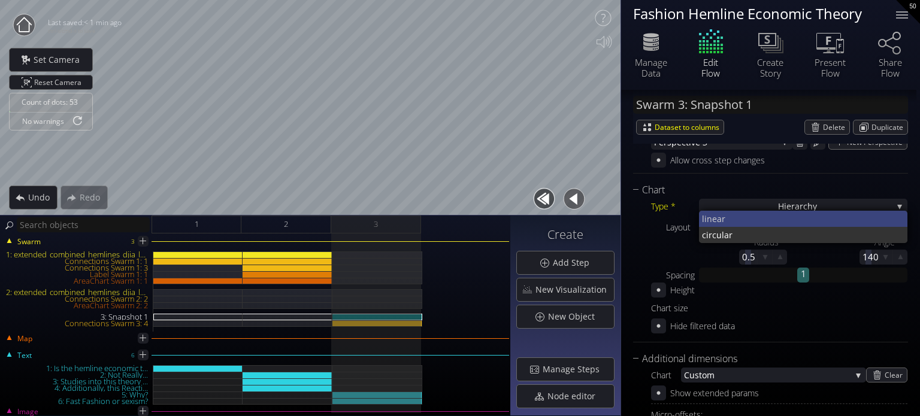
click at [721, 219] on span "near" at bounding box center [803, 219] width 192 height 16
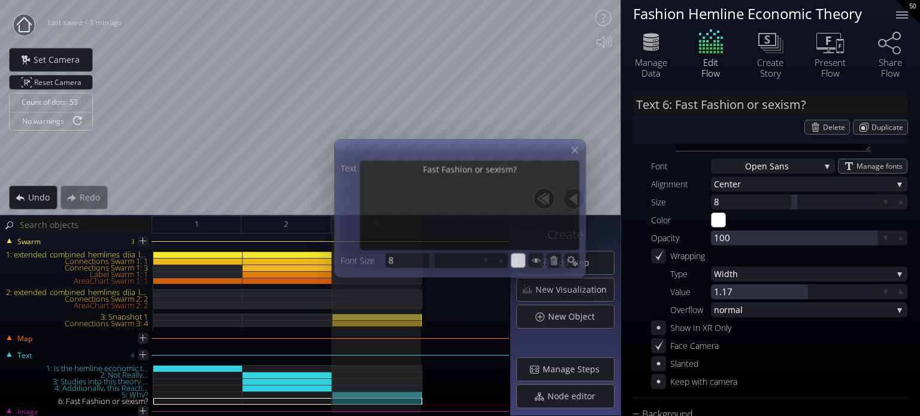
scroll to position [0, 0]
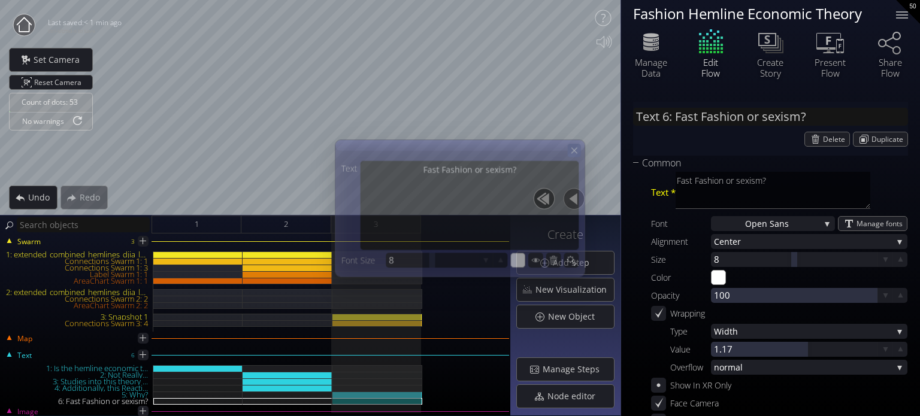
click at [578, 155] on icon at bounding box center [574, 150] width 10 height 10
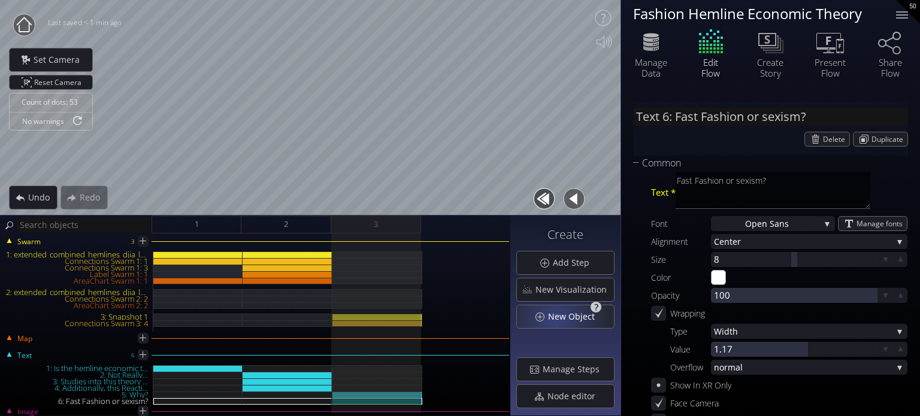
click at [560, 319] on span "New Object" at bounding box center [575, 317] width 55 height 12
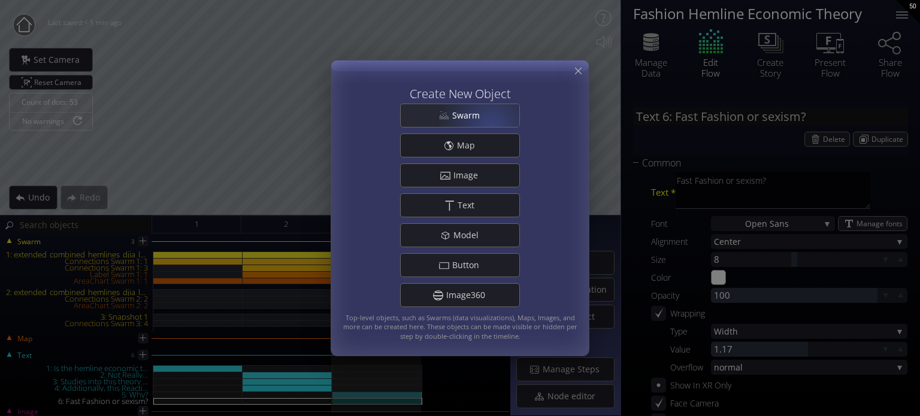
click at [491, 126] on div "Swarm" at bounding box center [460, 115] width 119 height 23
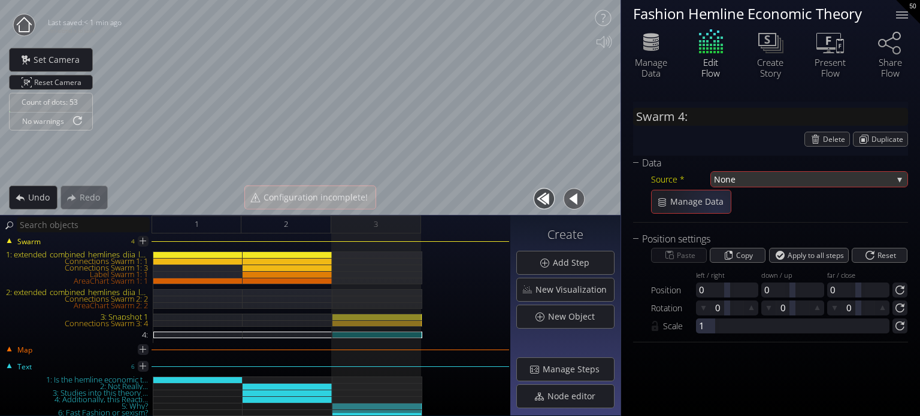
click at [793, 183] on span "None" at bounding box center [803, 179] width 179 height 15
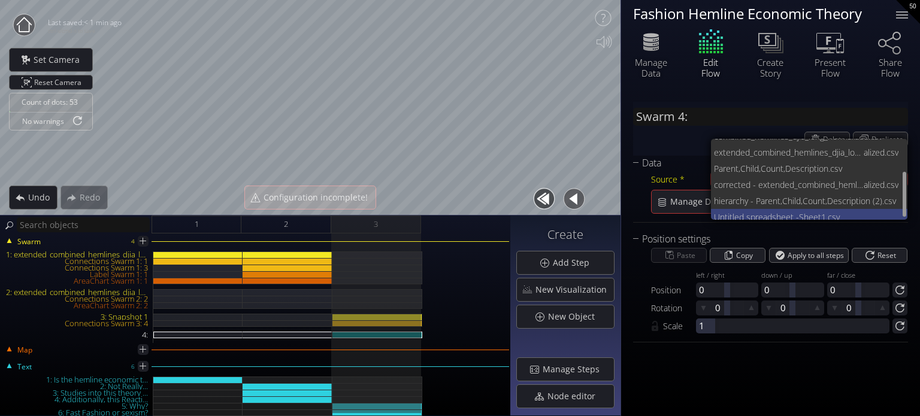
scroll to position [65, 0]
click at [785, 208] on span "Untitled spreadsheet -" at bounding box center [756, 212] width 85 height 16
type input "Swarm 4: Untitled spreadsheet - Sheet1.csv"
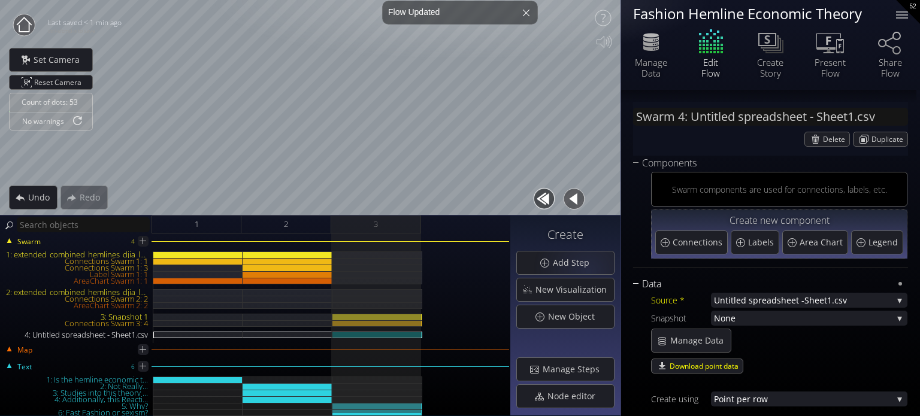
scroll to position [0, 0]
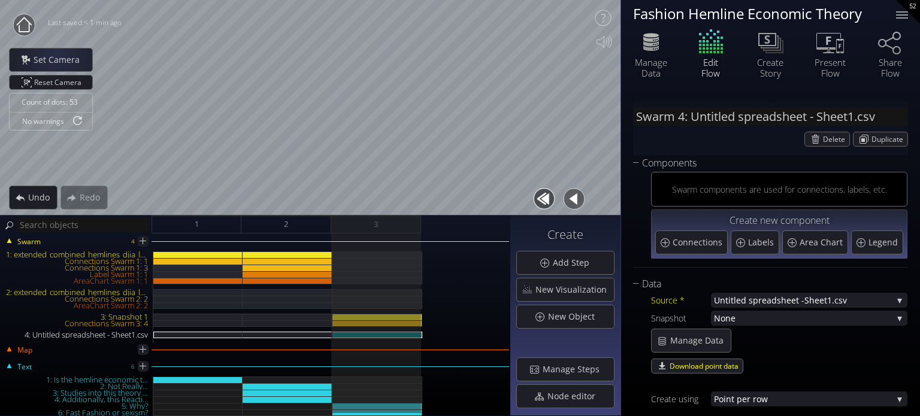
click at [31, 32] on circle at bounding box center [24, 25] width 22 height 22
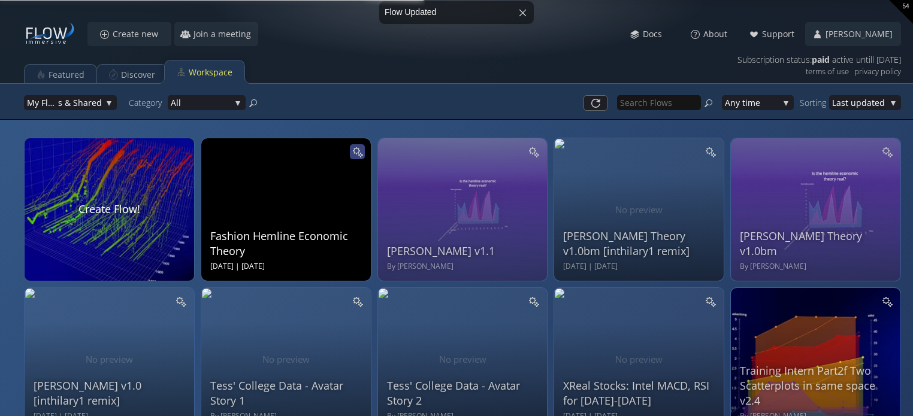
click at [355, 149] on icon at bounding box center [356, 151] width 8 height 8
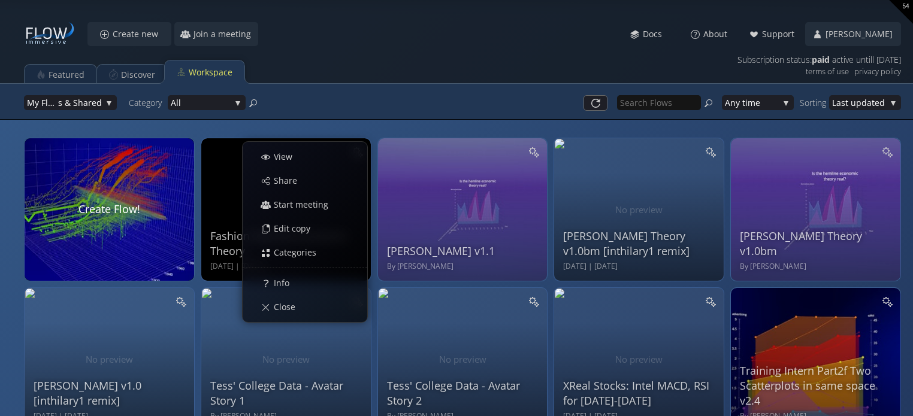
drag, startPoint x: 309, startPoint y: 225, endPoint x: 359, endPoint y: 105, distance: 130.7
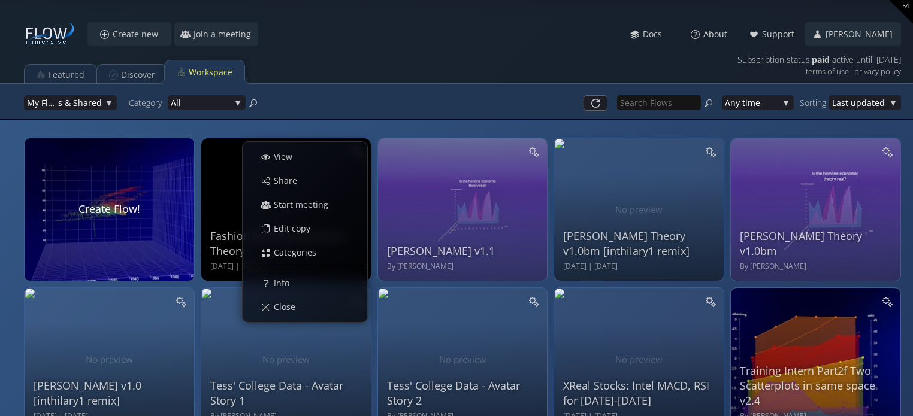
click at [355, 105] on div "Create new Join a meeting Meet Docs About Support Hilary My Profile Subscriptio…" at bounding box center [456, 208] width 913 height 416
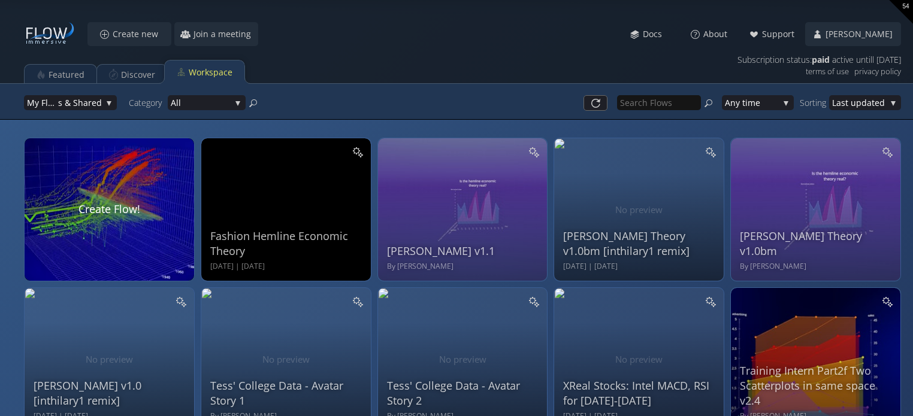
click at [360, 104] on div "My Flow s & Shared My Flow s & Shared My Flo ws Shar ed with Me Category All Al…" at bounding box center [197, 102] width 346 height 27
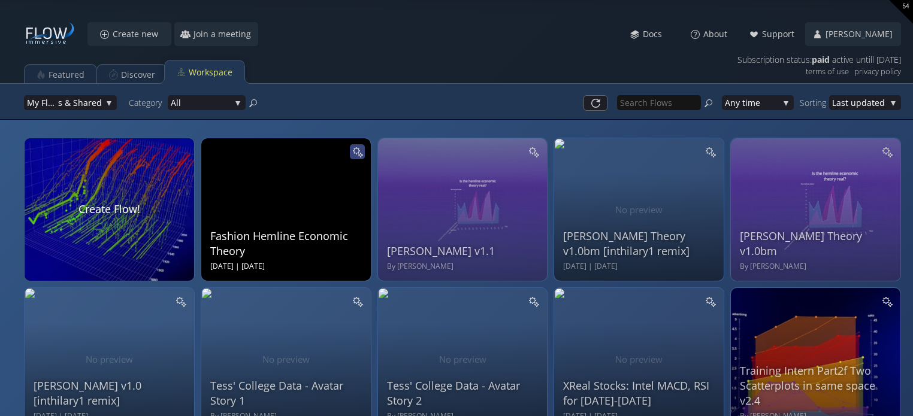
click at [352, 153] on icon at bounding box center [357, 151] width 11 height 11
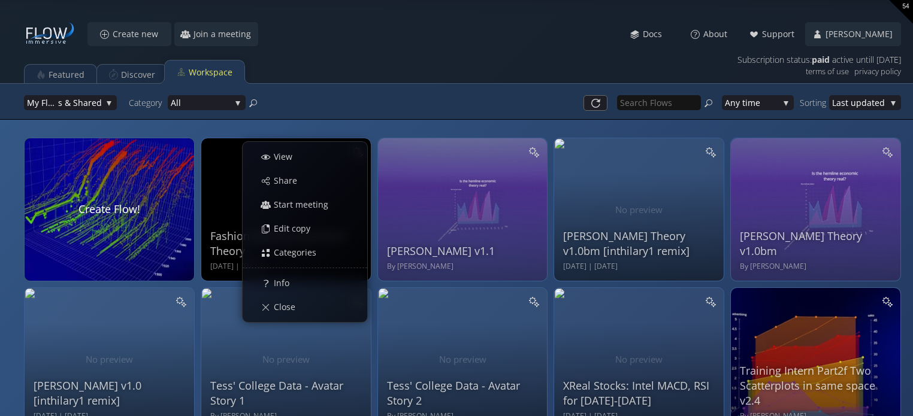
click at [418, 64] on div "Featured Discover Workspace" at bounding box center [456, 69] width 877 height 30
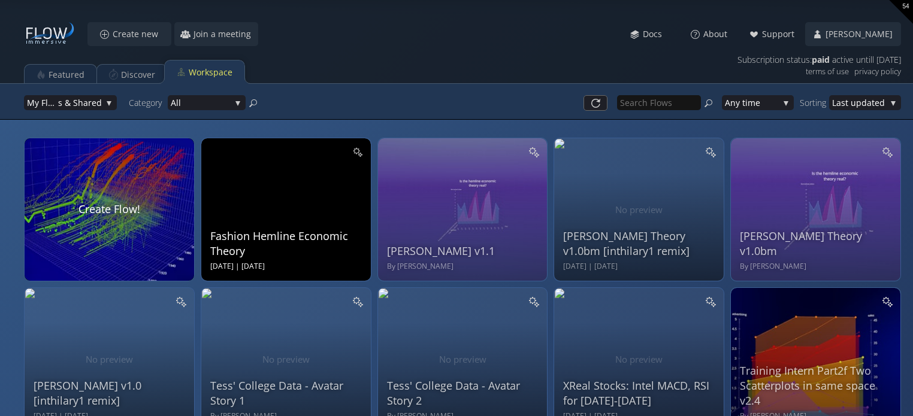
click at [356, 146] on div at bounding box center [357, 152] width 14 height 14
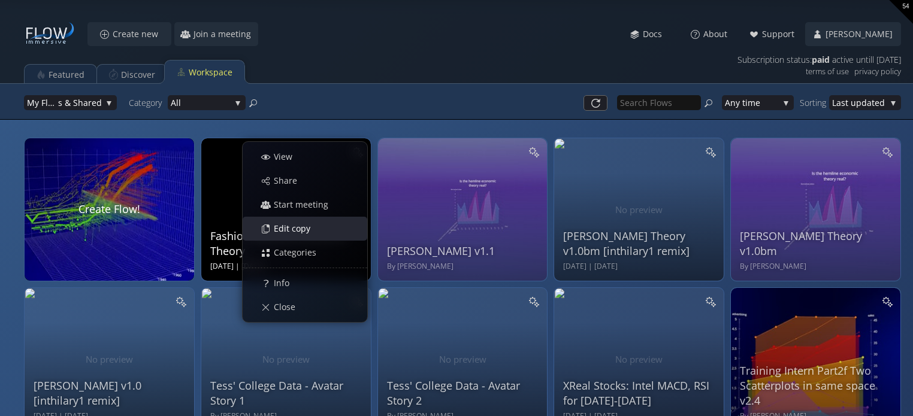
click at [315, 229] on span "Edit copy" at bounding box center [295, 229] width 44 height 12
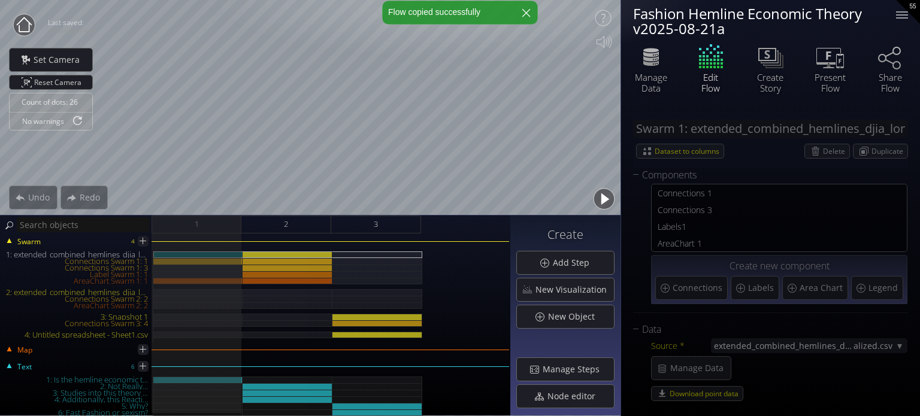
click at [524, 12] on div at bounding box center [526, 12] width 29 height 29
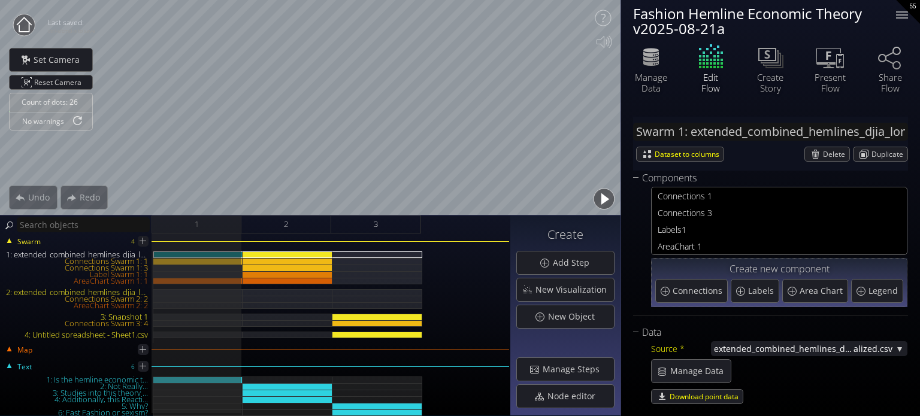
click at [25, 20] on circle at bounding box center [24, 25] width 22 height 22
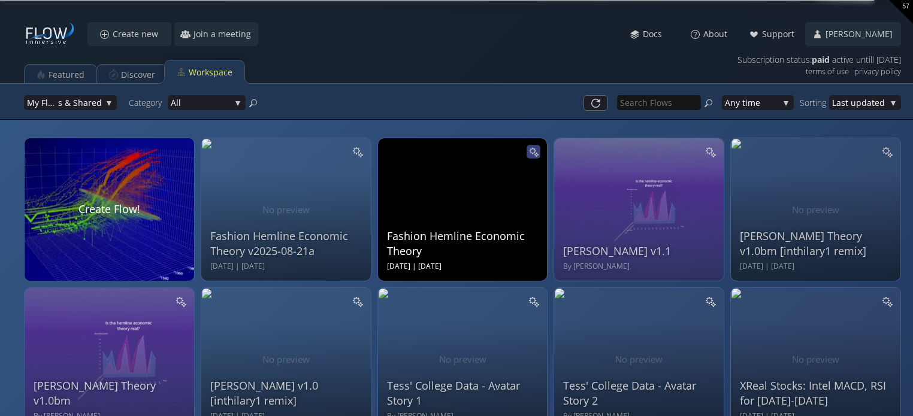
click at [540, 153] on div at bounding box center [534, 152] width 14 height 14
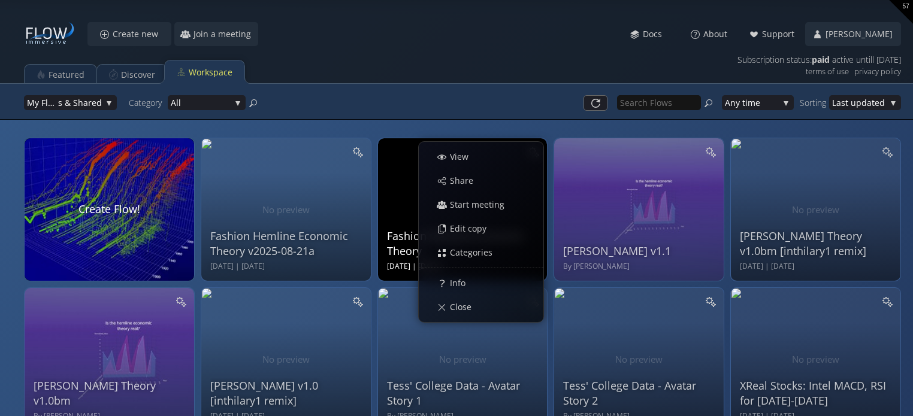
click at [386, 192] on div "Fashion Hemline Economic Theory Wed Aug 20 2025 | Thu Aug 21 2025" at bounding box center [463, 209] width 170 height 143
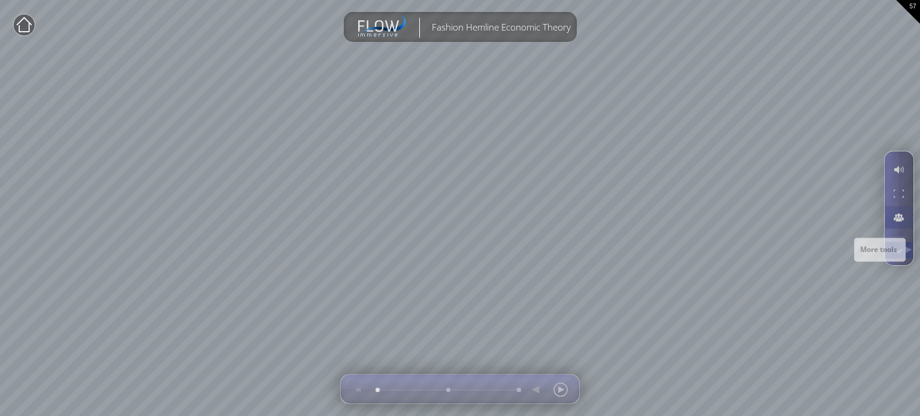
click at [895, 247] on div at bounding box center [899, 250] width 22 height 17
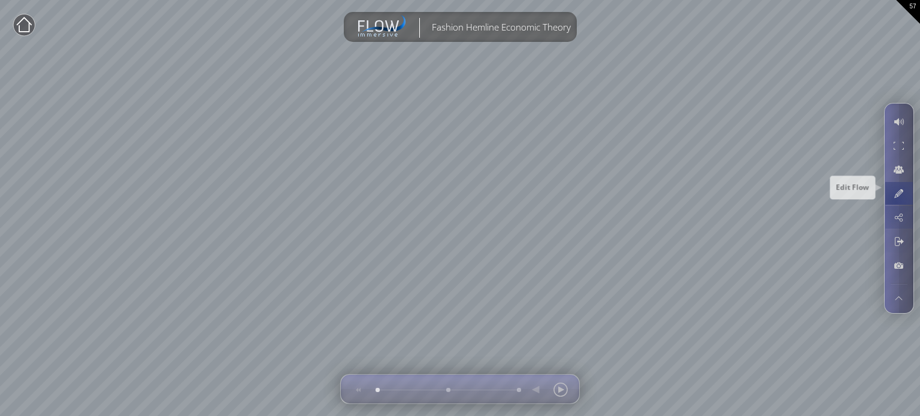
click at [896, 201] on div at bounding box center [899, 193] width 22 height 23
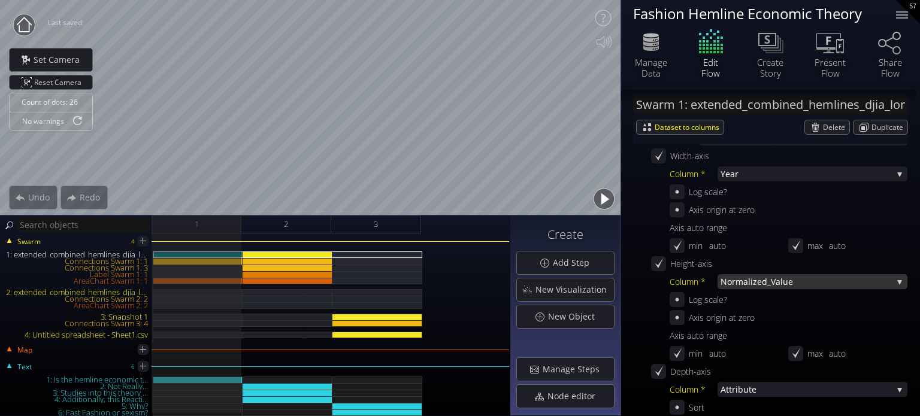
scroll to position [419, 0]
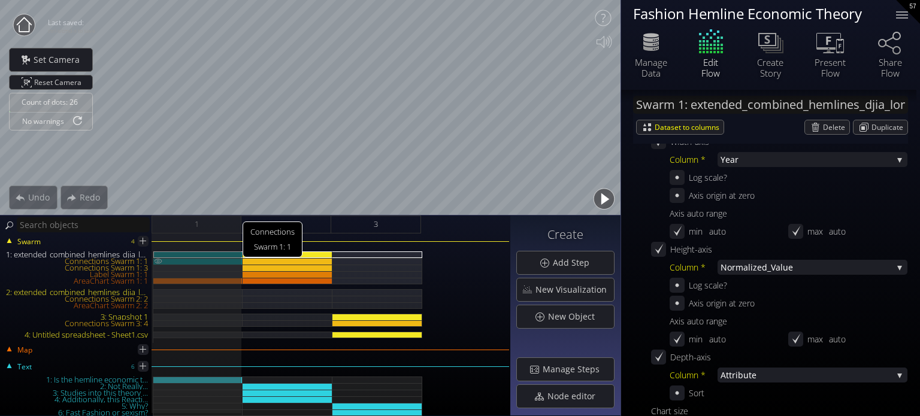
click at [157, 258] on img at bounding box center [158, 261] width 10 height 6
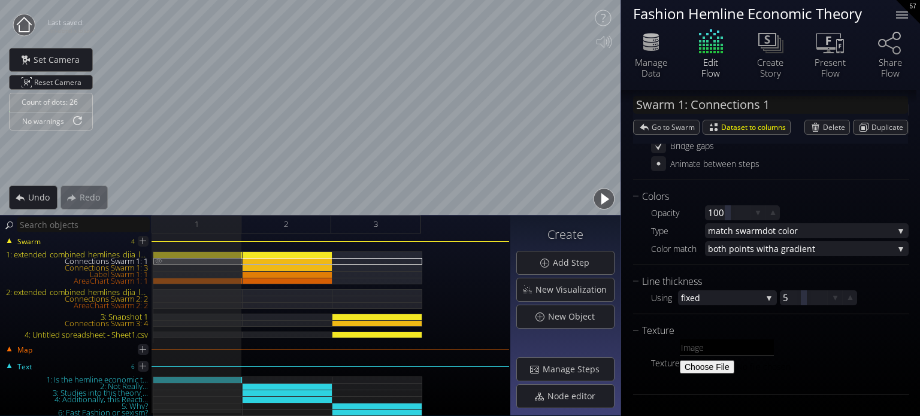
scroll to position [223, 0]
click at [158, 259] on img at bounding box center [159, 260] width 10 height 5
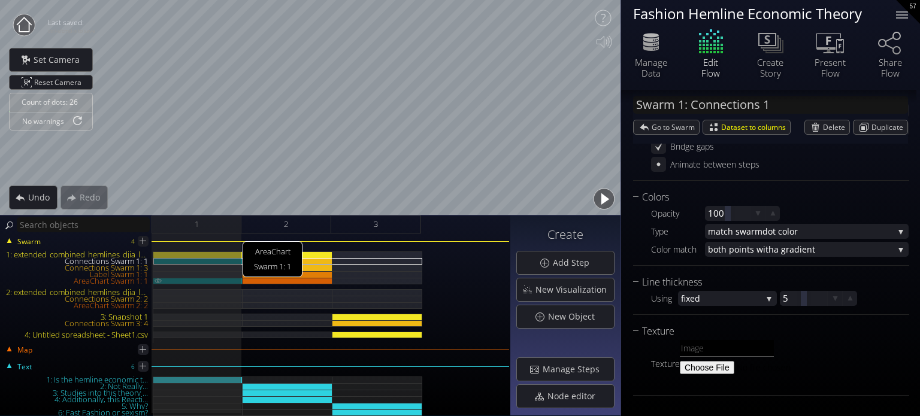
click at [158, 282] on img at bounding box center [158, 280] width 10 height 5
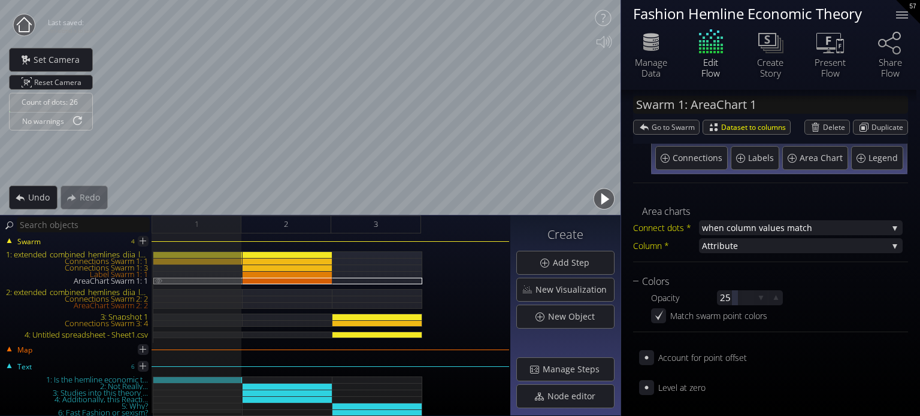
scroll to position [117, 0]
click at [158, 282] on img at bounding box center [159, 280] width 10 height 5
click at [158, 280] on img at bounding box center [159, 280] width 10 height 5
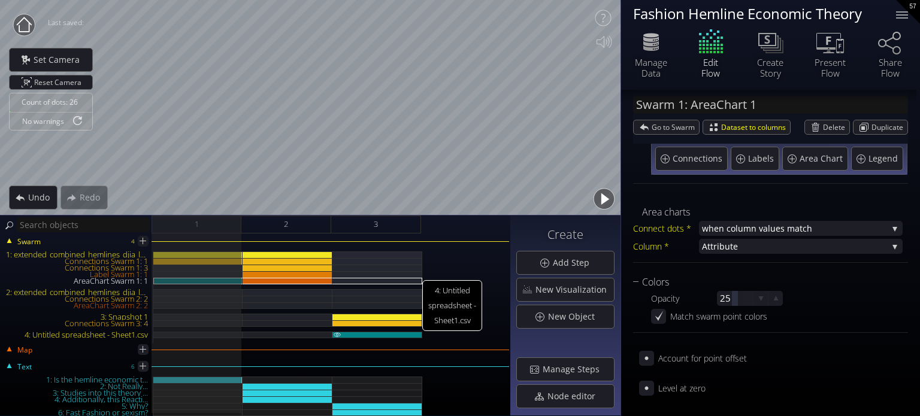
click at [367, 335] on div "4: Untitled spreadsheet - Sheet1.csv" at bounding box center [377, 335] width 90 height 7
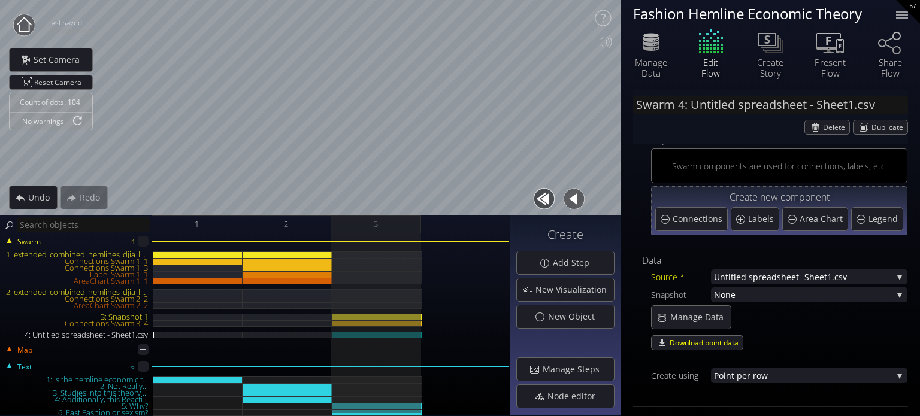
scroll to position [0, 0]
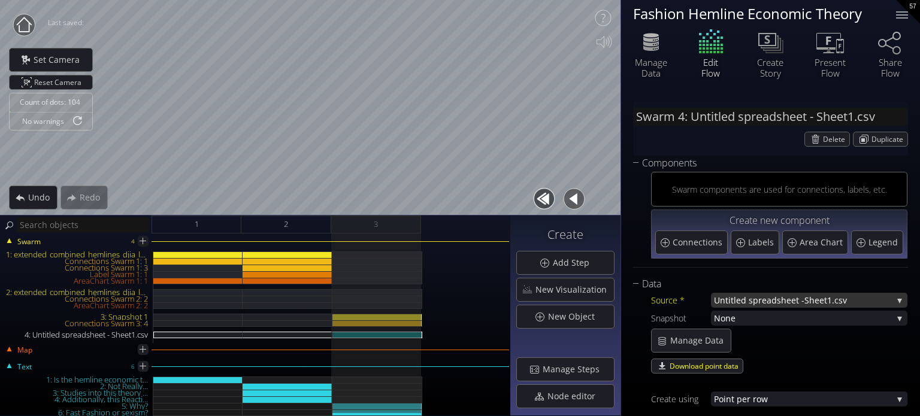
click at [761, 298] on span "Untitled spreadsheet -" at bounding box center [759, 300] width 90 height 15
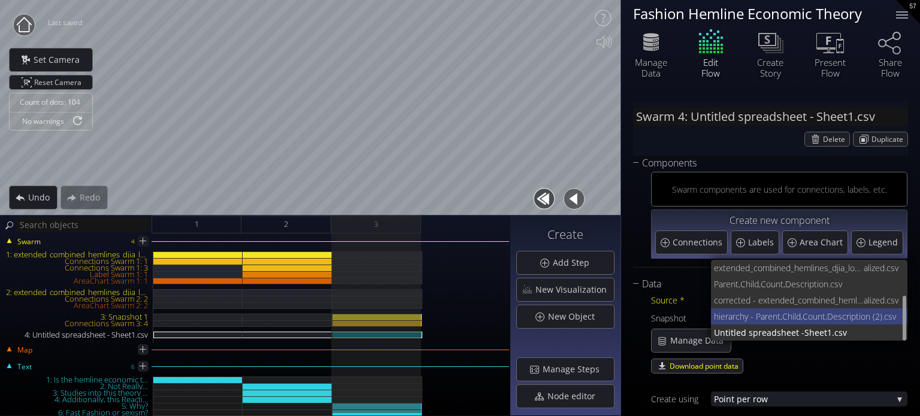
click at [758, 319] on span "hierarchy - Parent,Child,Count,Descripti" at bounding box center [787, 317] width 147 height 16
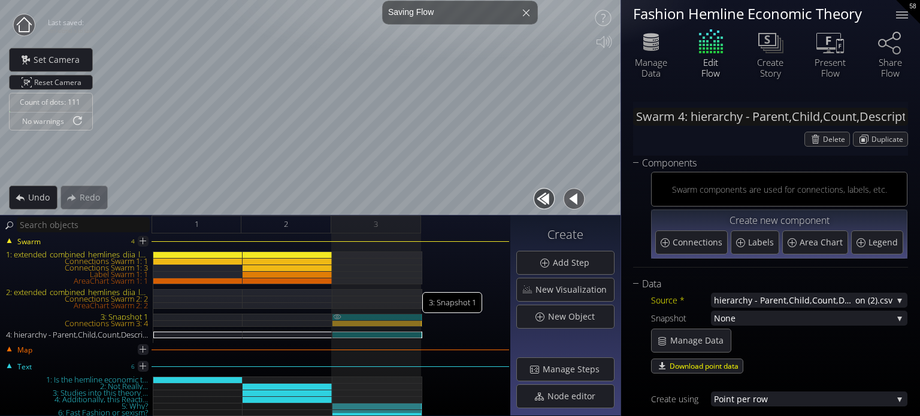
click at [334, 316] on img at bounding box center [337, 317] width 10 height 6
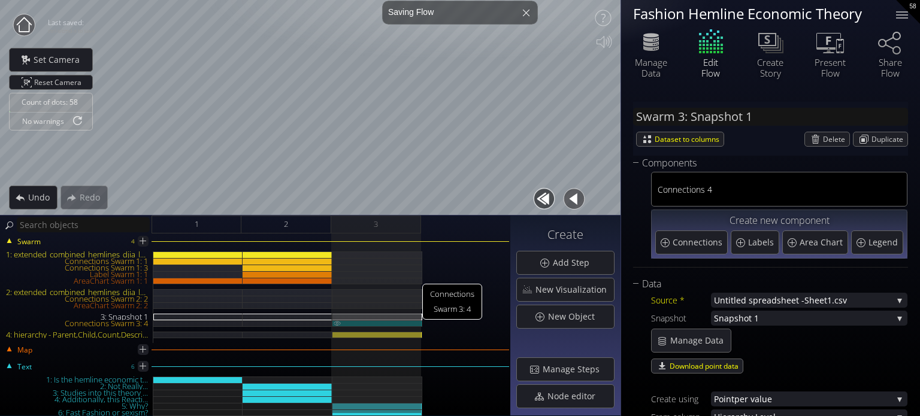
click at [337, 321] on img at bounding box center [337, 323] width 10 height 5
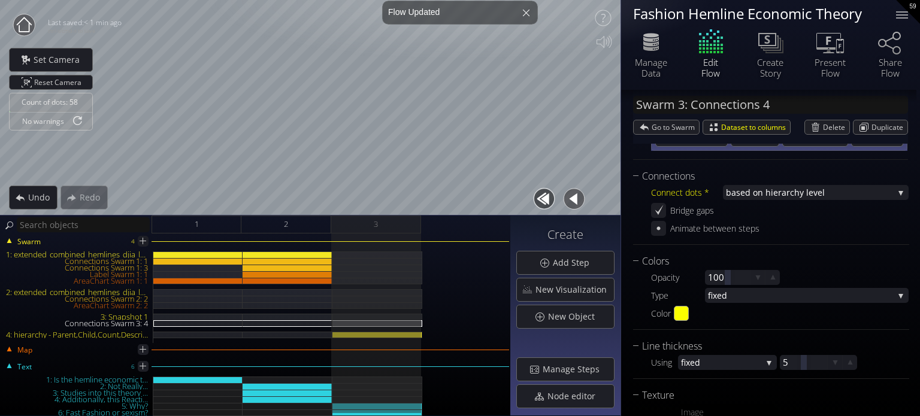
scroll to position [52, 0]
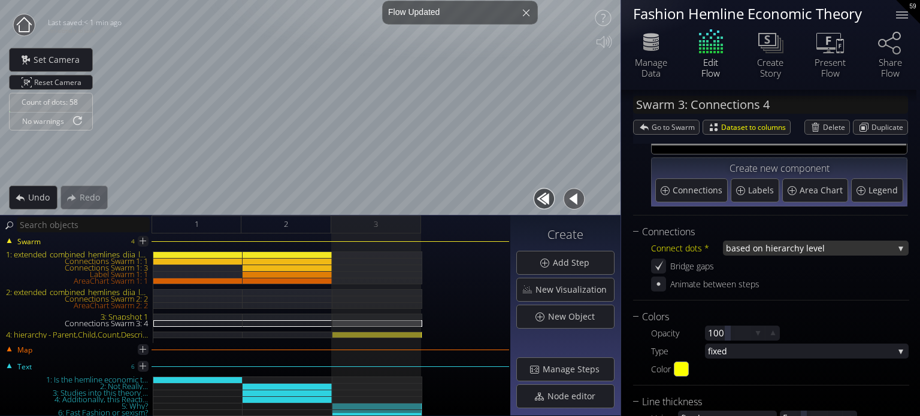
click at [737, 249] on span "based on hiera" at bounding box center [756, 248] width 61 height 15
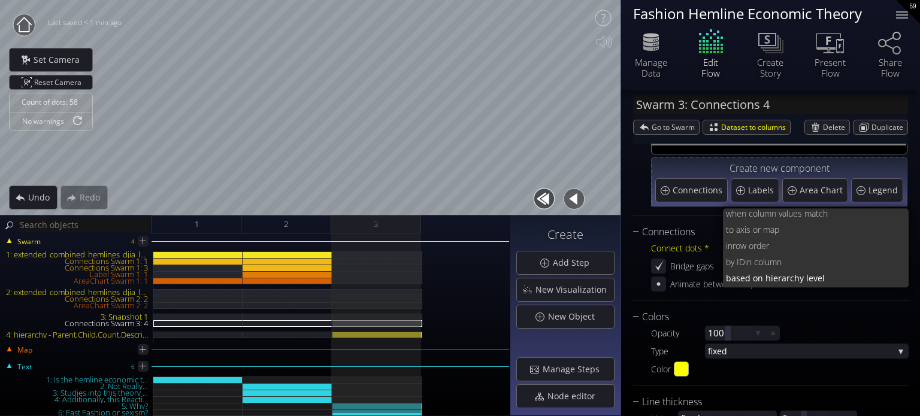
scroll to position [0, 0]
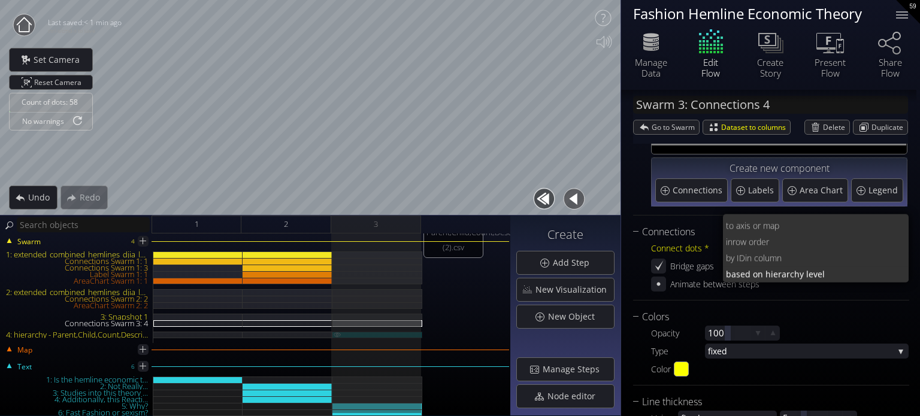
click at [364, 335] on div "4: hierarchy - Parent,Child,Count,Description (2).csv" at bounding box center [377, 335] width 90 height 7
type input "Swarm 4: hierarchy - Parent,Child,Count,Description (2).csv"
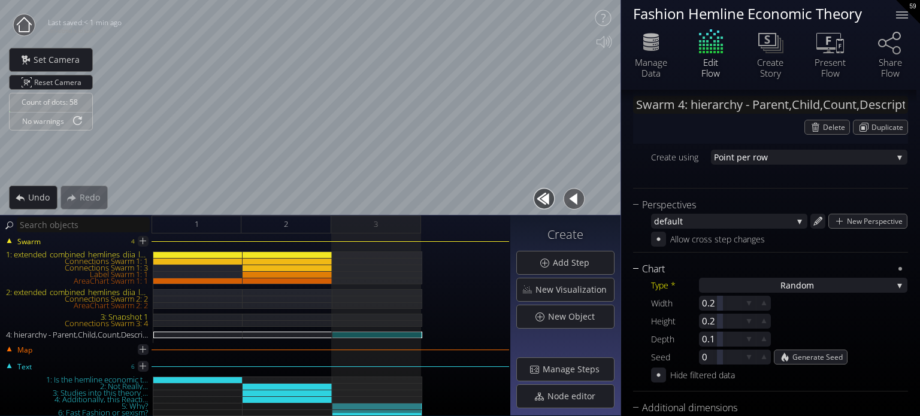
scroll to position [232, 0]
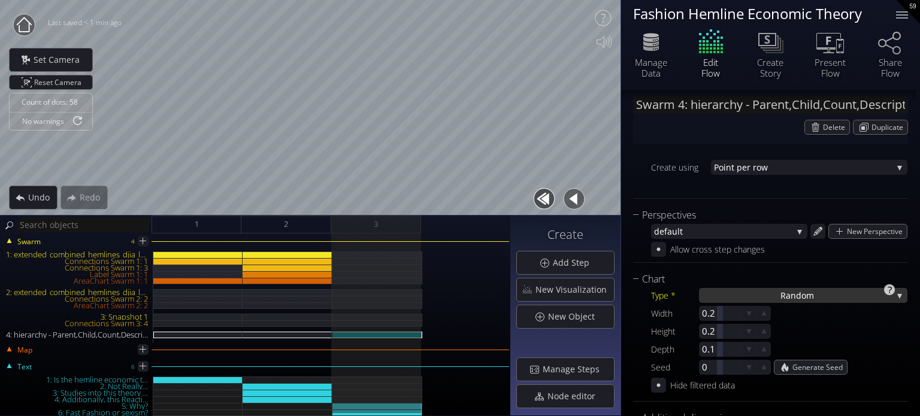
click at [740, 293] on div "Ra ndom" at bounding box center [803, 295] width 208 height 15
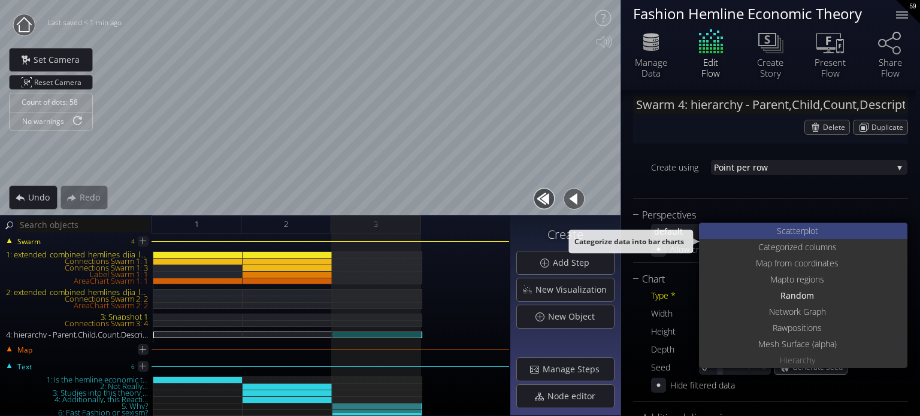
click at [755, 234] on div "S catterplot" at bounding box center [804, 231] width 205 height 16
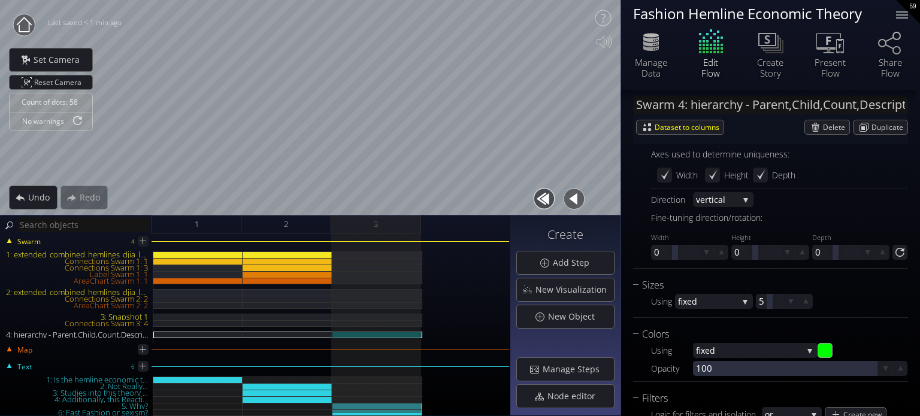
scroll to position [951, 0]
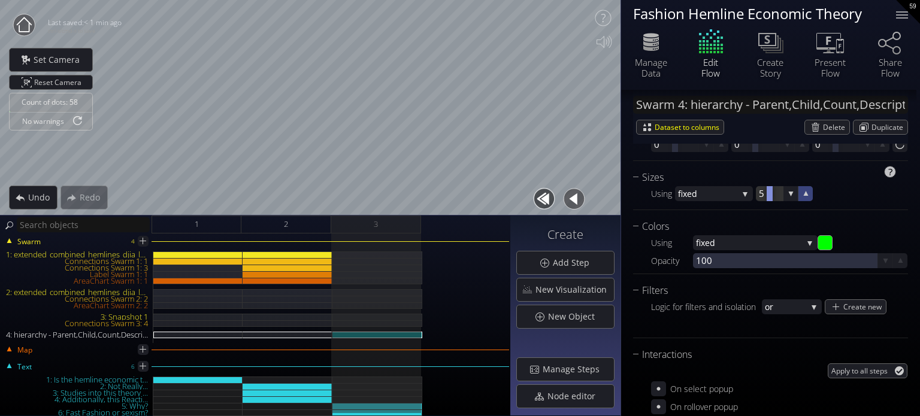
click at [812, 198] on div at bounding box center [805, 193] width 15 height 15
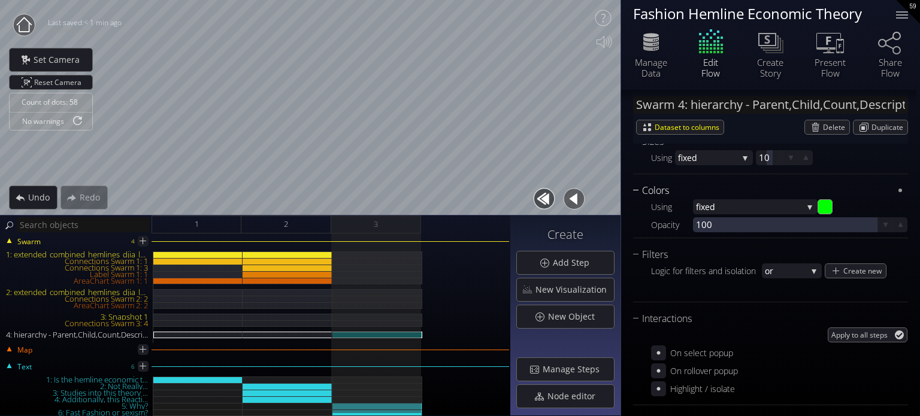
scroll to position [1011, 0]
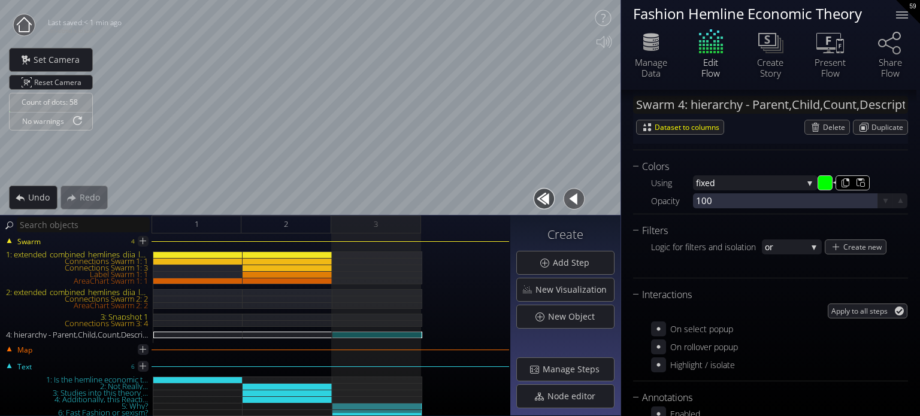
click at [822, 183] on input "#00ff00" at bounding box center [825, 183] width 15 height 15
type input "#02a4c5"
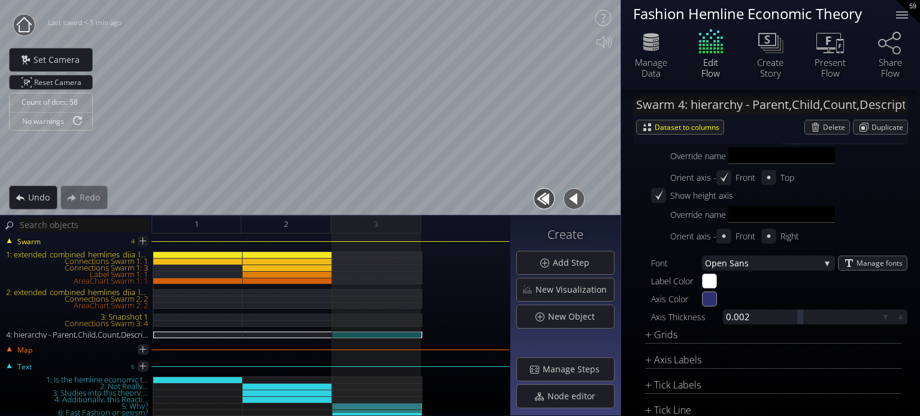
scroll to position [1297, 0]
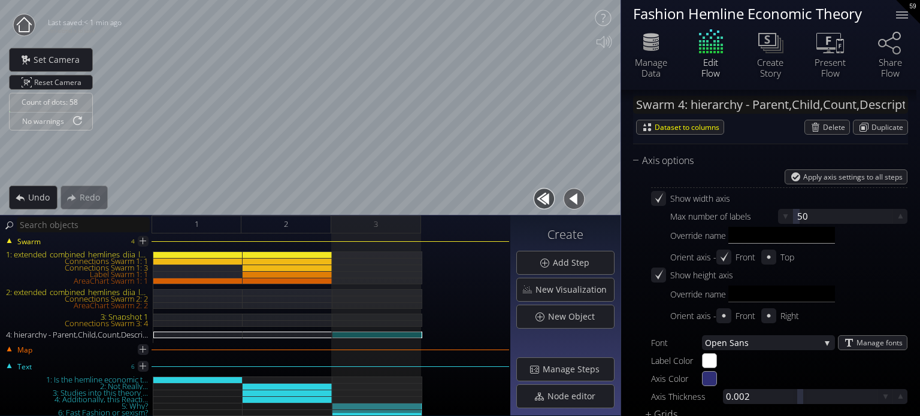
click at [733, 235] on input "text" at bounding box center [781, 235] width 107 height 17
click at [722, 237] on div "Override name" at bounding box center [788, 237] width 237 height 20
drag, startPoint x: 846, startPoint y: 244, endPoint x: 745, endPoint y: 219, distance: 104.8
click at [846, 244] on div "Override name" at bounding box center [788, 237] width 237 height 20
click at [750, 235] on input "text" at bounding box center [781, 235] width 107 height 17
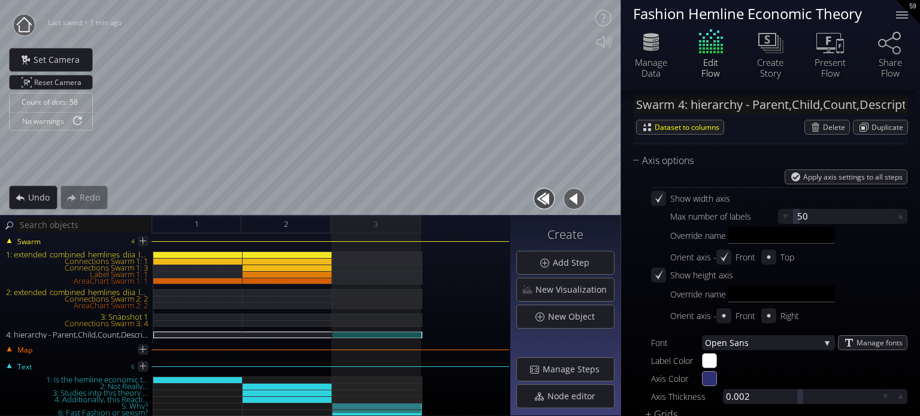
drag, startPoint x: 754, startPoint y: 237, endPoint x: 709, endPoint y: 238, distance: 44.9
click at [709, 238] on div "Override name" at bounding box center [788, 237] width 237 height 20
click at [660, 194] on icon at bounding box center [658, 198] width 11 height 11
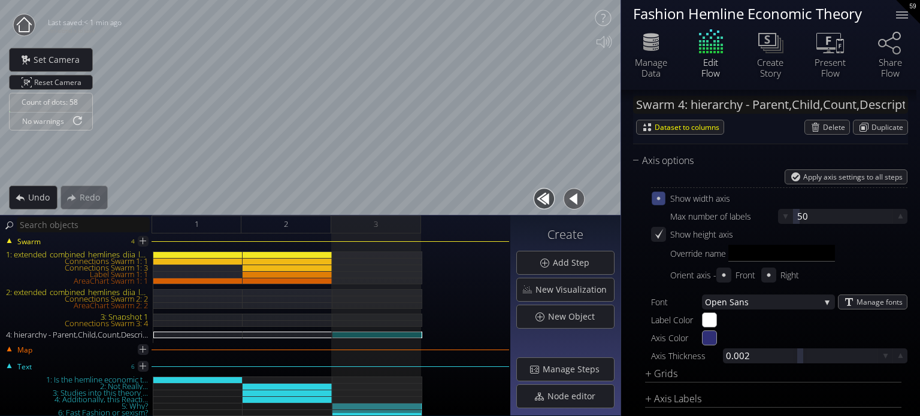
click at [660, 196] on icon at bounding box center [659, 199] width 10 height 10
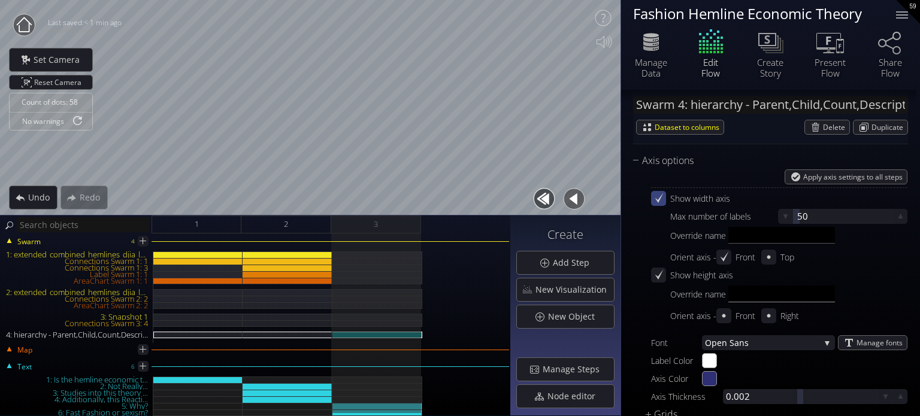
click at [741, 296] on input "text" at bounding box center [781, 294] width 107 height 17
type input "Yearly Releases"
click at [869, 273] on div "Show height axis" at bounding box center [779, 275] width 256 height 15
click at [815, 292] on input "Yearly Releases" at bounding box center [781, 294] width 107 height 17
click at [661, 270] on icon at bounding box center [659, 275] width 10 height 10
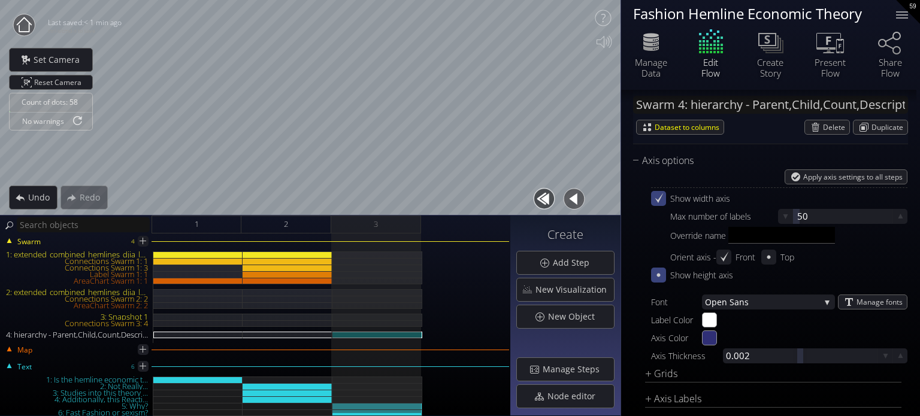
click at [661, 271] on icon at bounding box center [658, 275] width 11 height 11
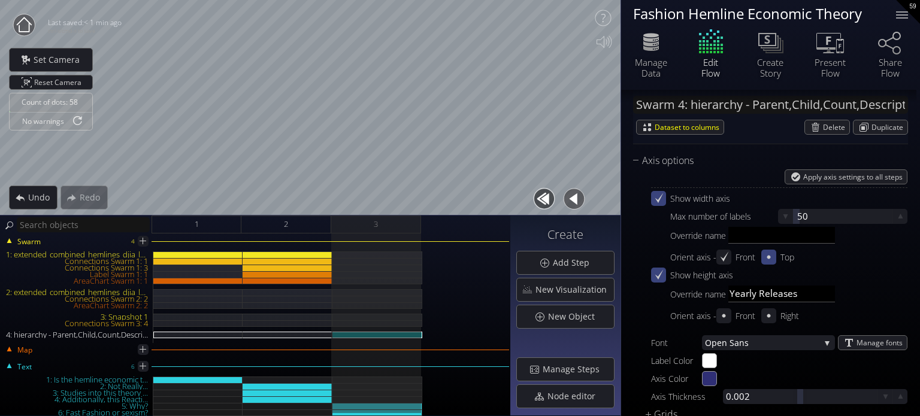
click at [769, 254] on icon at bounding box center [768, 257] width 11 height 11
click at [766, 261] on icon at bounding box center [768, 257] width 11 height 11
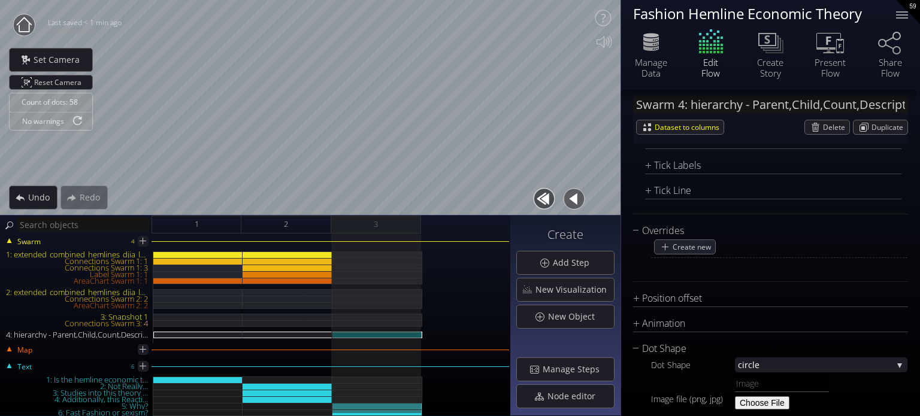
scroll to position [1477, 0]
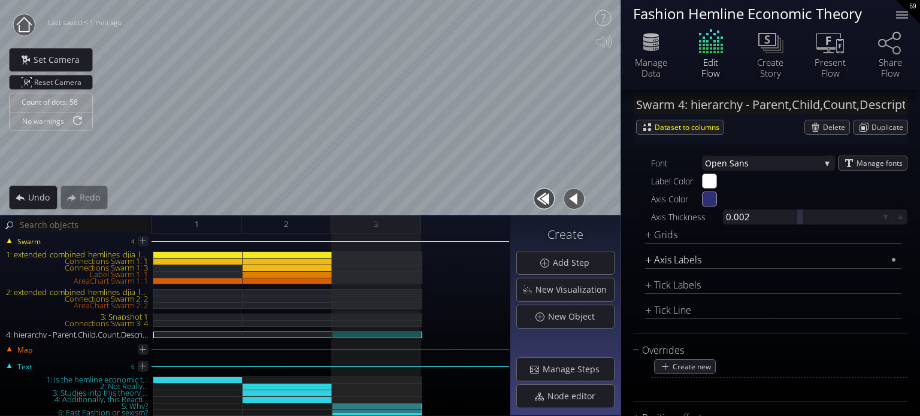
click at [662, 257] on div "Axis Labels" at bounding box center [765, 260] width 241 height 15
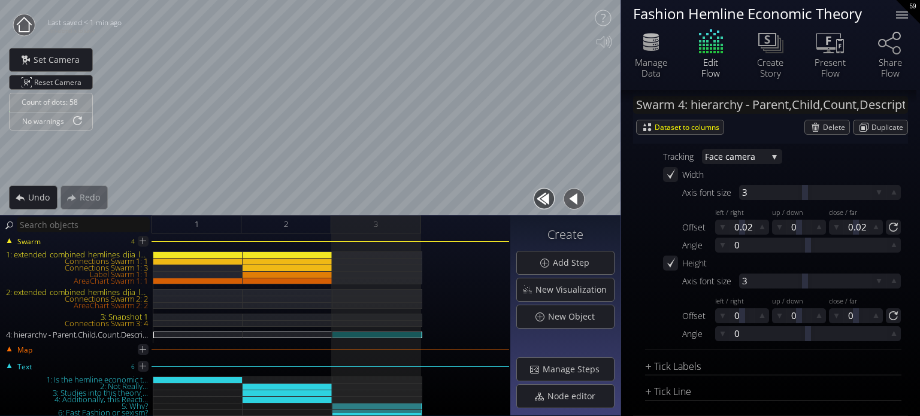
scroll to position [1537, 0]
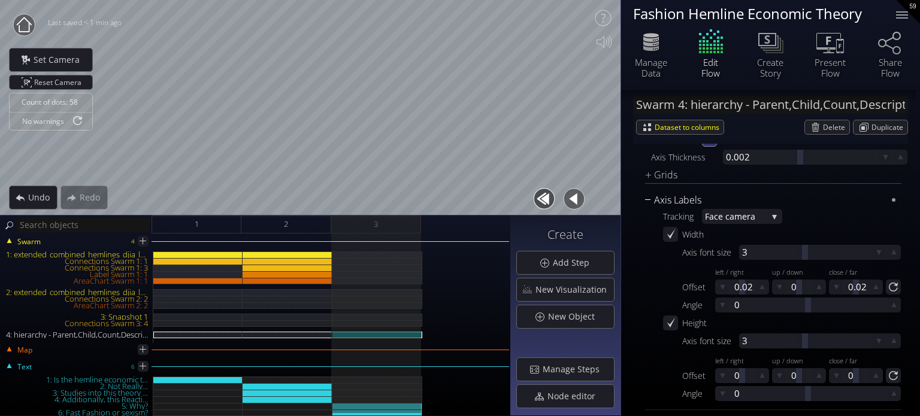
click at [654, 198] on div "Axis Labels" at bounding box center [765, 200] width 241 height 15
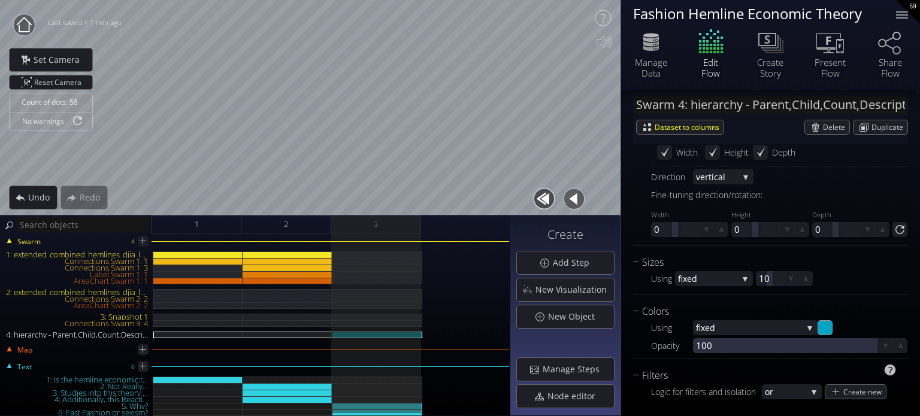
scroll to position [818, 0]
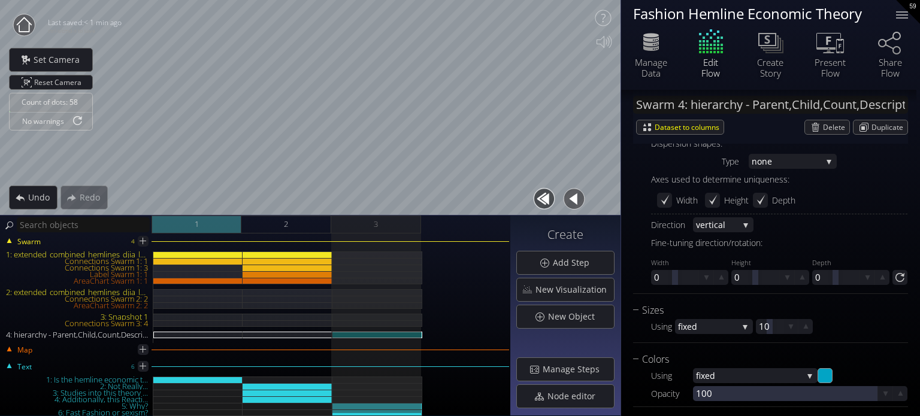
click at [205, 229] on div "1" at bounding box center [197, 225] width 90 height 18
type input "#00ff00"
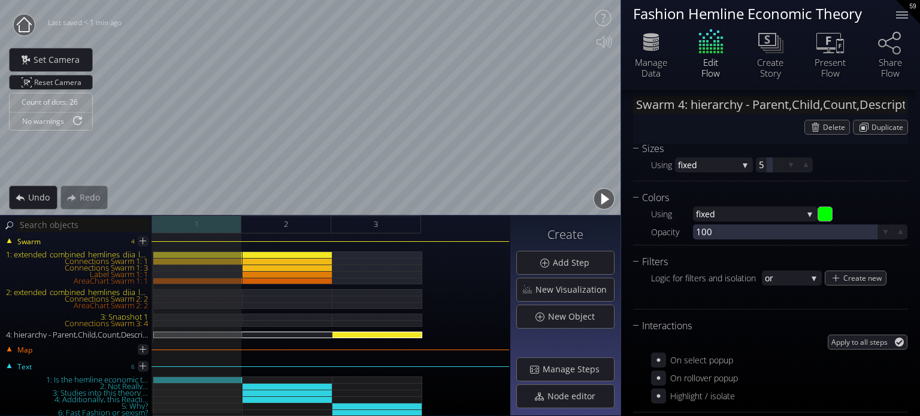
scroll to position [656, 0]
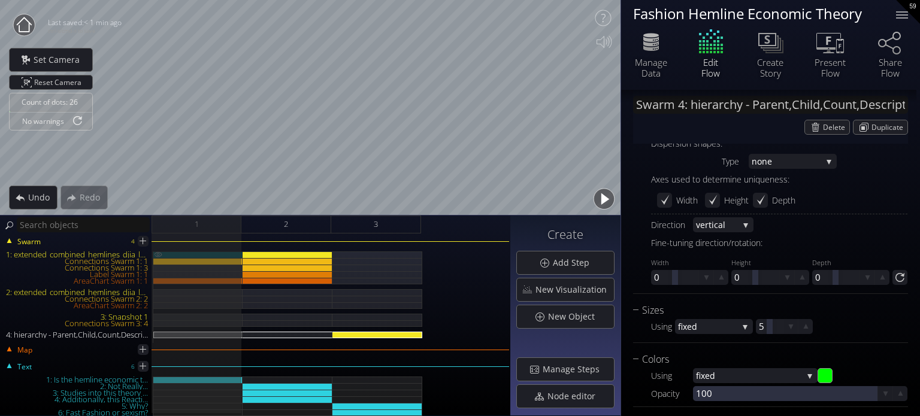
click at [213, 255] on div "1: extended_combined_hemlines_djia_long_normalized.csv" at bounding box center [197, 255] width 89 height 7
type input "Swarm 1: extended_combined_hemlines_djia_long_normalized.csv"
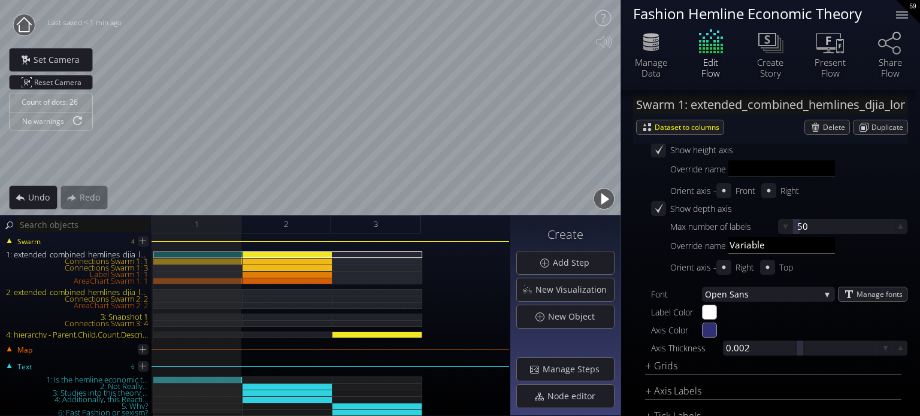
scroll to position [1840, 0]
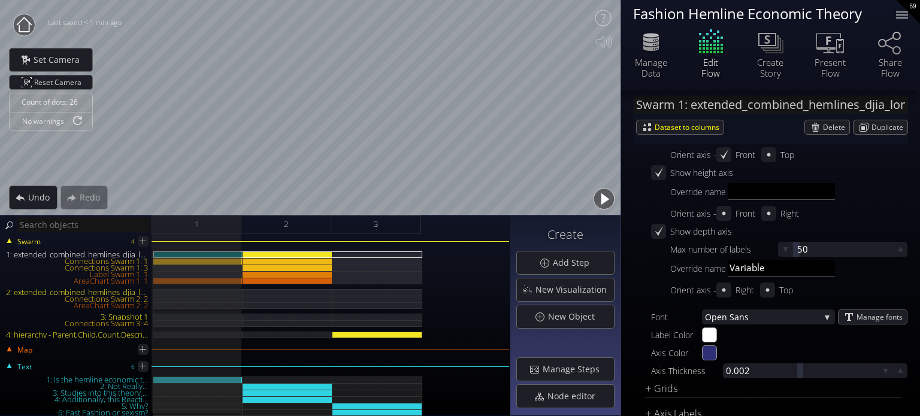
drag, startPoint x: 778, startPoint y: 269, endPoint x: 689, endPoint y: 263, distance: 89.5
click at [689, 263] on div "Override name Variable" at bounding box center [788, 270] width 237 height 20
click at [689, 263] on div "Override name" at bounding box center [788, 270] width 237 height 20
click at [665, 228] on div at bounding box center [658, 231] width 15 height 15
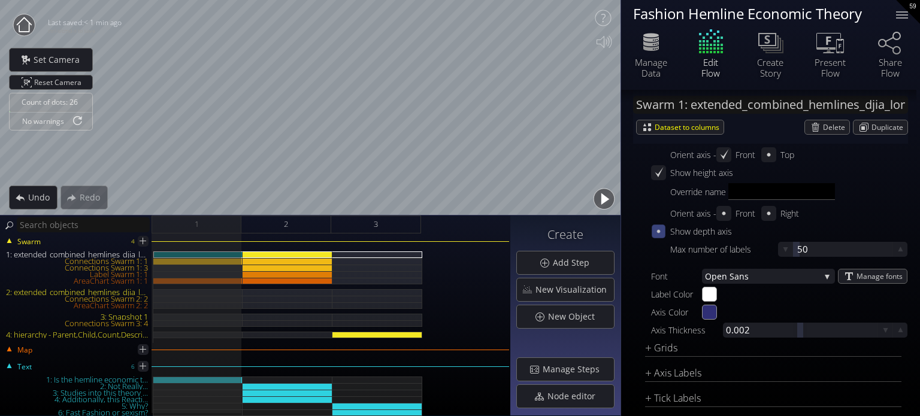
click at [665, 228] on div at bounding box center [659, 232] width 14 height 14
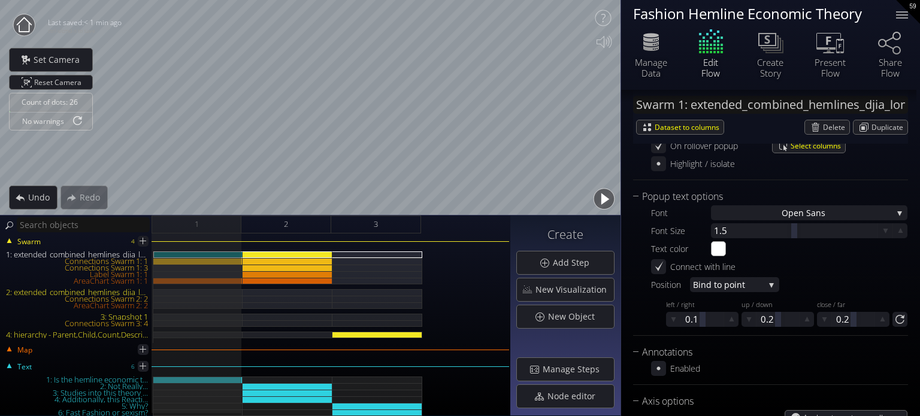
scroll to position [1455, 0]
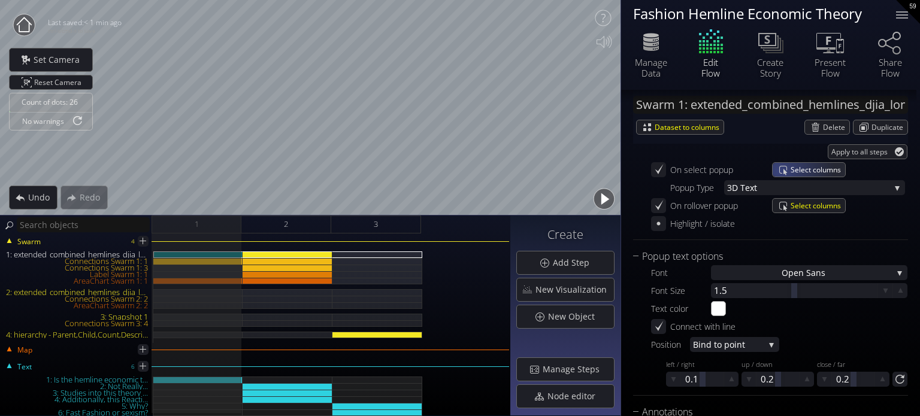
click at [781, 168] on div "Select columns" at bounding box center [809, 170] width 72 height 14
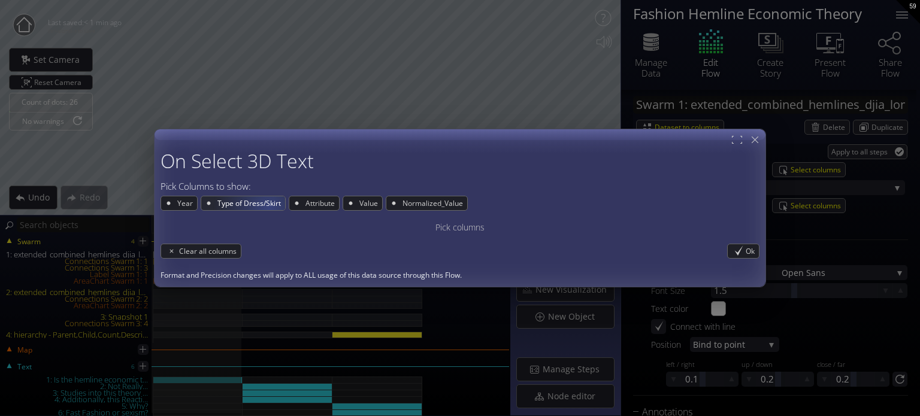
click at [268, 207] on span "Type of Dress/Skirt" at bounding box center [250, 203] width 69 height 14
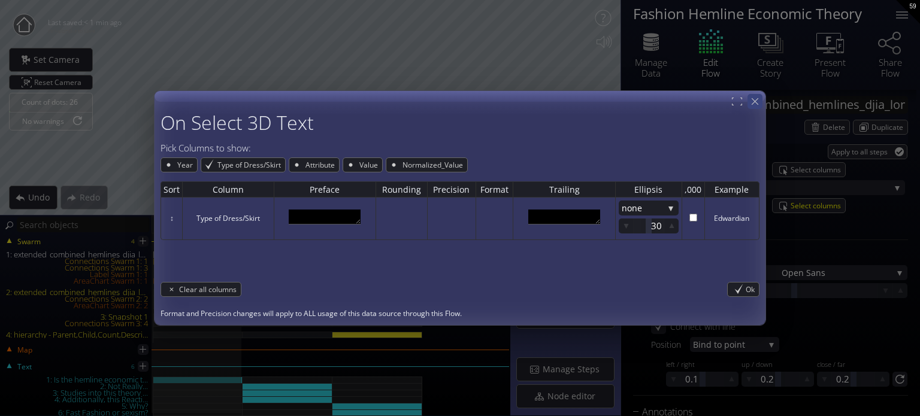
click at [755, 105] on icon at bounding box center [754, 101] width 11 height 11
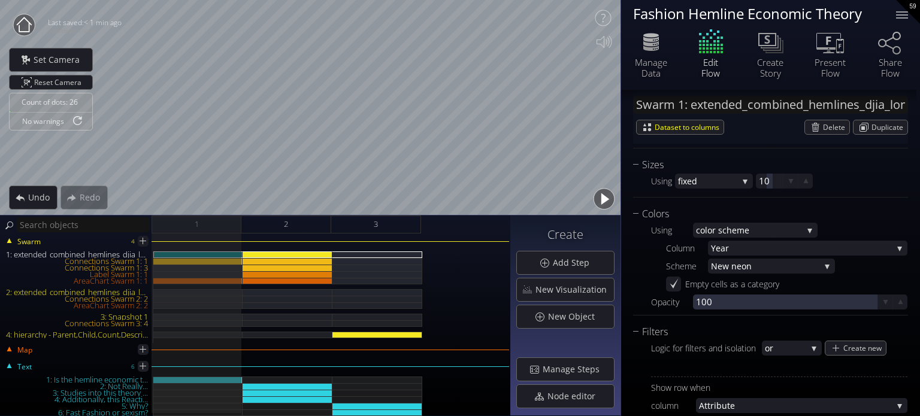
scroll to position [1095, 0]
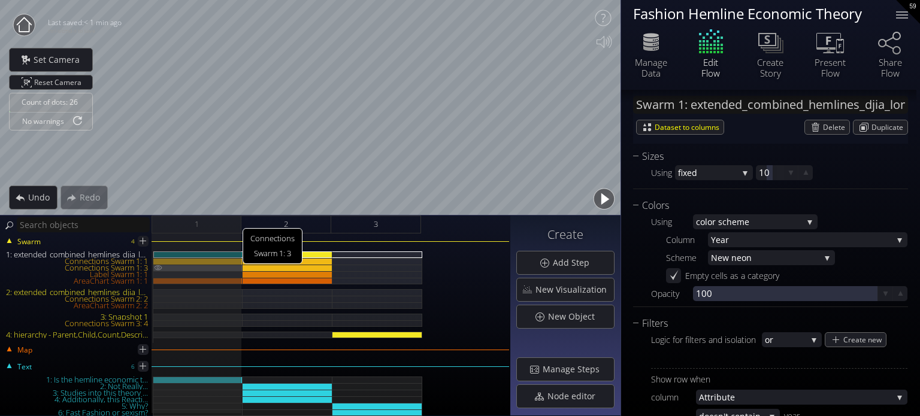
click at [161, 267] on img at bounding box center [158, 268] width 10 height 6
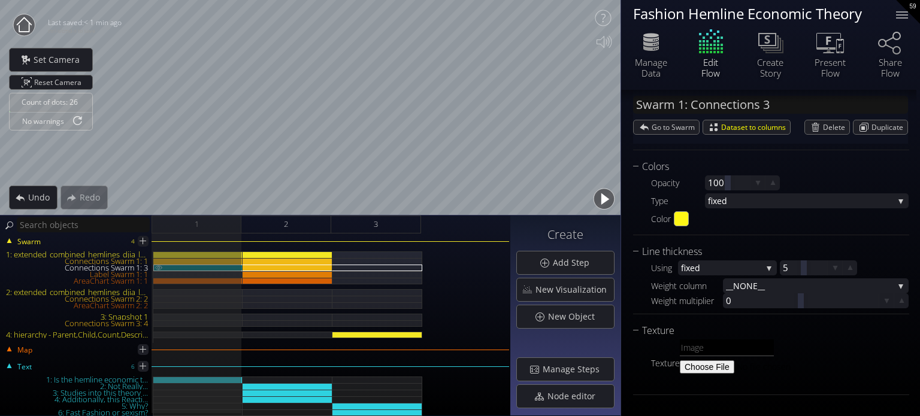
scroll to position [285, 0]
click at [159, 267] on img at bounding box center [159, 267] width 10 height 5
click at [162, 268] on img at bounding box center [159, 267] width 10 height 5
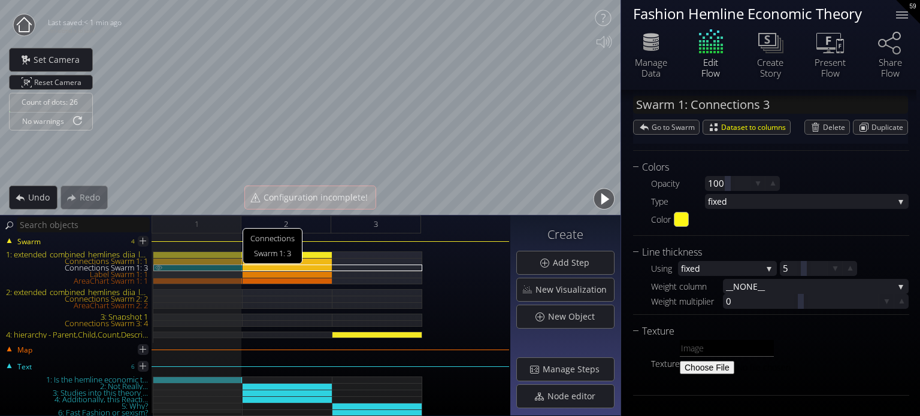
click at [158, 268] on img at bounding box center [159, 267] width 10 height 5
click at [156, 266] on img at bounding box center [159, 267] width 10 height 5
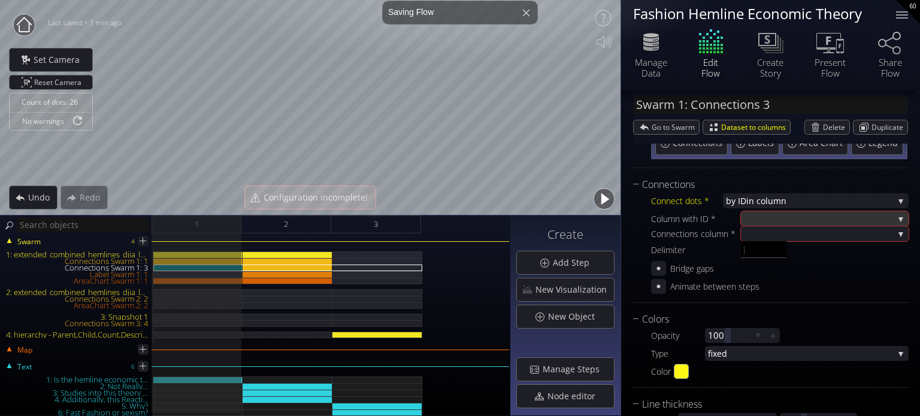
scroll to position [120, 0]
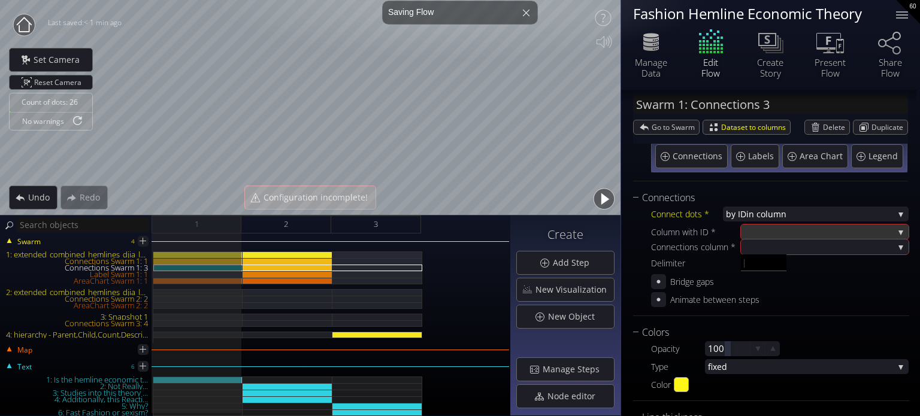
click at [759, 232] on div at bounding box center [819, 232] width 150 height 15
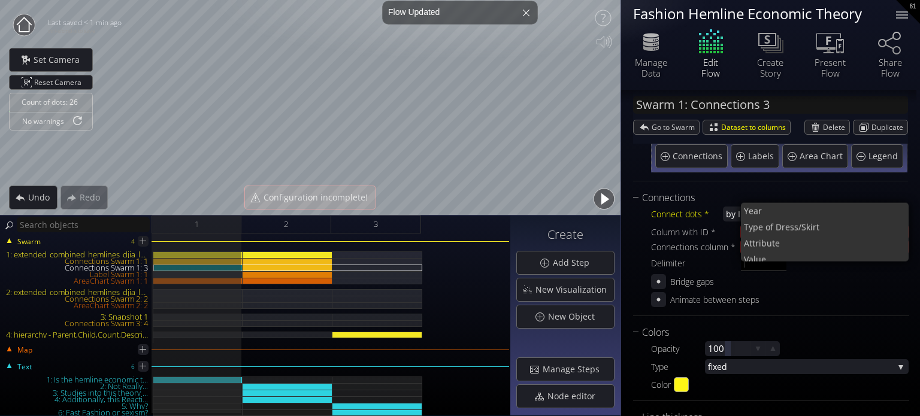
click at [812, 299] on div "Animate between steps" at bounding box center [780, 299] width 258 height 15
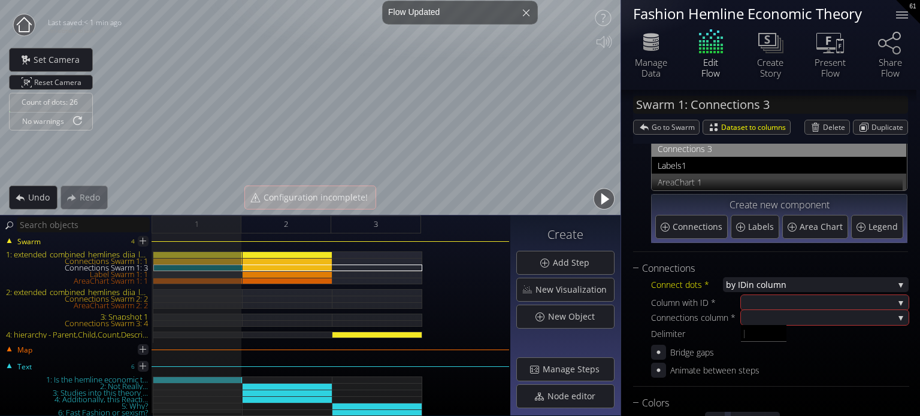
scroll to position [0, 0]
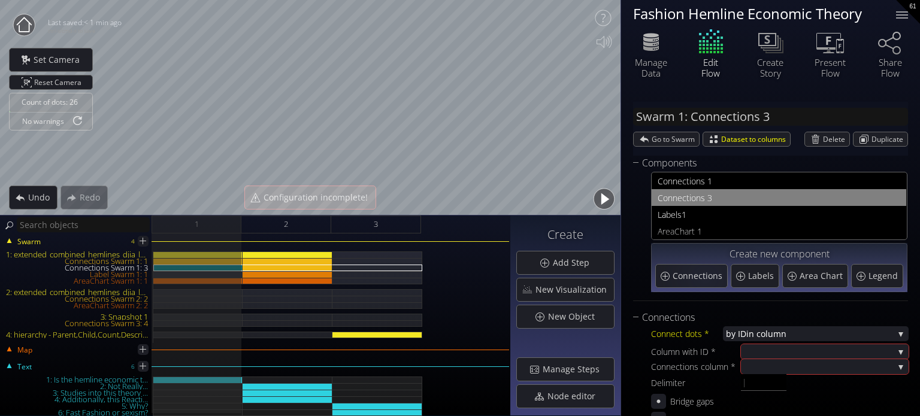
click at [729, 302] on div "Components Con nections 1 Con nections 3 Labels 1 A reaChart 1 Create new compo…" at bounding box center [770, 233] width 275 height 155
click at [671, 143] on span "Go to Swarm" at bounding box center [675, 139] width 47 height 14
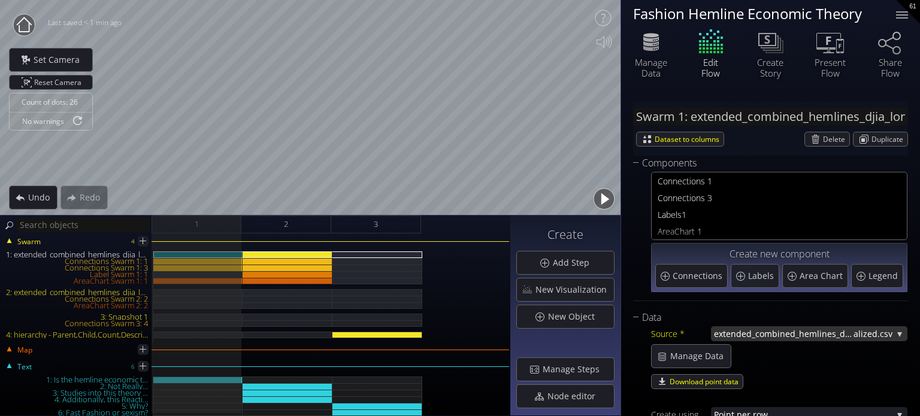
click at [806, 332] on span "extended_combined_hemlines_djia_long_norm" at bounding box center [784, 333] width 140 height 15
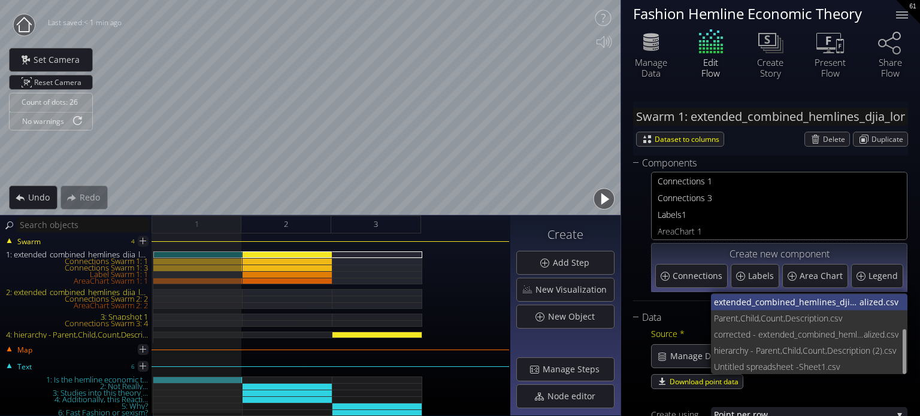
scroll to position [65, 0]
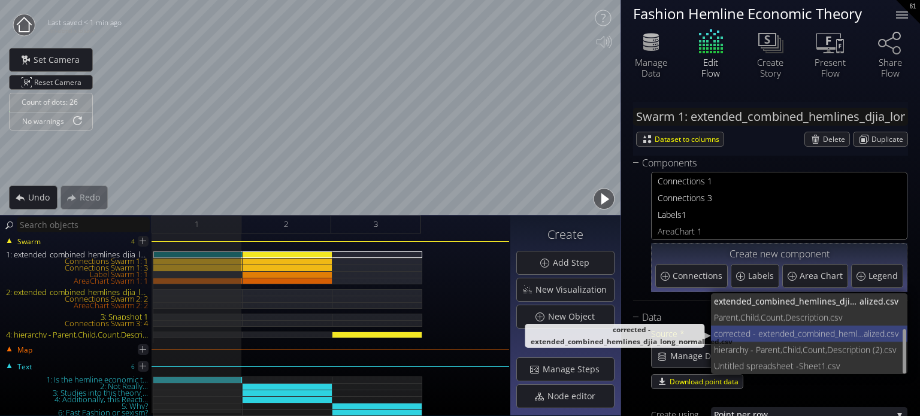
click at [822, 332] on span "corrected - extended_combined_hemlines_djia_long_norm" at bounding box center [789, 334] width 150 height 16
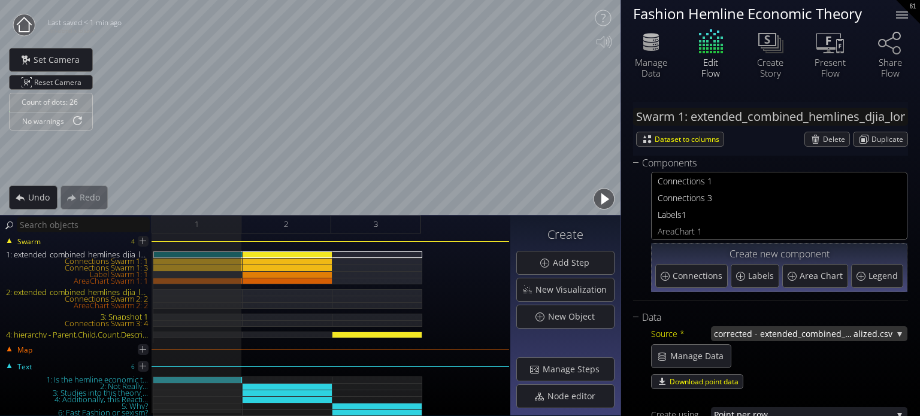
type input "Swarm 1: corrected - extended_combined_hemlines_djia_long_normalized.csv"
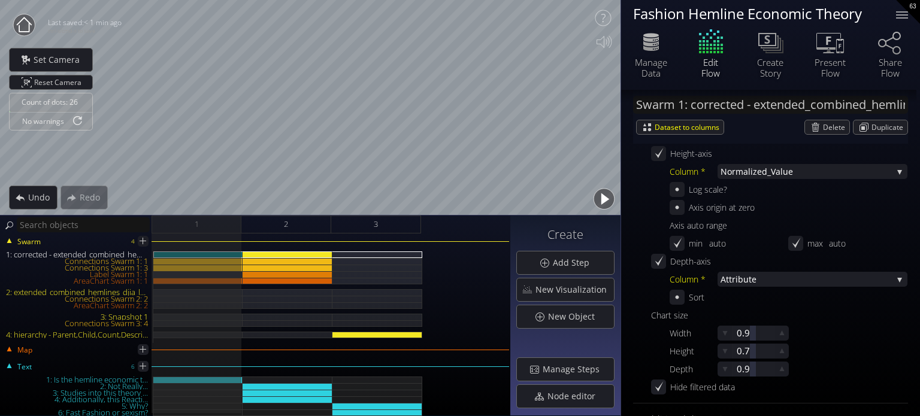
scroll to position [539, 0]
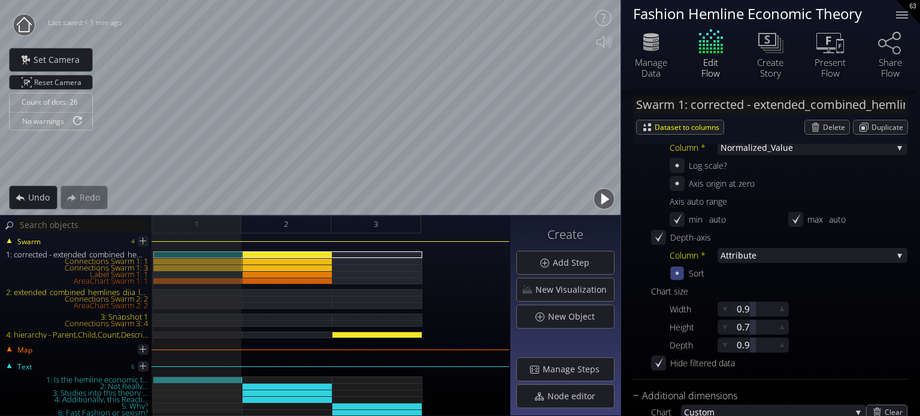
click at [681, 267] on div at bounding box center [677, 274] width 14 height 14
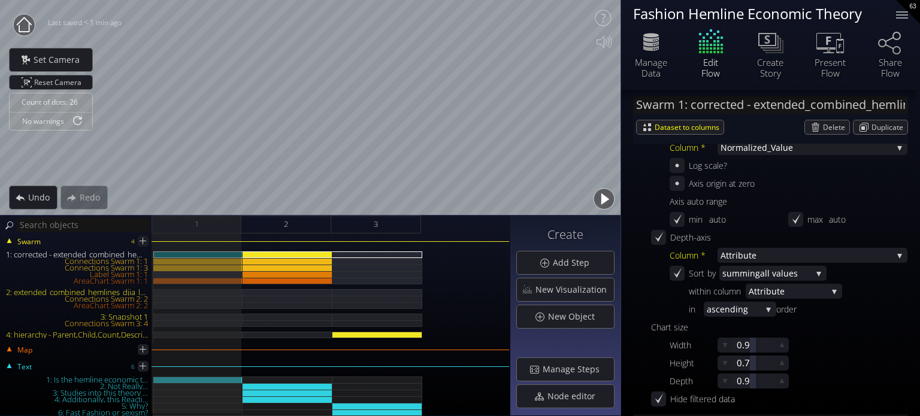
click at [749, 308] on span "g" at bounding box center [752, 309] width 18 height 15
click at [748, 312] on span "descending" at bounding box center [737, 309] width 61 height 16
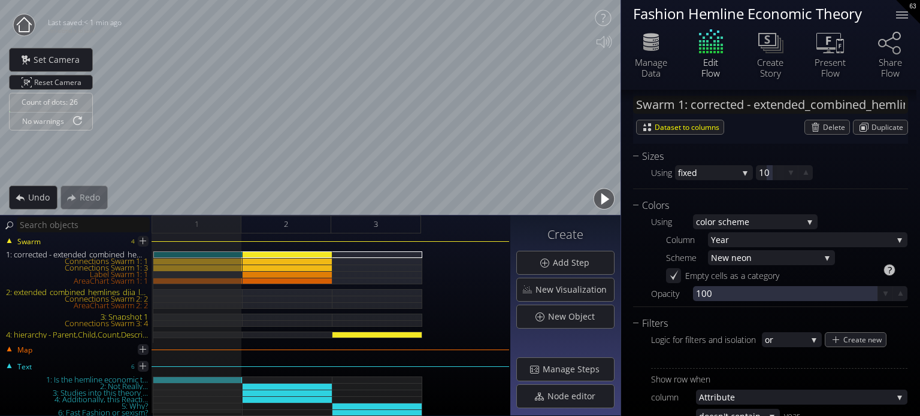
scroll to position [1138, 0]
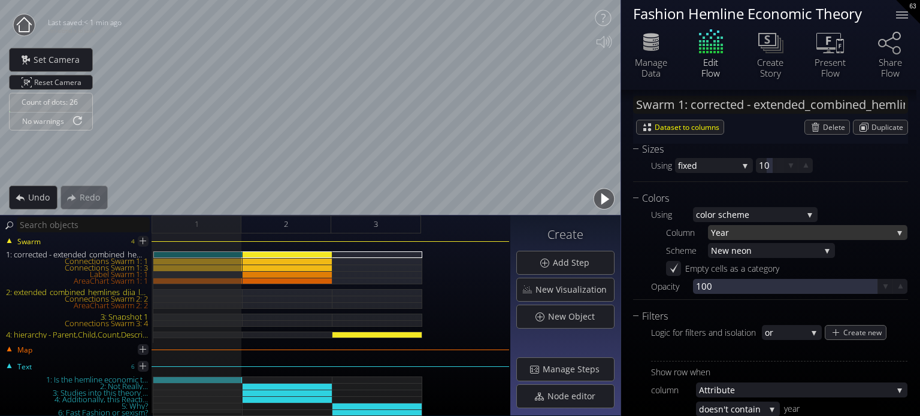
click at [716, 233] on span "Year" at bounding box center [802, 232] width 182 height 15
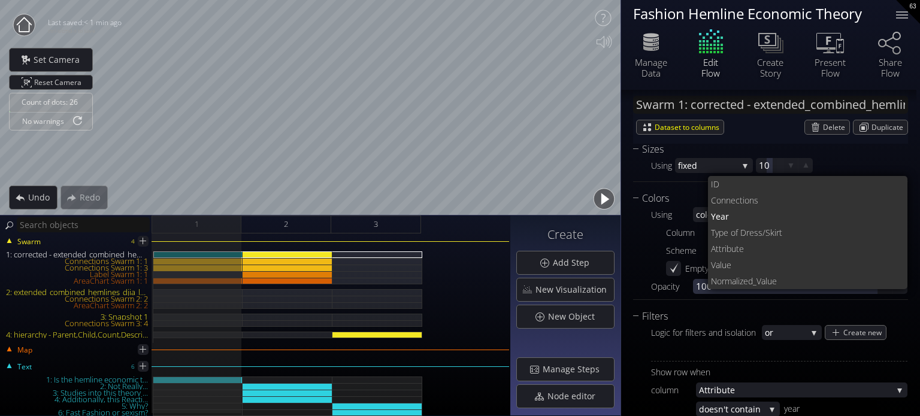
click at [734, 253] on span "Attribut" at bounding box center [725, 249] width 28 height 16
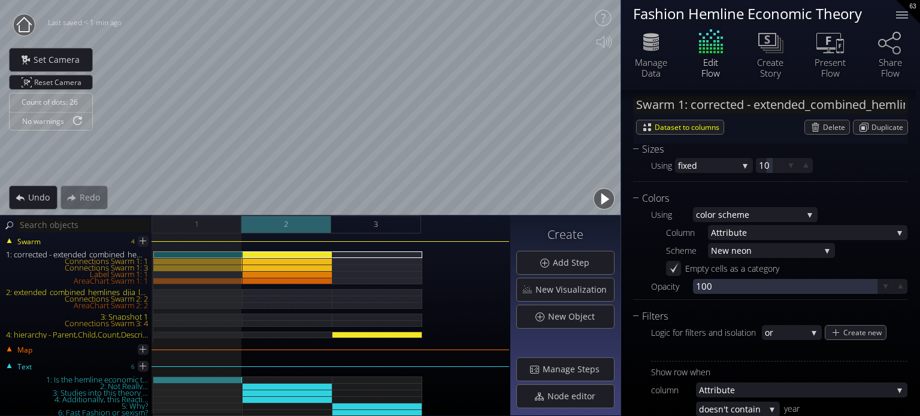
click at [292, 219] on div "2" at bounding box center [286, 225] width 90 height 18
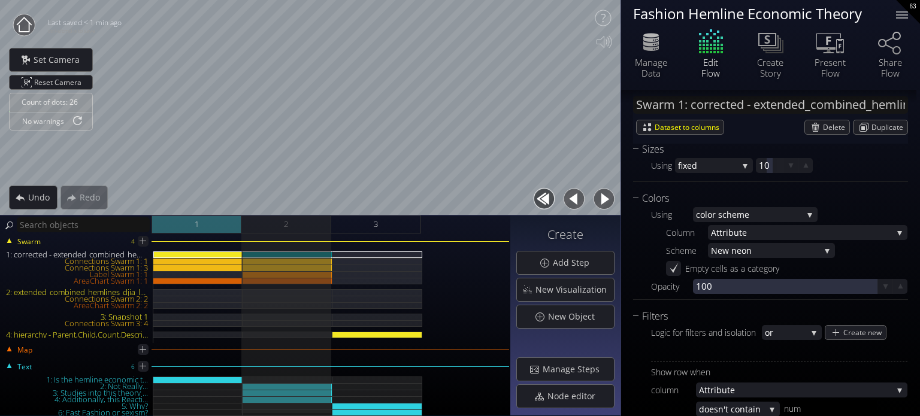
click at [220, 225] on div "1" at bounding box center [197, 225] width 90 height 18
type input "year"
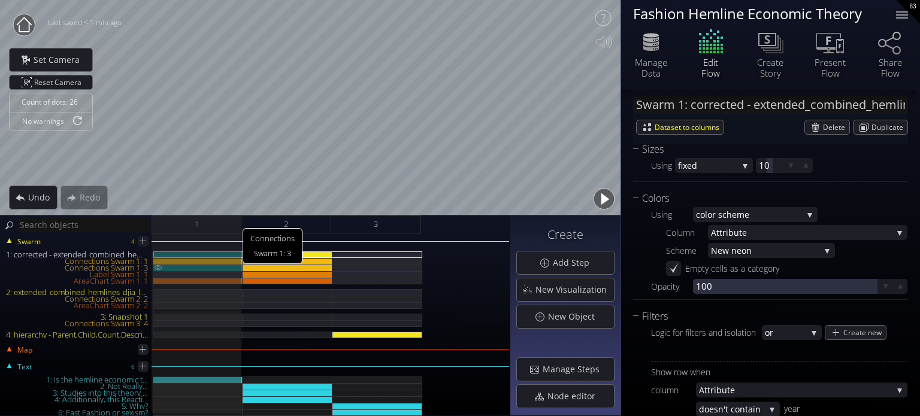
click at [160, 267] on img at bounding box center [158, 268] width 10 height 6
type input "Swarm 1: Connections 3"
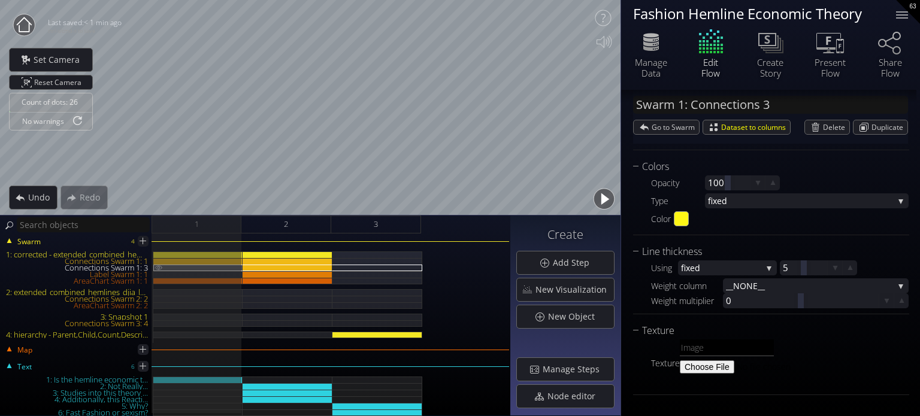
scroll to position [285, 0]
click at [316, 227] on div "2" at bounding box center [286, 225] width 90 height 18
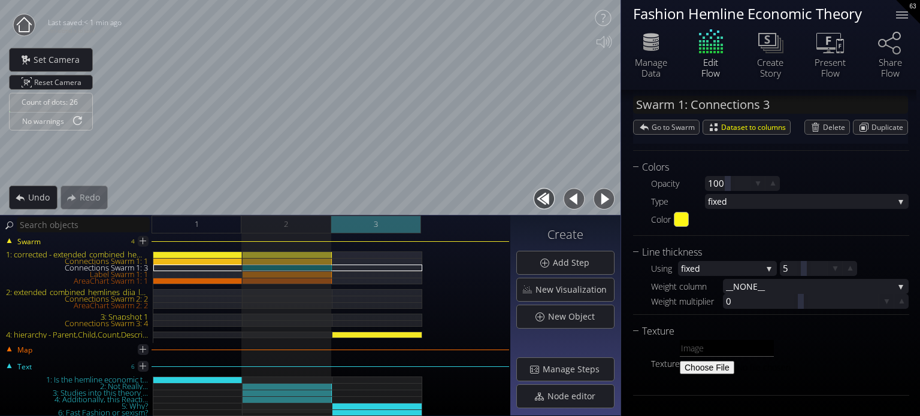
click at [398, 222] on div "3" at bounding box center [376, 225] width 90 height 18
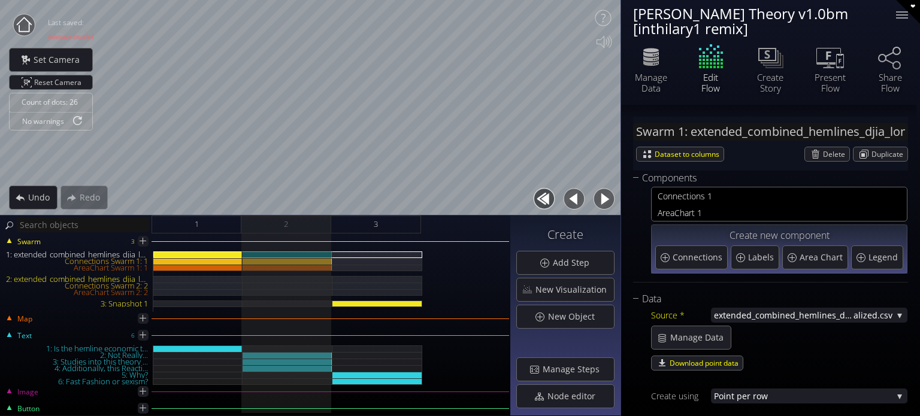
scroll to position [1773, 0]
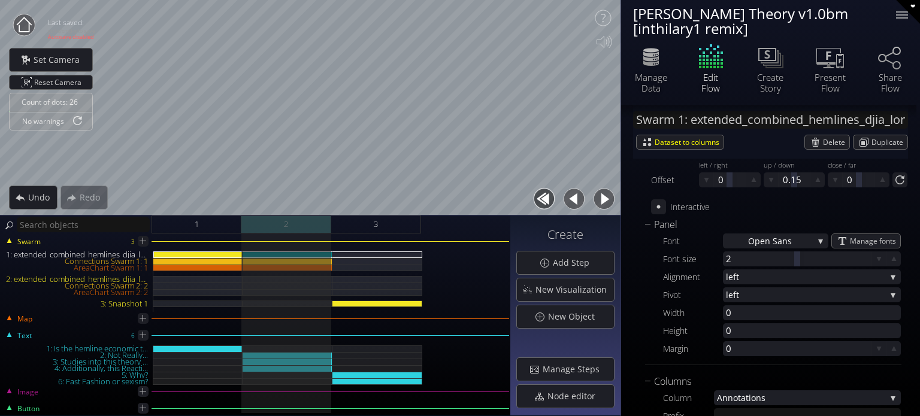
click at [316, 228] on div "2" at bounding box center [286, 225] width 90 height 18
click at [325, 229] on div "2" at bounding box center [286, 225] width 90 height 18
click at [455, 263] on div "1: extended_combined_hemlines_djia_long_normalized.csv Connections Swarm 1: 1 A…" at bounding box center [255, 282] width 508 height 61
click at [460, 288] on div "1: extended_combined_hemlines_djia_long_normalized.csv Connections Swarm 1: 1 A…" at bounding box center [255, 282] width 508 height 61
click at [544, 321] on div "New Object" at bounding box center [565, 317] width 97 height 23
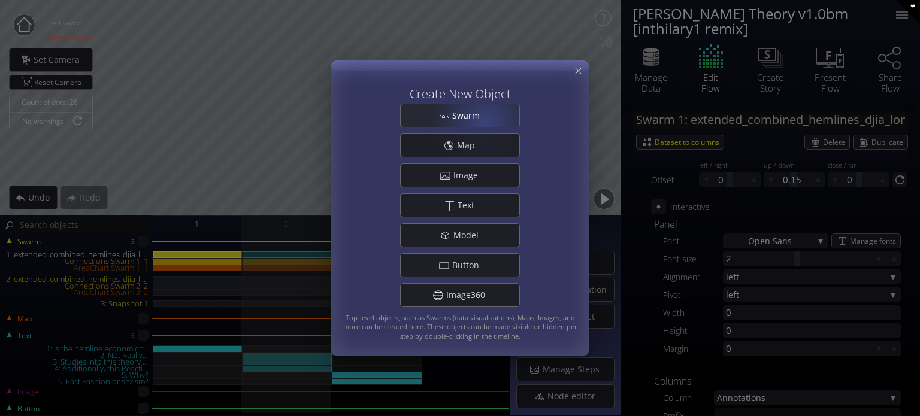
click at [485, 122] on div "Swarm" at bounding box center [460, 115] width 119 height 23
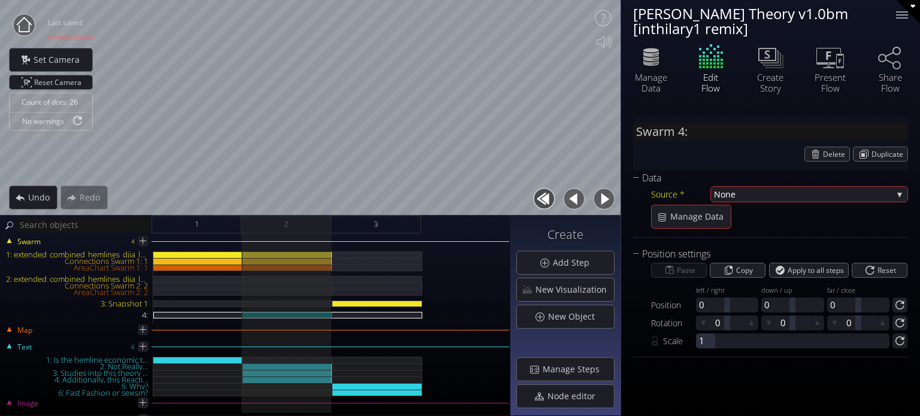
scroll to position [0, 0]
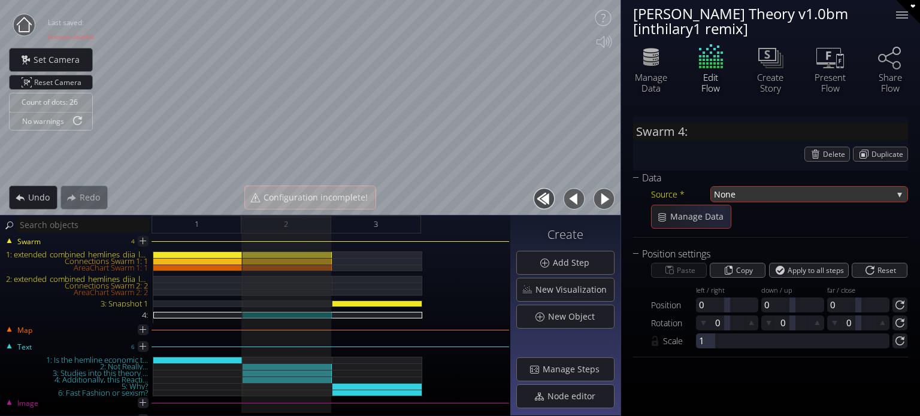
click at [767, 193] on span "None" at bounding box center [803, 194] width 179 height 15
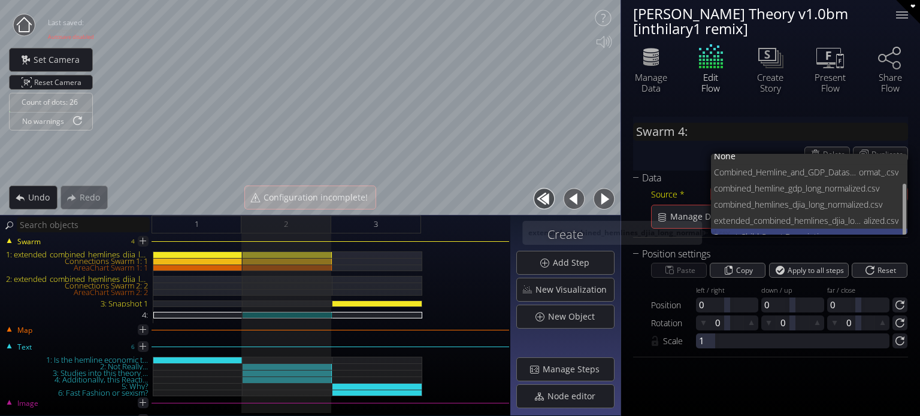
scroll to position [16, 0]
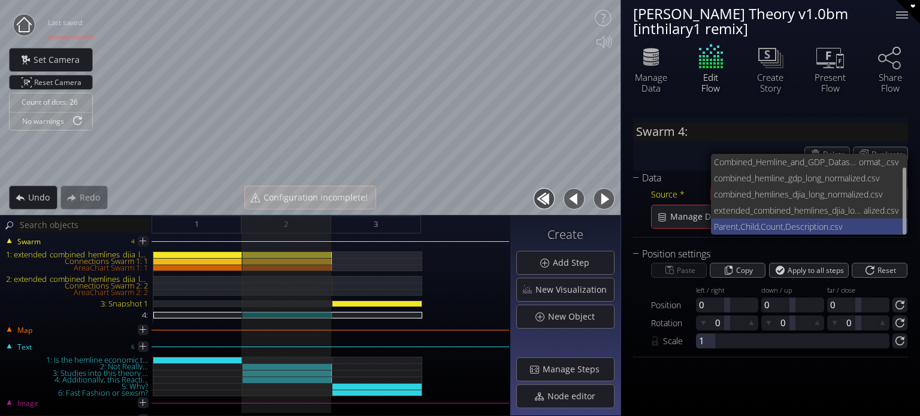
click at [829, 228] on span "iption.csv" at bounding box center [853, 227] width 91 height 16
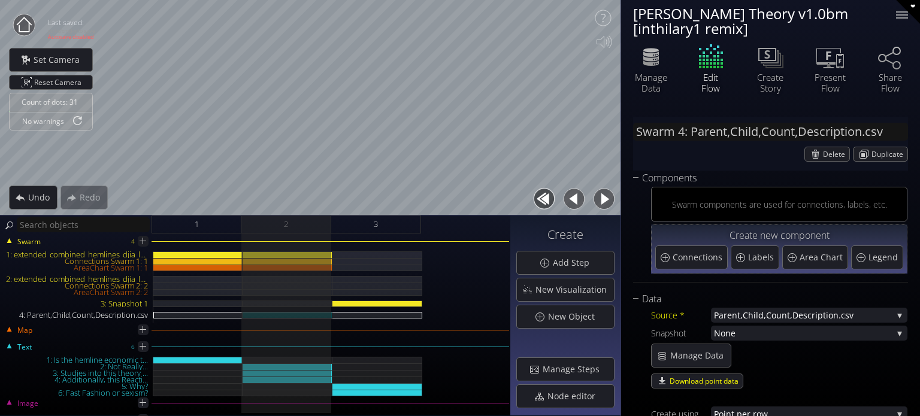
drag, startPoint x: 291, startPoint y: 316, endPoint x: 392, endPoint y: 319, distance: 101.3
click at [392, 319] on div "1: extended_combined_hemlines_djia_long_normalized.csv Connections Swarm 1: 1 A…" at bounding box center [255, 288] width 508 height 72
click at [249, 316] on img at bounding box center [248, 314] width 10 height 5
click at [337, 315] on img at bounding box center [337, 314] width 10 height 5
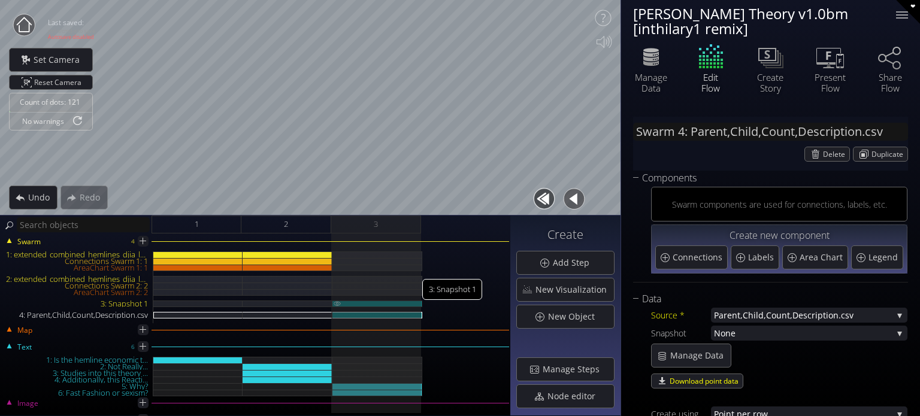
click at [338, 304] on img at bounding box center [337, 303] width 10 height 5
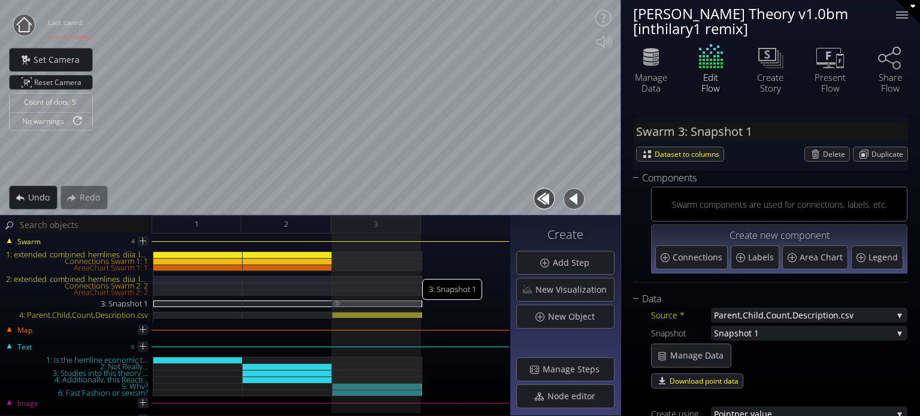
click at [338, 303] on img at bounding box center [337, 303] width 10 height 5
click at [333, 316] on img at bounding box center [337, 314] width 10 height 5
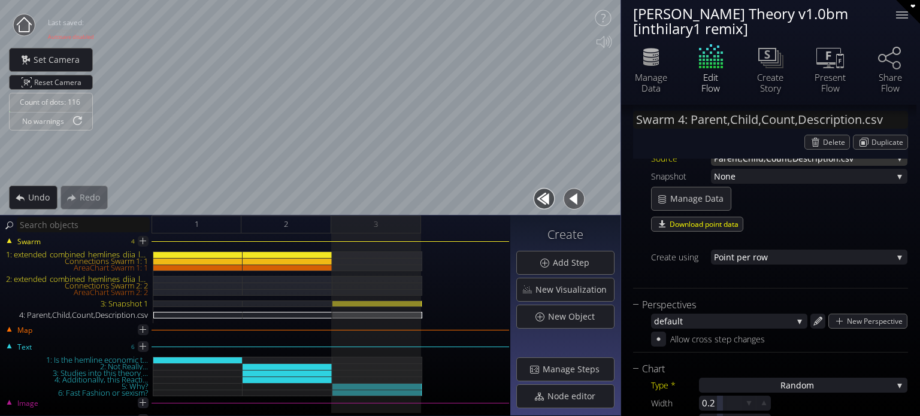
scroll to position [0, 0]
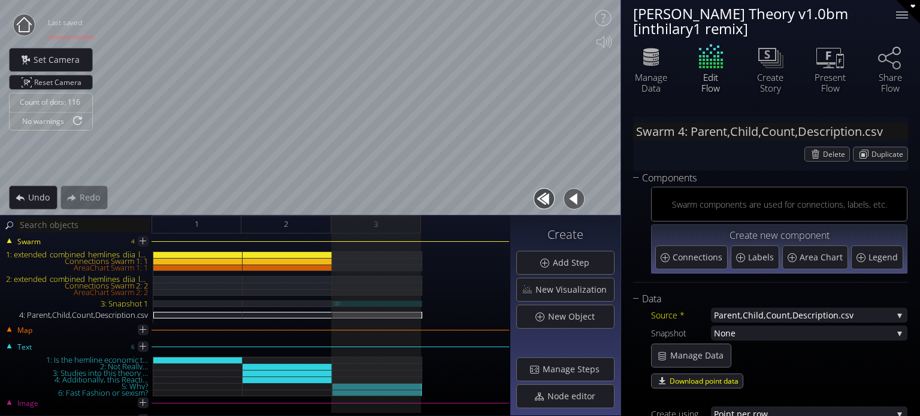
click at [398, 304] on div "3: Snapshot 1" at bounding box center [377, 304] width 90 height 7
type input "Swarm 3: Snapshot 1"
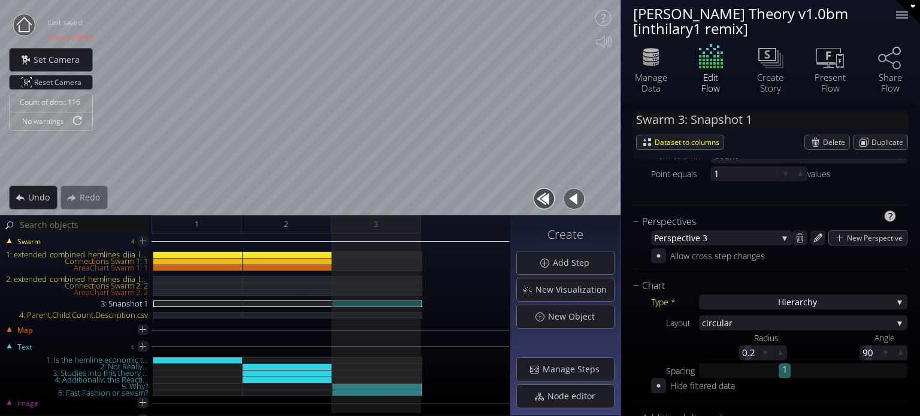
scroll to position [240, 0]
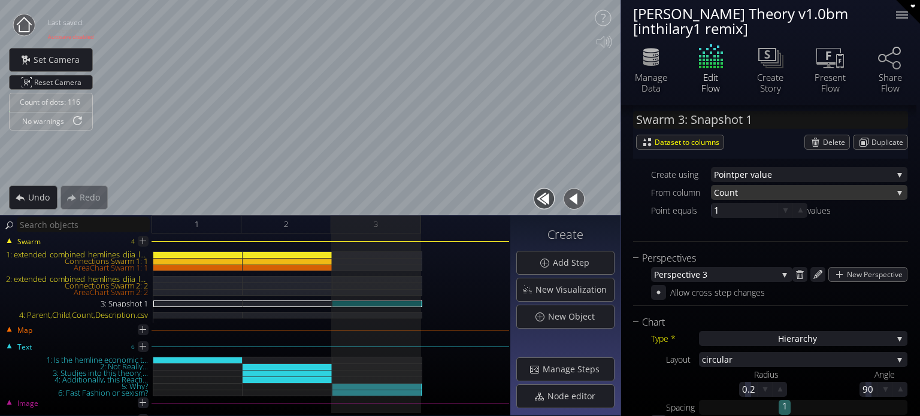
click at [763, 191] on span "Count" at bounding box center [803, 192] width 179 height 15
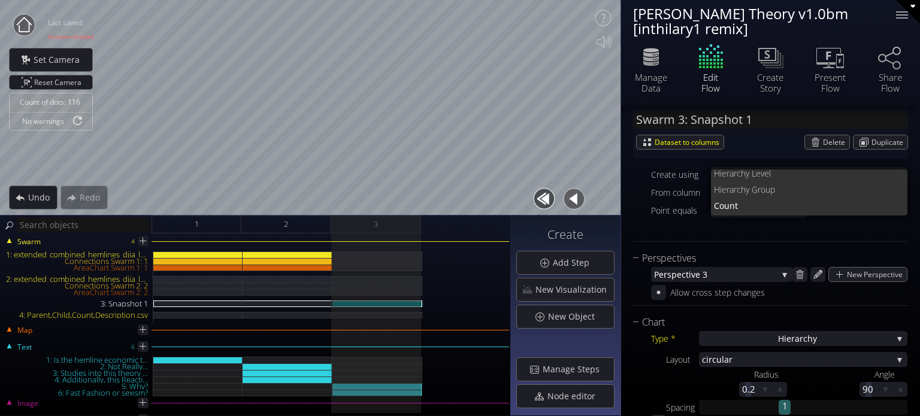
scroll to position [0, 0]
click at [775, 194] on span "rchy Group" at bounding box center [816, 193] width 165 height 16
click at [755, 186] on span "rchy Group" at bounding box center [814, 192] width 157 height 15
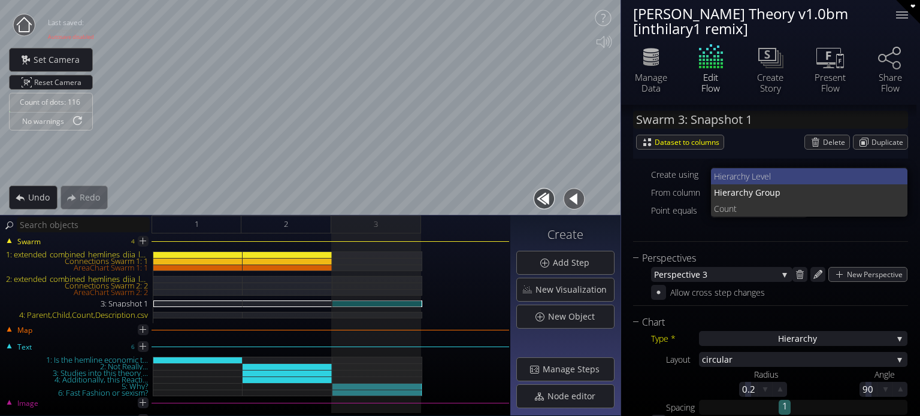
click at [754, 175] on span "rchy Level" at bounding box center [816, 176] width 165 height 16
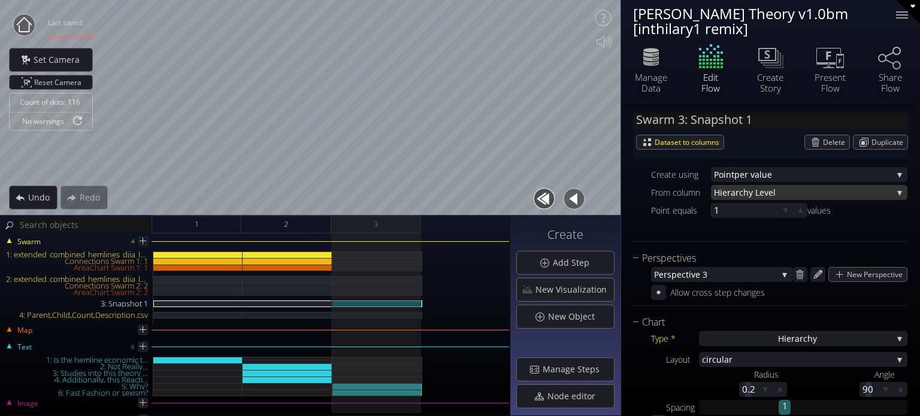
click at [751, 192] on span "rchy Level" at bounding box center [814, 192] width 157 height 15
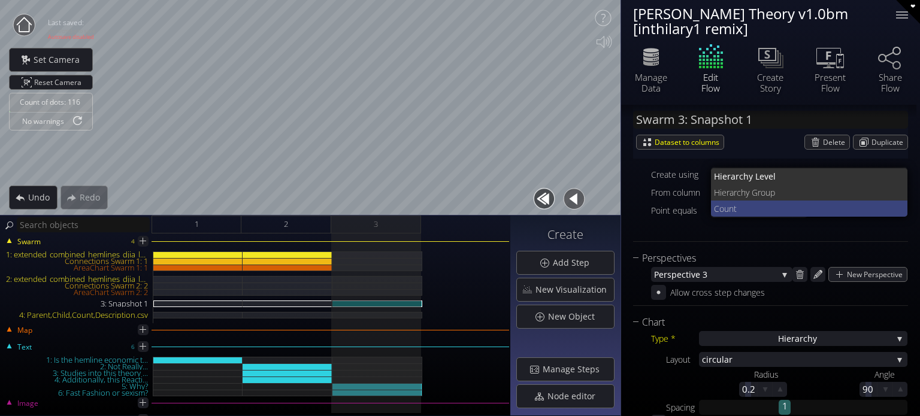
click at [757, 208] on span "Count" at bounding box center [806, 209] width 185 height 16
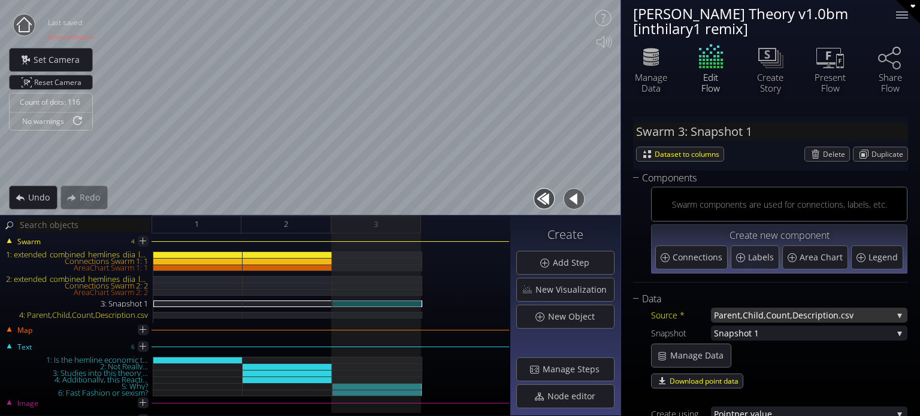
click at [767, 321] on span "Parent,Child,Count,Descr" at bounding box center [764, 315] width 101 height 15
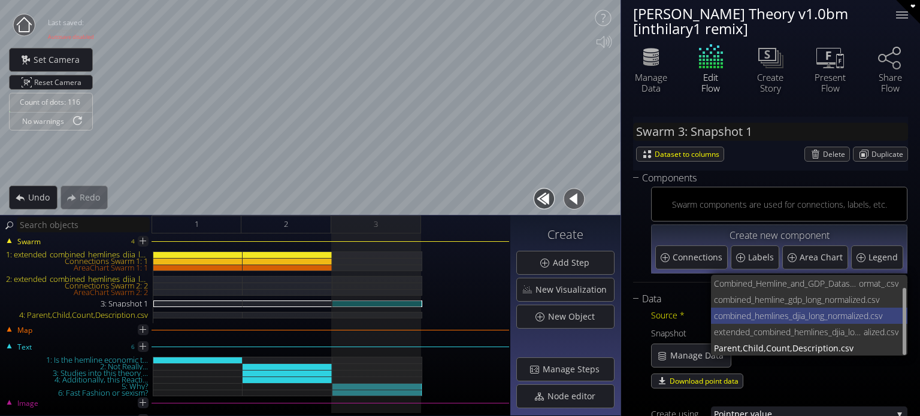
scroll to position [16, 0]
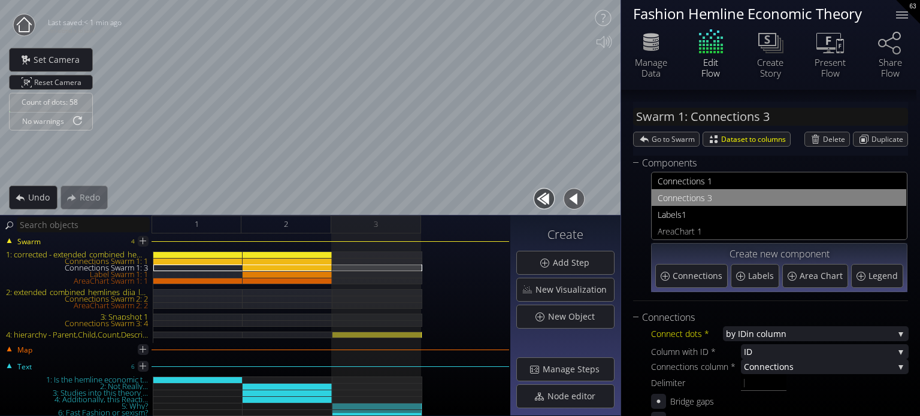
scroll to position [285, 0]
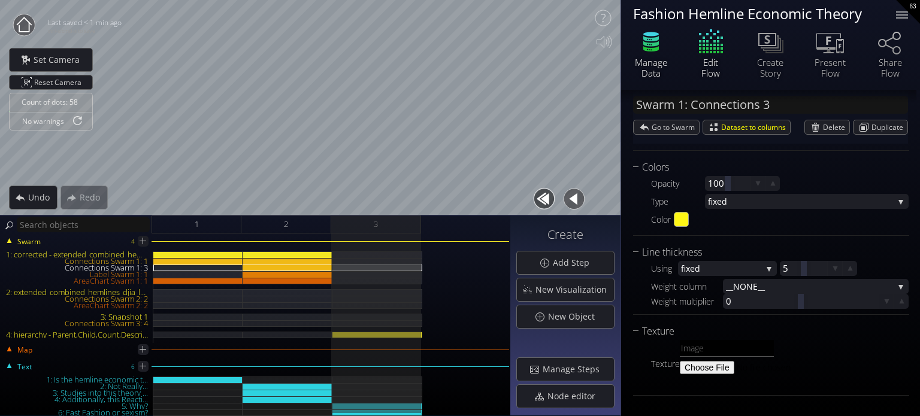
click at [662, 41] on icon at bounding box center [651, 42] width 36 height 30
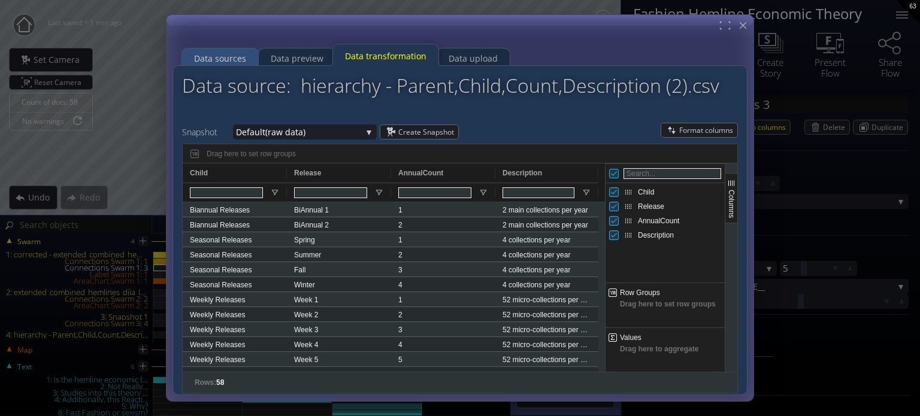
click at [240, 53] on div "Data sources" at bounding box center [220, 58] width 52 height 23
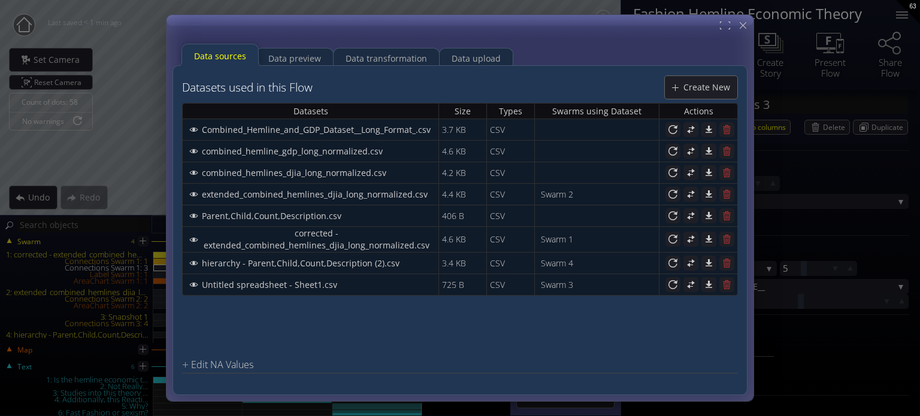
click at [703, 93] on div "Create New" at bounding box center [701, 87] width 72 height 23
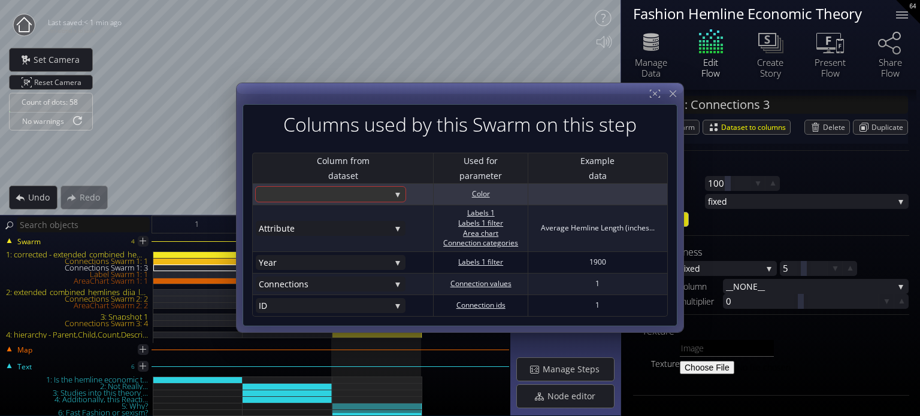
click at [390, 198] on div at bounding box center [325, 194] width 132 height 15
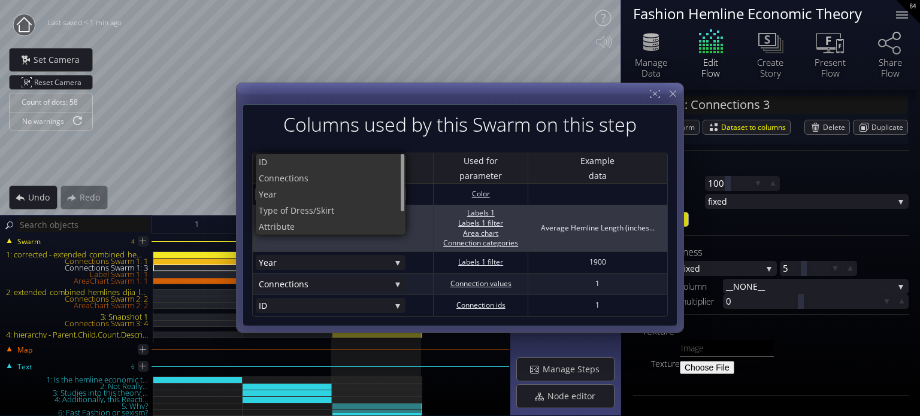
click at [355, 225] on span "e" at bounding box center [343, 227] width 107 height 16
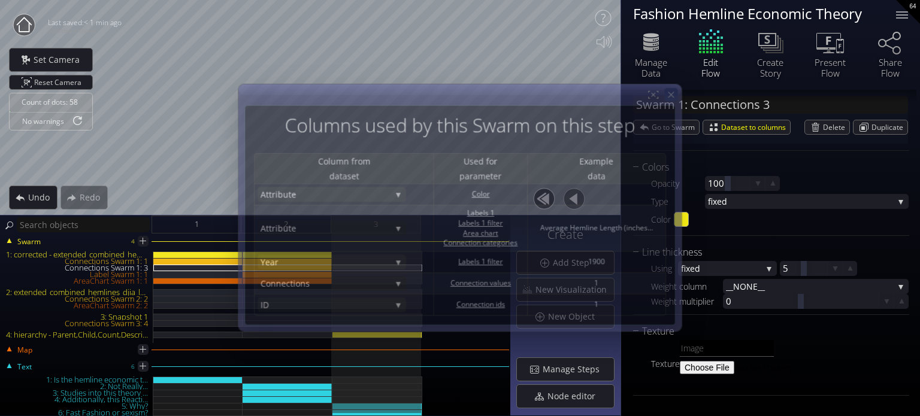
click at [676, 94] on icon at bounding box center [671, 95] width 10 height 10
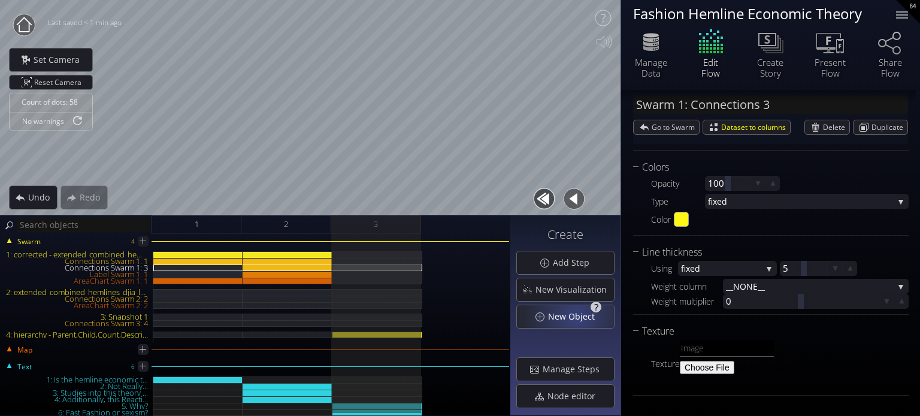
click at [575, 318] on span "New Object" at bounding box center [575, 317] width 55 height 12
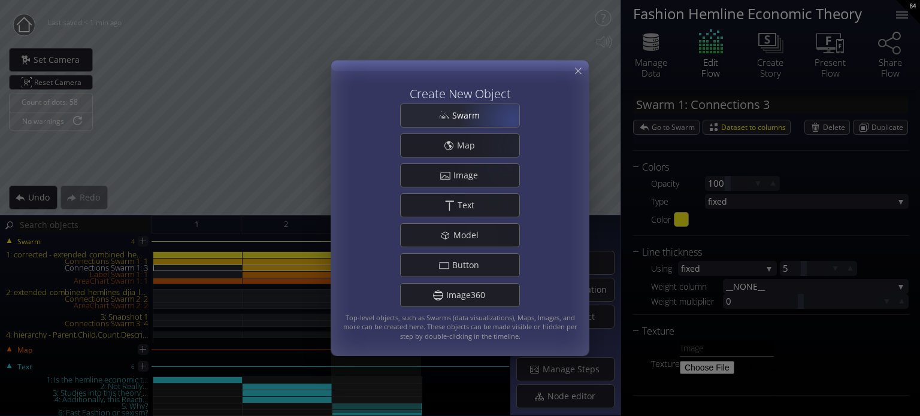
click at [509, 117] on div "Swarm" at bounding box center [460, 115] width 119 height 23
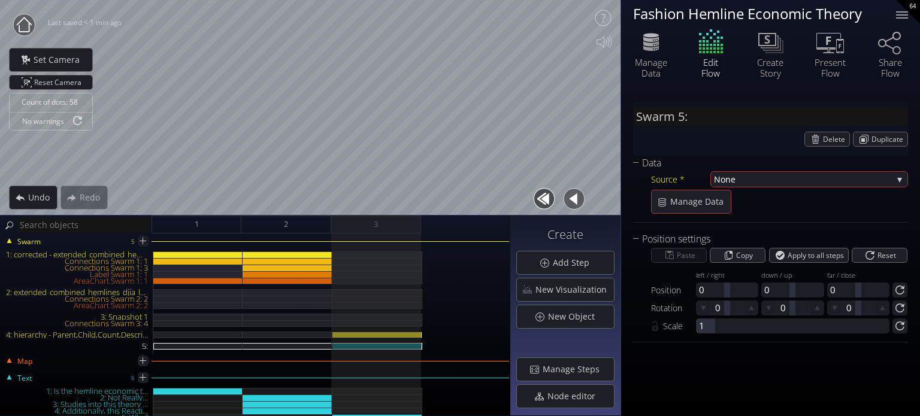
scroll to position [0, 0]
click at [759, 179] on span "None" at bounding box center [803, 179] width 179 height 15
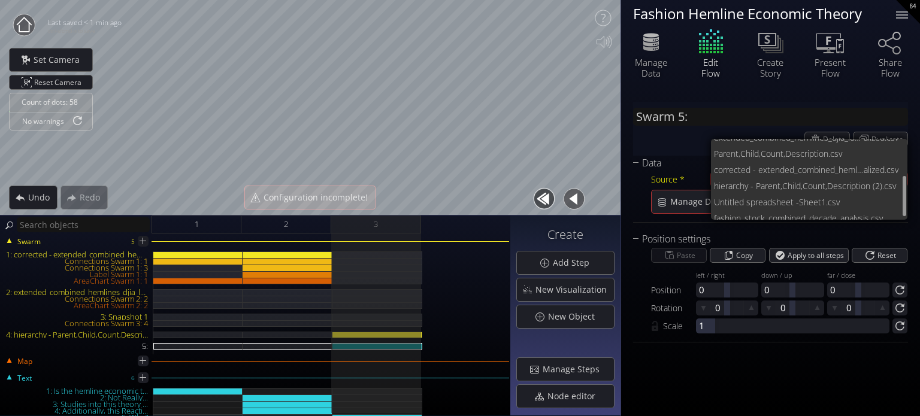
scroll to position [81, 0]
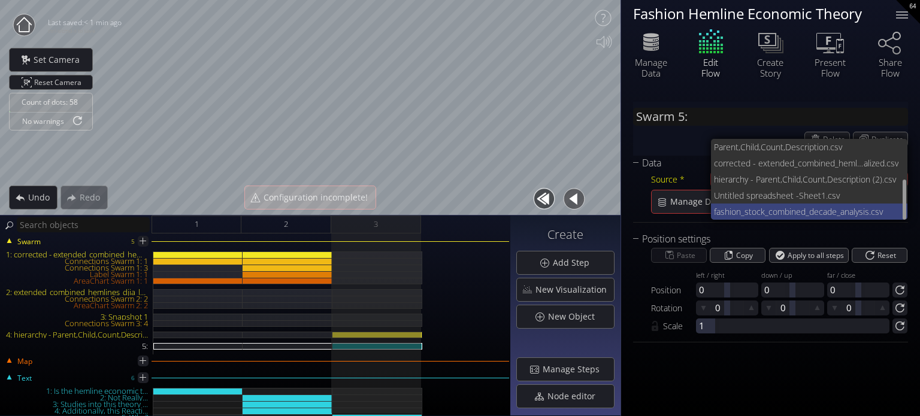
click at [766, 215] on span "fashion_stock_combined_decade_an" at bounding box center [781, 212] width 135 height 16
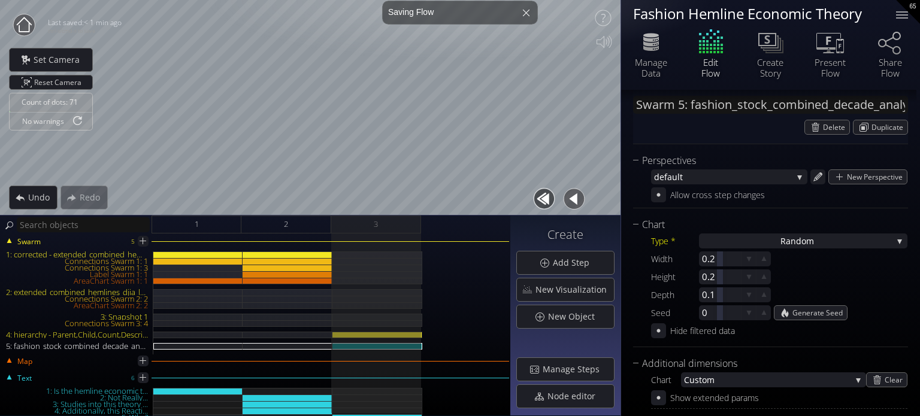
scroll to position [300, 0]
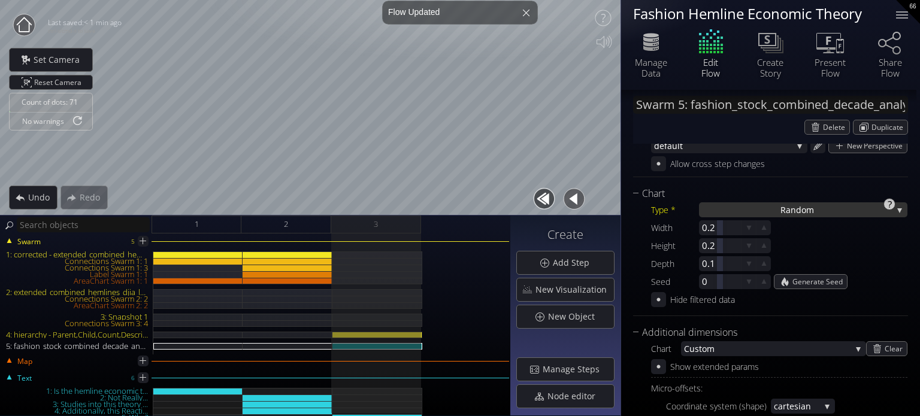
click at [738, 208] on div "Ra ndom" at bounding box center [803, 209] width 208 height 15
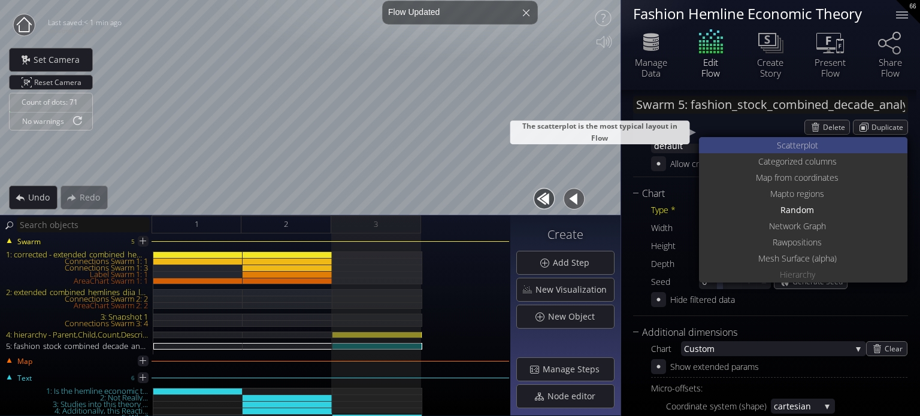
click at [798, 146] on span "catterplot" at bounding box center [800, 145] width 37 height 16
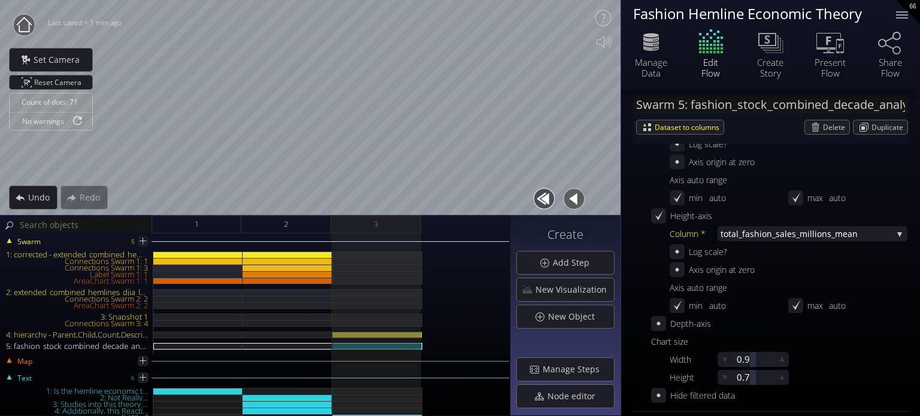
scroll to position [359, 0]
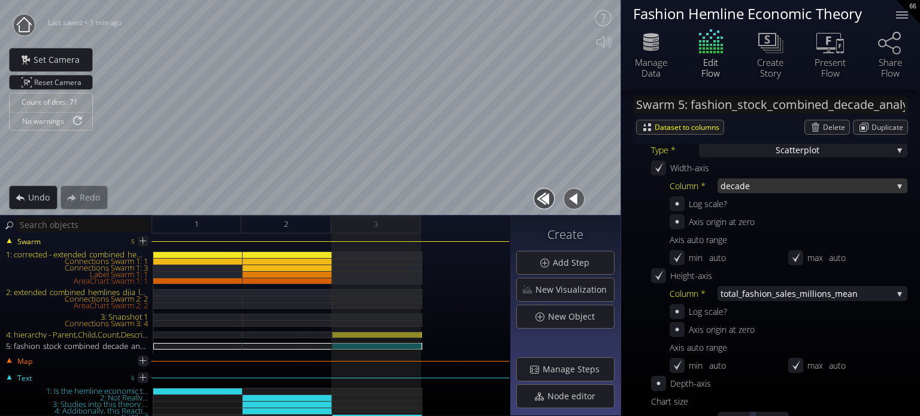
click at [745, 188] on span "cade" at bounding box center [812, 186] width 162 height 15
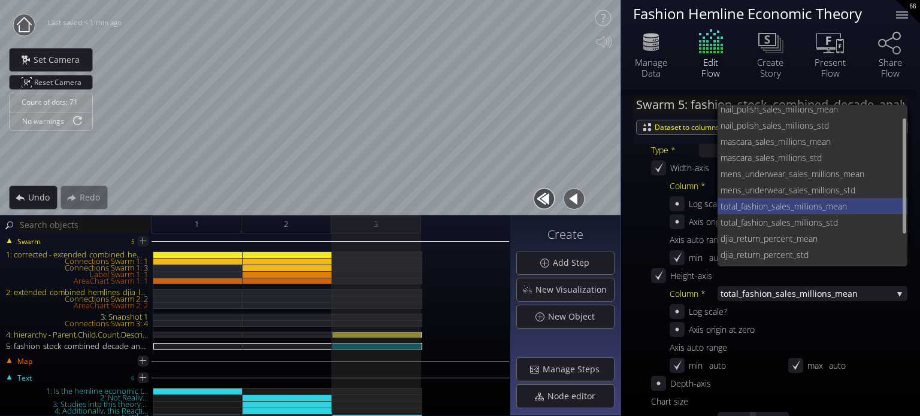
scroll to position [0, 0]
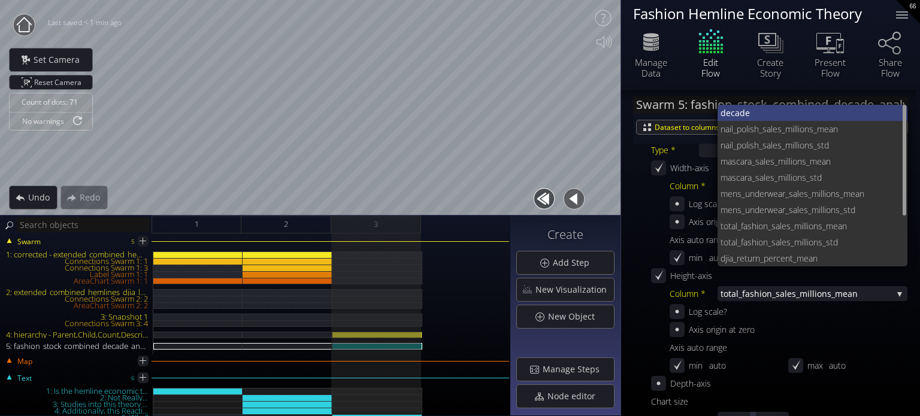
click at [747, 120] on span "cade" at bounding box center [815, 113] width 168 height 16
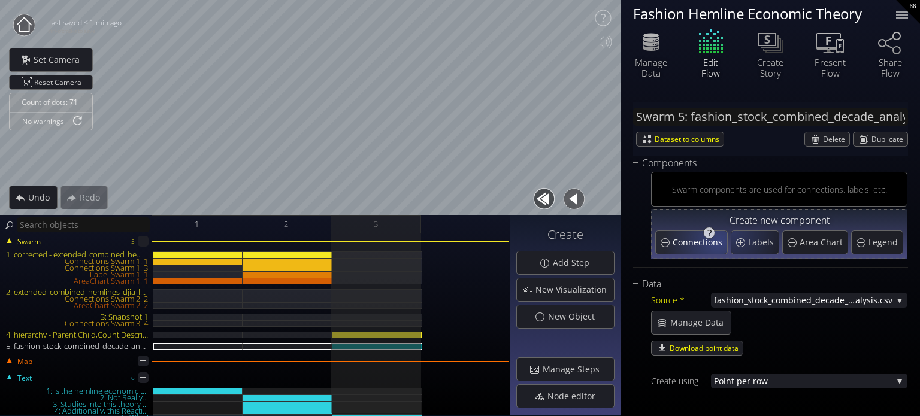
click at [703, 249] on div "Connections" at bounding box center [691, 242] width 71 height 23
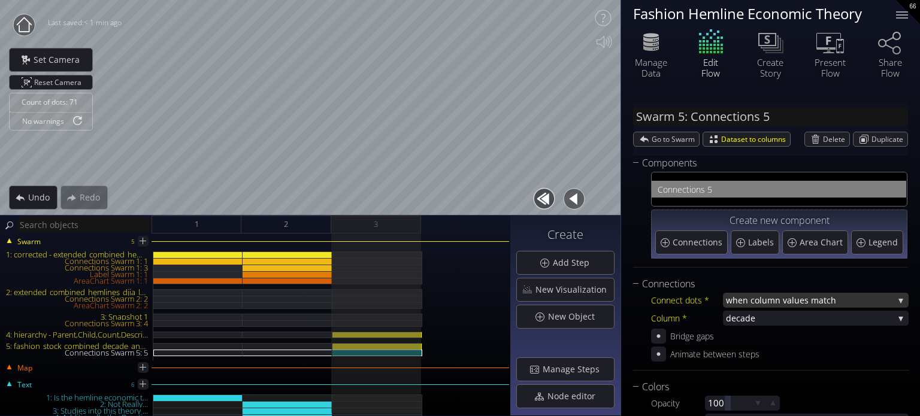
click at [778, 297] on span "when column va" at bounding box center [759, 300] width 66 height 15
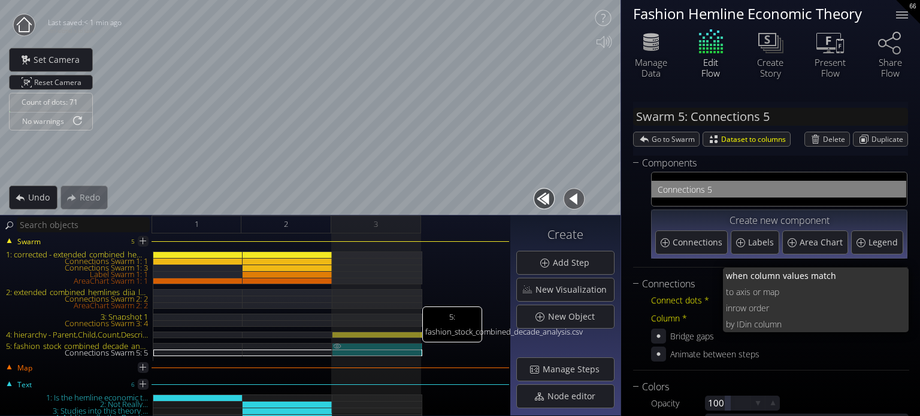
click at [412, 347] on div "5: fashion_stock_combined_decade_analysis.csv" at bounding box center [377, 346] width 90 height 7
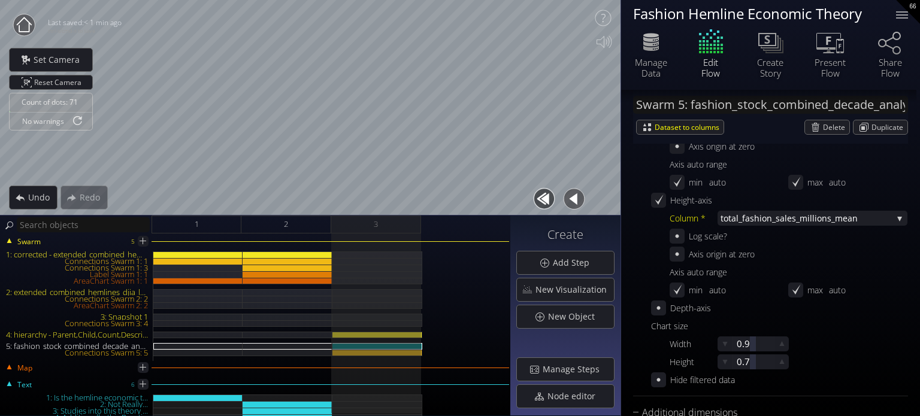
scroll to position [479, 0]
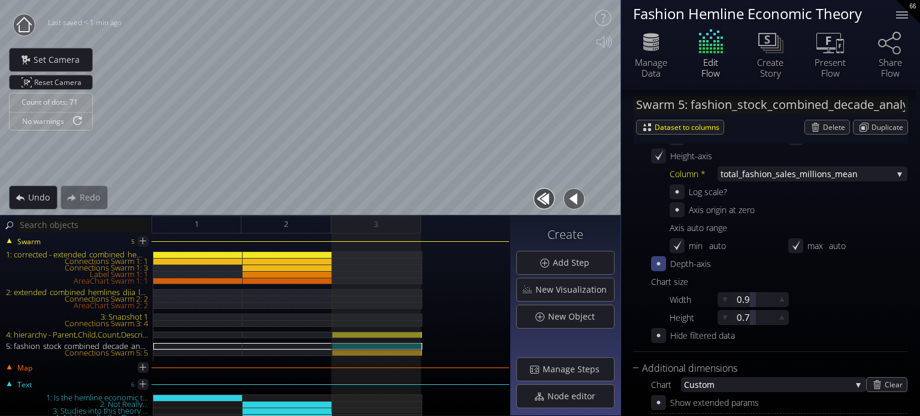
click at [657, 269] on div at bounding box center [658, 263] width 15 height 15
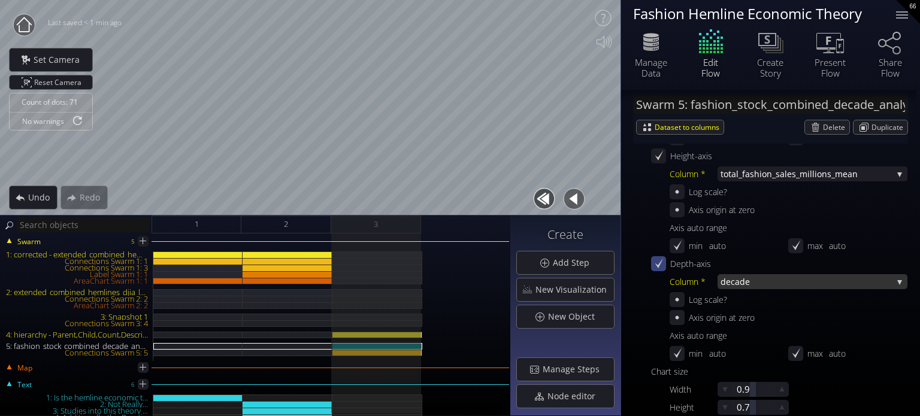
click at [755, 281] on span "cade" at bounding box center [812, 281] width 162 height 15
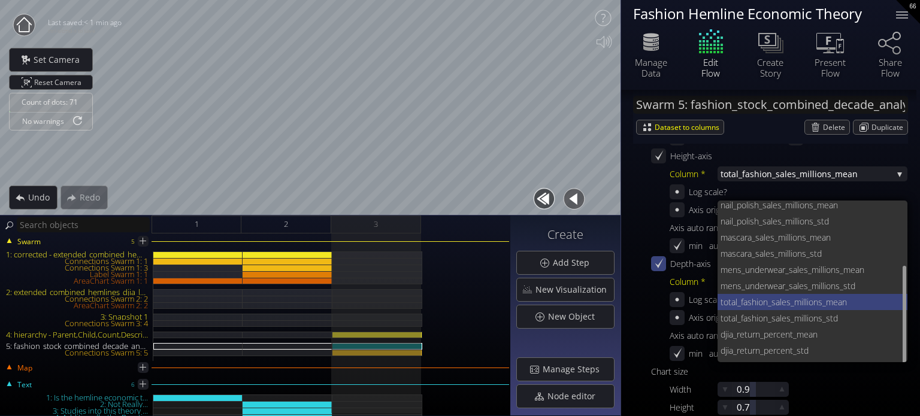
scroll to position [5, 0]
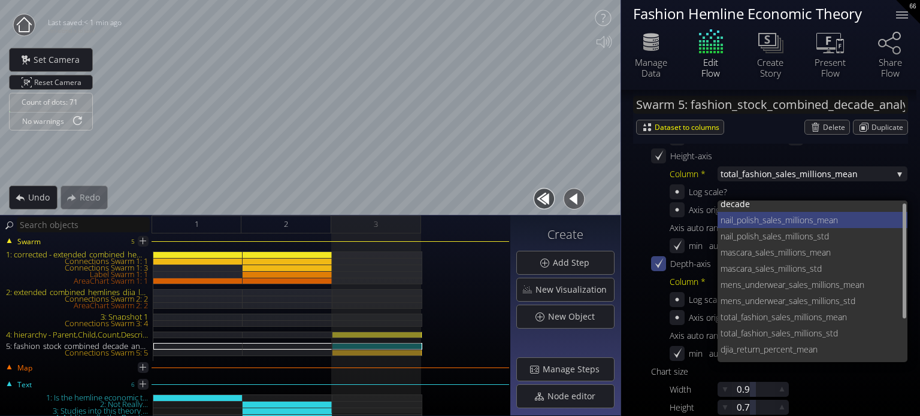
click at [783, 220] on span "nail_polish_sales_mil" at bounding box center [758, 220] width 75 height 16
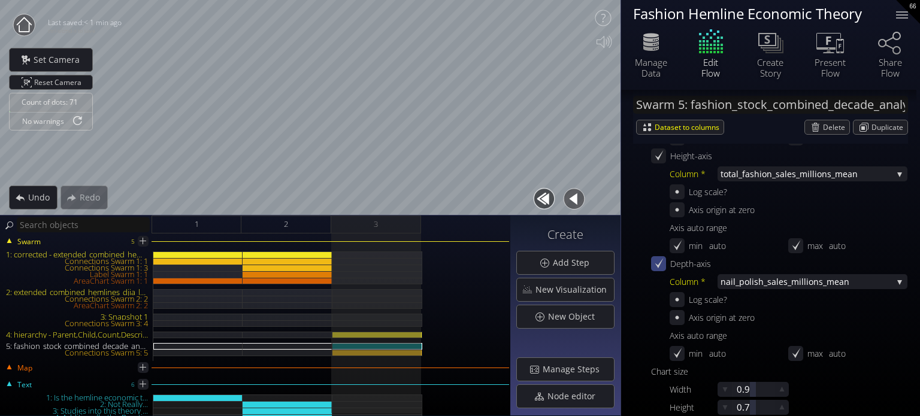
click at [652, 268] on div at bounding box center [658, 263] width 15 height 15
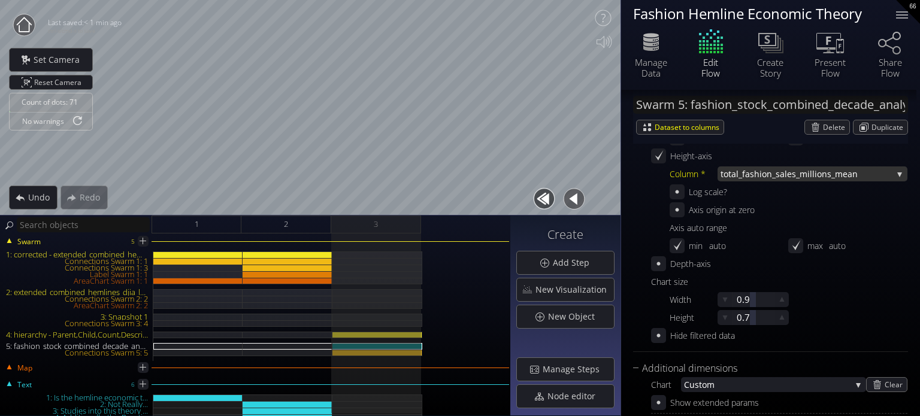
click at [754, 180] on span "total_fashion_sales_mil" at bounding box center [767, 174] width 92 height 15
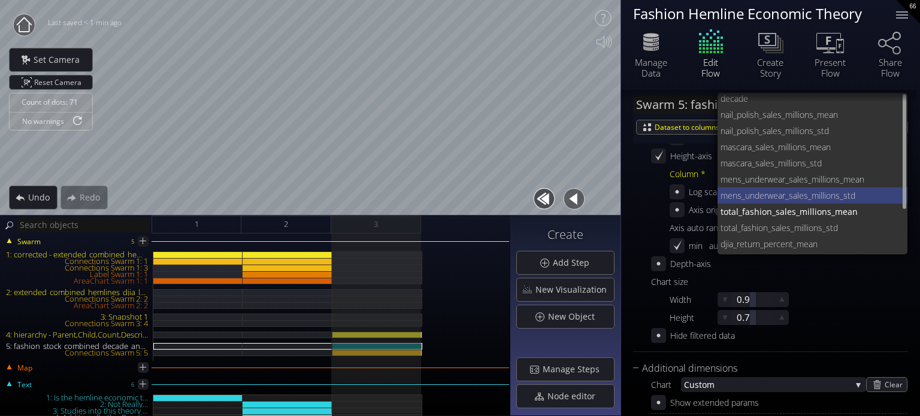
scroll to position [0, 0]
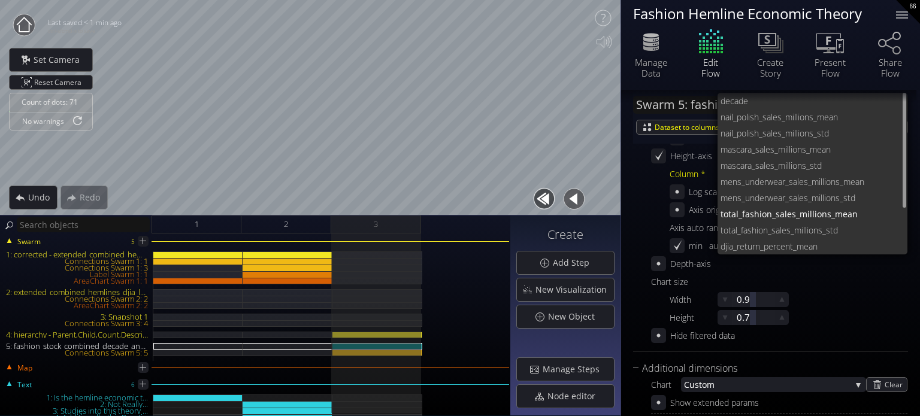
click at [805, 186] on span "mens_underwear_sales_mil" at bounding box center [772, 182] width 102 height 16
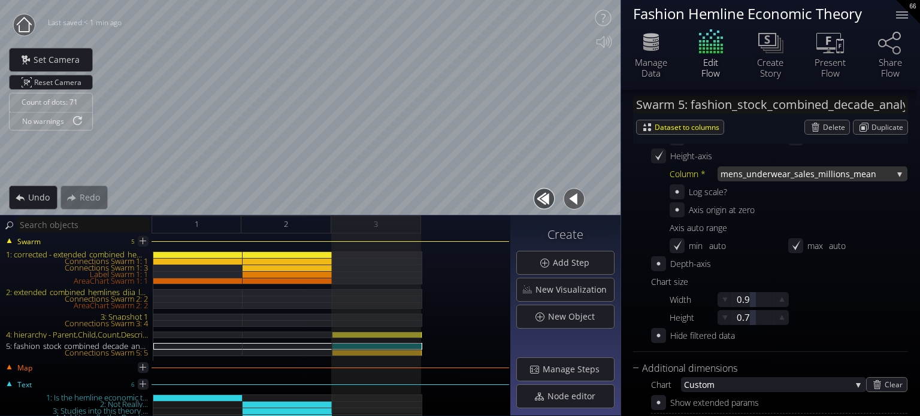
click at [766, 179] on span "mens_underwear_sales_mil" at bounding box center [776, 174] width 110 height 15
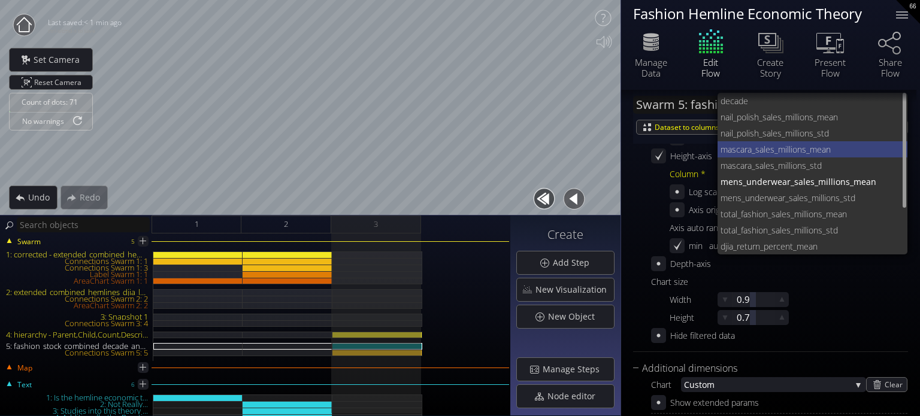
click at [812, 149] on span "lions_mean" at bounding box center [844, 149] width 110 height 16
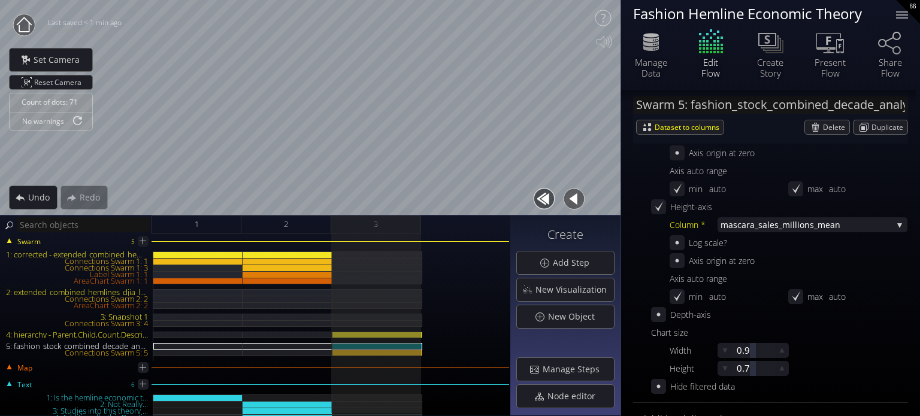
scroll to position [419, 0]
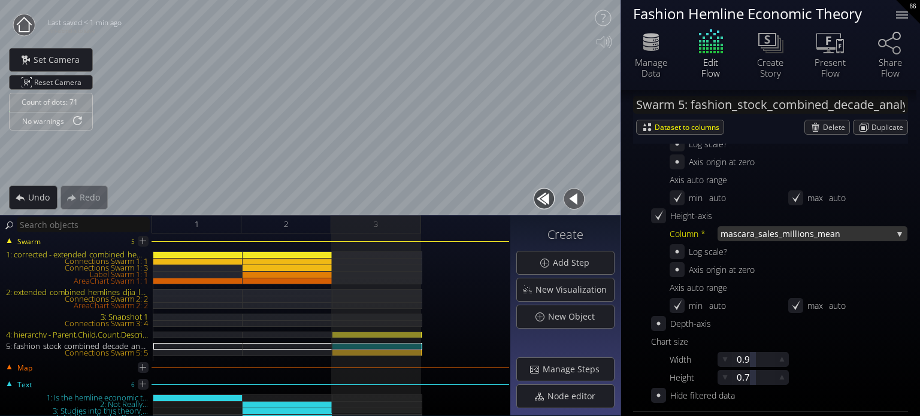
click at [833, 236] on span "lions_mean" at bounding box center [844, 233] width 98 height 15
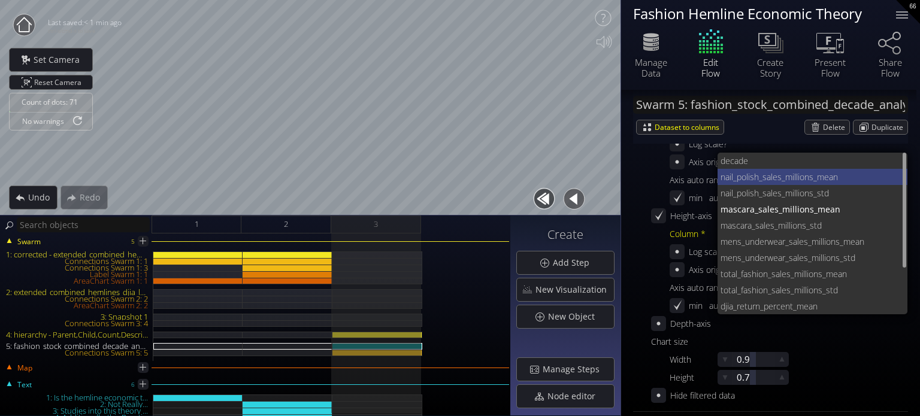
click at [840, 179] on span "lions_mean" at bounding box center [847, 177] width 102 height 16
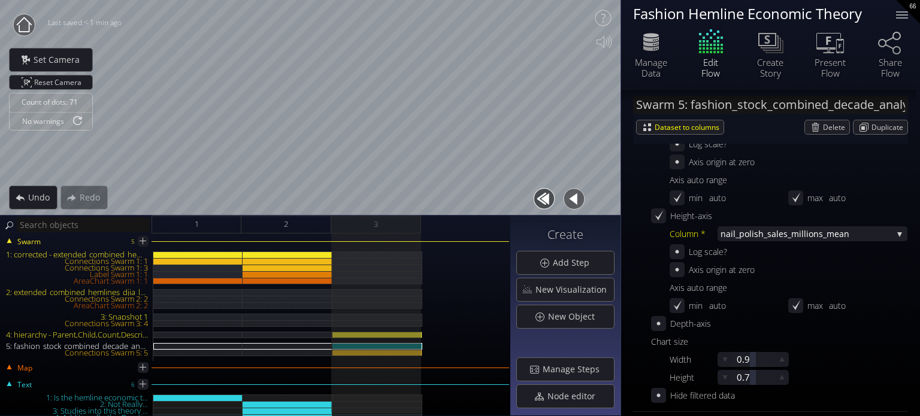
click at [691, 31] on div "Edit Flow" at bounding box center [711, 52] width 60 height 51
click at [657, 50] on icon at bounding box center [651, 48] width 16 height 5
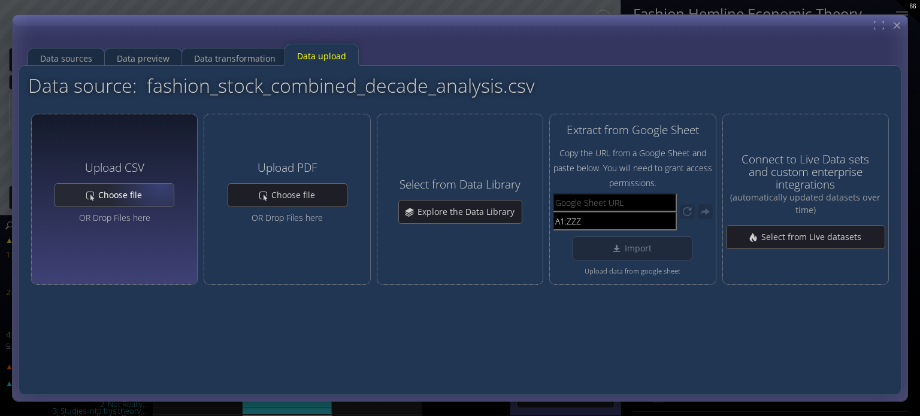
click at [161, 189] on div "Choose file" at bounding box center [114, 195] width 119 height 23
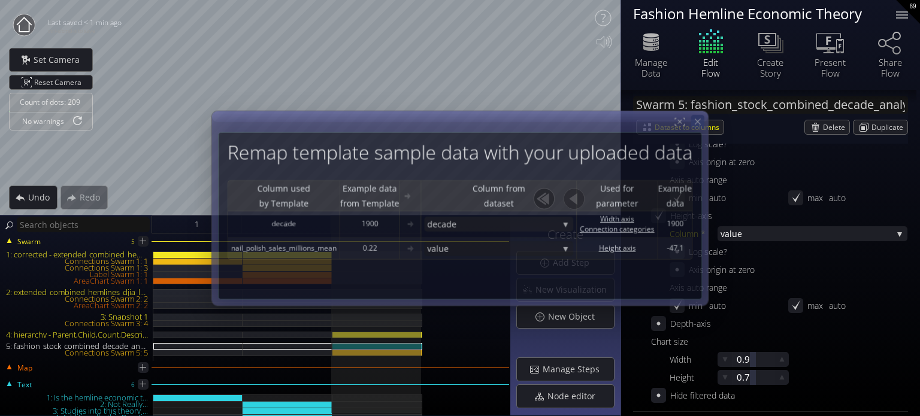
click at [695, 126] on icon at bounding box center [698, 121] width 10 height 10
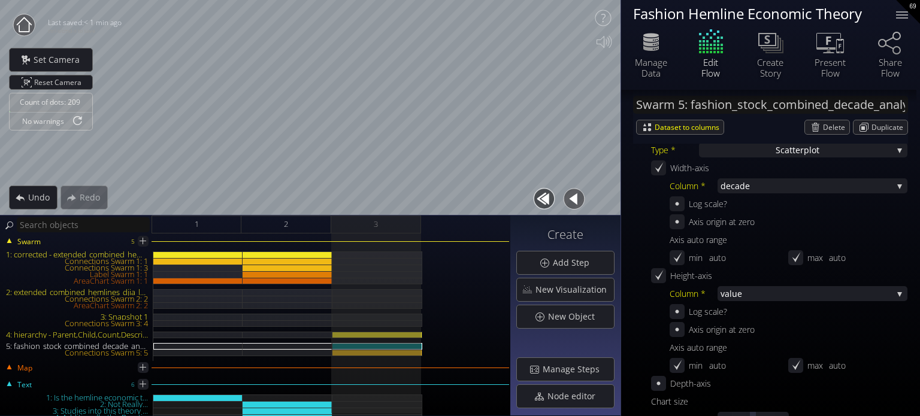
scroll to position [479, 0]
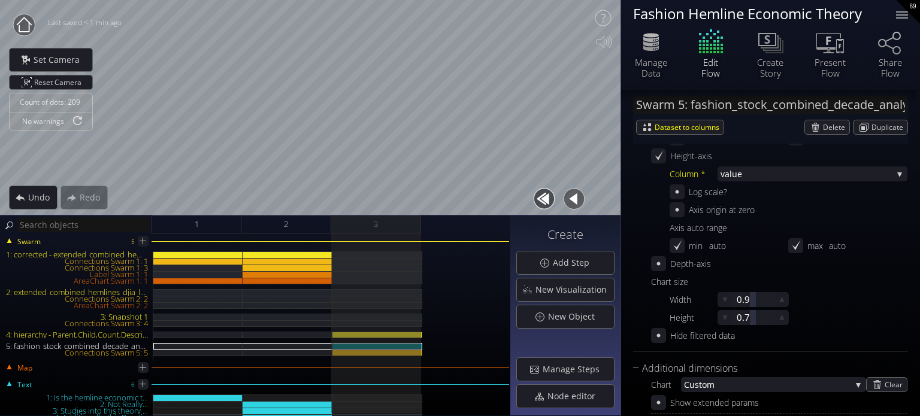
click at [661, 262] on icon at bounding box center [658, 263] width 11 height 11
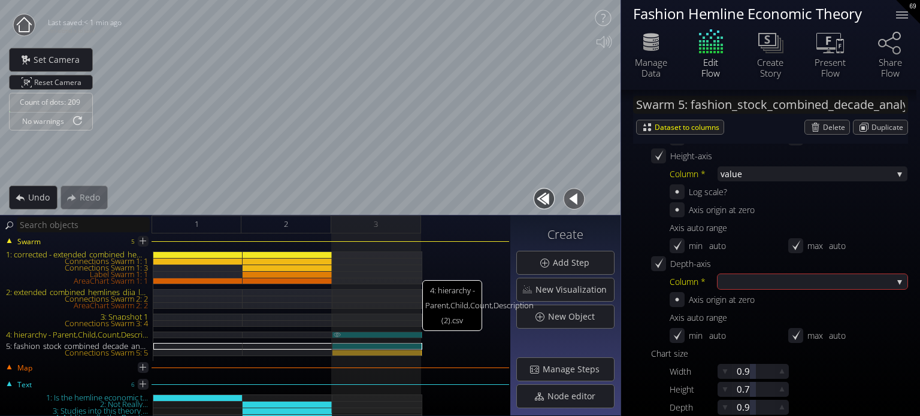
click at [335, 332] on img at bounding box center [337, 334] width 10 height 5
type input "Swarm 4: hierarchy - Parent,Child,Count,Description (2).csv"
type input "#02a4c5"
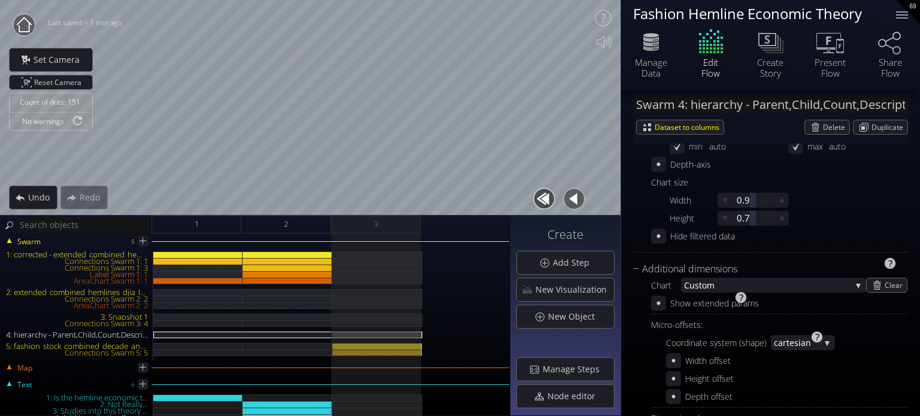
scroll to position [437, 0]
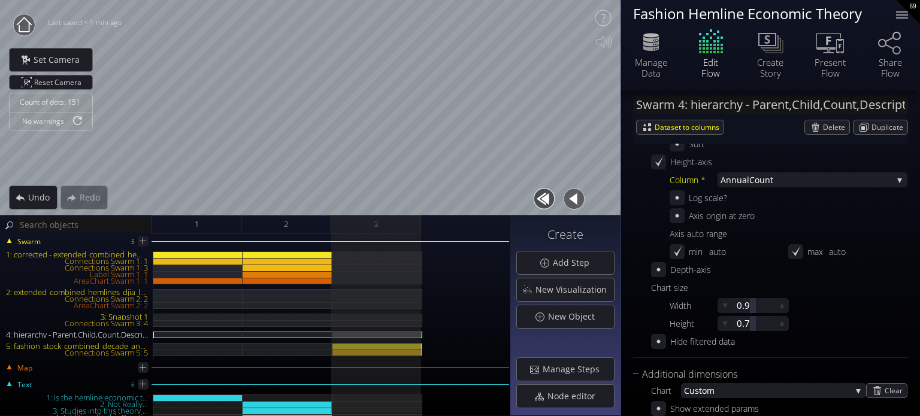
click at [661, 277] on div "Width-axis Column * D escription Child Rele ase A nnualCount D escription Sort …" at bounding box center [779, 216] width 256 height 231
click at [659, 273] on icon at bounding box center [658, 269] width 11 height 11
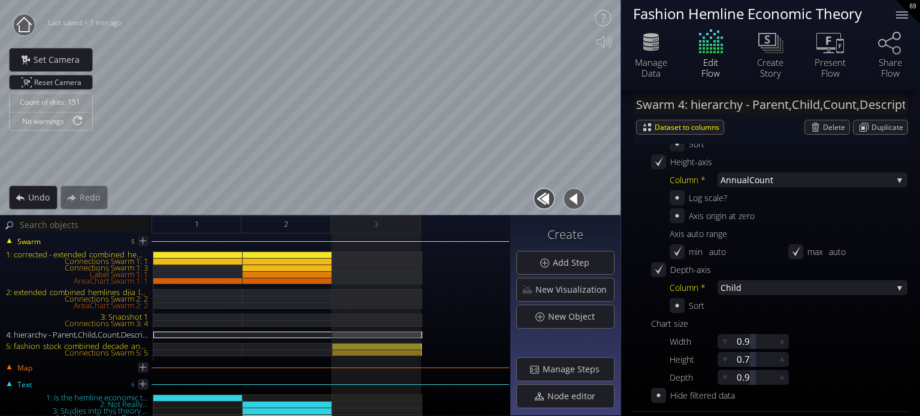
click at [758, 296] on div "Column * Child Child Rele ase A nnualCount D escription Sort" at bounding box center [789, 296] width 238 height 33
click at [758, 287] on span "Child" at bounding box center [807, 287] width 172 height 15
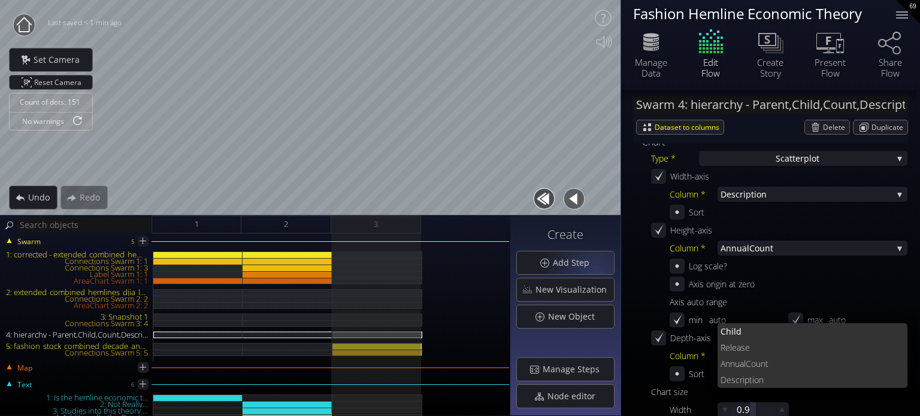
scroll to position [318, 0]
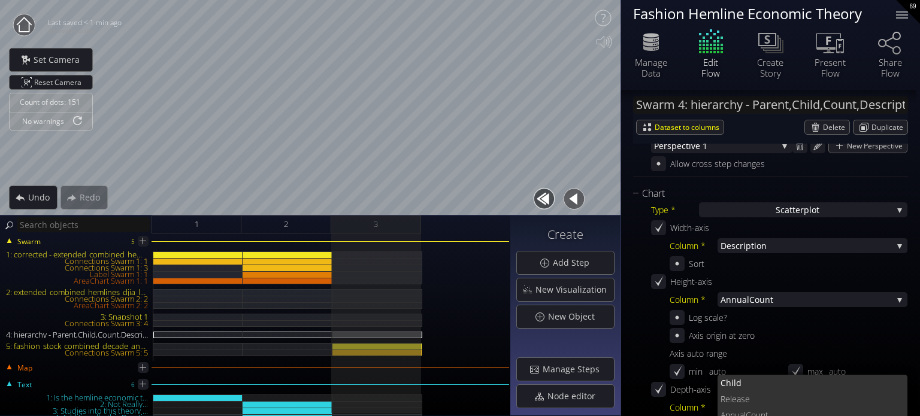
click at [658, 394] on icon at bounding box center [658, 389] width 11 height 11
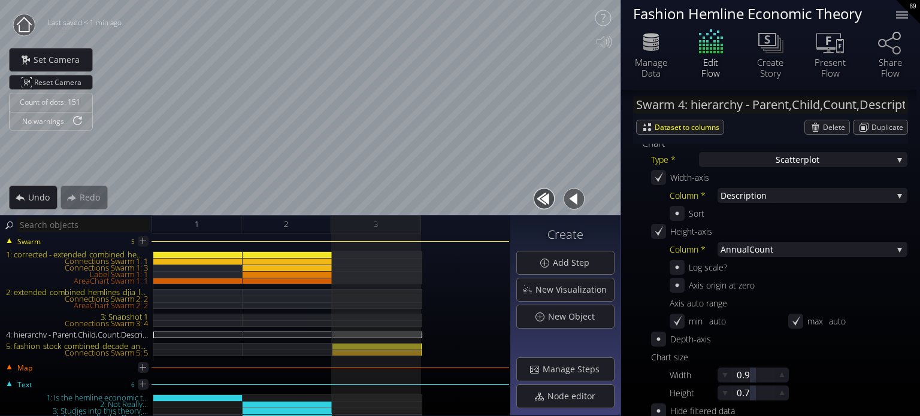
scroll to position [377, 0]
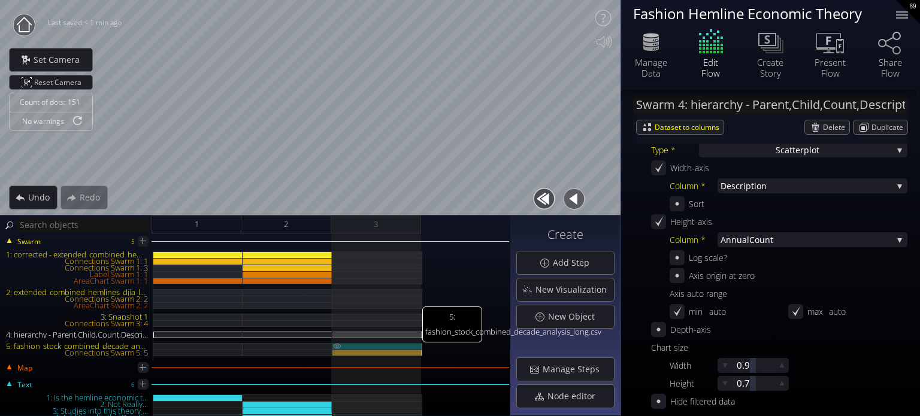
click at [373, 345] on div "5: fashion_stock_combined_decade_analysis_long.csv" at bounding box center [377, 346] width 90 height 7
type input "Swarm 5: fashion_stock_combined_decade_analysis_long.csv"
type input "#00ff00"
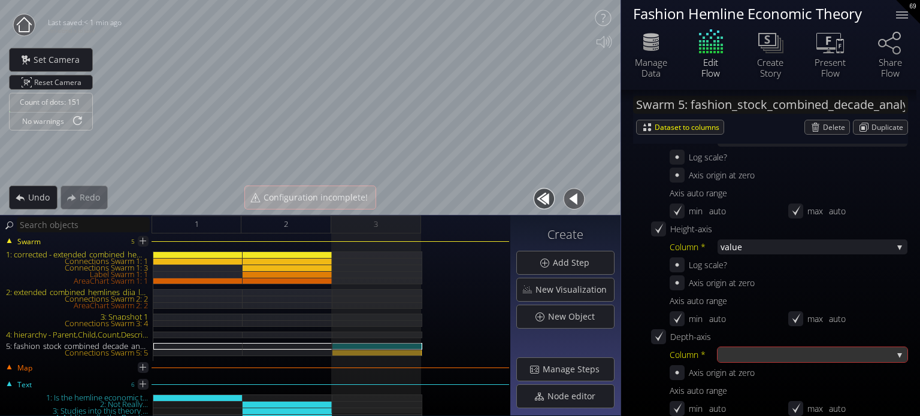
scroll to position [419, 0]
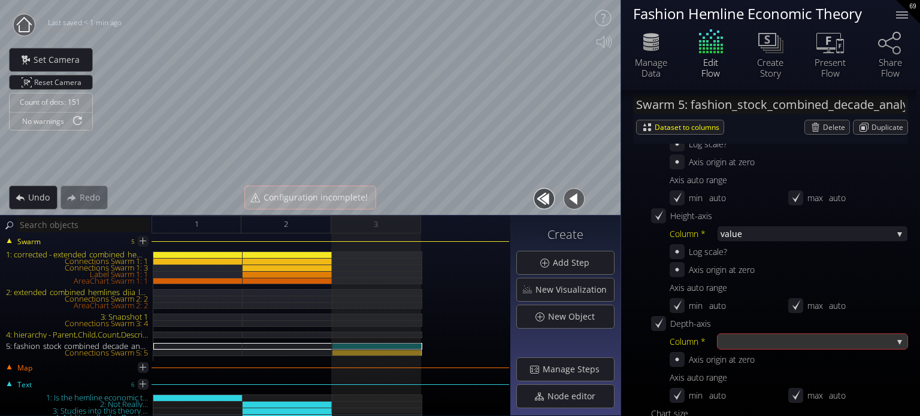
click at [752, 339] on div at bounding box center [807, 341] width 172 height 15
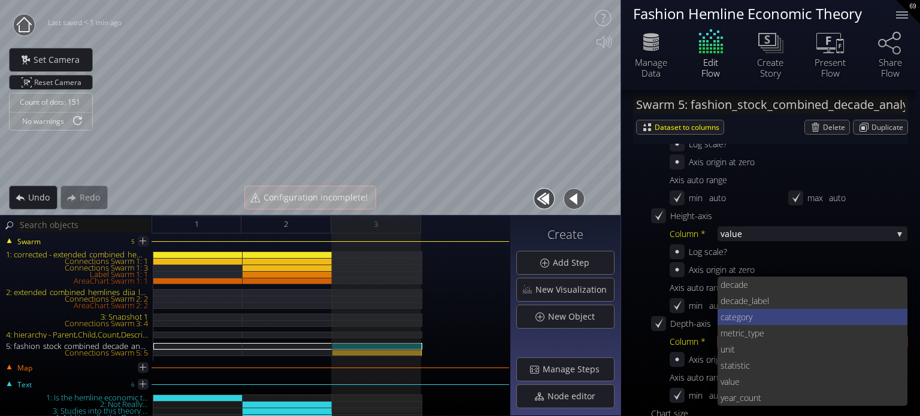
click at [759, 317] on span "ry" at bounding box center [822, 317] width 153 height 16
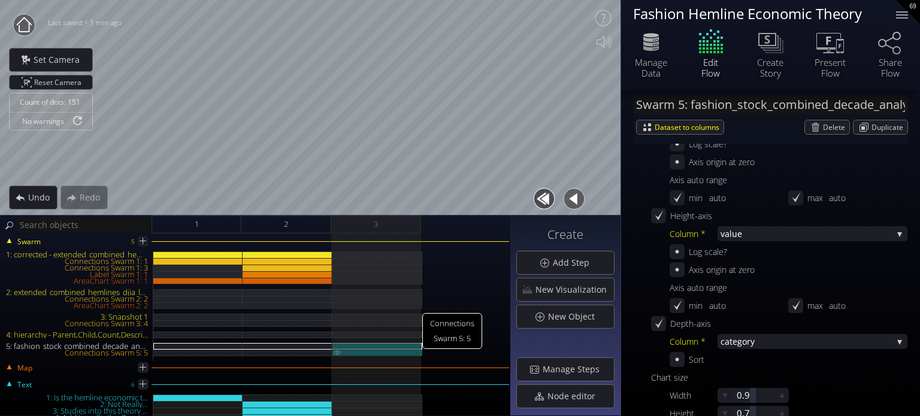
click at [379, 352] on div "Connections Swarm 5: 5" at bounding box center [377, 353] width 90 height 7
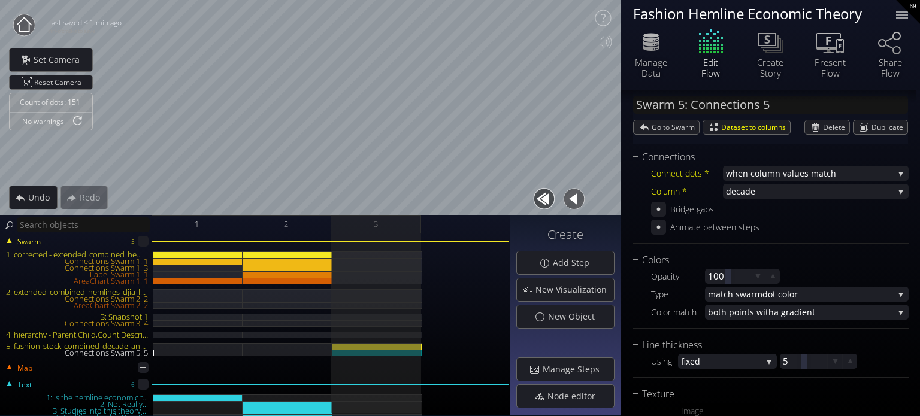
scroll to position [70, 0]
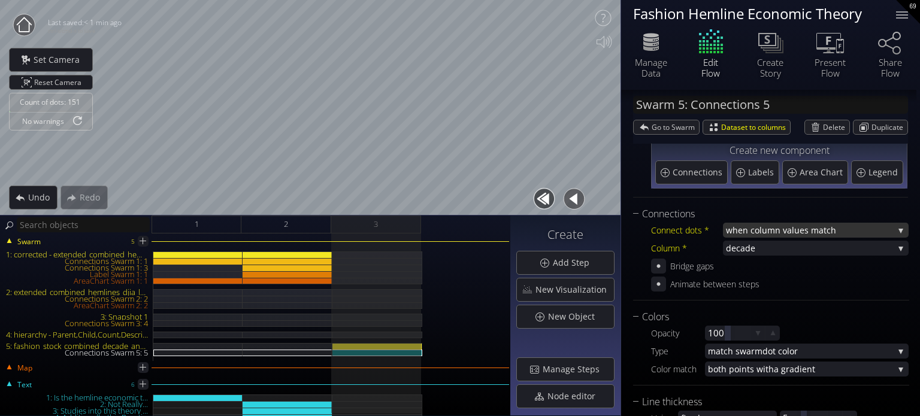
click at [727, 228] on span "when column va" at bounding box center [759, 230] width 66 height 15
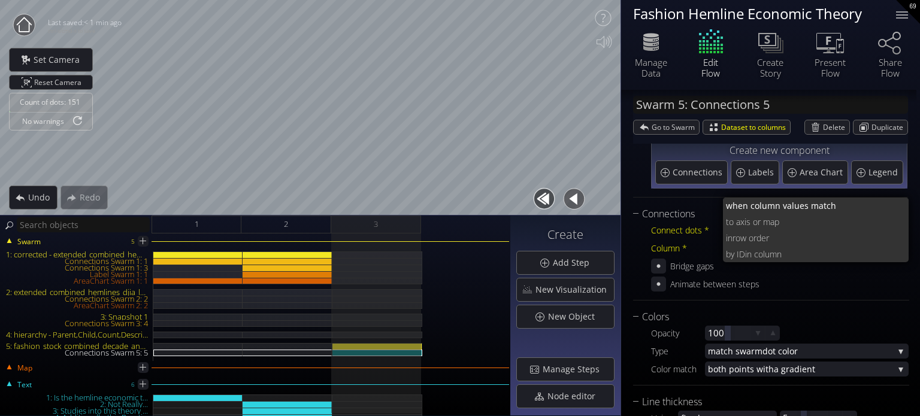
click at [722, 274] on div "Connect dots * when column va lues match when column va lues match to a xis or …" at bounding box center [771, 257] width 276 height 70
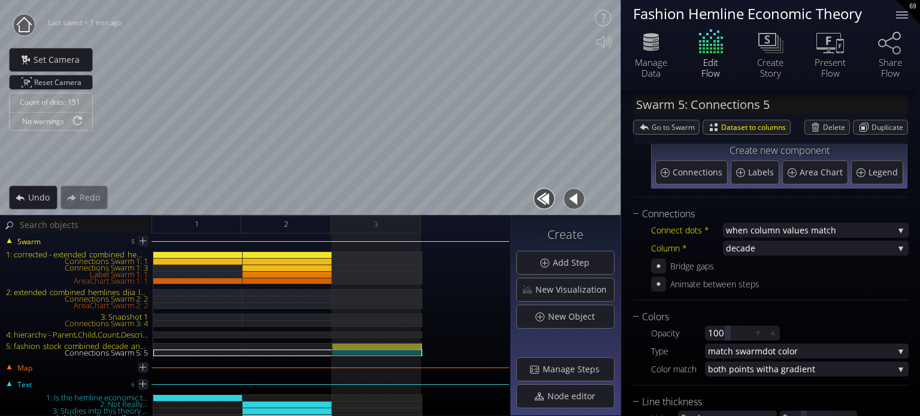
click at [747, 241] on span "cade" at bounding box center [815, 248] width 158 height 15
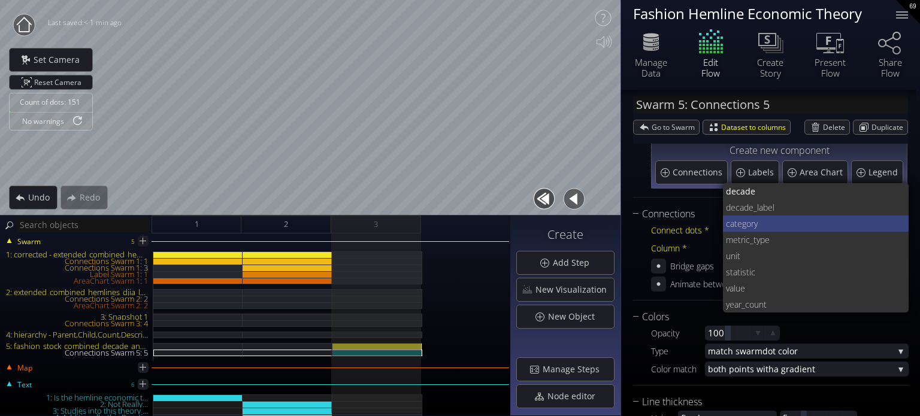
click at [761, 225] on span "ry" at bounding box center [825, 224] width 149 height 16
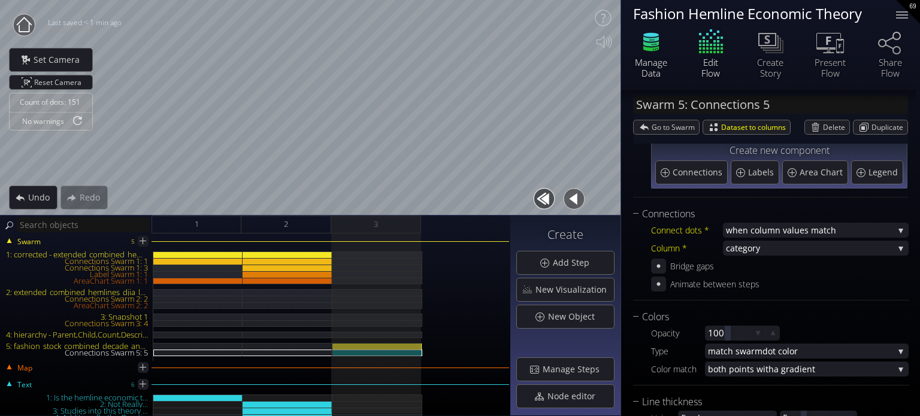
drag, startPoint x: 673, startPoint y: 47, endPoint x: 666, endPoint y: 49, distance: 7.3
click at [673, 47] on div "Manage Data" at bounding box center [651, 52] width 60 height 51
click at [637, 60] on div "Manage Data" at bounding box center [651, 68] width 42 height 22
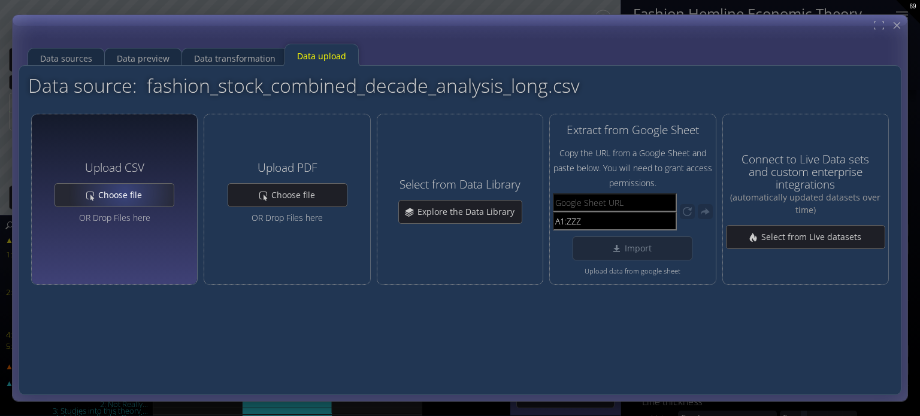
click at [127, 194] on span "Choose file" at bounding box center [124, 195] width 52 height 12
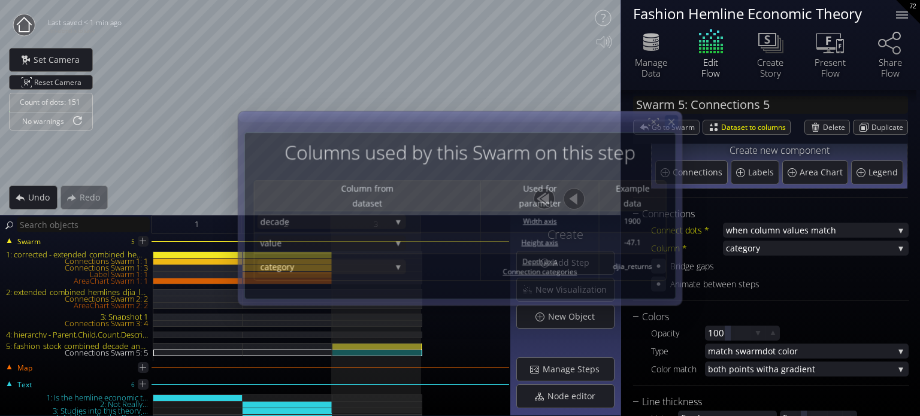
click at [674, 124] on icon at bounding box center [671, 122] width 10 height 10
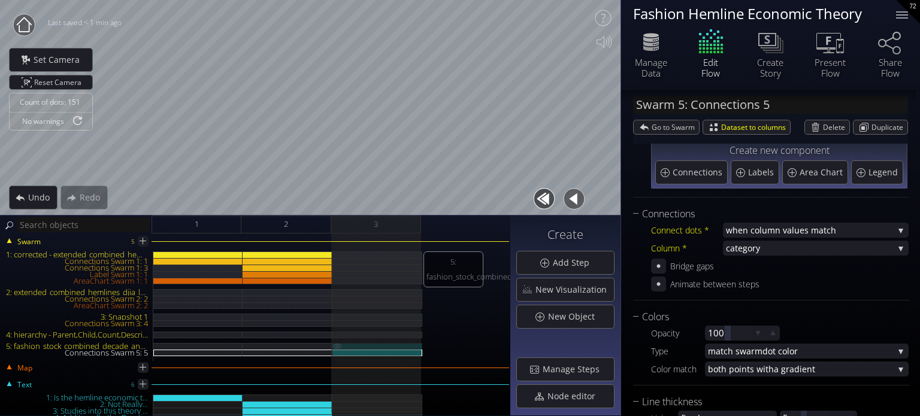
click at [373, 347] on div "5: fashion_stock_combined_decade_analysis_long_normalized.csv" at bounding box center [377, 346] width 90 height 7
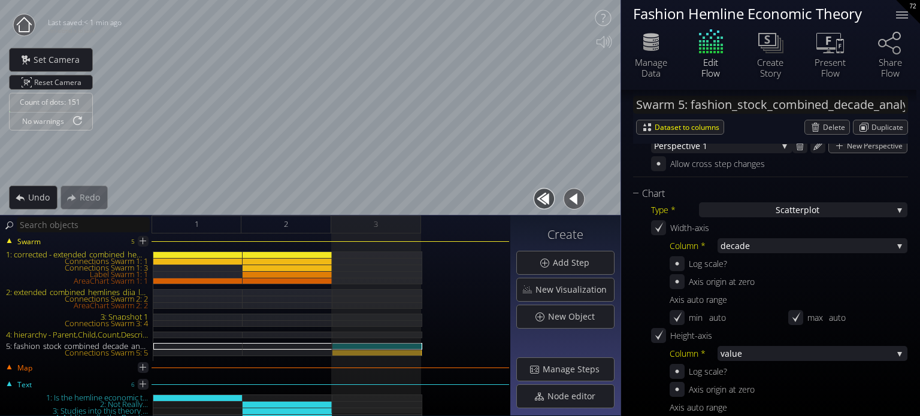
scroll to position [310, 0]
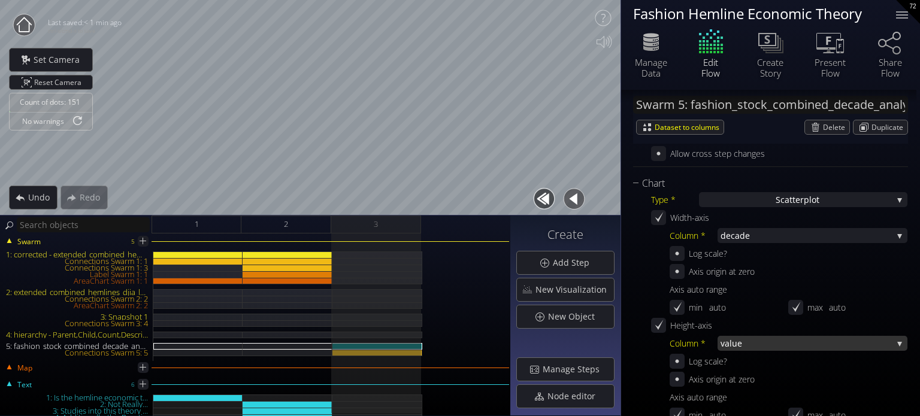
click at [762, 347] on span "value" at bounding box center [807, 343] width 172 height 15
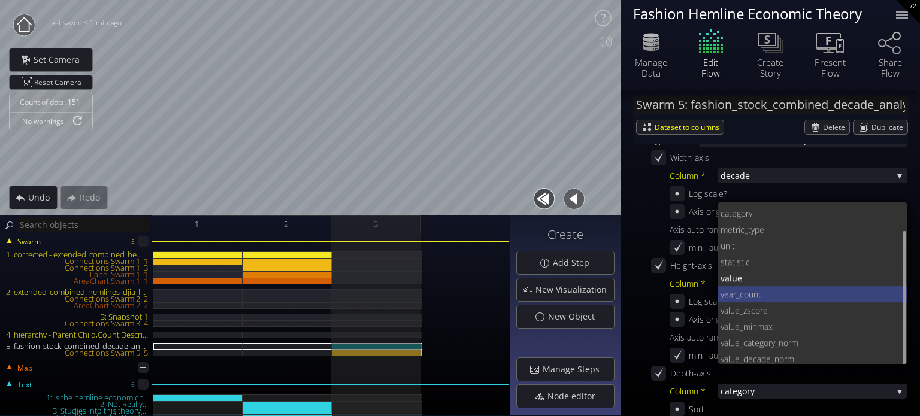
scroll to position [32, 0]
click at [817, 353] on span "ecade_norm" at bounding box center [823, 357] width 150 height 16
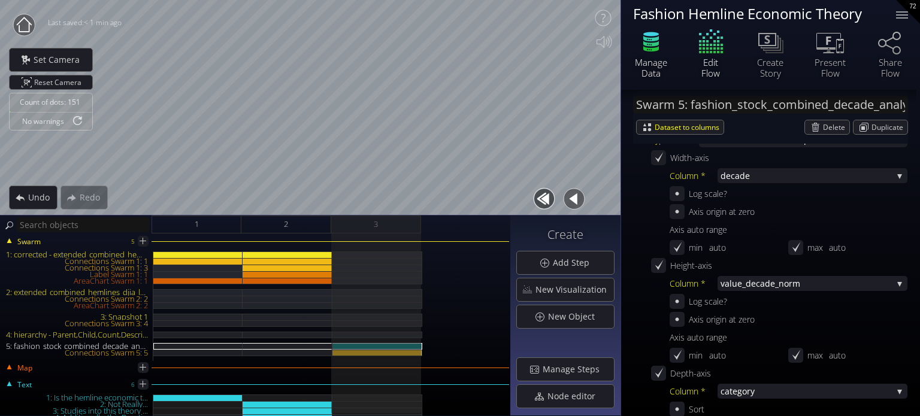
click at [648, 63] on div "Manage Data" at bounding box center [651, 68] width 42 height 22
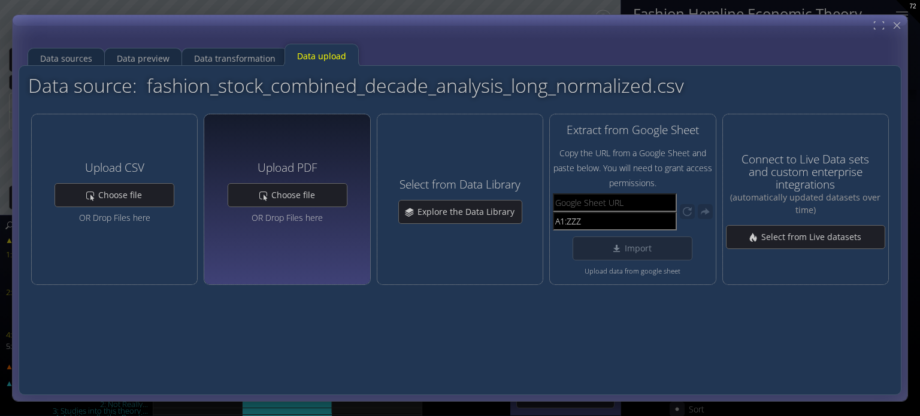
drag, startPoint x: 173, startPoint y: 116, endPoint x: 214, endPoint y: 130, distance: 43.8
click at [167, 125] on div "Data source: fashion_stock_combined_decade_analysis_long_normalized.csv Help Up…" at bounding box center [460, 230] width 864 height 311
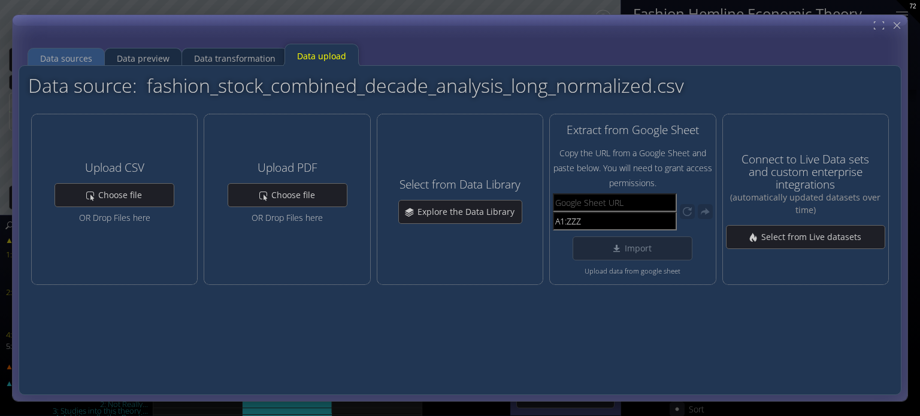
click at [66, 55] on div "Data sources" at bounding box center [66, 58] width 52 height 23
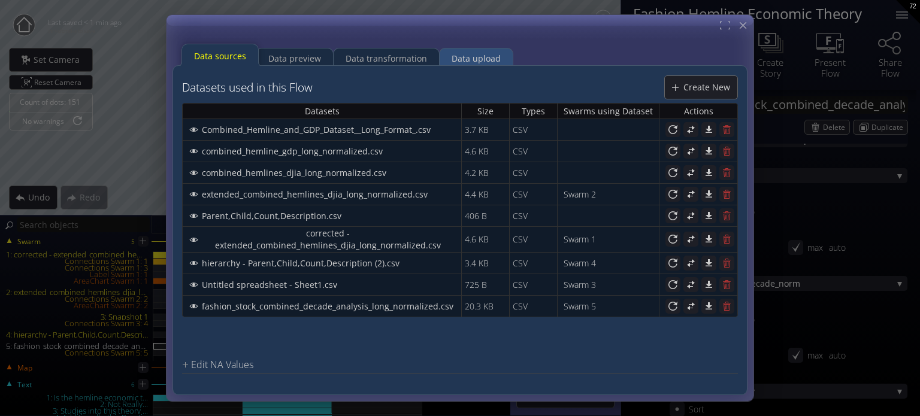
click at [473, 57] on div "Data upload" at bounding box center [476, 58] width 49 height 23
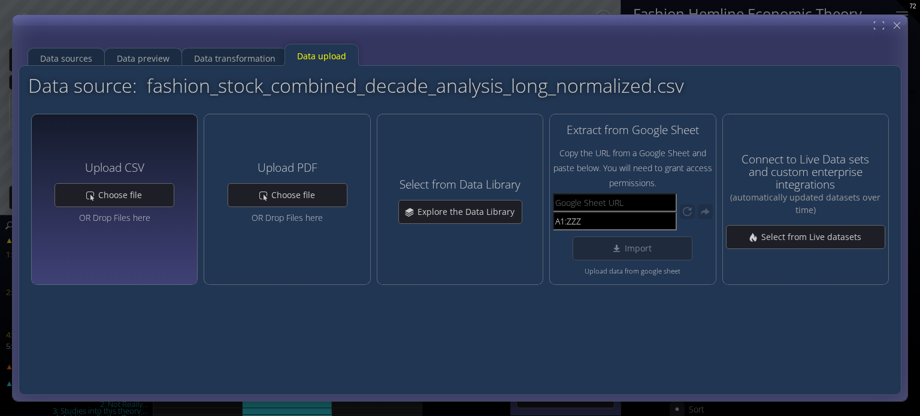
click at [166, 164] on div "Upload CSV" at bounding box center [115, 168] width 120 height 25
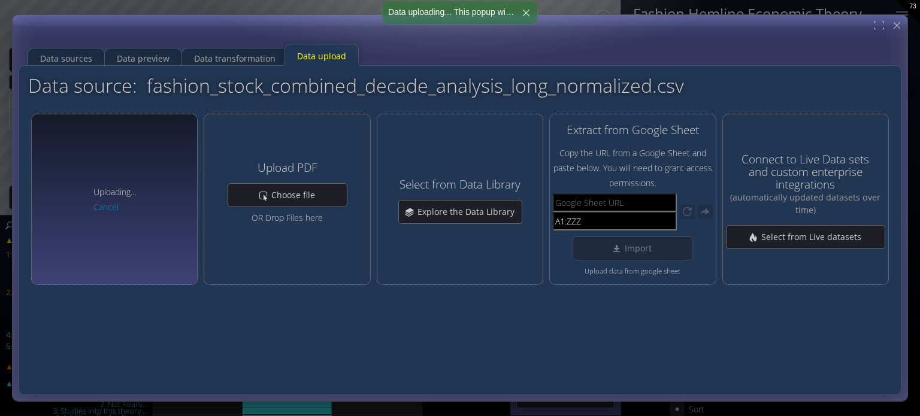
type input "Swarm 5: Annual_Sales_Long_Format_with_Combined_Categories.csv"
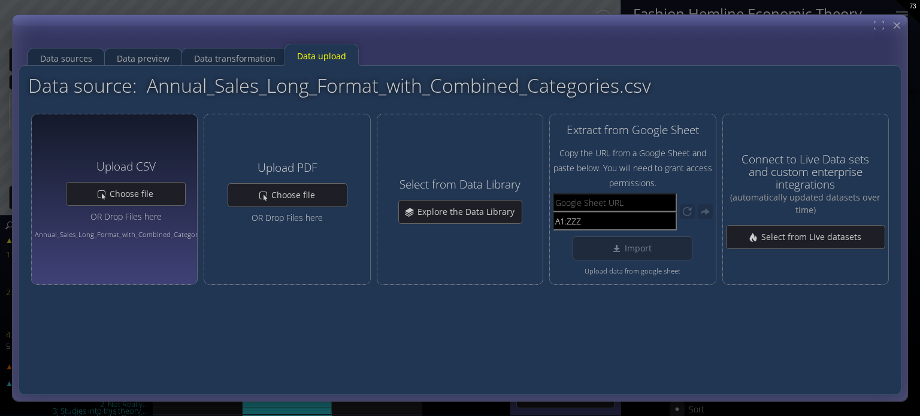
click at [557, 57] on div "Data sources Data preview Data transformation Data upload" at bounding box center [459, 51] width 874 height 30
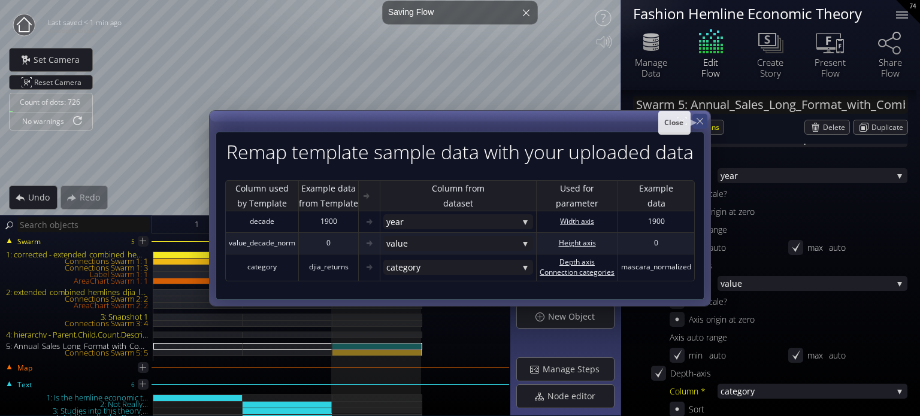
click at [699, 122] on icon at bounding box center [700, 121] width 7 height 7
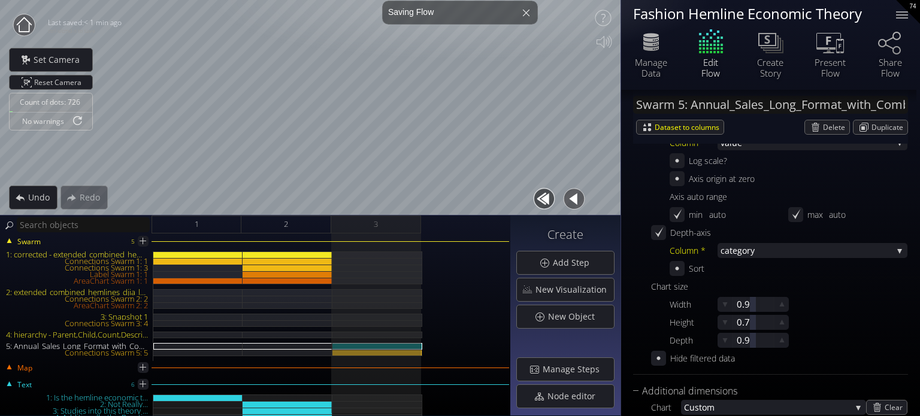
scroll to position [489, 0]
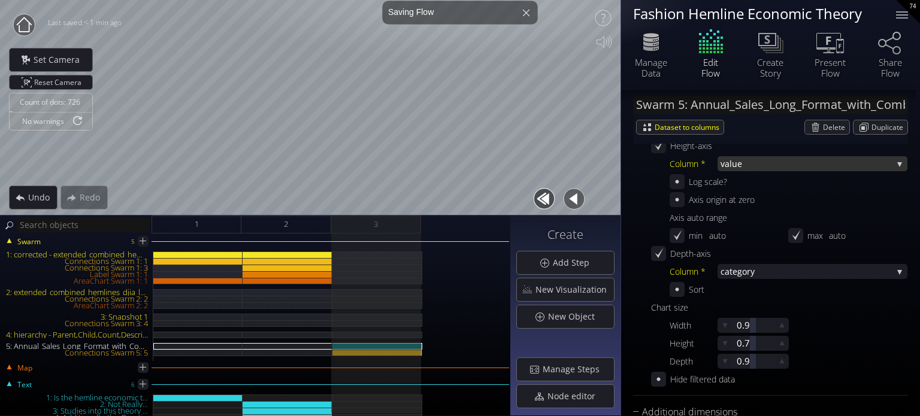
click at [751, 167] on span "value" at bounding box center [807, 163] width 172 height 15
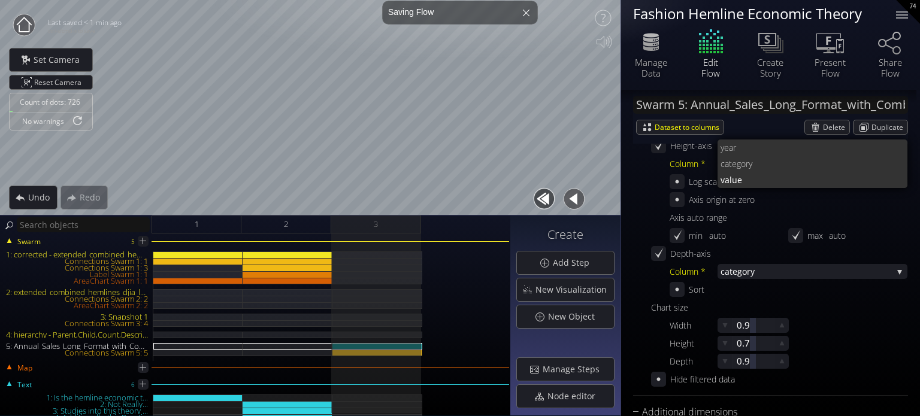
scroll to position [0, 0]
click at [754, 179] on span "value" at bounding box center [810, 180] width 178 height 16
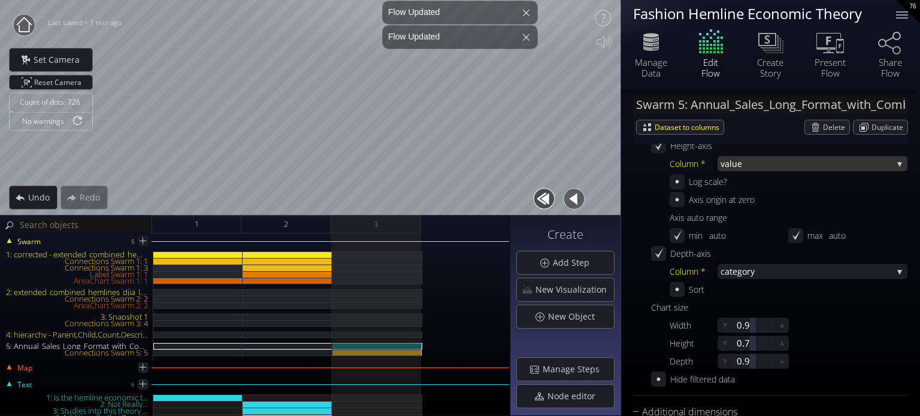
click at [735, 165] on span "value" at bounding box center [807, 163] width 172 height 15
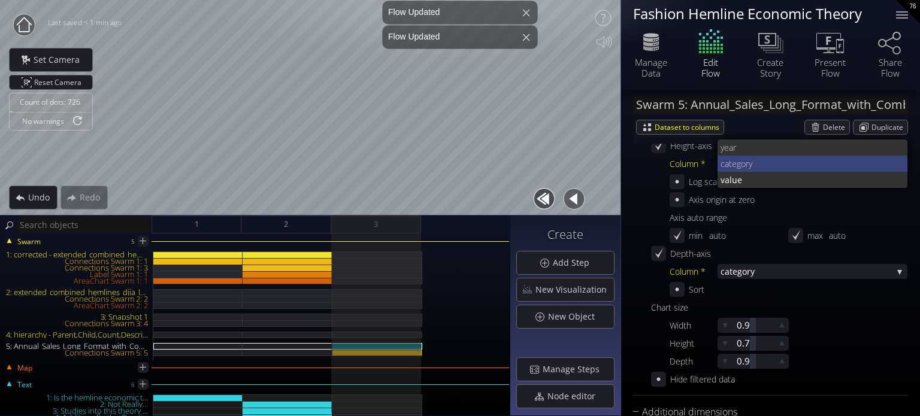
click at [739, 163] on span "catego" at bounding box center [733, 164] width 25 height 16
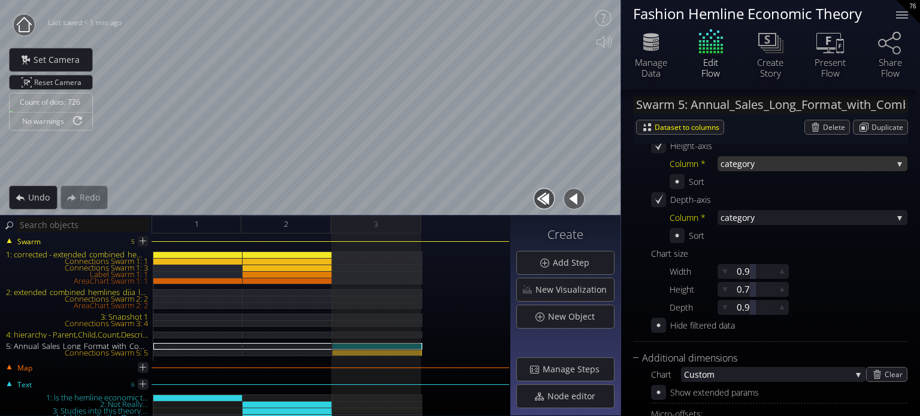
click at [749, 162] on span "ry" at bounding box center [820, 163] width 146 height 15
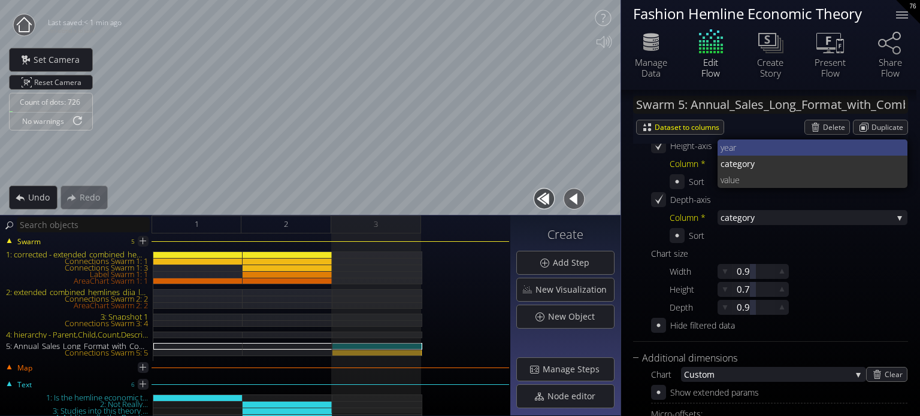
click at [731, 148] on span "year" at bounding box center [810, 148] width 178 height 16
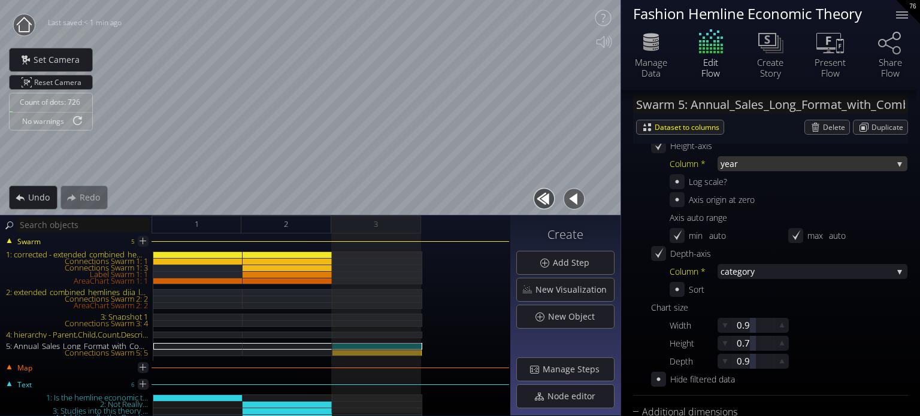
click at [757, 161] on span "year" at bounding box center [807, 163] width 172 height 15
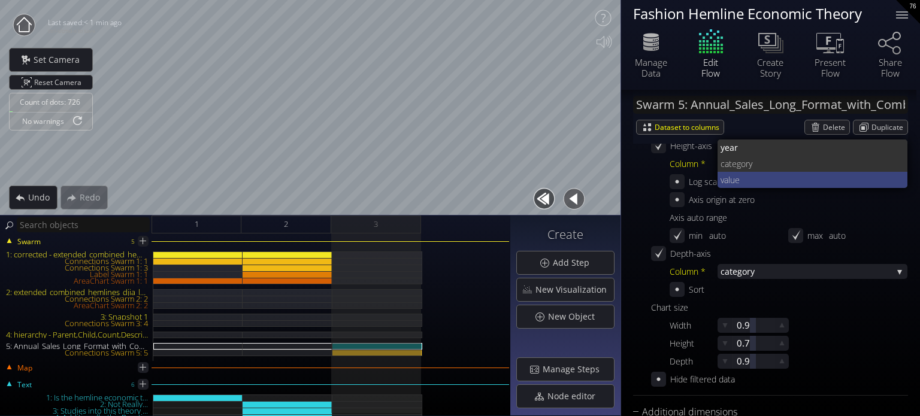
click at [743, 175] on span "value" at bounding box center [810, 180] width 178 height 16
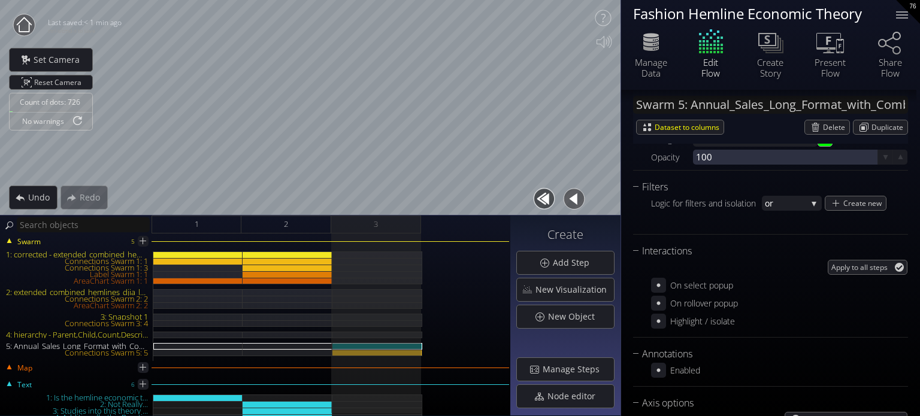
scroll to position [1089, 0]
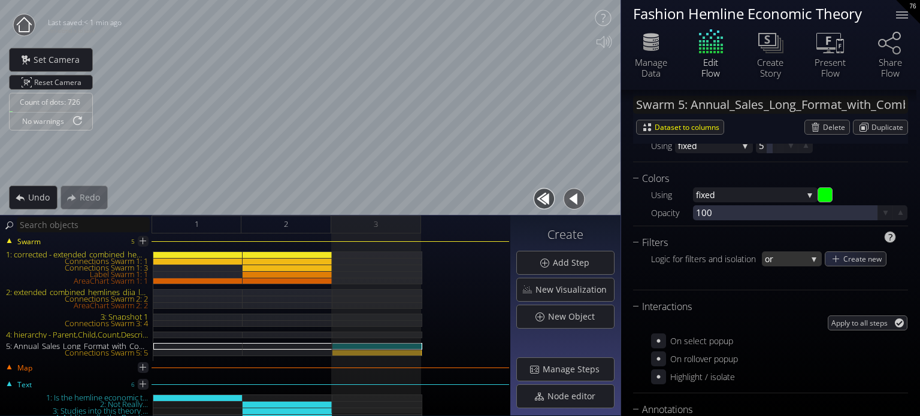
click at [791, 261] on span "or" at bounding box center [786, 259] width 42 height 15
drag, startPoint x: 791, startPoint y: 267, endPoint x: 824, endPoint y: 263, distance: 33.1
click at [792, 267] on span "and" at bounding box center [789, 267] width 48 height 16
click at [842, 259] on div "Create new" at bounding box center [856, 259] width 61 height 14
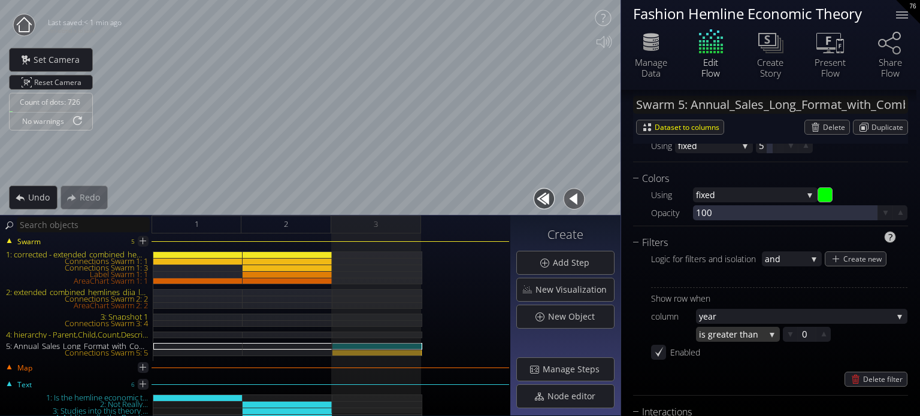
click at [728, 331] on span "eater than" at bounding box center [740, 334] width 49 height 15
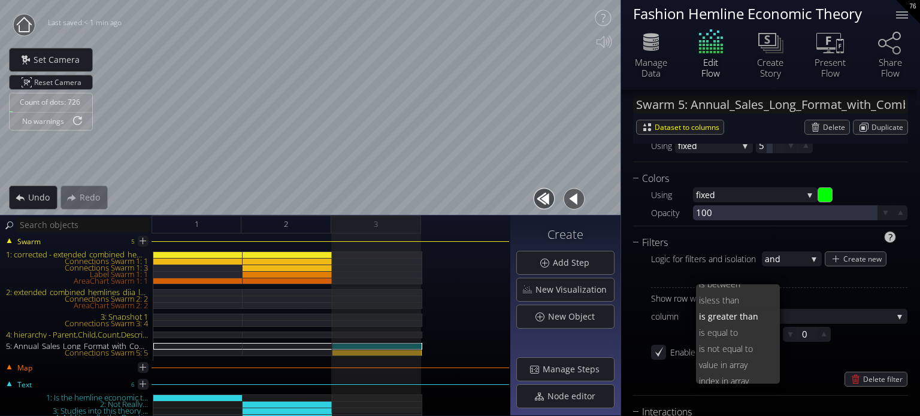
click at [824, 306] on div "Show row when column year year catego ry value is gr eater than is between is l…" at bounding box center [779, 337] width 256 height 99
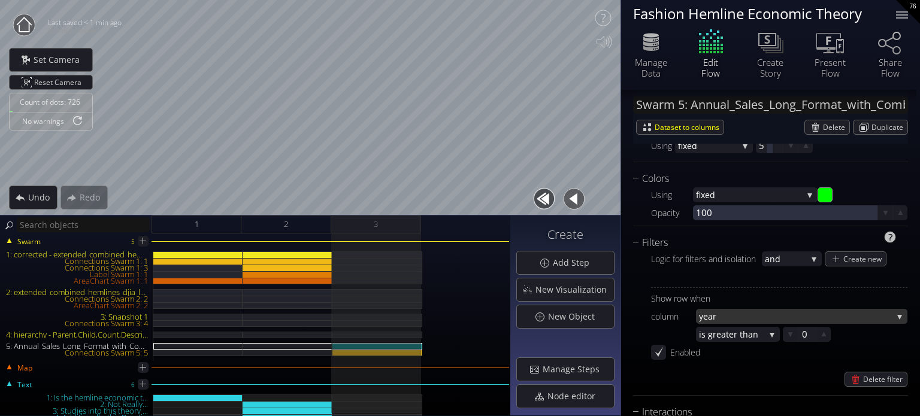
click at [822, 311] on span "year" at bounding box center [796, 316] width 194 height 15
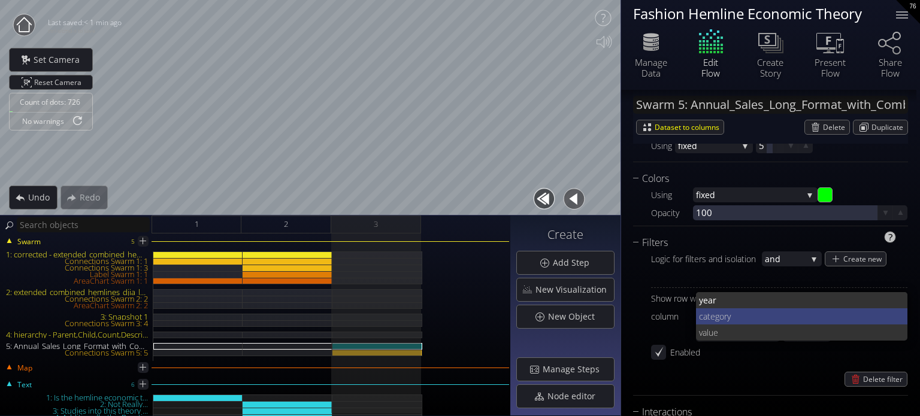
click at [745, 321] on span "ry" at bounding box center [811, 317] width 174 height 16
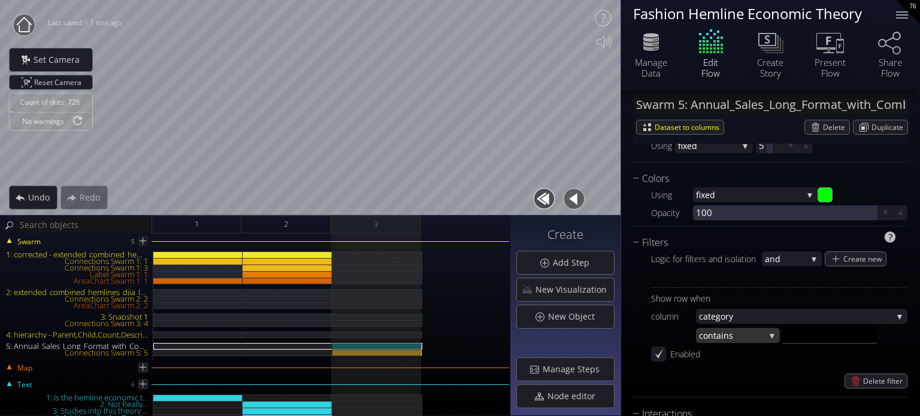
click at [741, 332] on span "ns" at bounding box center [744, 335] width 41 height 15
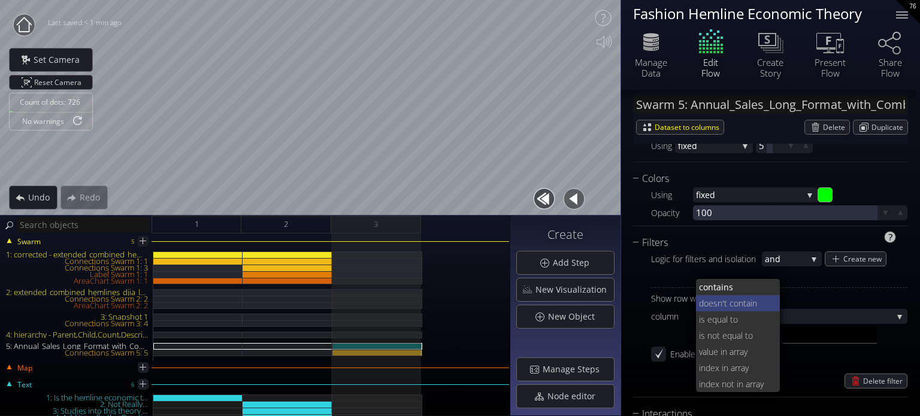
click at [745, 298] on span "'t contain" at bounding box center [746, 303] width 49 height 16
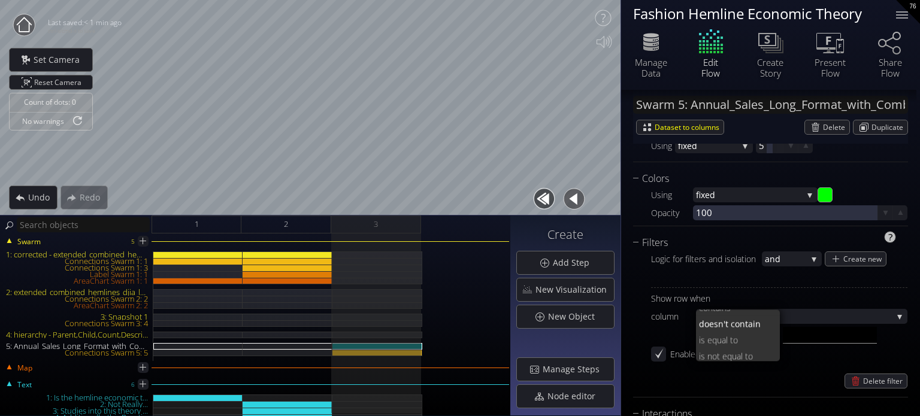
click at [812, 334] on input "text" at bounding box center [830, 335] width 94 height 17
click at [752, 365] on div "Show row when column catego ry year catego ry value doesn 't contain contai ns …" at bounding box center [779, 338] width 256 height 101
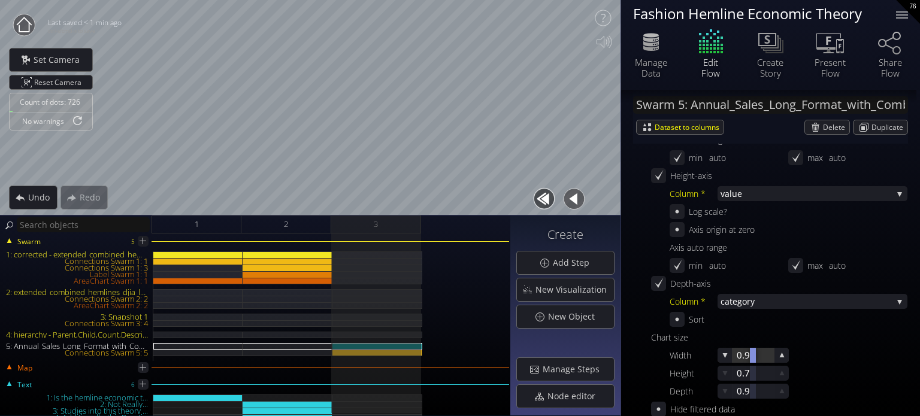
scroll to position [489, 0]
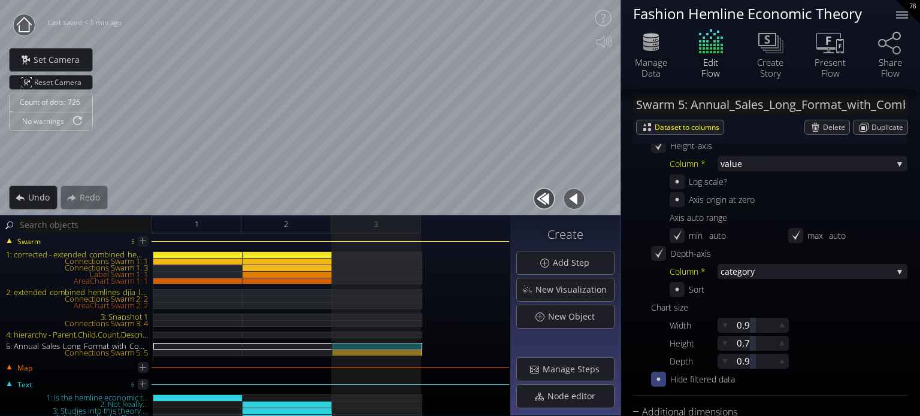
click at [652, 377] on div at bounding box center [658, 379] width 15 height 15
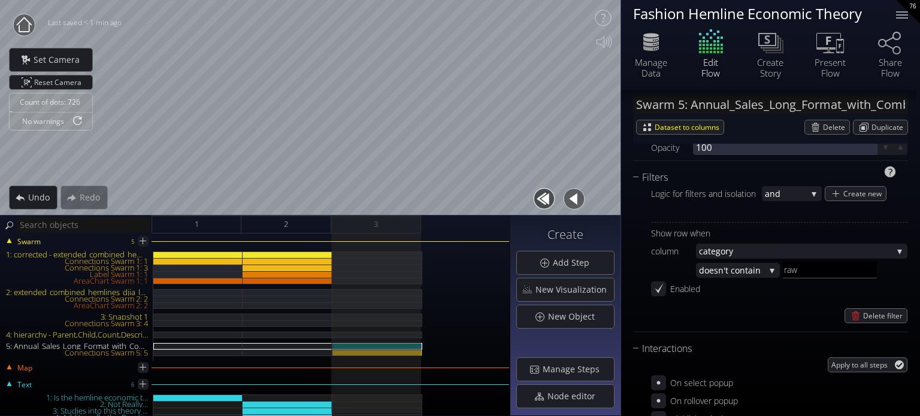
scroll to position [1148, 0]
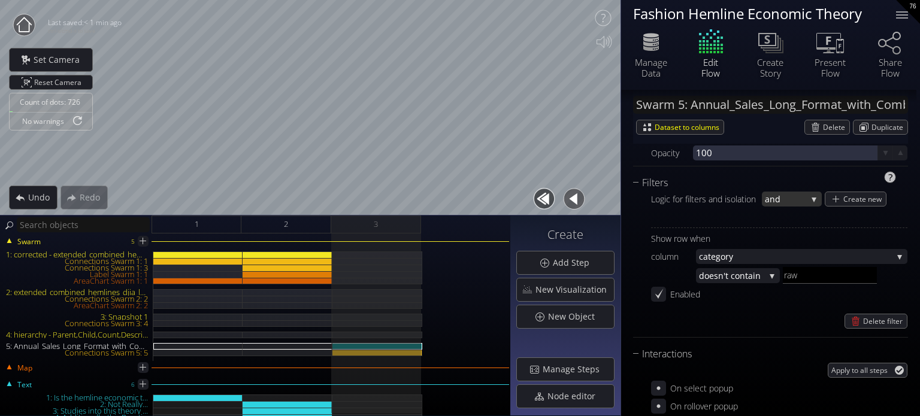
click at [788, 192] on span "and" at bounding box center [786, 199] width 42 height 15
click at [788, 191] on span "or" at bounding box center [789, 191] width 48 height 16
click at [805, 277] on input "raw" at bounding box center [830, 275] width 94 height 17
click at [798, 268] on input "r" at bounding box center [830, 275] width 94 height 17
click at [790, 278] on input "raw" at bounding box center [830, 275] width 94 height 17
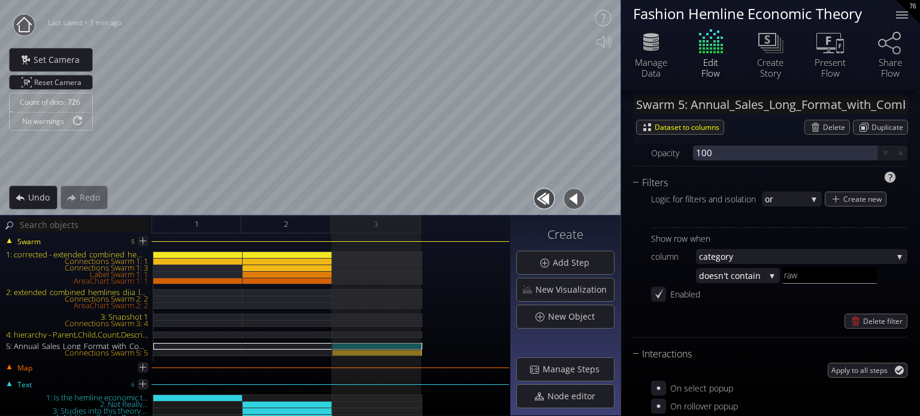
click at [788, 277] on input "raw" at bounding box center [830, 275] width 94 height 17
type input "raw"
click at [851, 199] on span "Create new" at bounding box center [865, 199] width 43 height 14
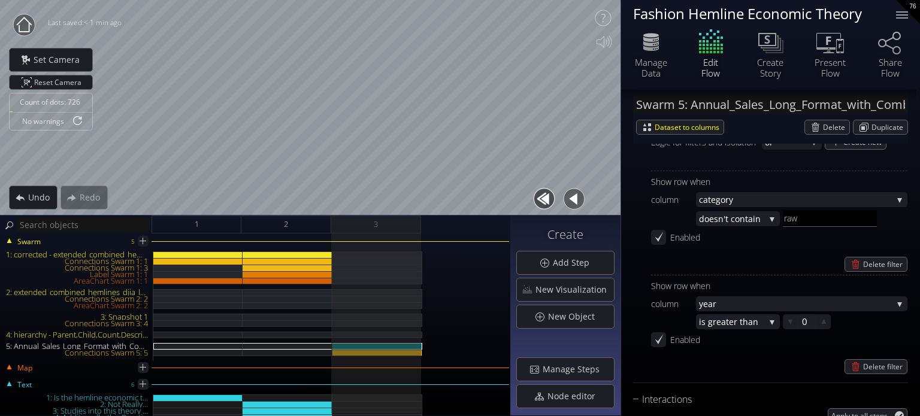
scroll to position [1268, 0]
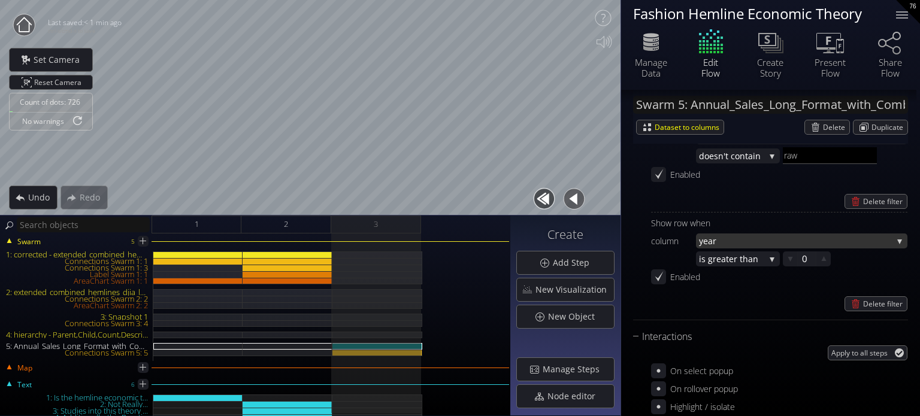
click at [750, 239] on span "year" at bounding box center [796, 241] width 194 height 15
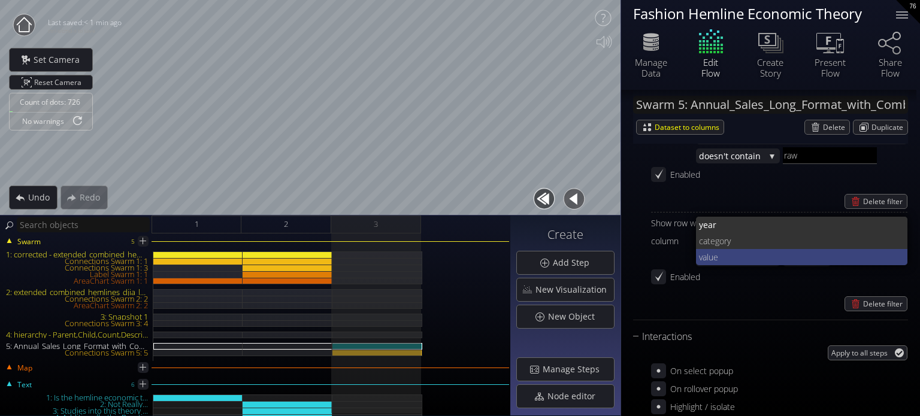
click at [748, 253] on span "value" at bounding box center [798, 257] width 199 height 16
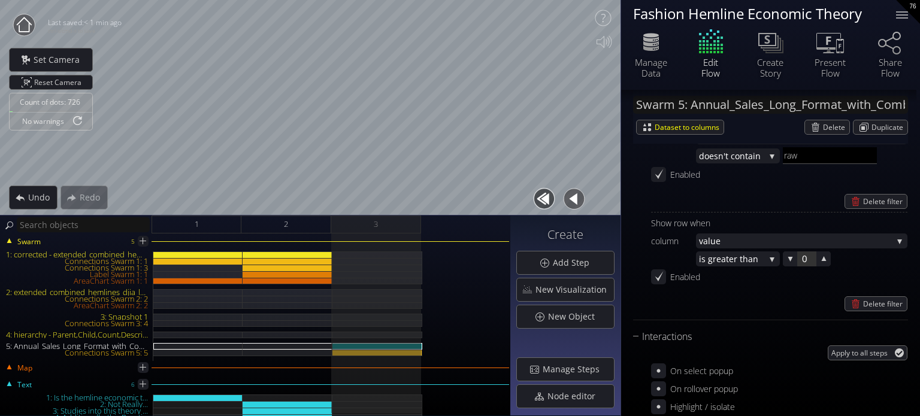
click at [805, 261] on div at bounding box center [807, 259] width 18 height 15
type input "1"
click at [814, 310] on div "Delete filter" at bounding box center [779, 304] width 256 height 15
click at [349, 353] on div "Connections Swarm 5: 5" at bounding box center [377, 353] width 90 height 7
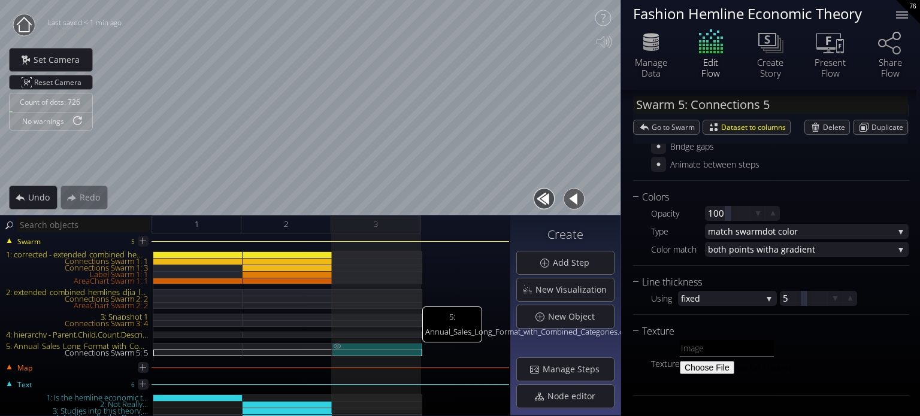
click at [364, 348] on div "5: Annual_Sales_Long_Format_with_Combined_Categories.csv" at bounding box center [377, 346] width 90 height 7
type input "Swarm 5: Annual_Sales_Long_Format_with_Combined_Categories.csv"
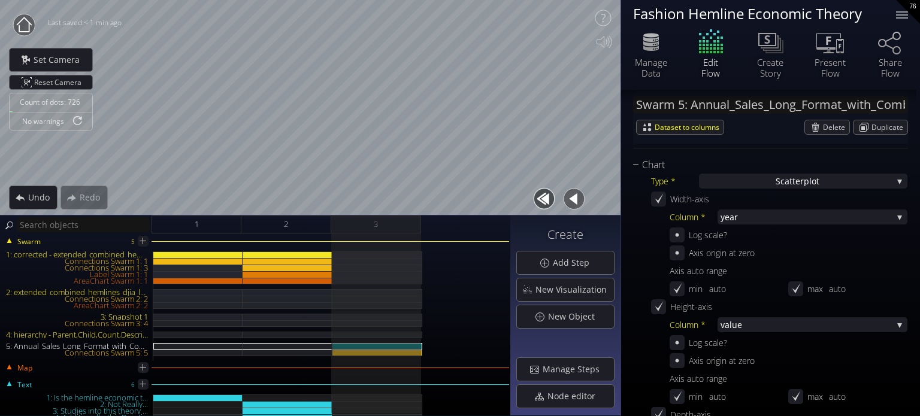
scroll to position [359, 0]
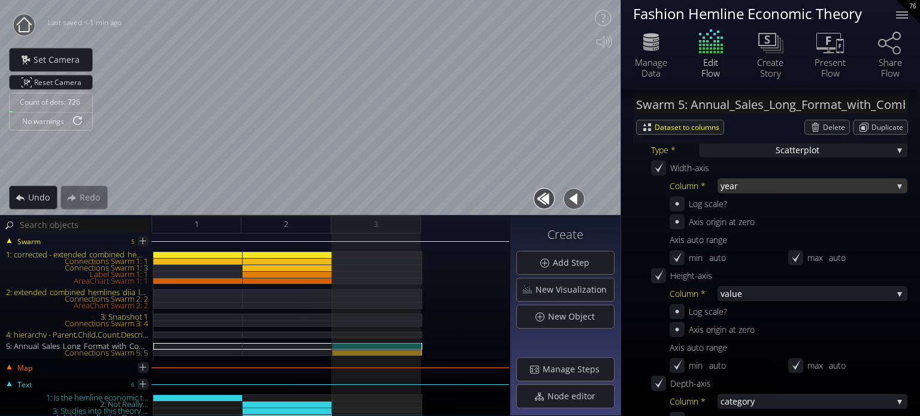
click at [731, 181] on span "year" at bounding box center [807, 186] width 172 height 15
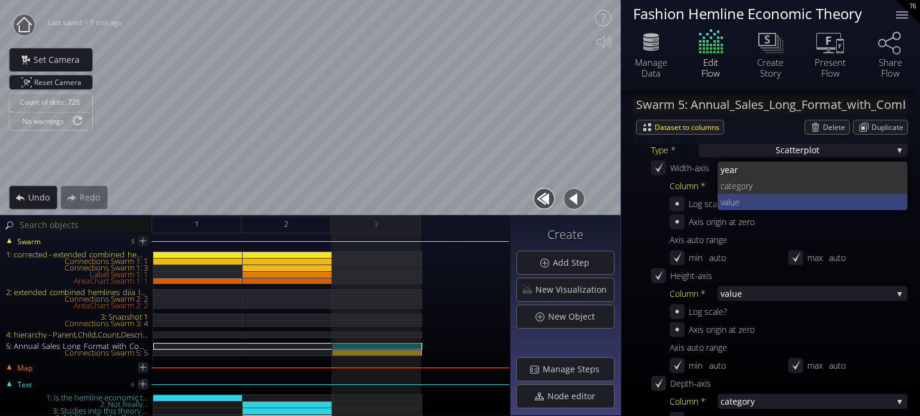
click at [747, 202] on span "value" at bounding box center [810, 202] width 178 height 16
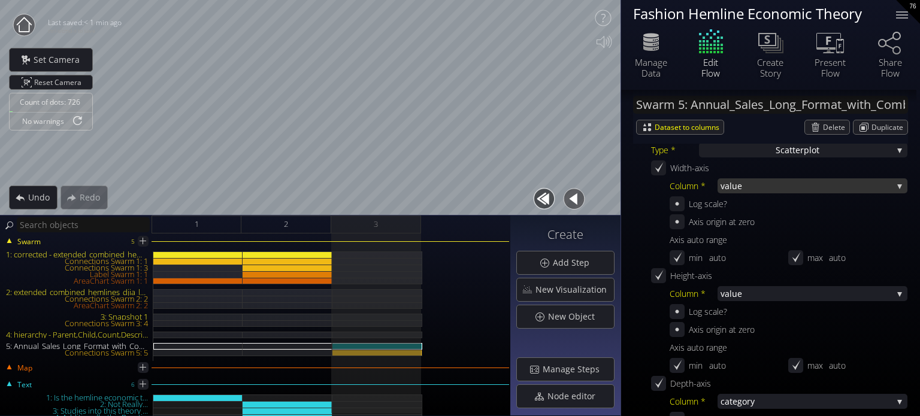
click at [745, 185] on span "value" at bounding box center [807, 186] width 172 height 15
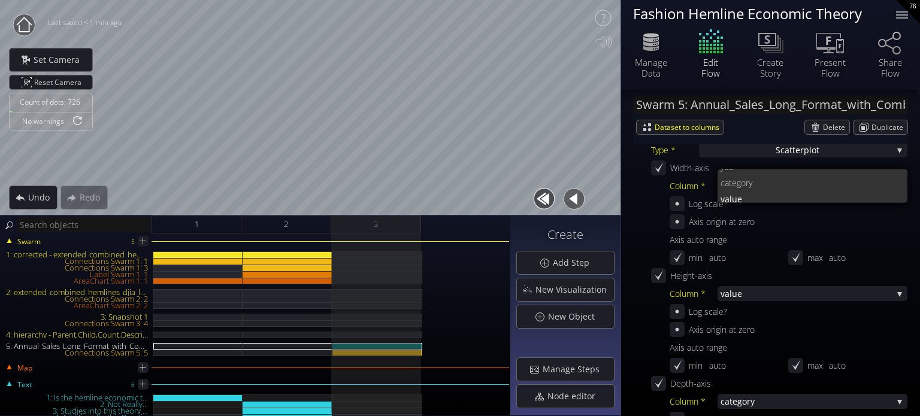
scroll to position [0, 0]
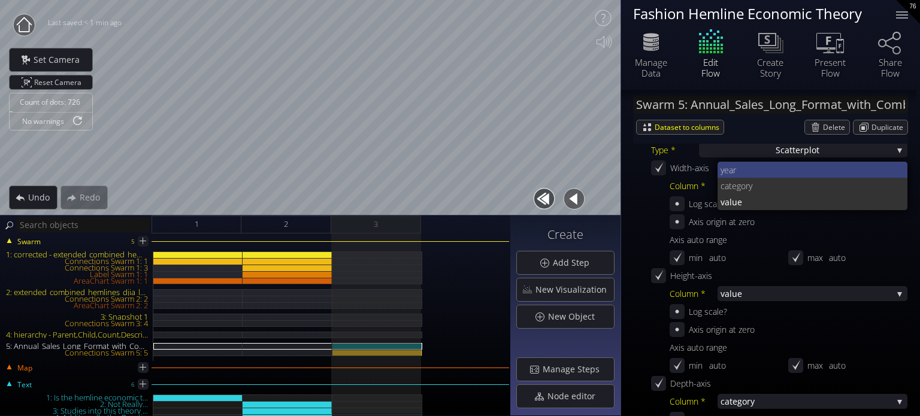
click at [740, 165] on span "year" at bounding box center [810, 170] width 178 height 16
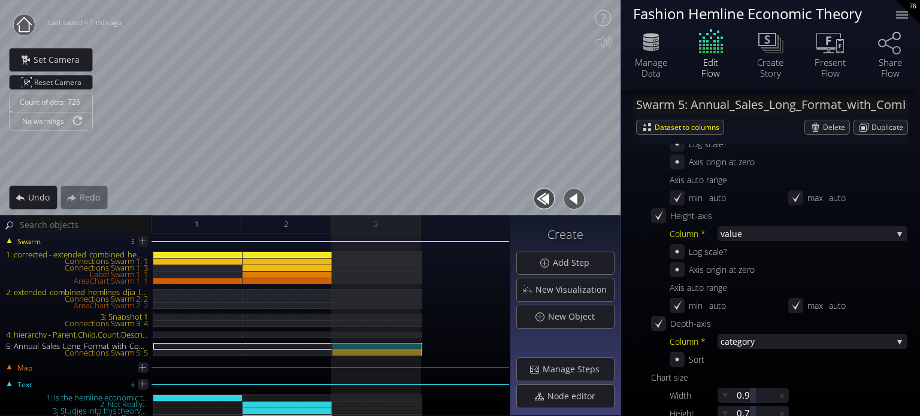
scroll to position [479, 0]
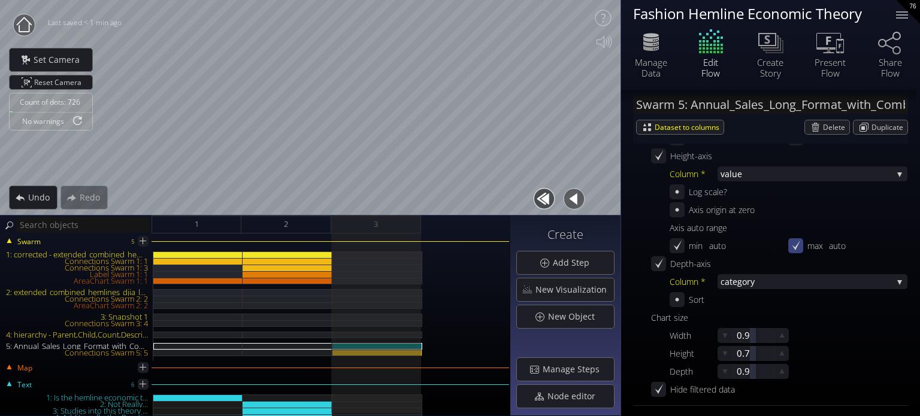
click at [794, 245] on icon at bounding box center [796, 245] width 8 height 10
click at [853, 244] on div at bounding box center [853, 245] width 6 height 15
type input "1"
click at [633, 61] on div "Manage Data" at bounding box center [651, 68] width 42 height 22
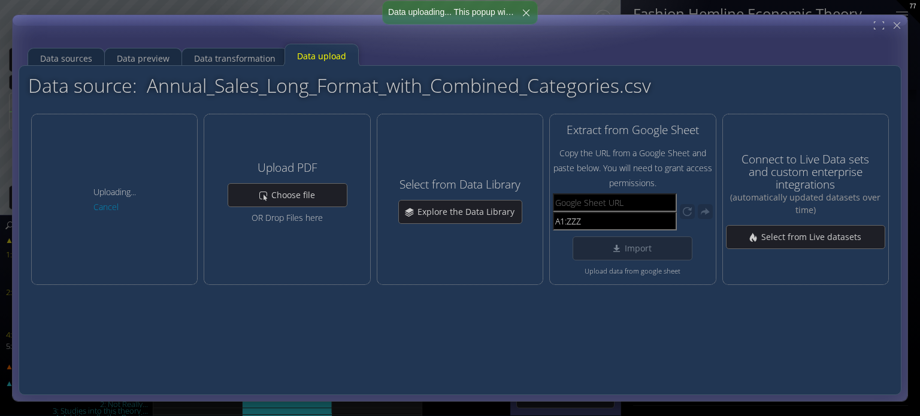
click at [416, 50] on div "Data sources Data preview Data transformation Data upload" at bounding box center [459, 51] width 874 height 30
type input "Swarm 5: Fake_Sales_Data_Based_on_DJIA_Returns.csv"
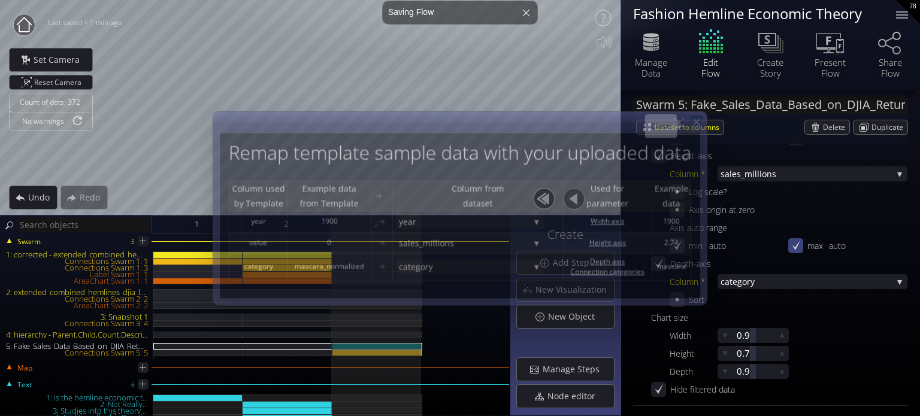
click at [696, 122] on icon at bounding box center [696, 122] width 10 height 10
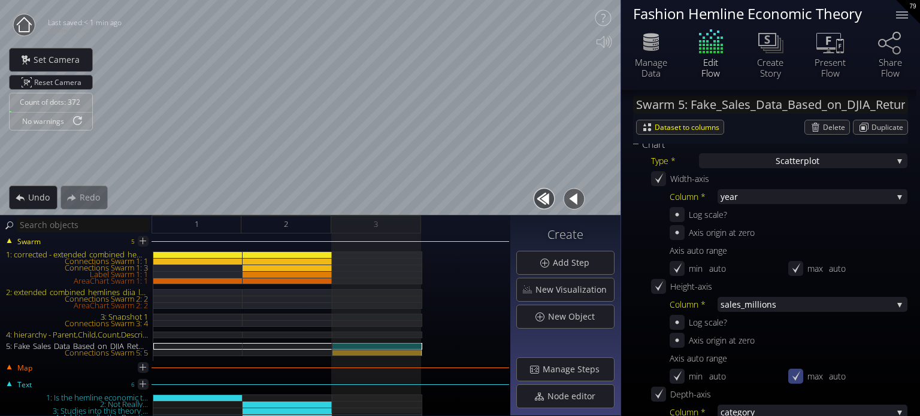
scroll to position [300, 0]
